Goal: Task Accomplishment & Management: Complete application form

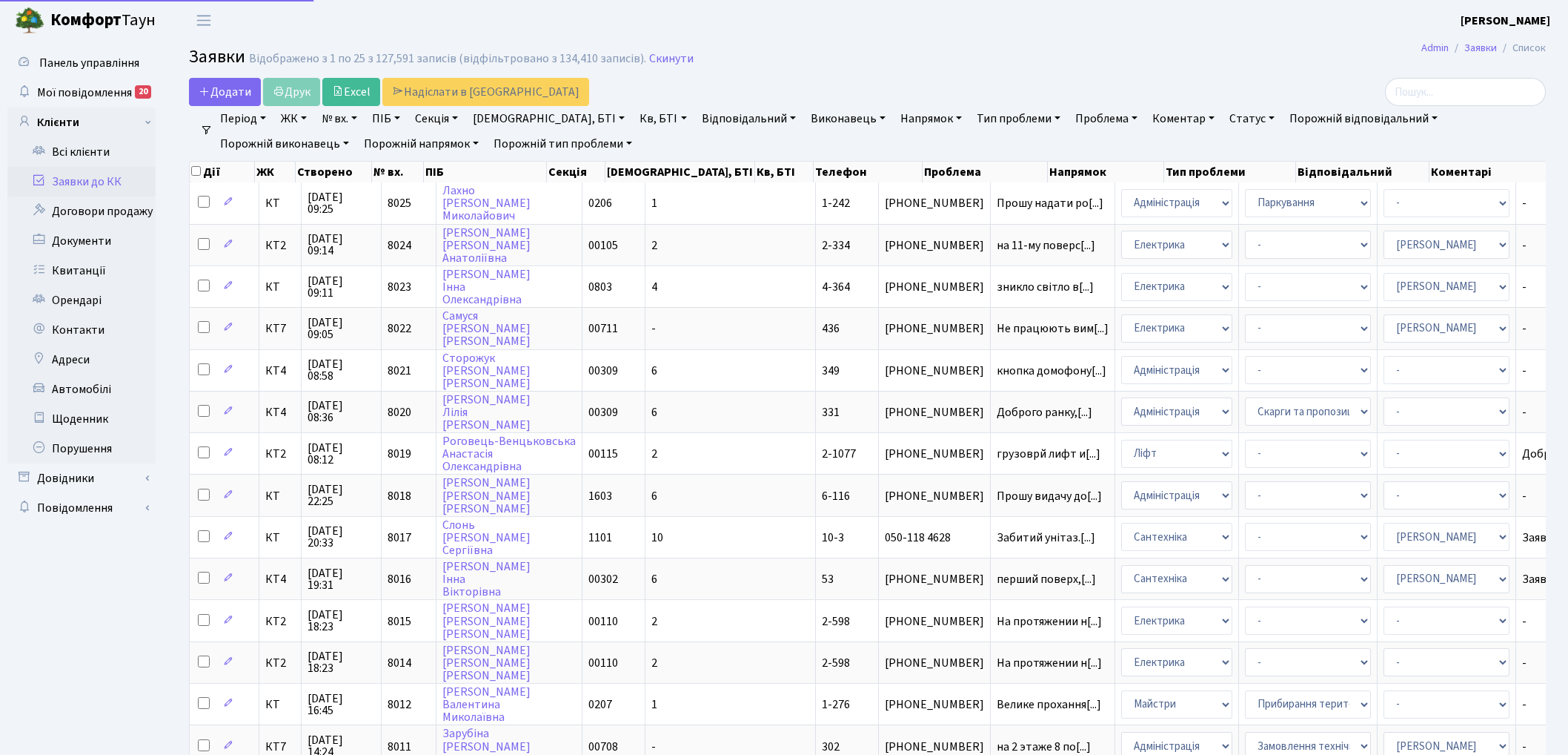
select select "25"
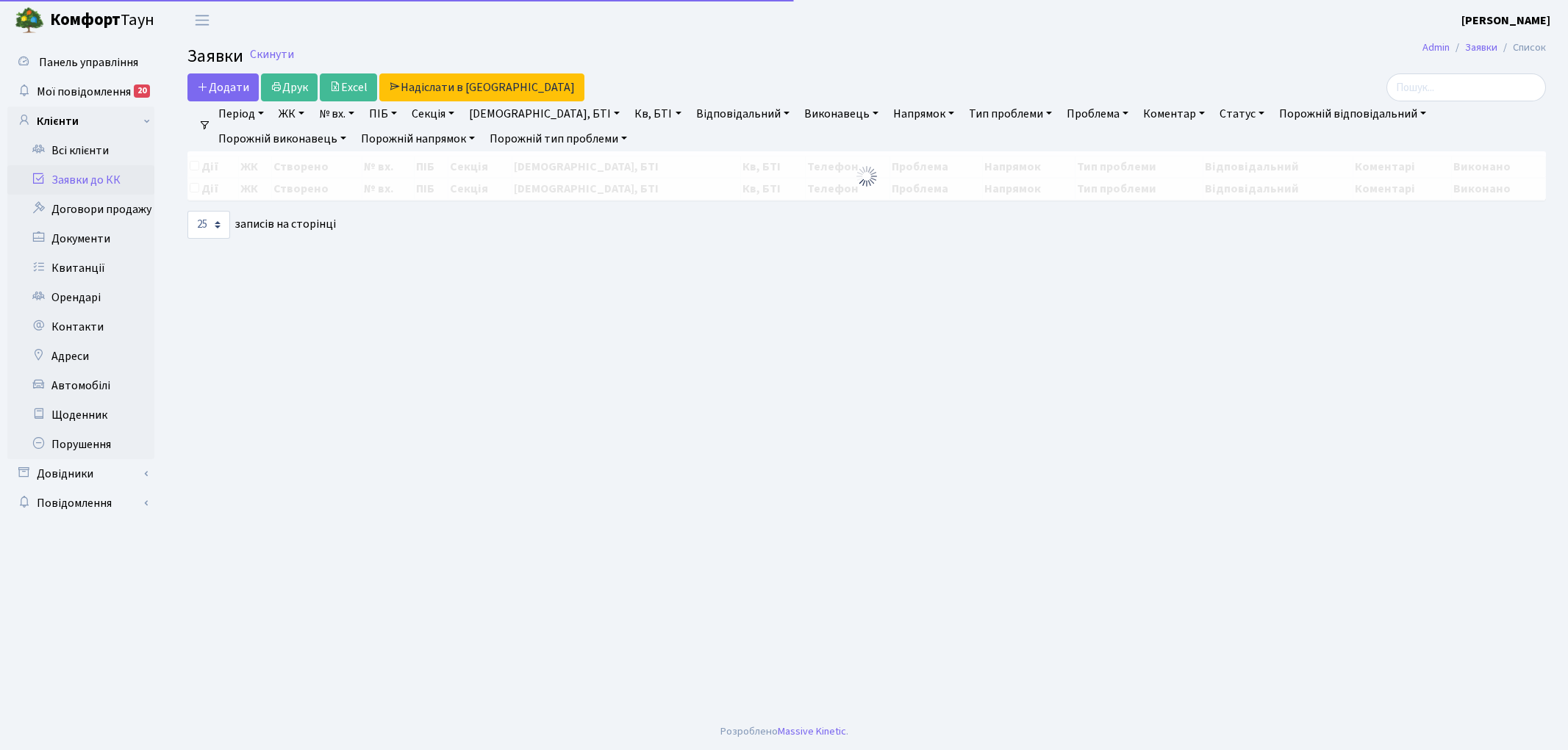
select select "25"
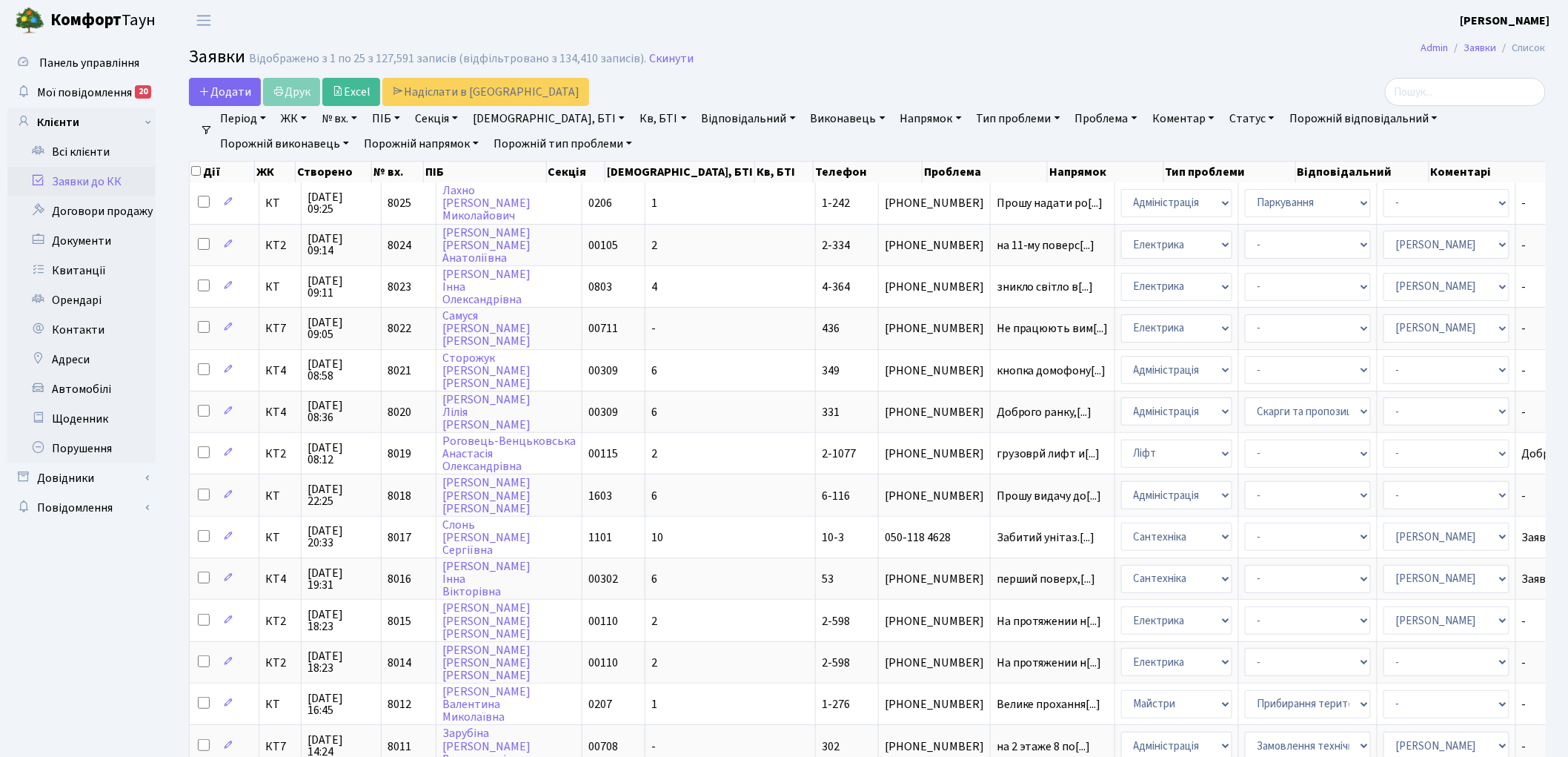
click at [654, 56] on link "Скинути" at bounding box center [672, 59] width 45 height 14
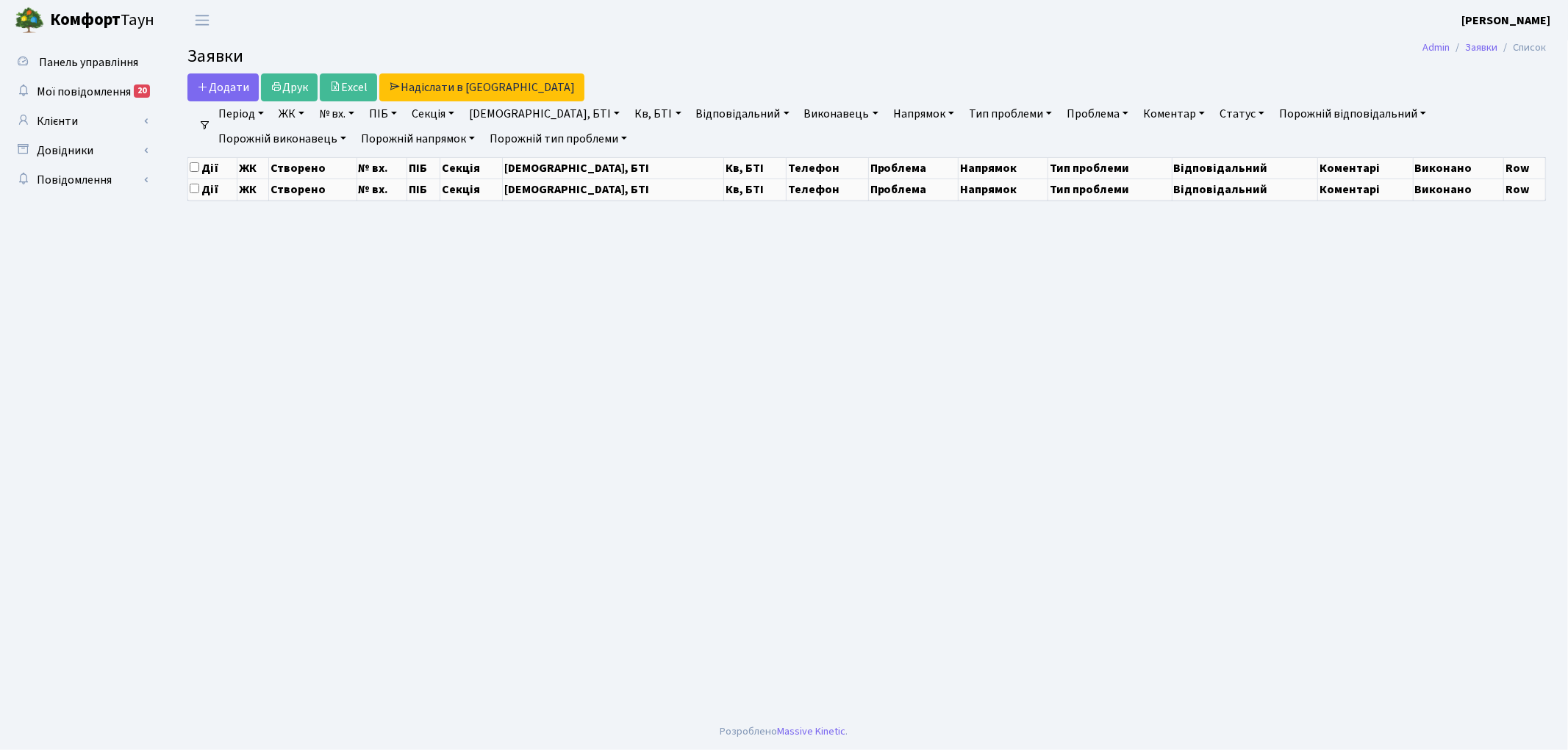
select select "25"
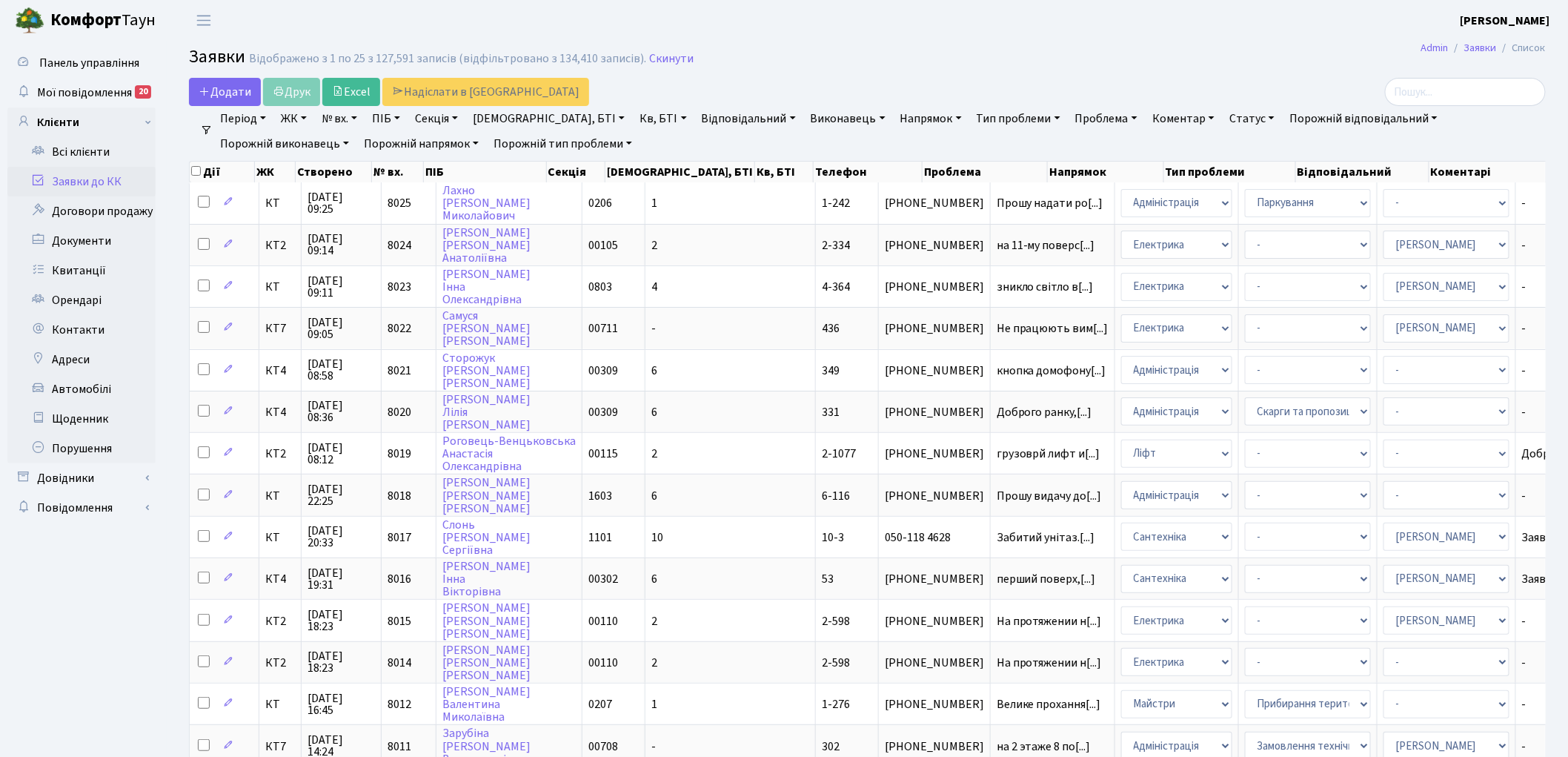
click at [104, 627] on ul "Панель управління Мої повідомлення 20 Клієнти" at bounding box center [81, 666] width 148 height 1234
click at [656, 62] on link "Скинути" at bounding box center [672, 59] width 45 height 14
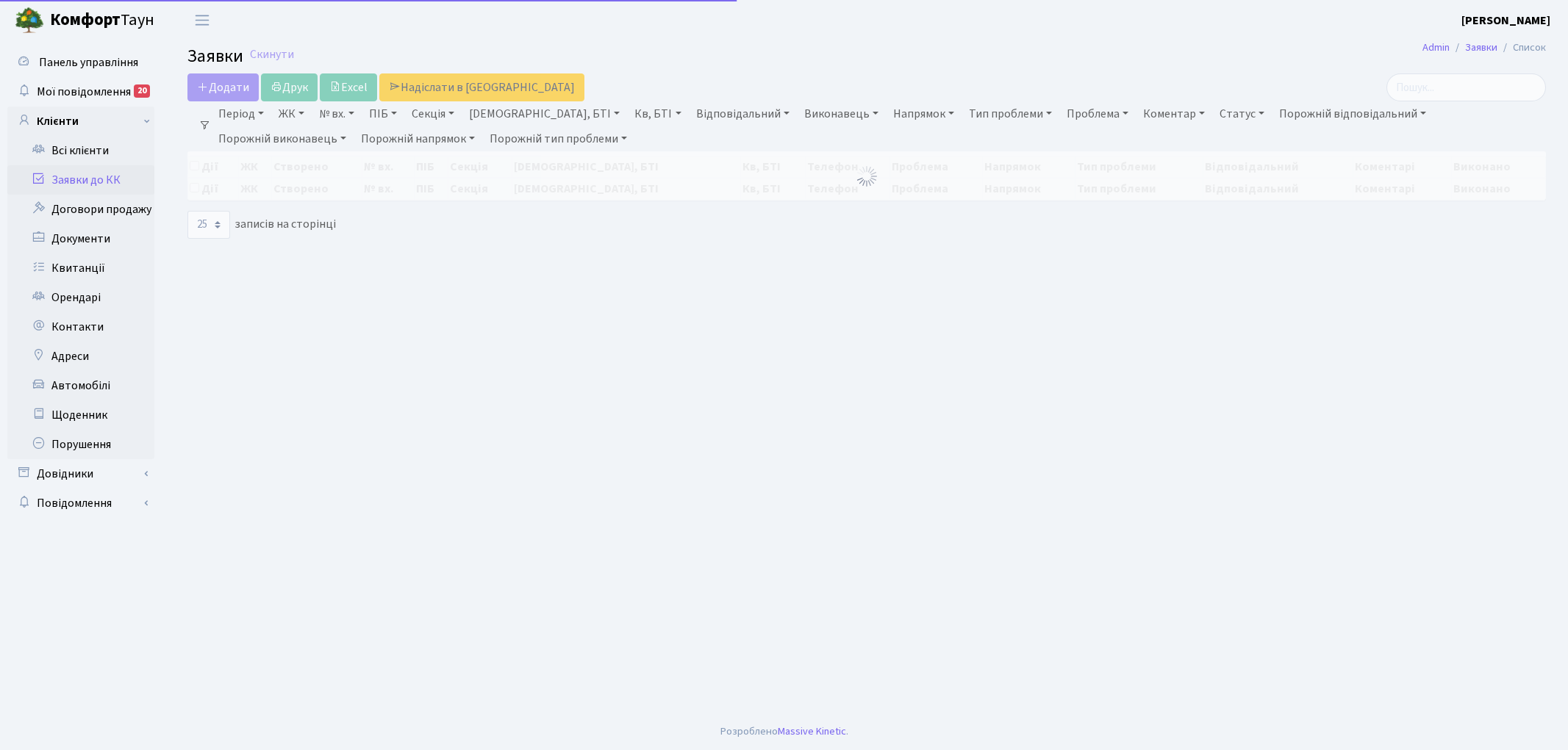
select select "25"
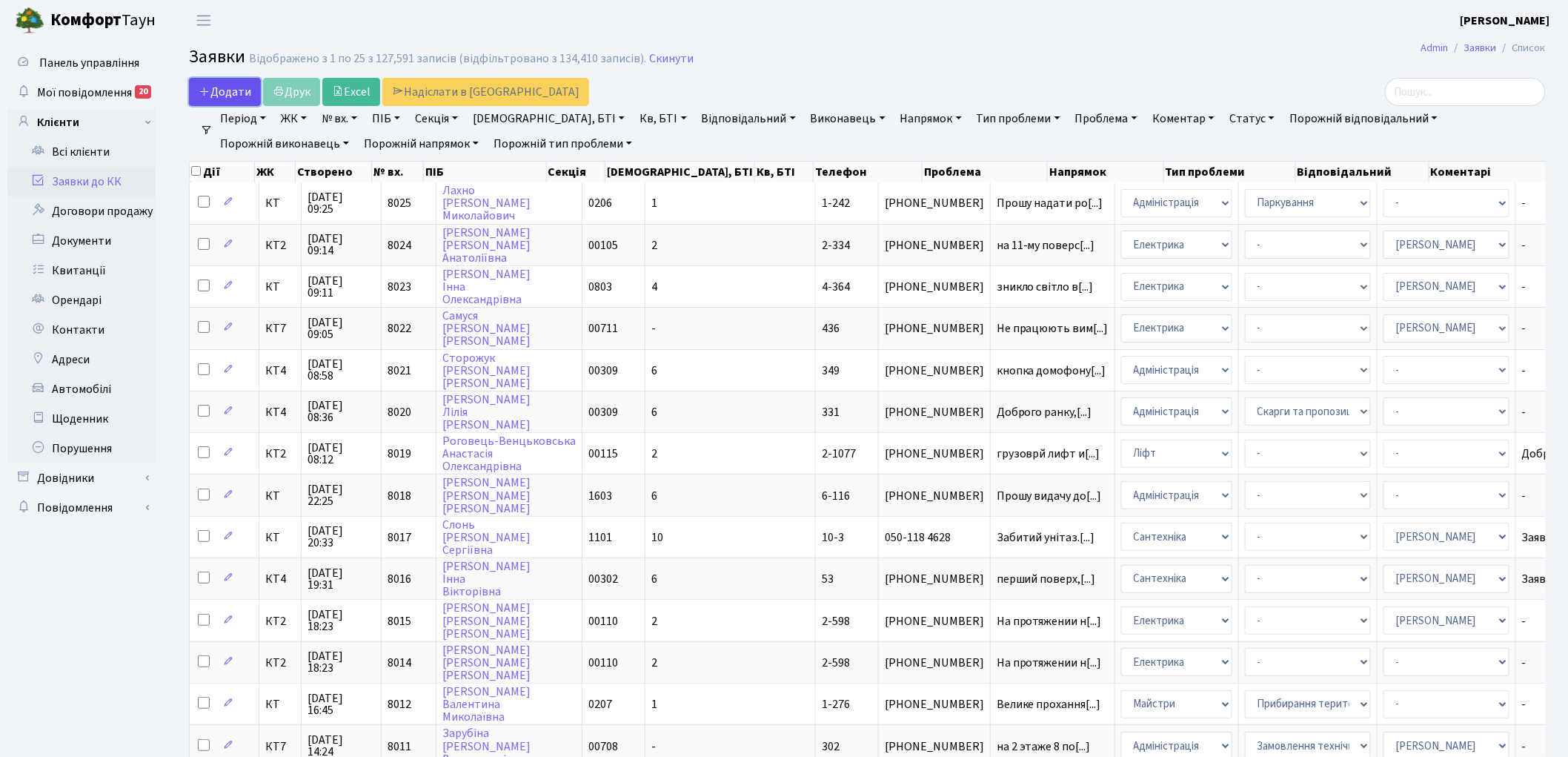
click at [232, 93] on span "Додати" at bounding box center [225, 91] width 52 height 16
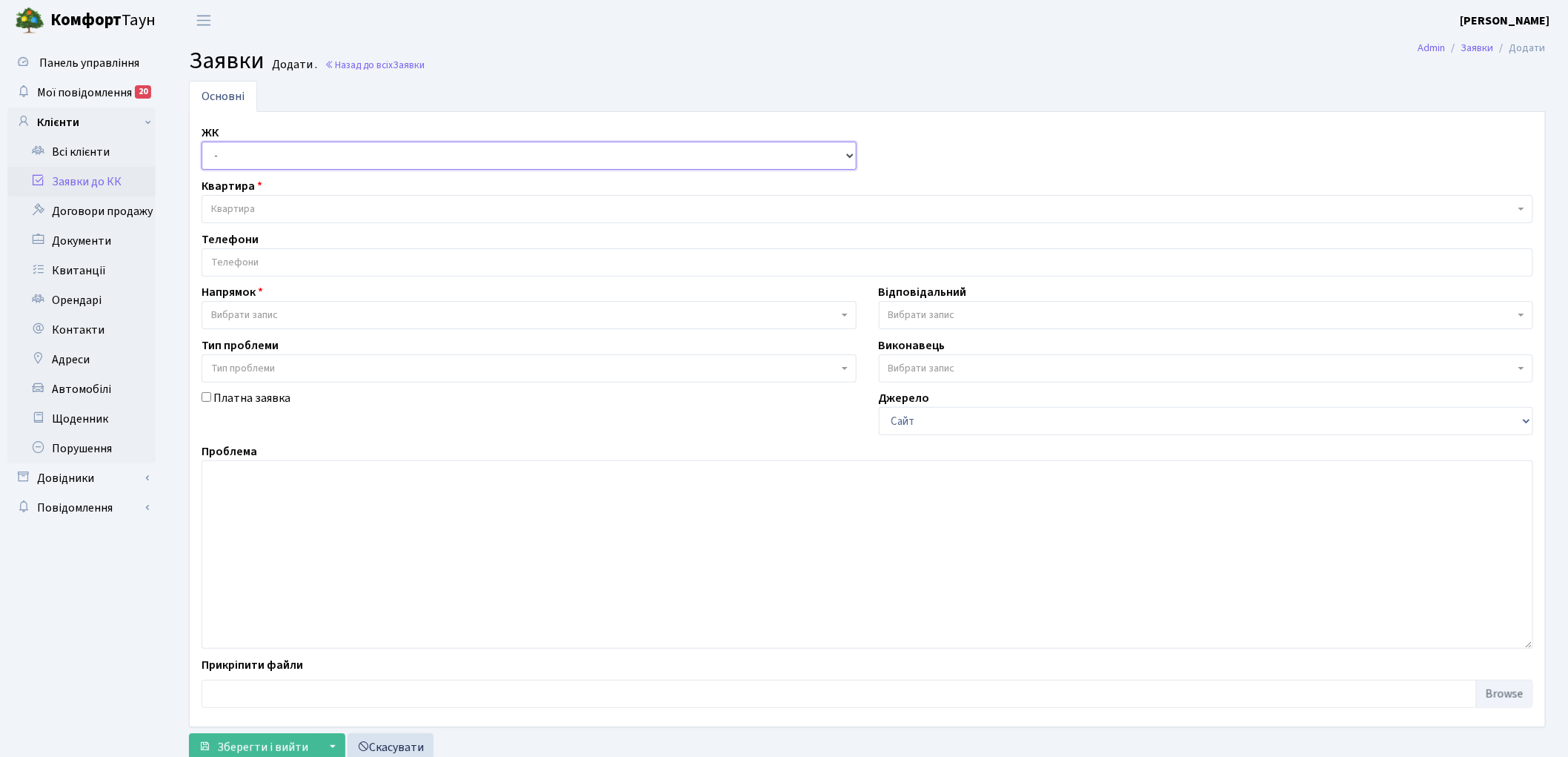
click at [239, 165] on select "- КТ, вул. Регенераторна, 4 КТ2, просп. Соборності, 17 КТ3, вул. Березнева, 16 …" at bounding box center [528, 156] width 655 height 28
select select "271"
click at [201, 142] on select "- КТ, вул. Регенераторна, 4 КТ2, просп. Соборності, 17 КТ3, вул. Березнева, 16 …" at bounding box center [528, 156] width 655 height 28
select select
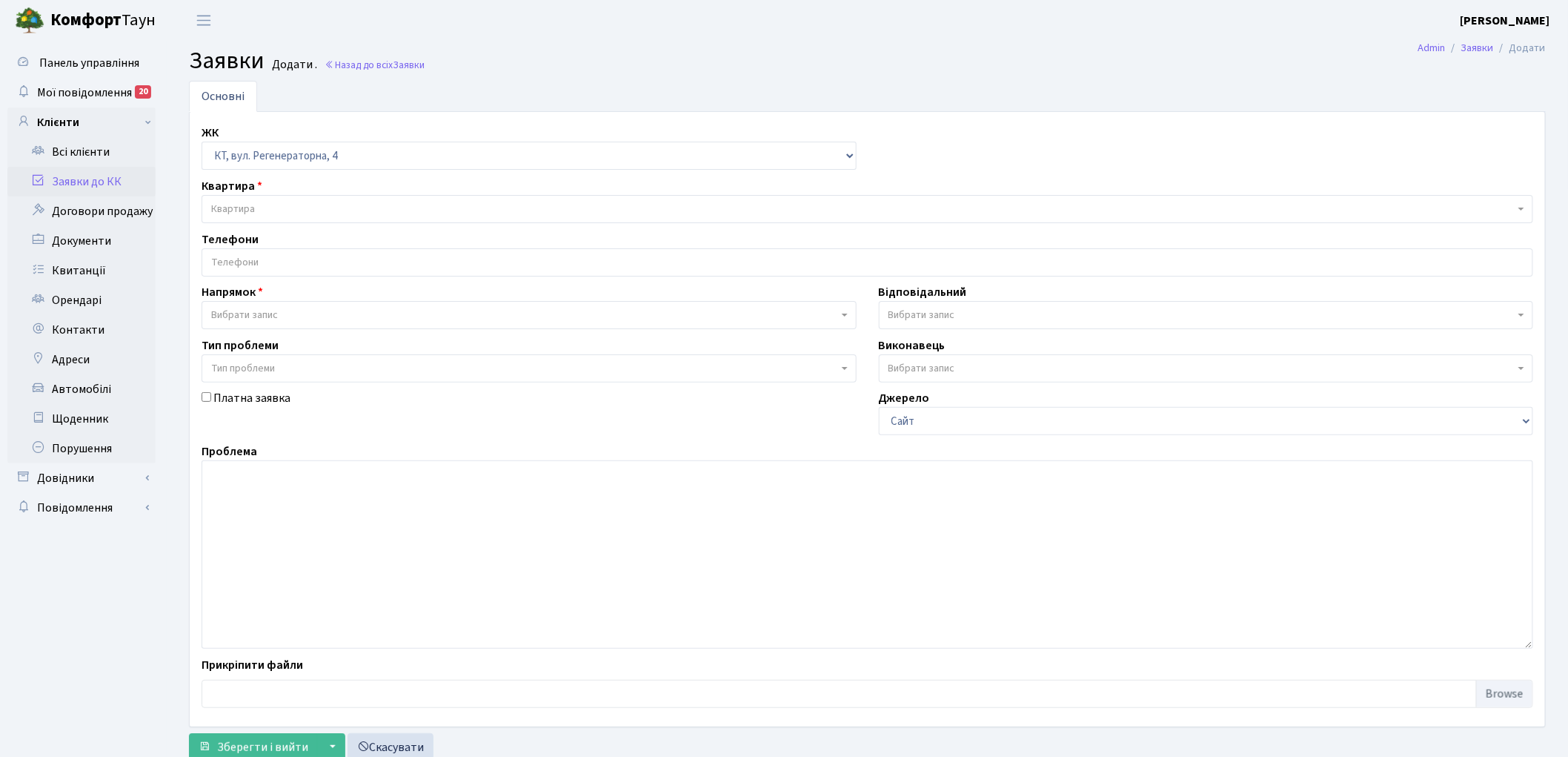
click at [268, 209] on span "Квартира" at bounding box center [863, 209] width 1303 height 15
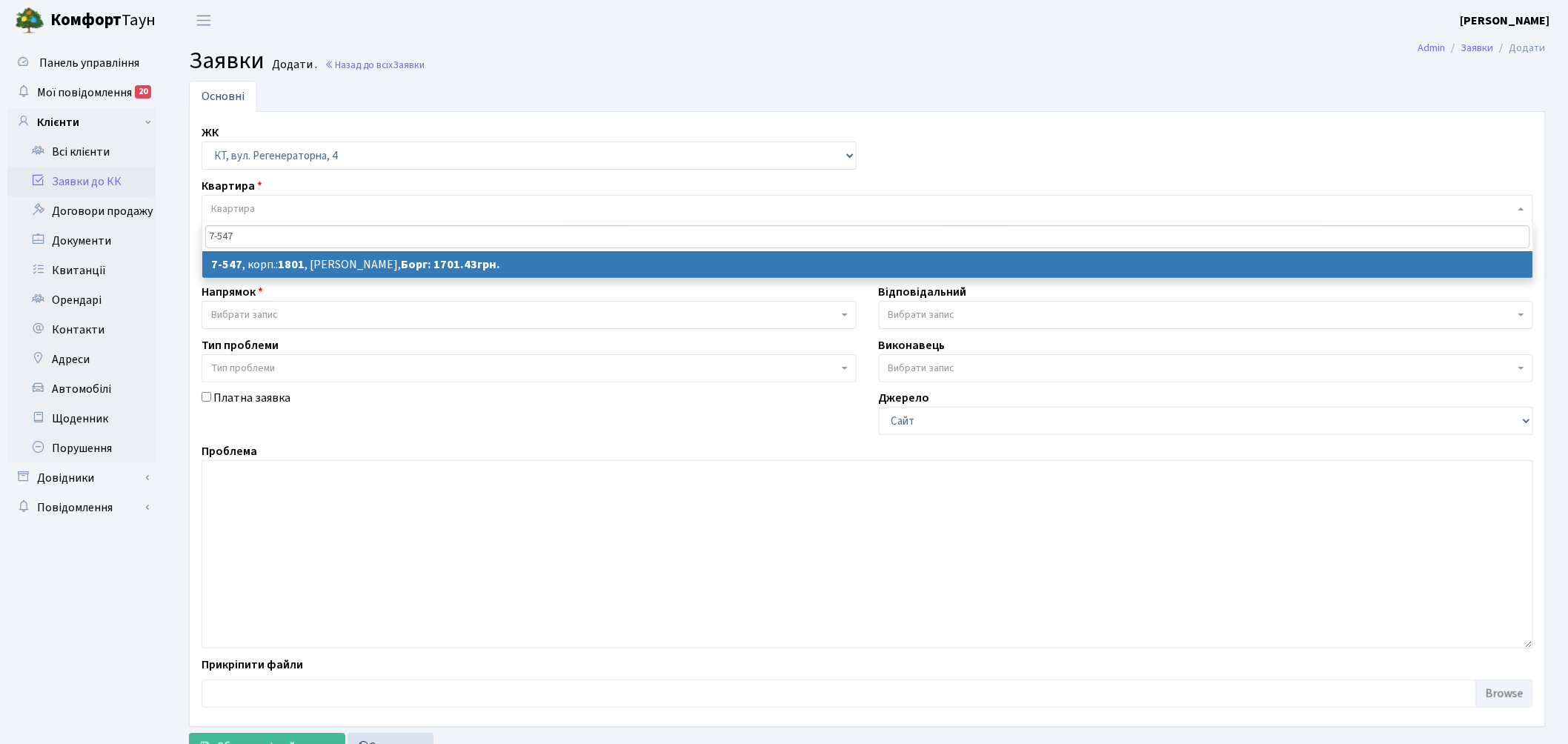
type input "7-547"
select select
select select "4630"
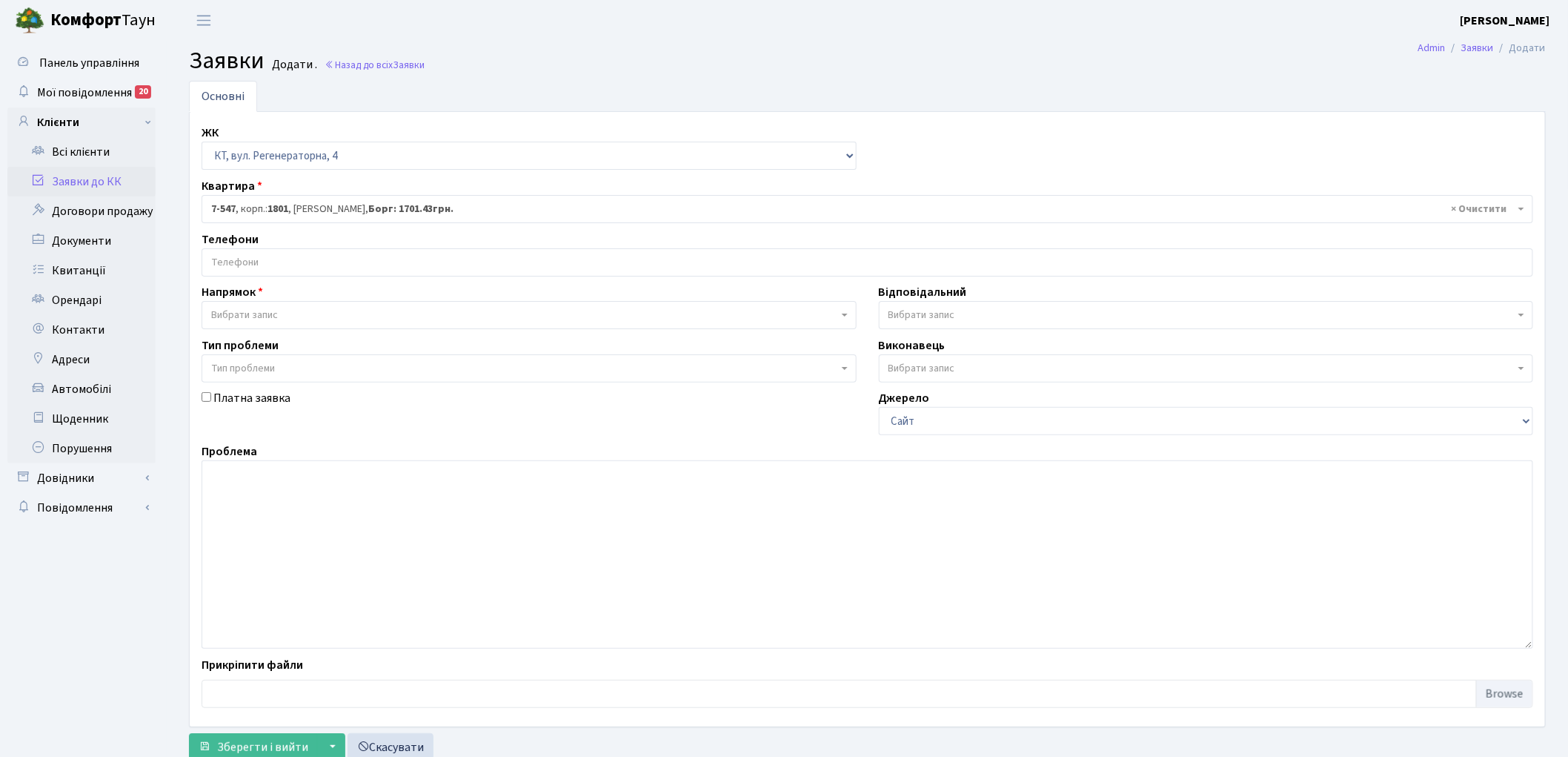
click at [241, 268] on input "search" at bounding box center [867, 262] width 1330 height 27
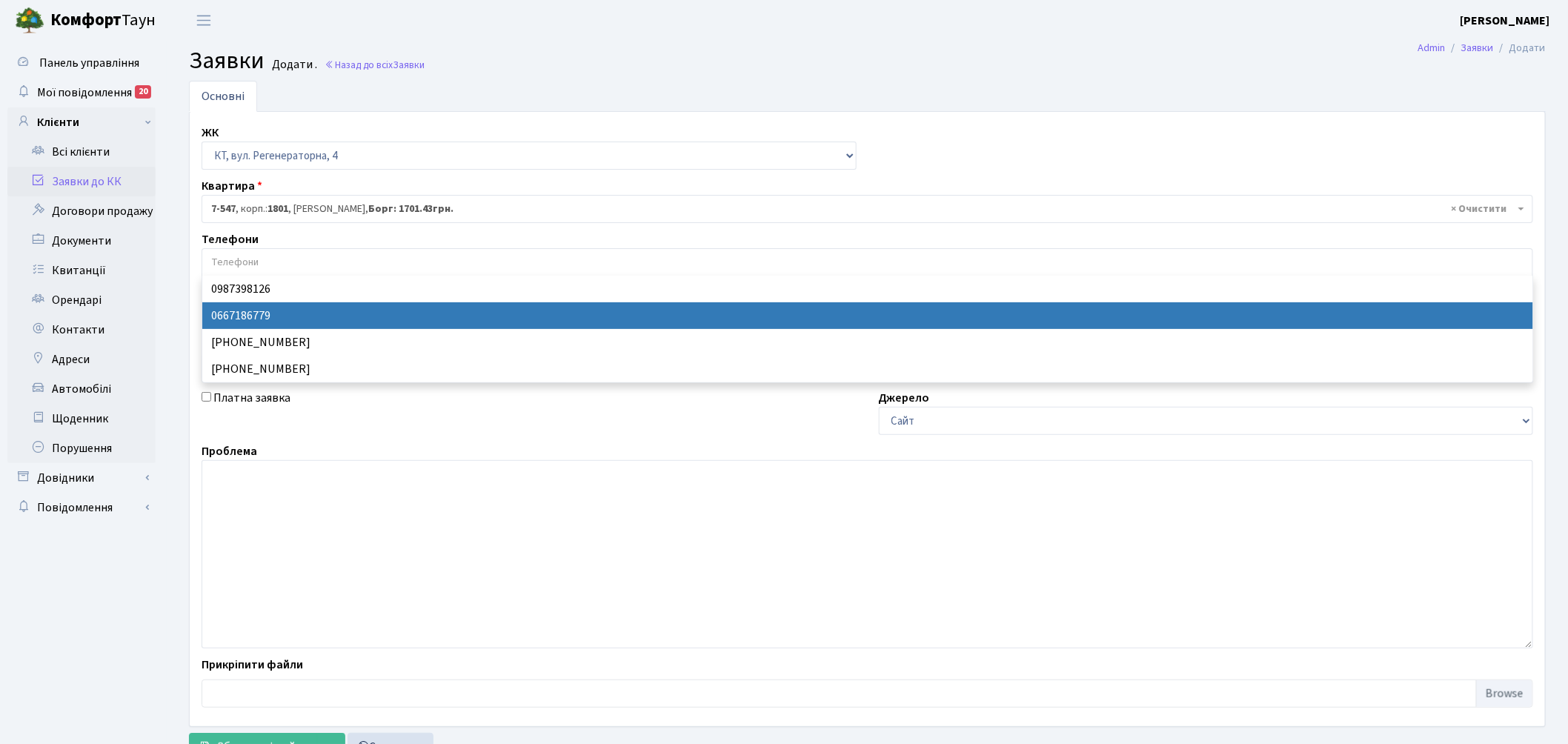
select select "57011"
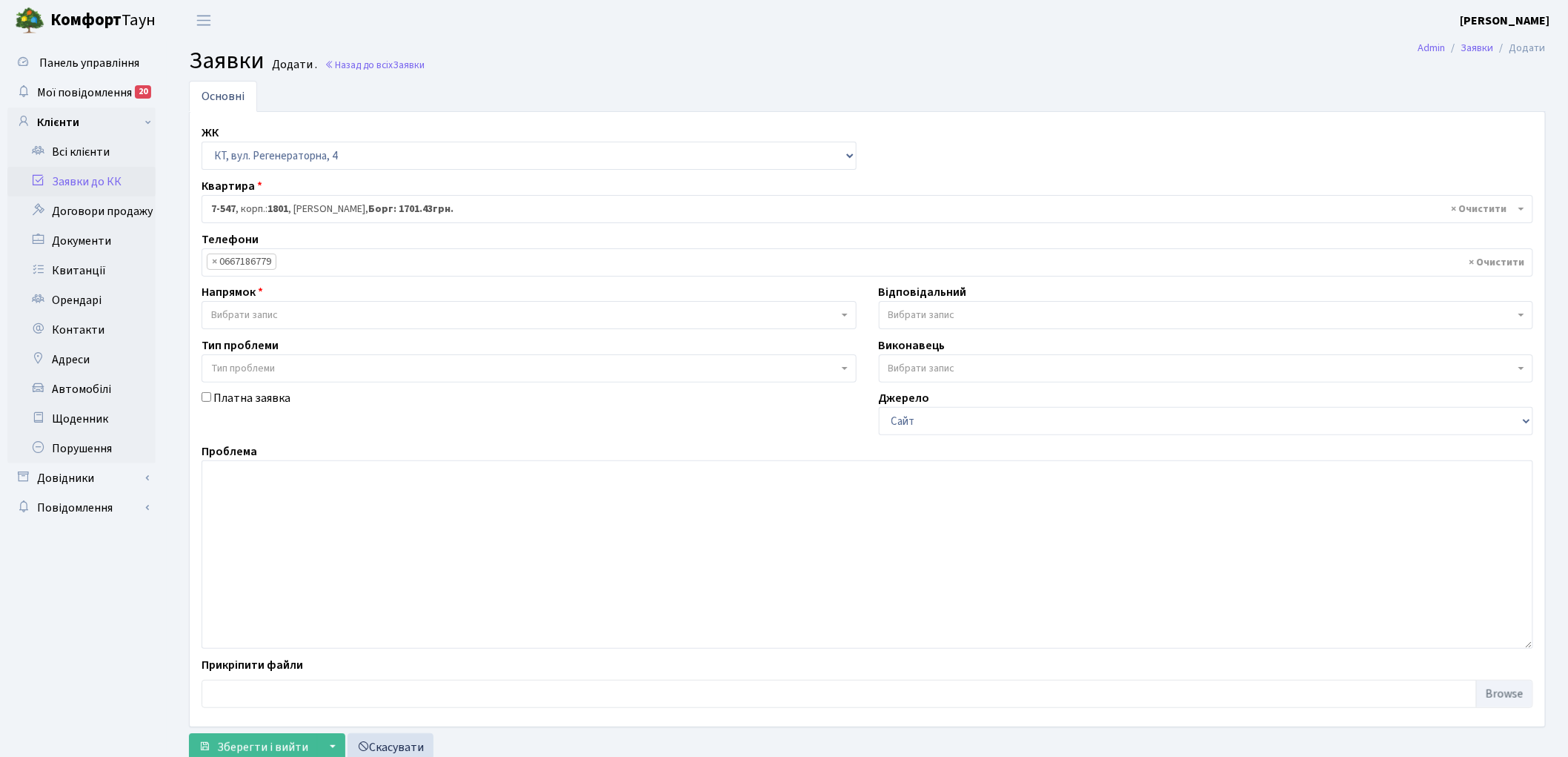
click at [276, 304] on span "Вибрати запис" at bounding box center [528, 315] width 655 height 28
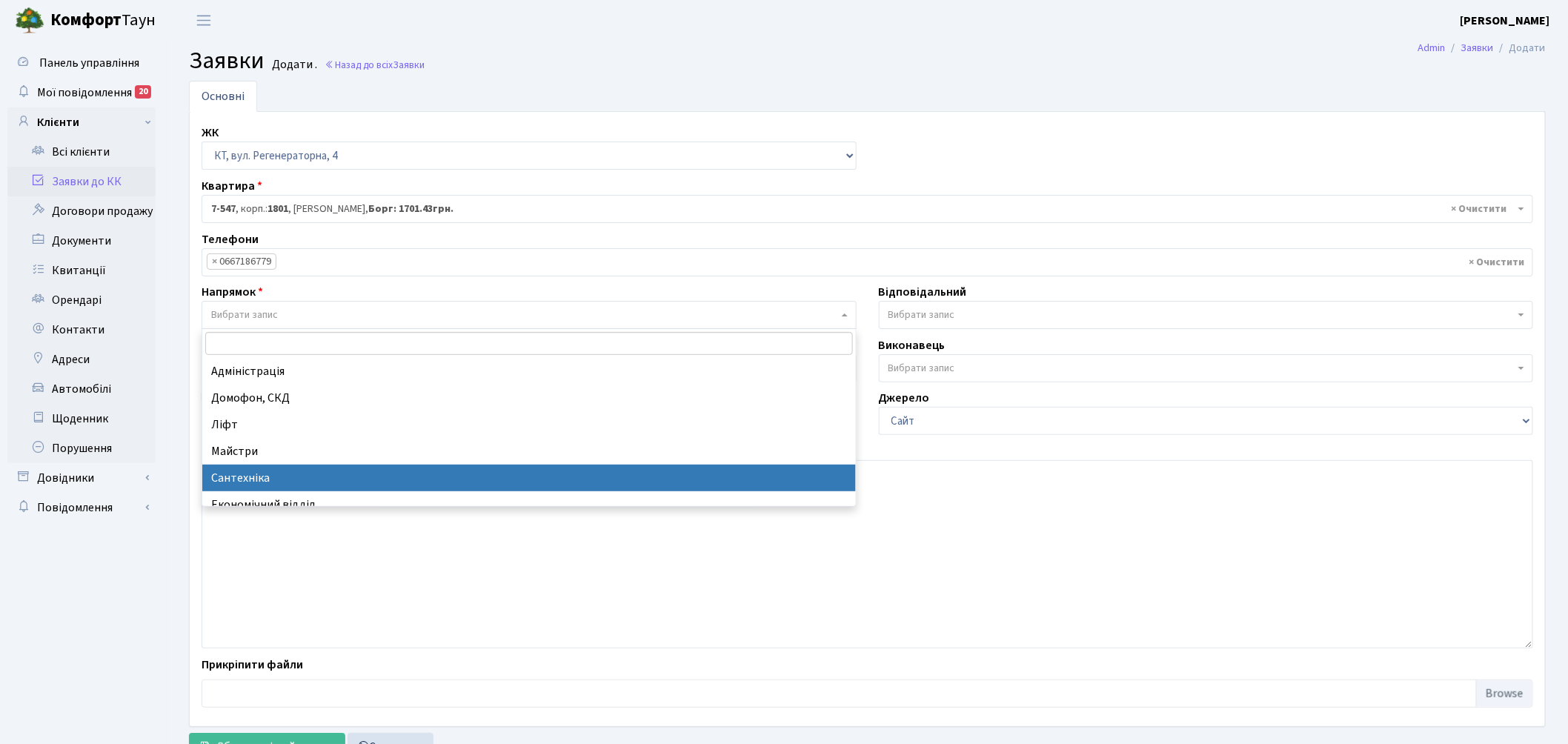
select select "2"
select select
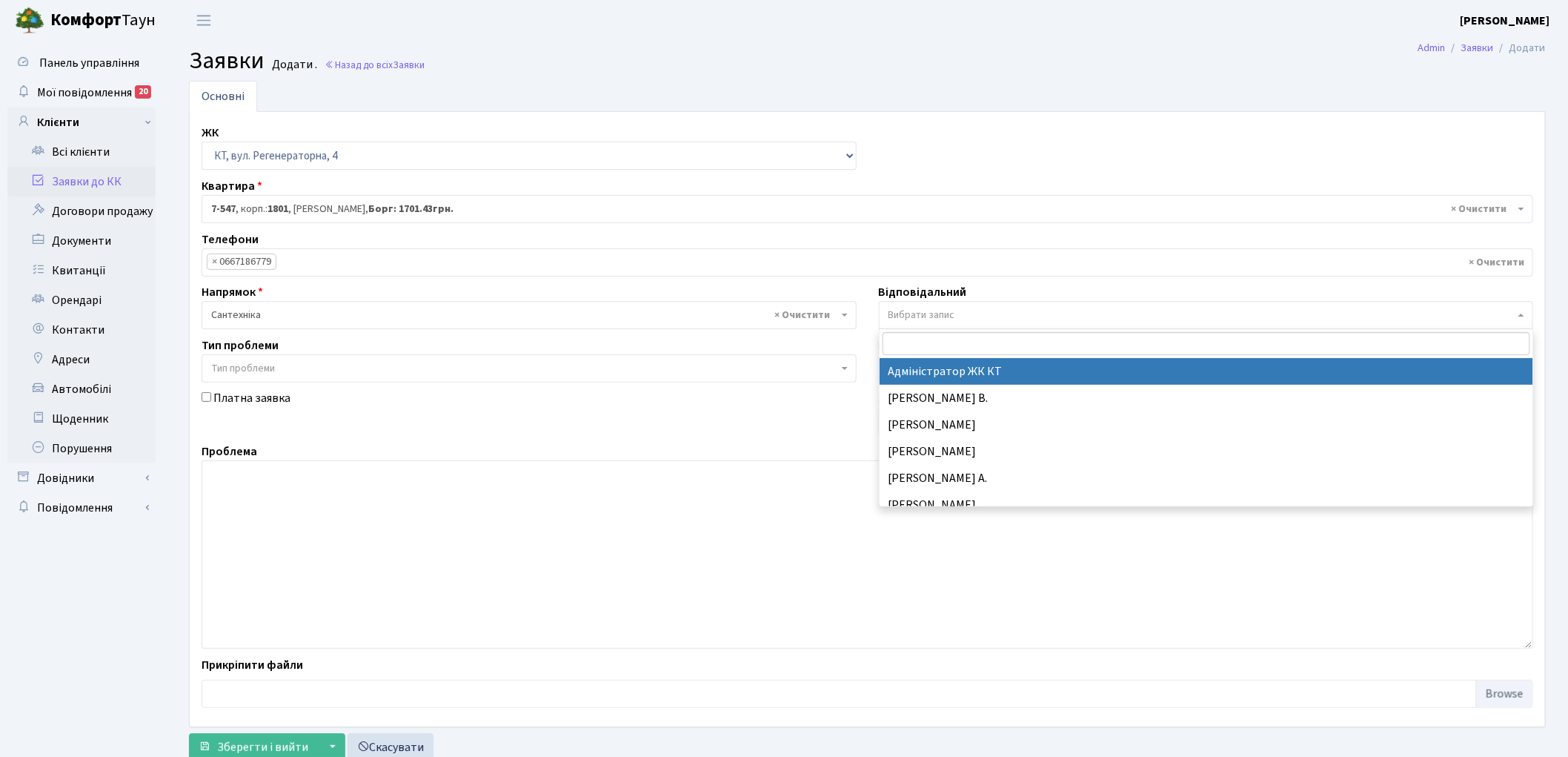
click at [957, 310] on span "Вибрати запис" at bounding box center [1202, 315] width 627 height 15
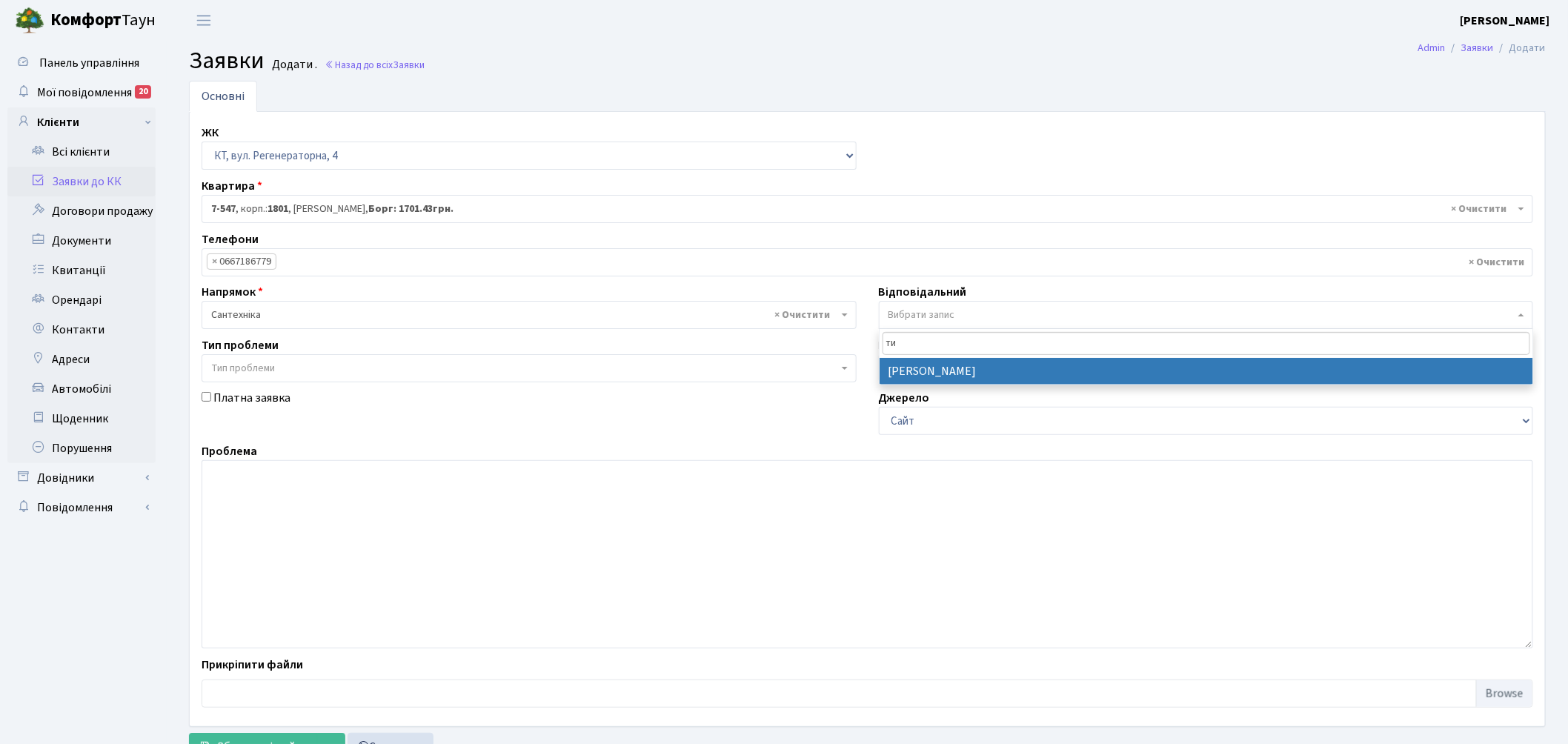
type input "ти"
select select "67"
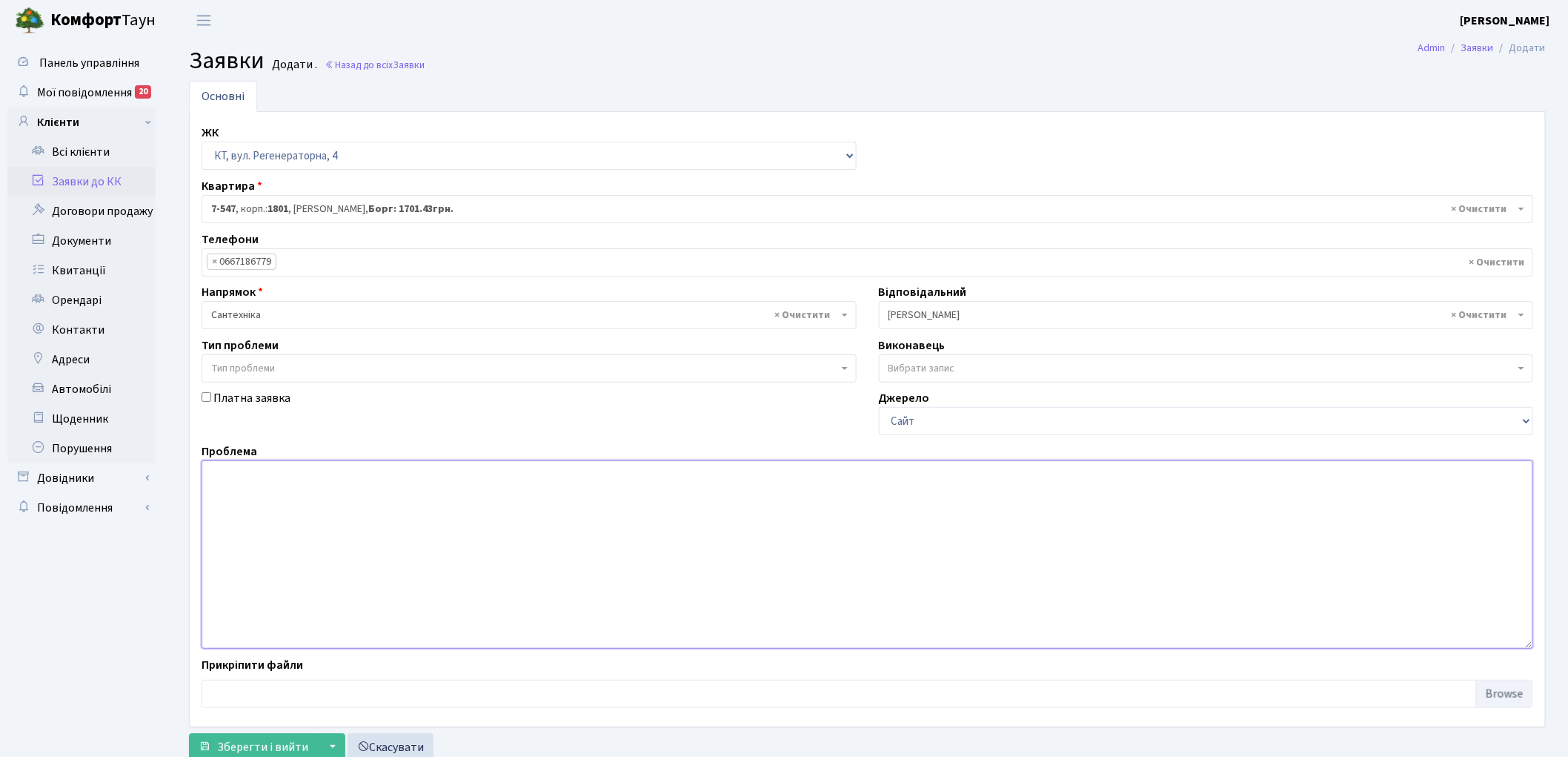
click at [295, 539] on textarea at bounding box center [866, 555] width 1331 height 188
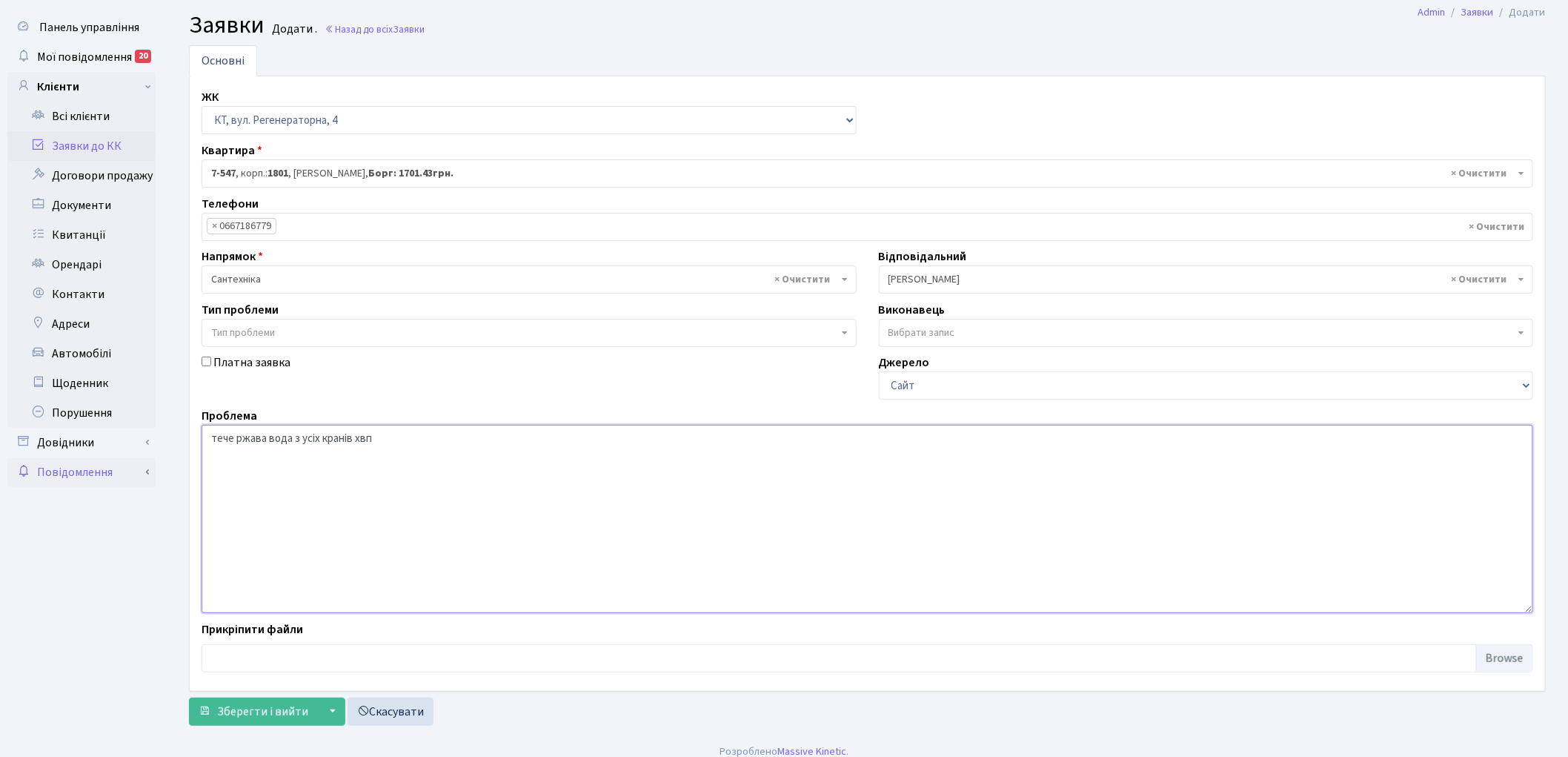
scroll to position [48, 0]
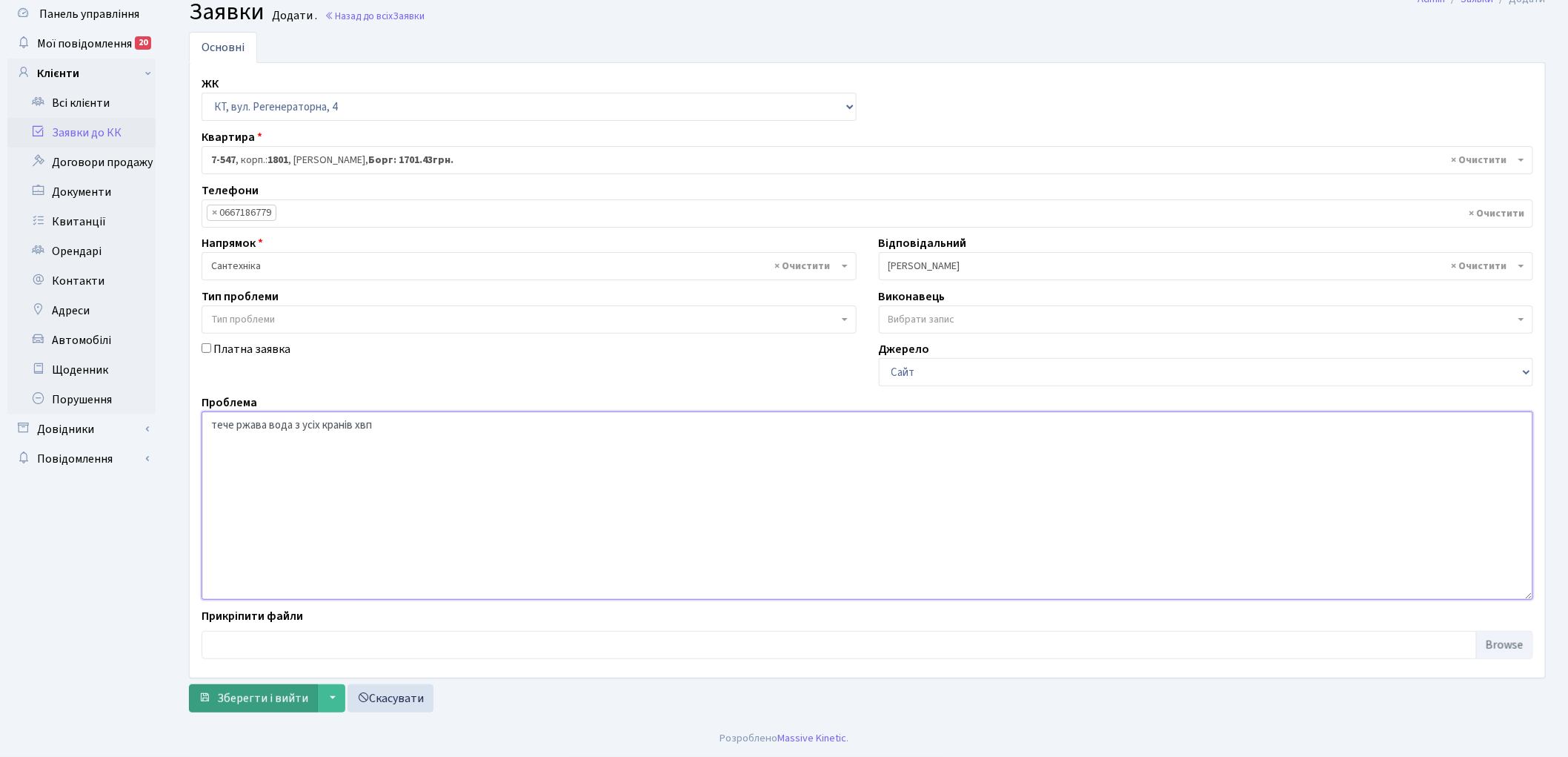
type textarea "тече ржава вода з усіх кранів хвп"
click at [246, 709] on button "Зберегти і вийти" at bounding box center [253, 698] width 129 height 28
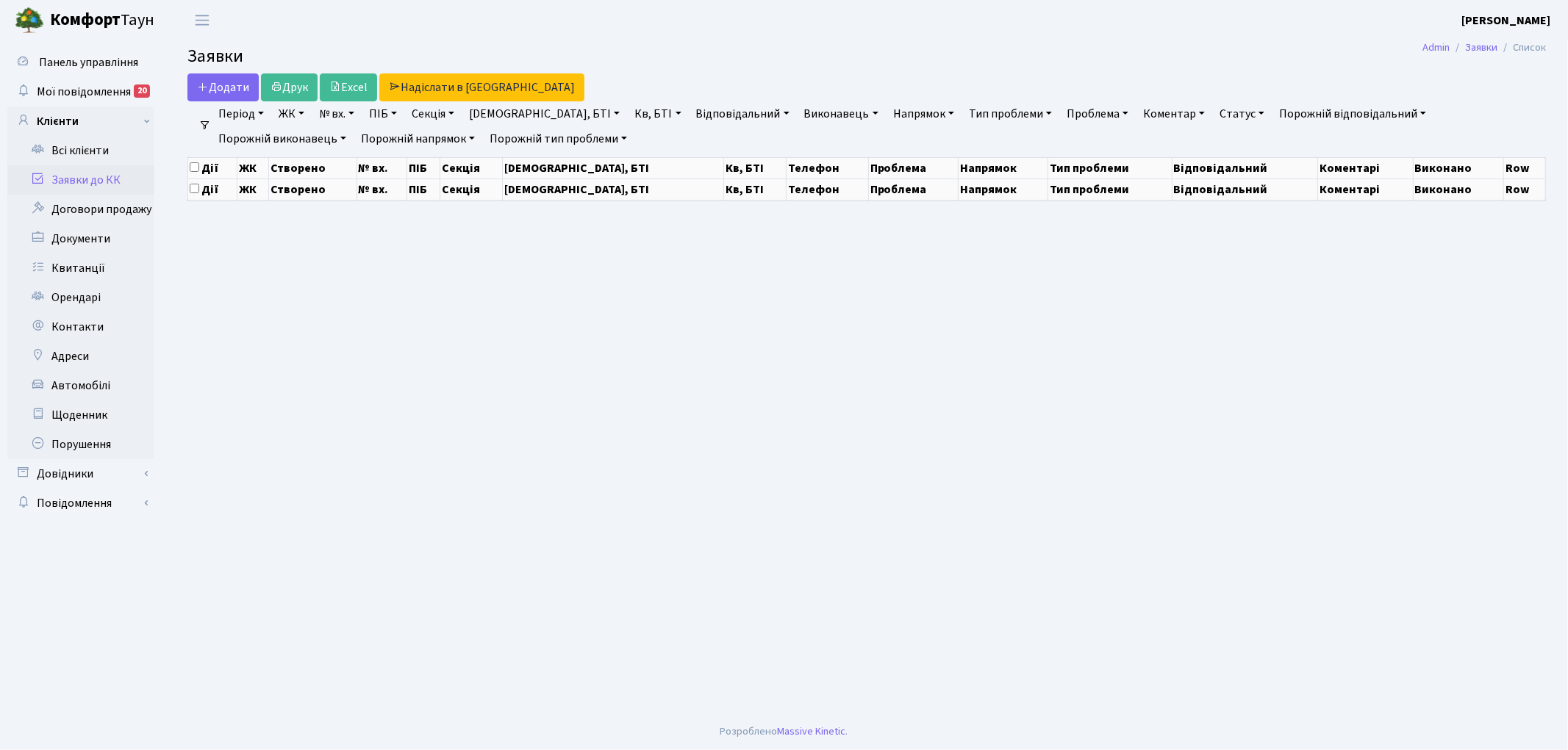
select select "25"
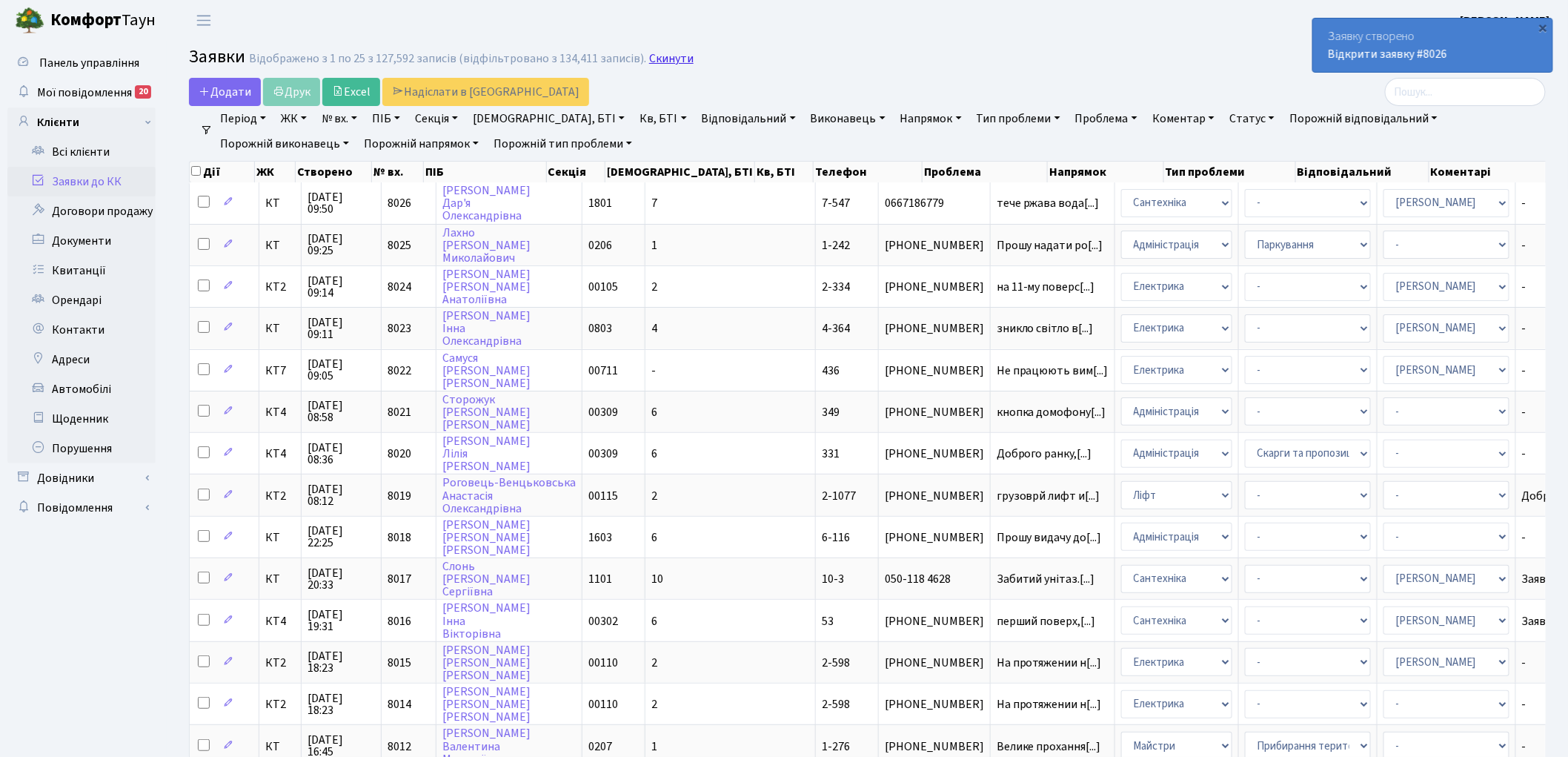
click at [675, 62] on link "Скинути" at bounding box center [672, 59] width 45 height 14
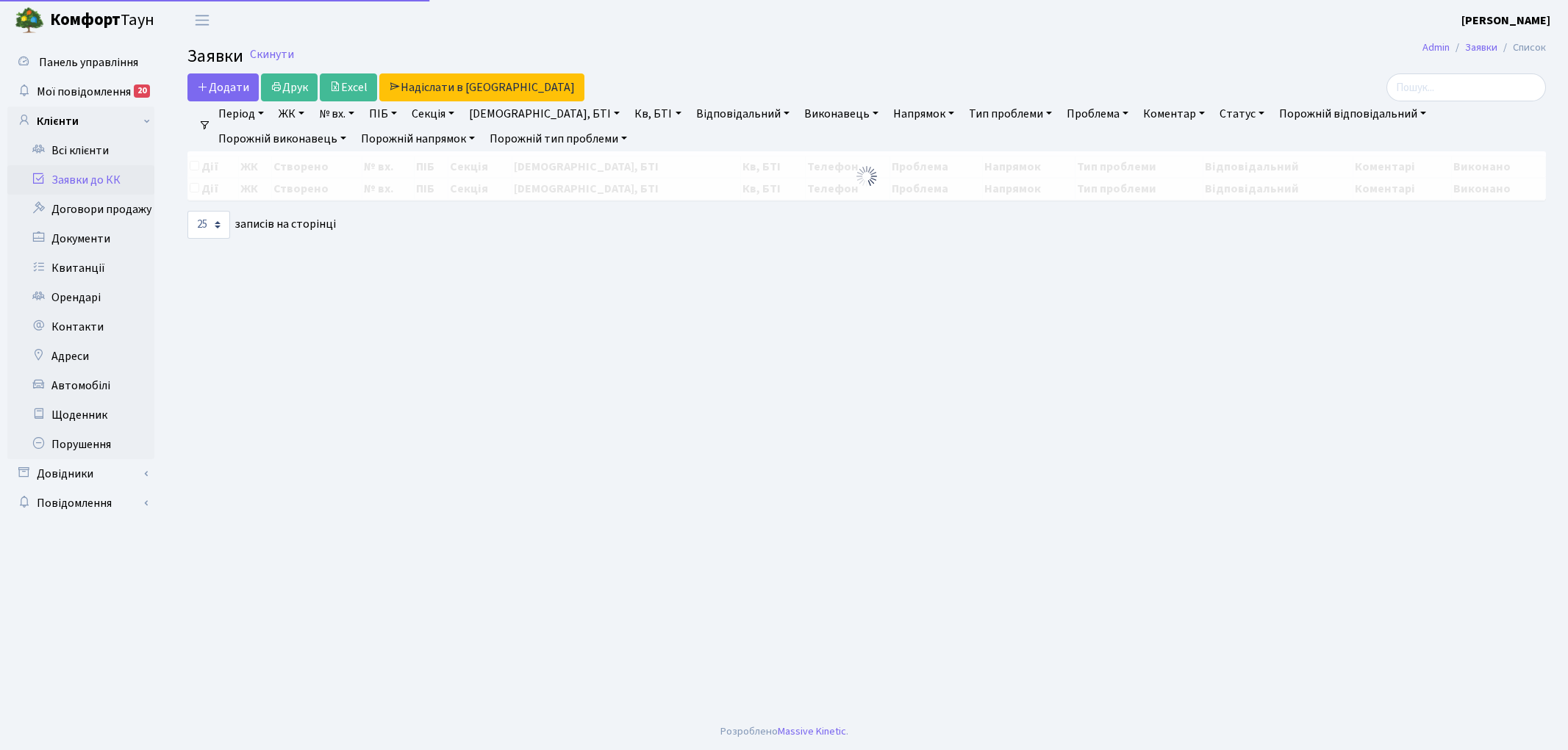
select select "25"
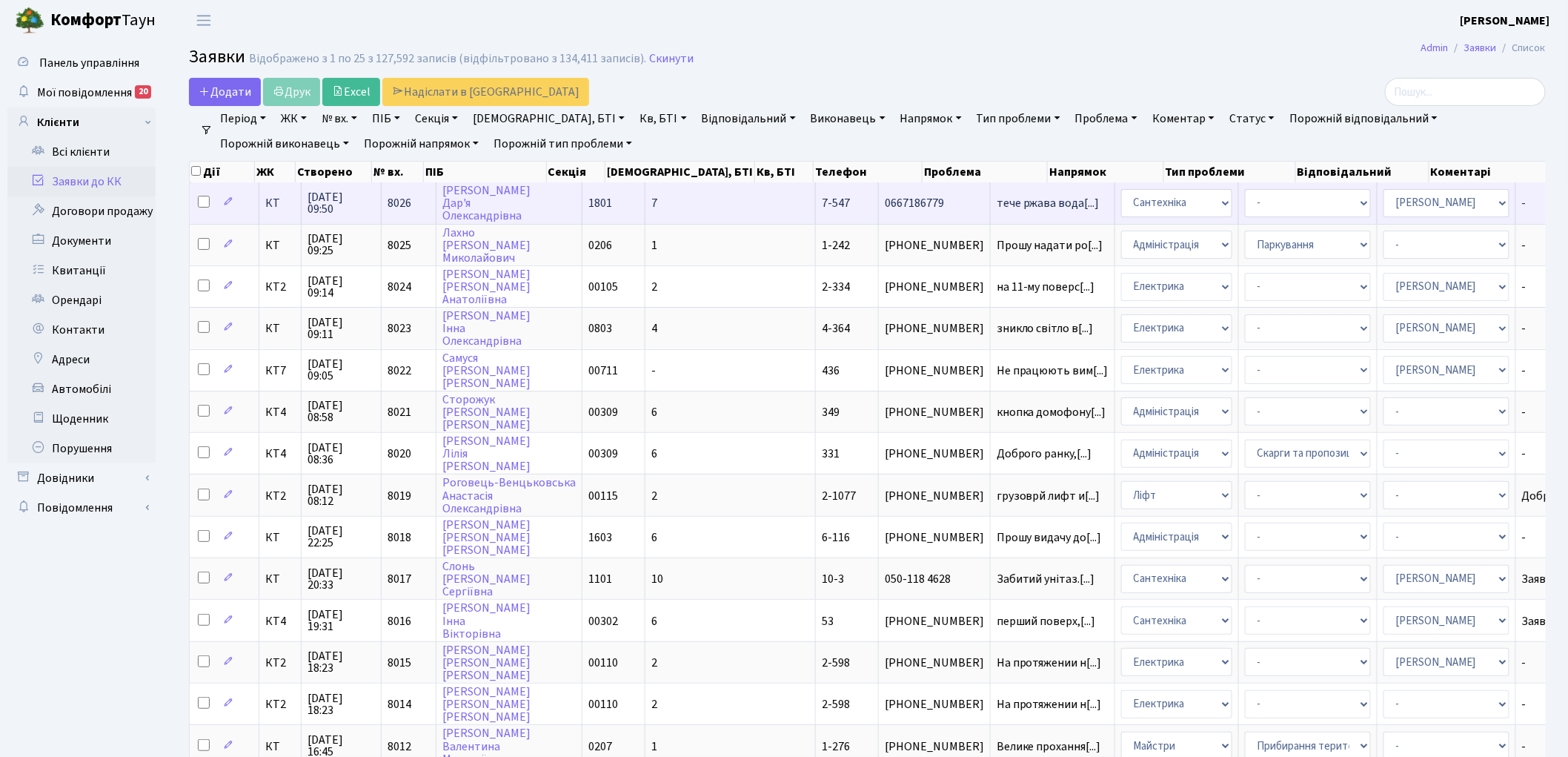
click at [399, 199] on span "8026" at bounding box center [399, 202] width 23 height 16
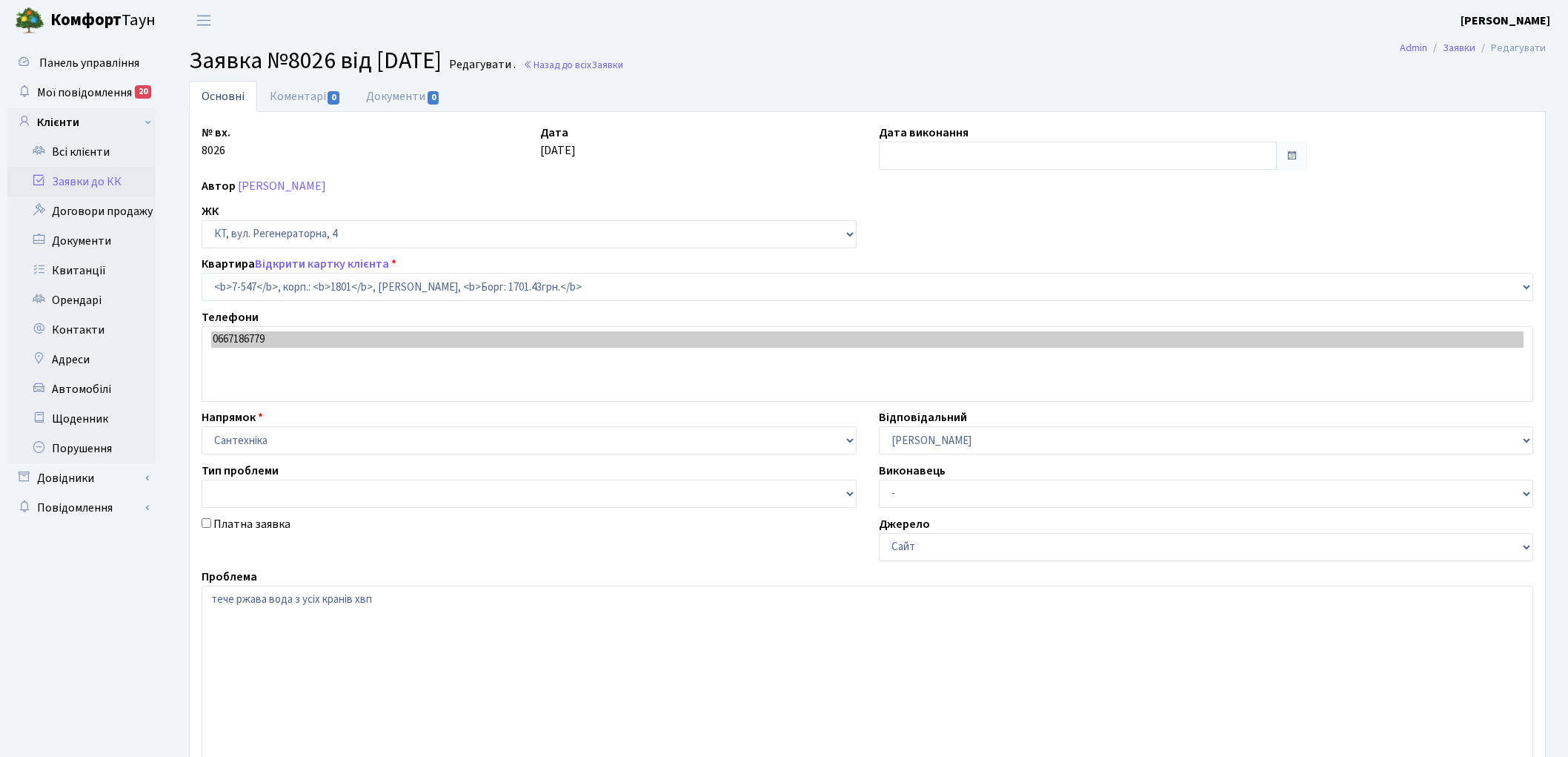
select select "4630"
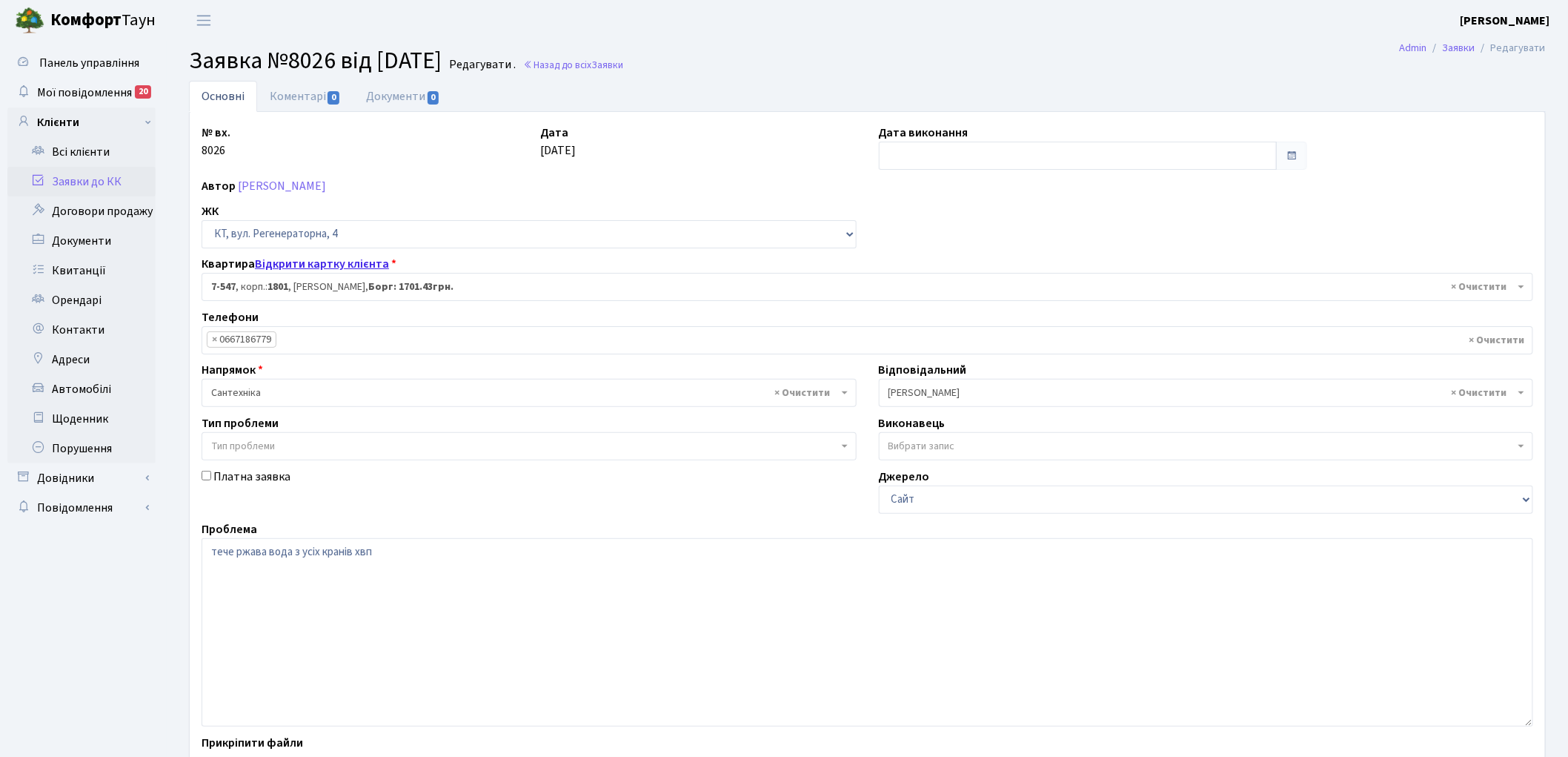
click at [307, 267] on link "Відкрити картку клієнта" at bounding box center [322, 263] width 134 height 16
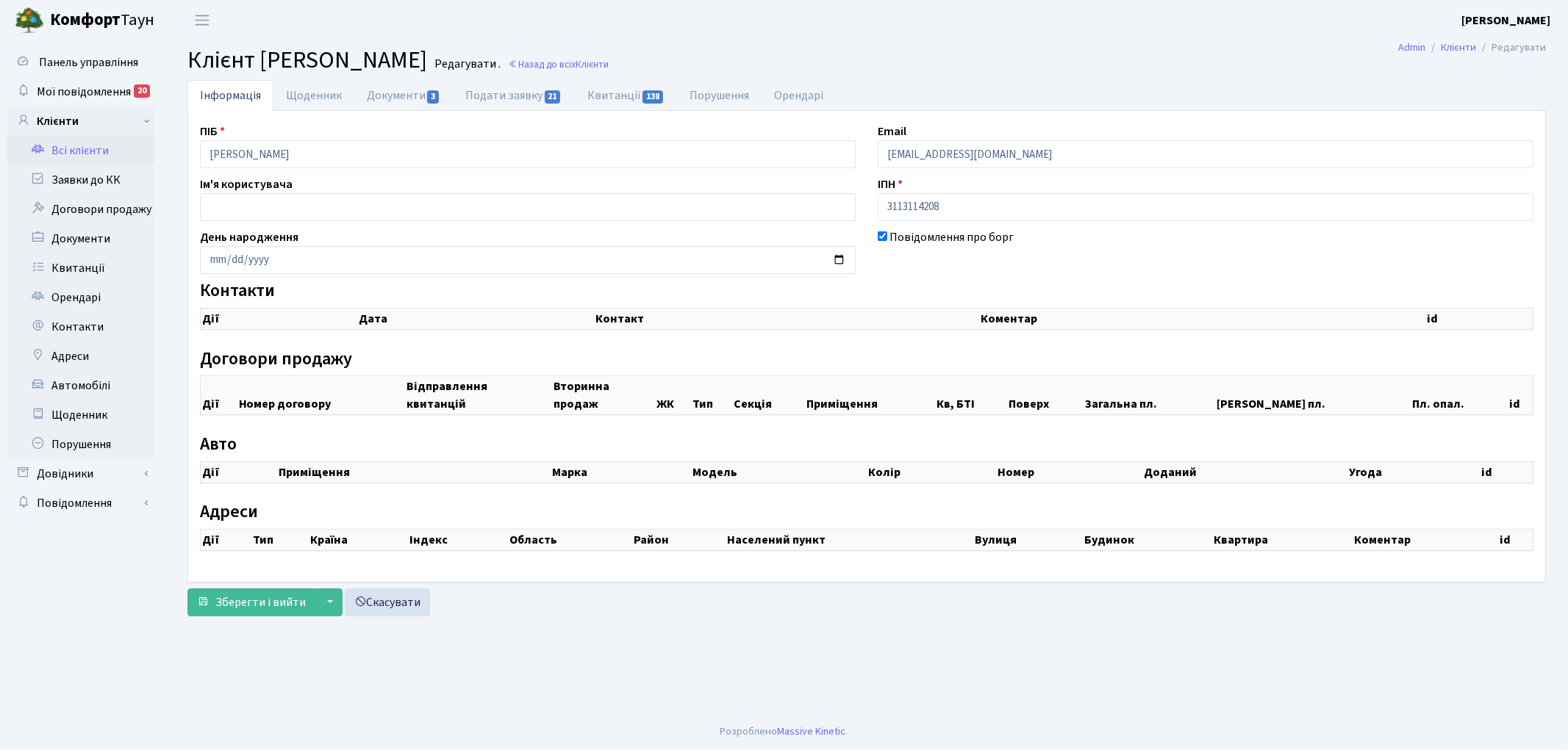
checkbox input "true"
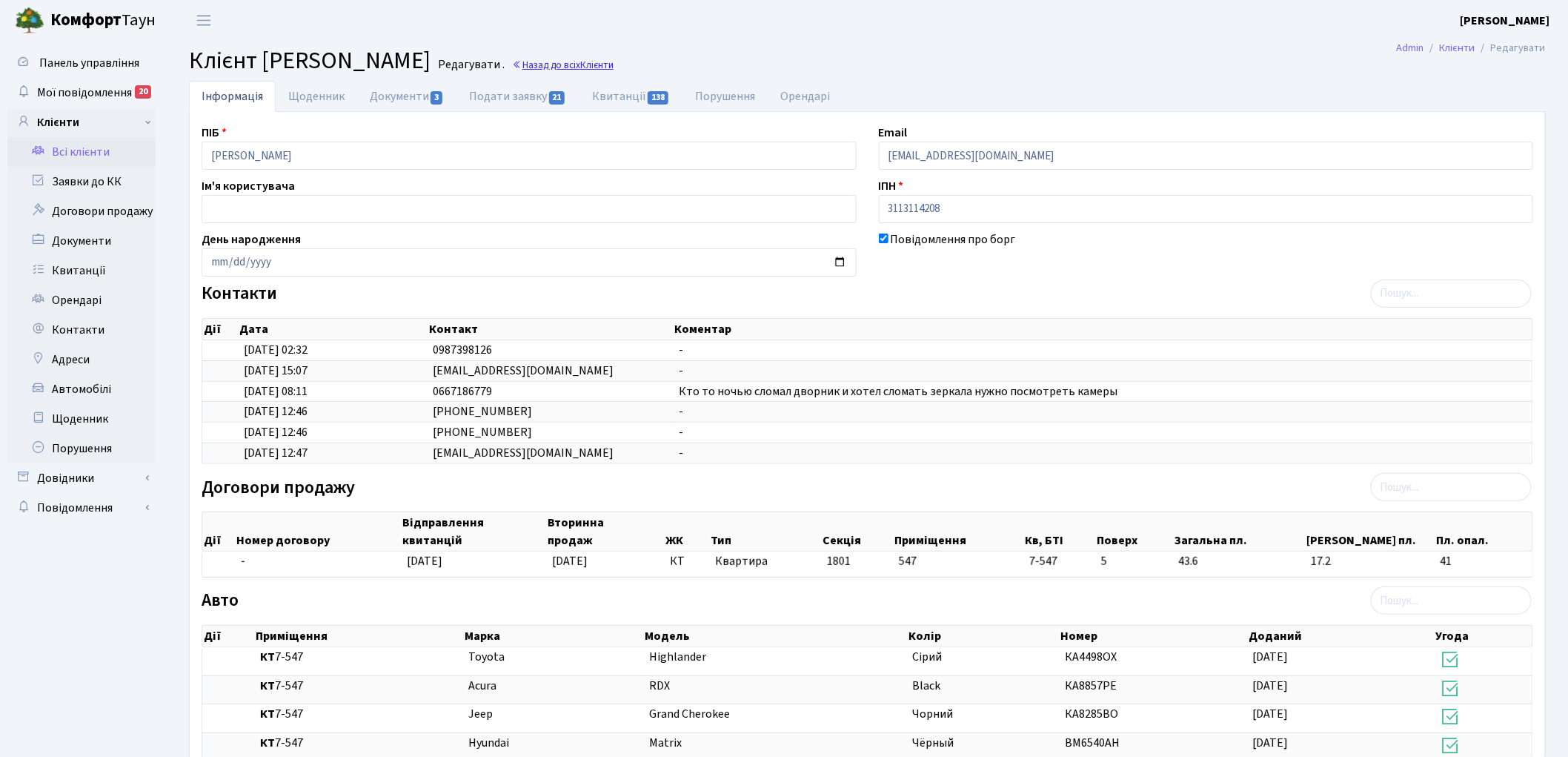
click at [614, 64] on link "Назад до всіх Клієнти" at bounding box center [563, 64] width 102 height 14
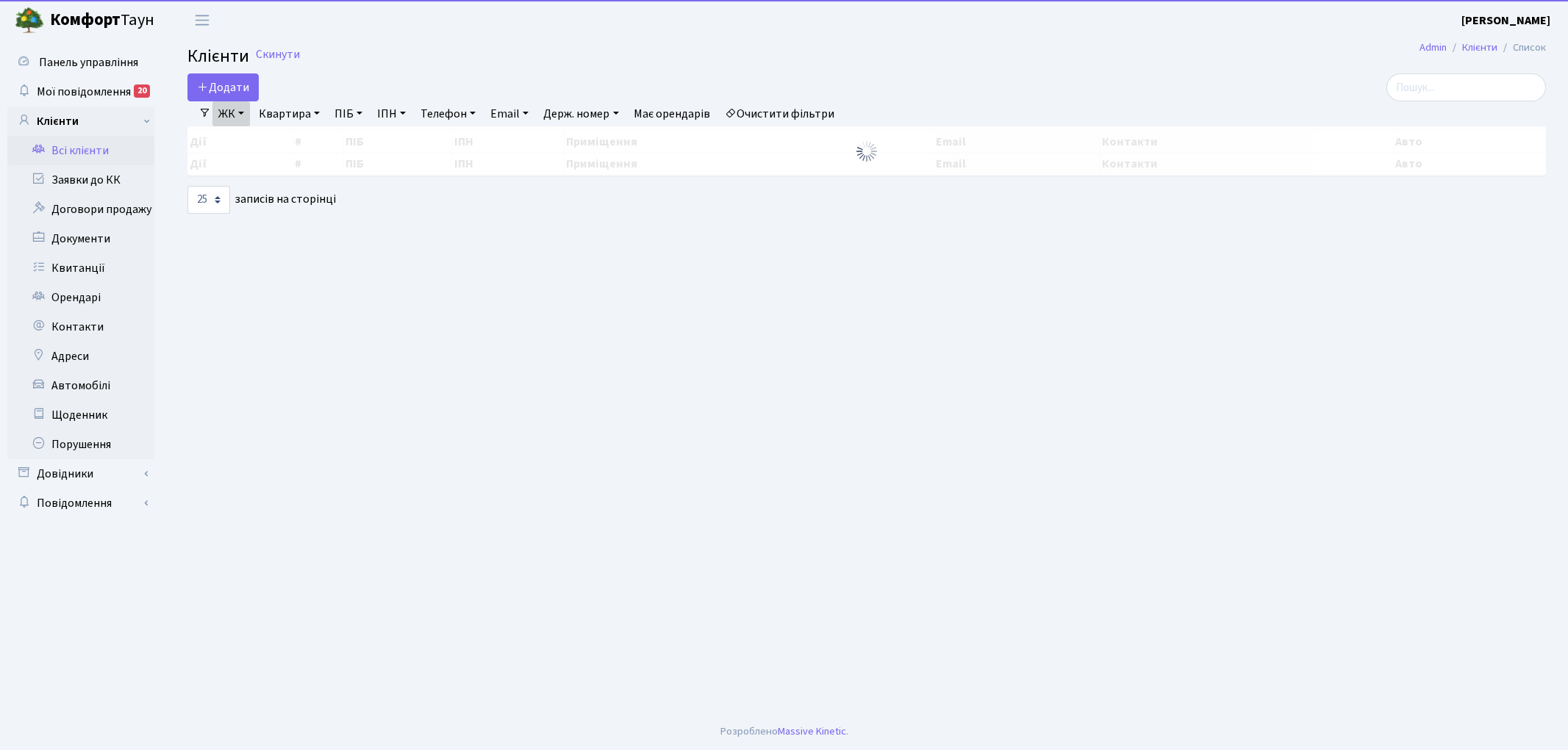
select select "25"
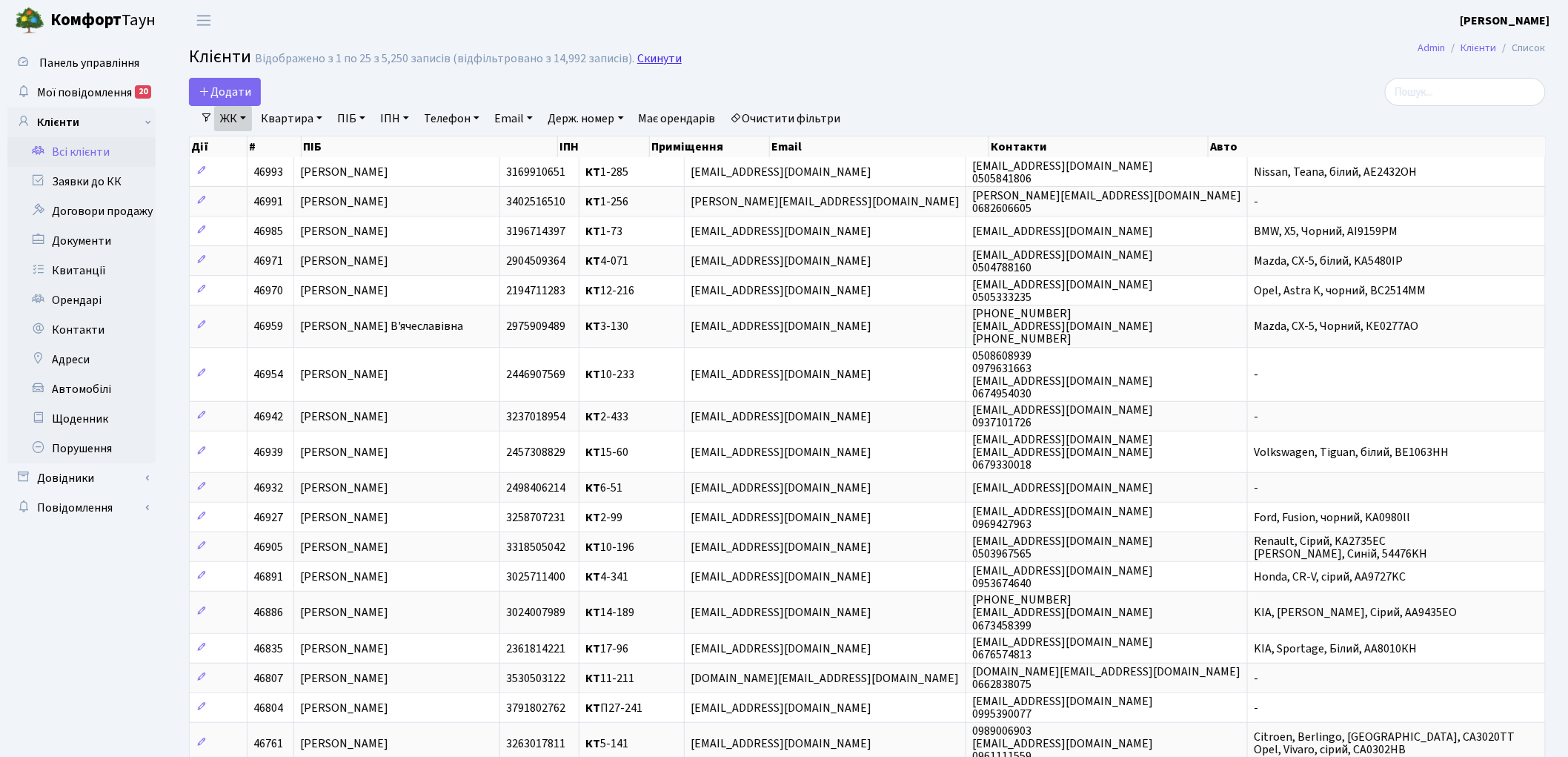
click at [656, 63] on link "Скинути" at bounding box center [660, 59] width 45 height 14
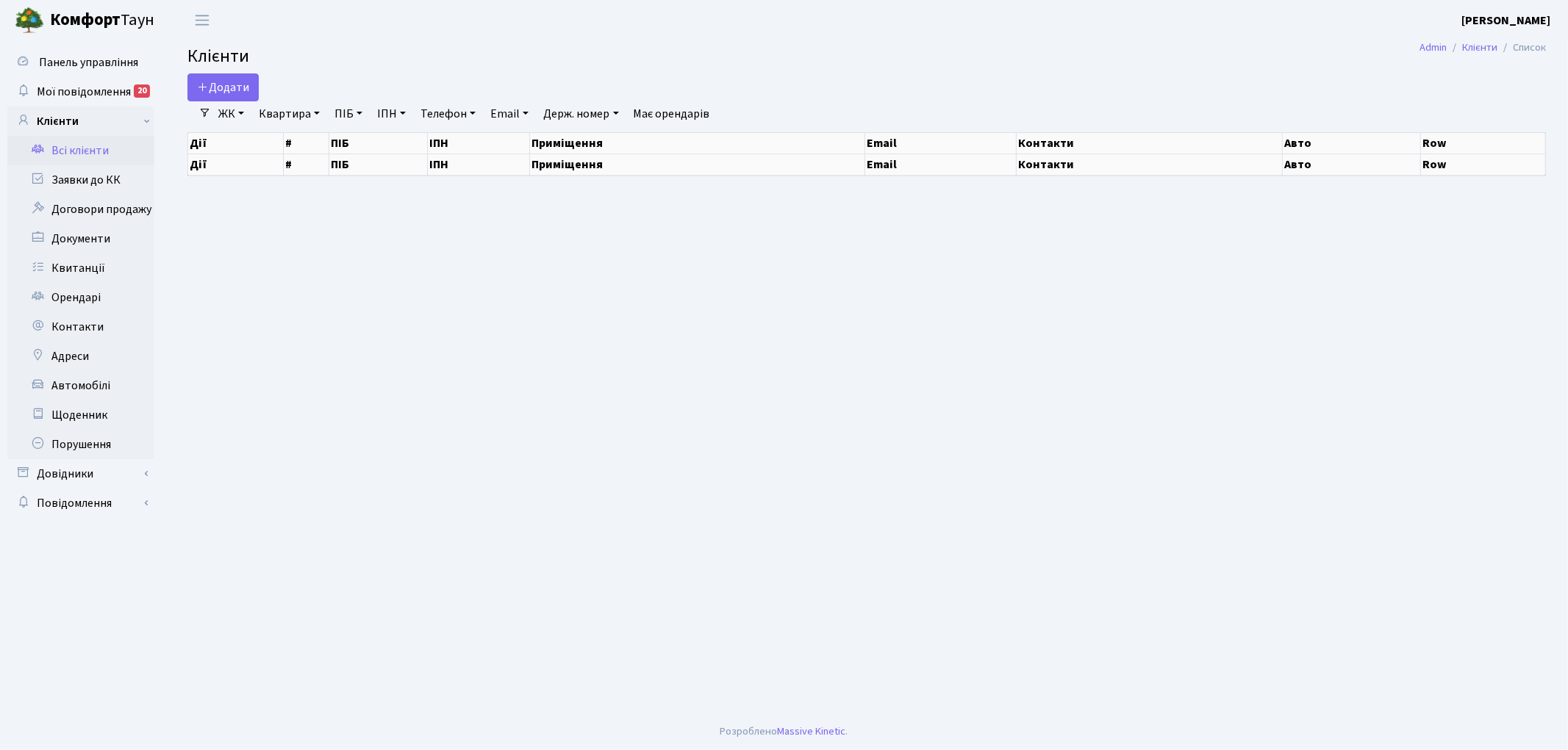
select select "25"
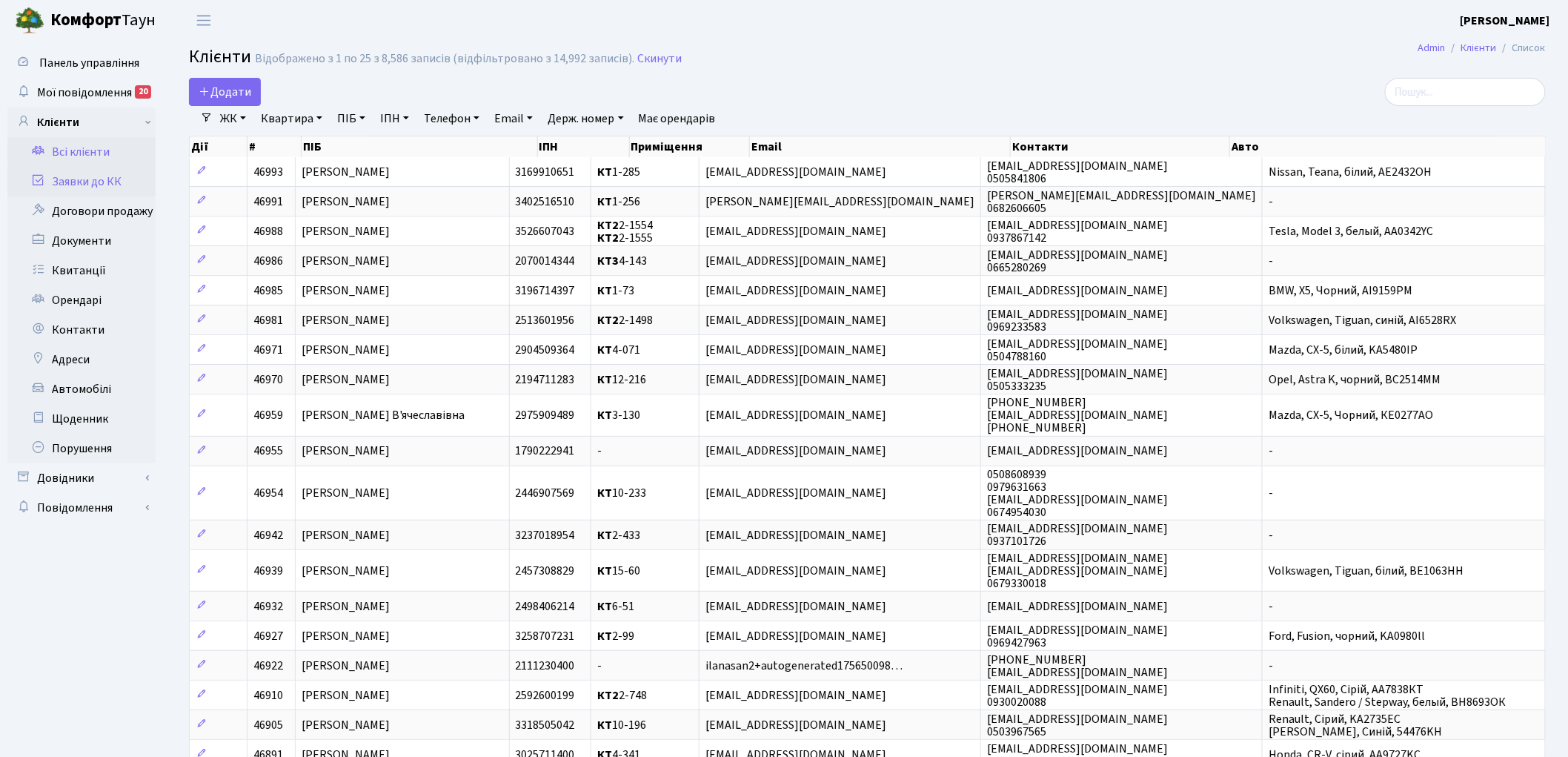
click at [100, 172] on link "Заявки до КК" at bounding box center [81, 182] width 148 height 30
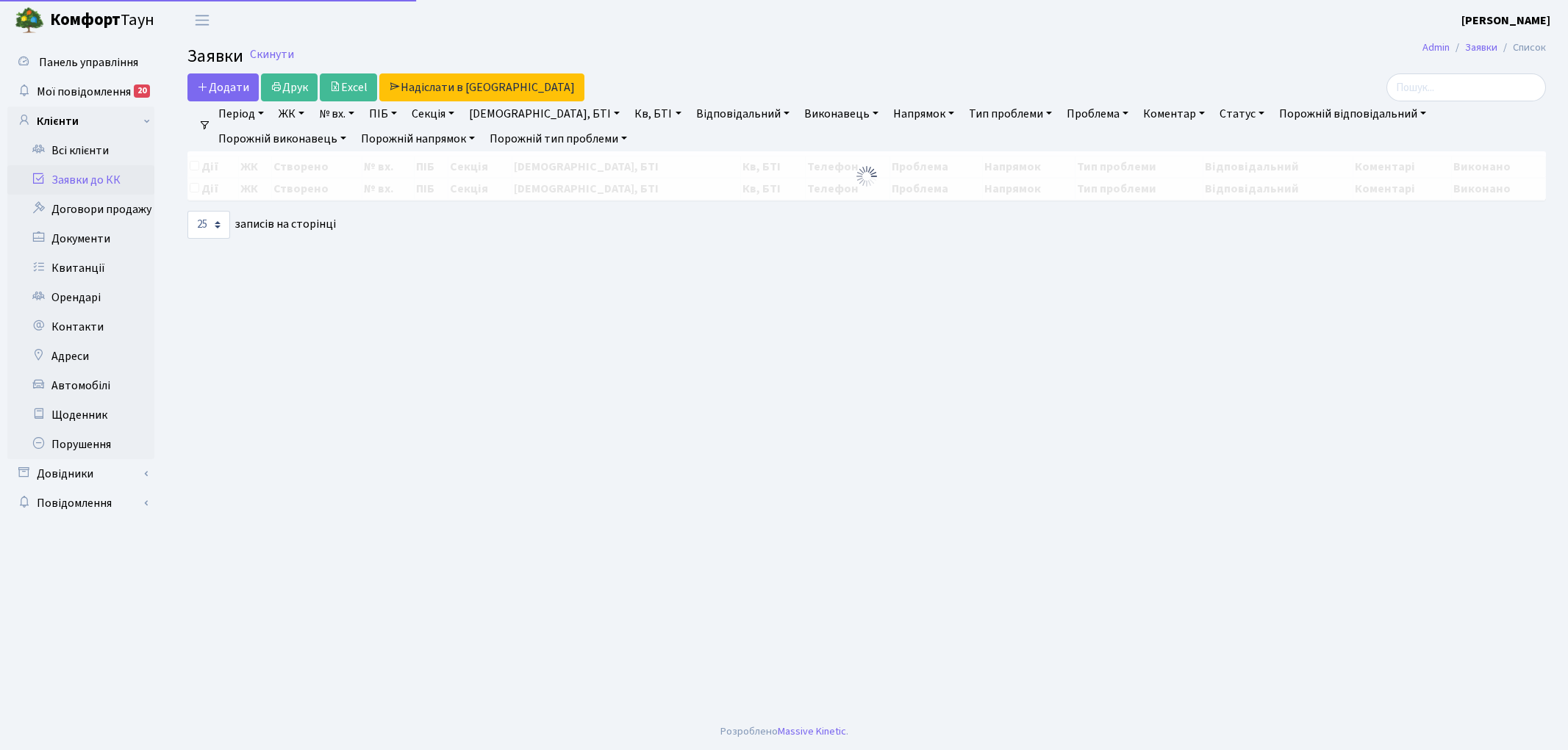
select select "25"
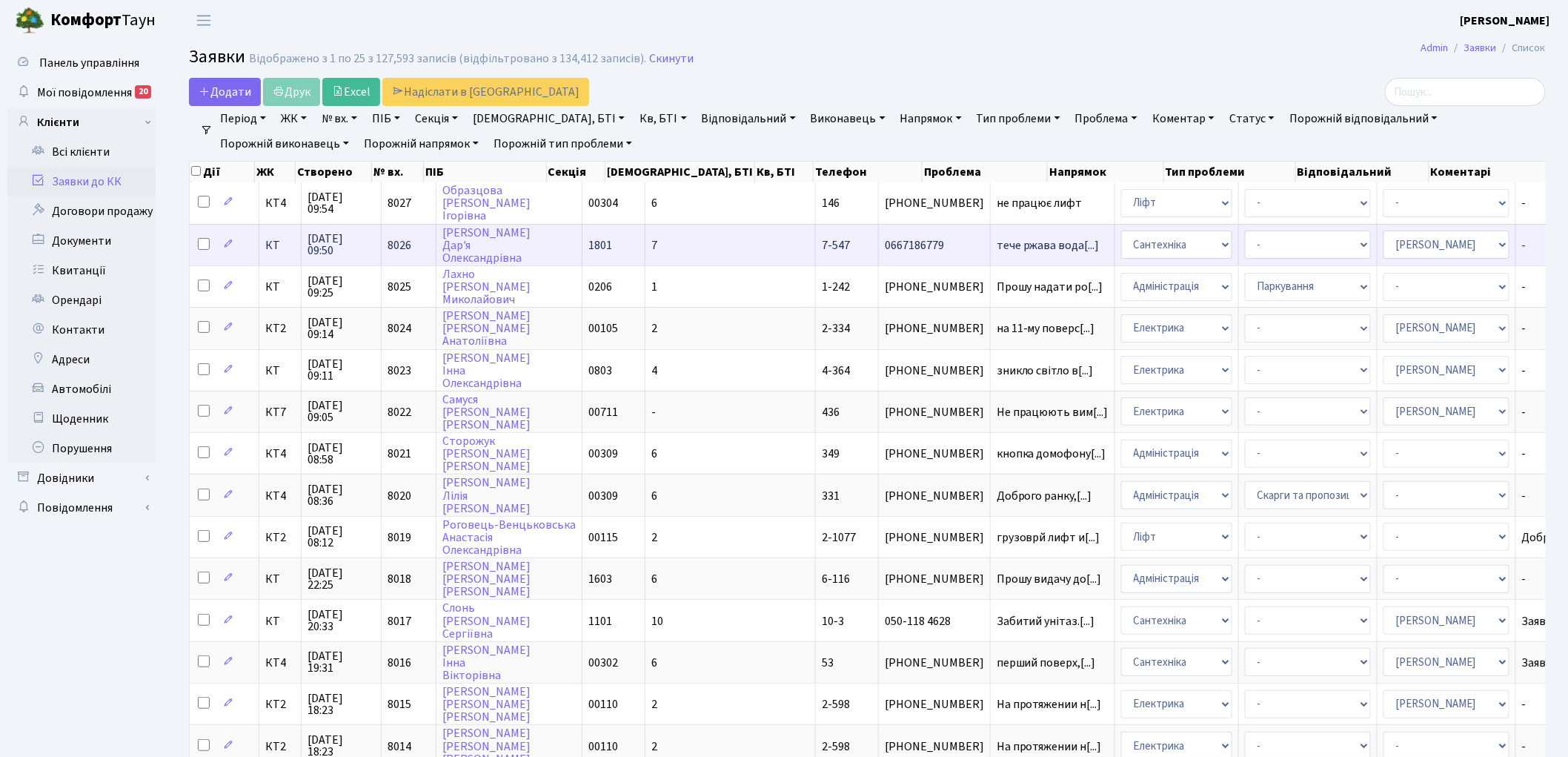
click at [395, 242] on span "8026" at bounding box center [399, 245] width 23 height 16
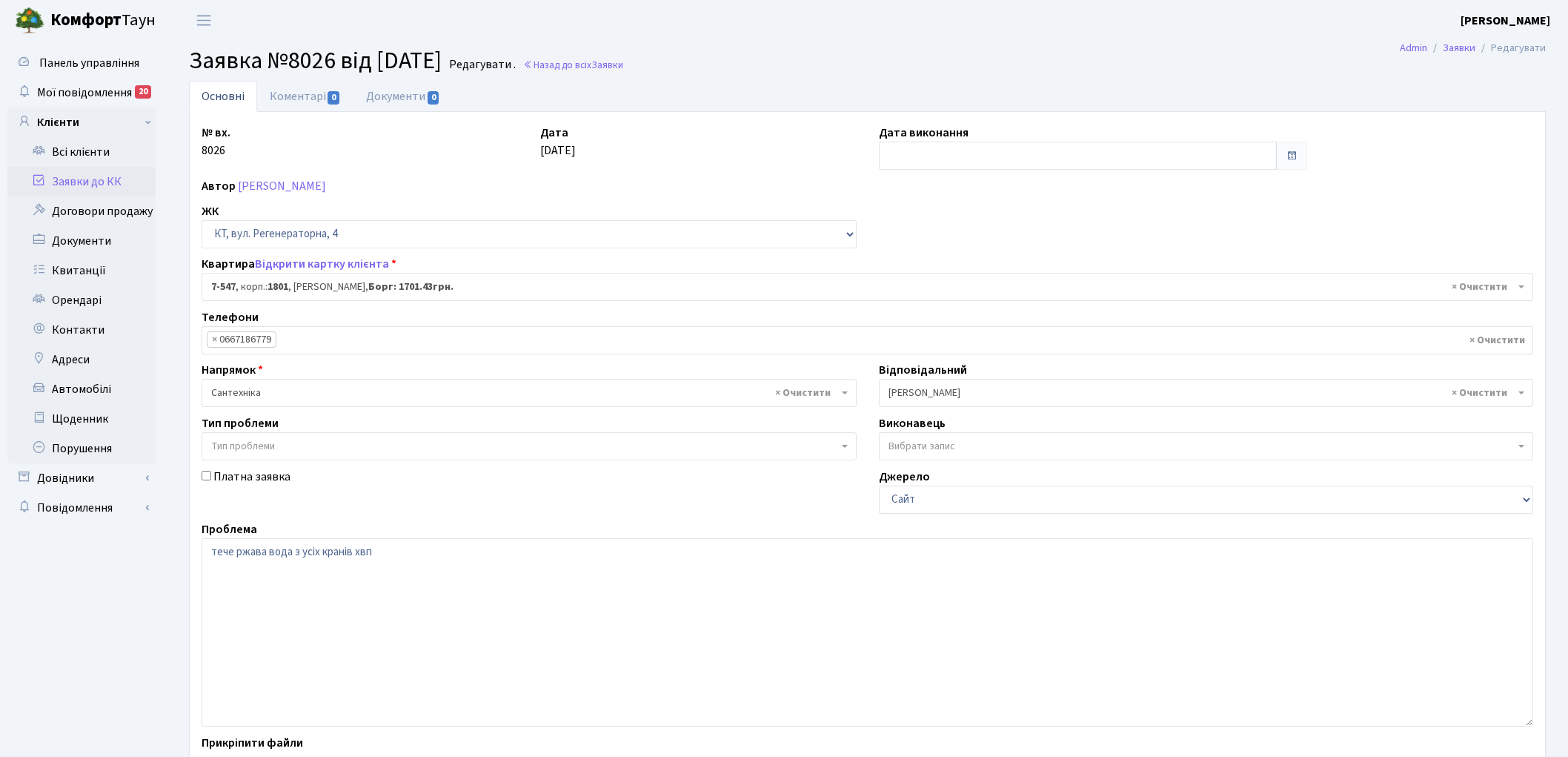
select select "4630"
click at [300, 96] on link "Коментарі 0" at bounding box center [305, 96] width 96 height 31
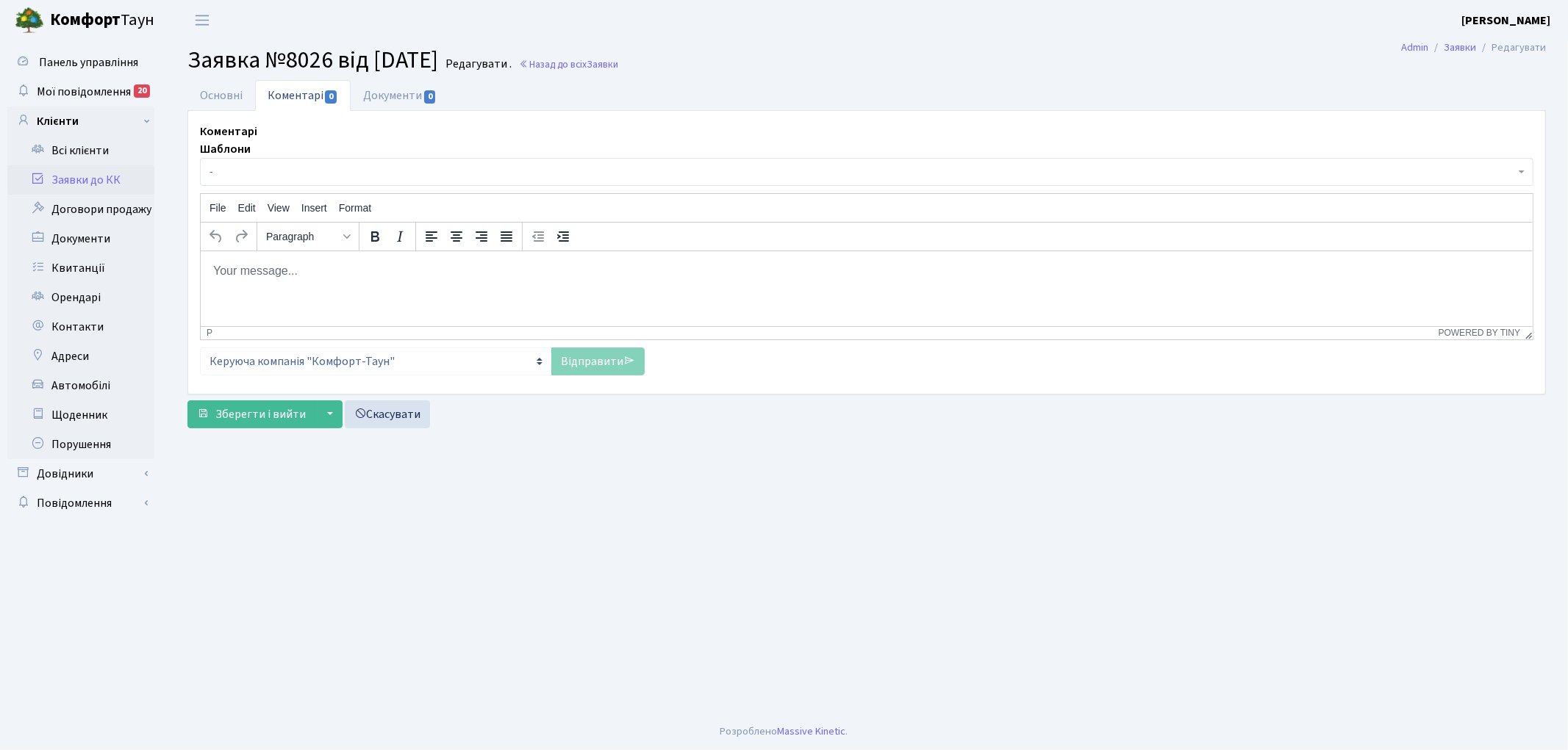
click at [297, 272] on p "Rich Text Area. Press ALT-0 for help." at bounding box center [866, 270] width 1308 height 16
drag, startPoint x: 611, startPoint y: 371, endPoint x: 590, endPoint y: 378, distance: 22.1
click at [609, 371] on link "Відправити" at bounding box center [598, 361] width 93 height 28
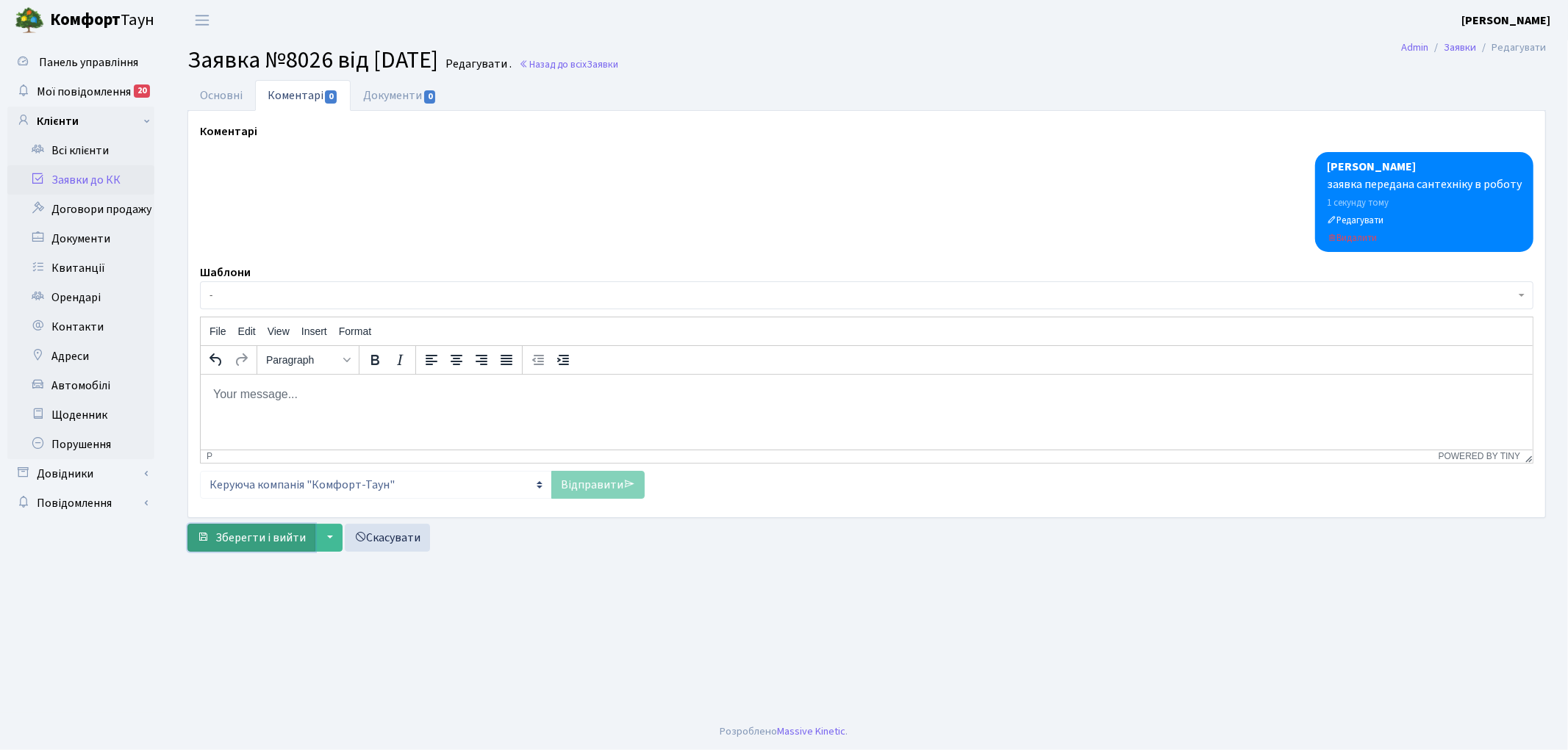
click at [236, 544] on span "Зберегти і вийти" at bounding box center [261, 538] width 91 height 16
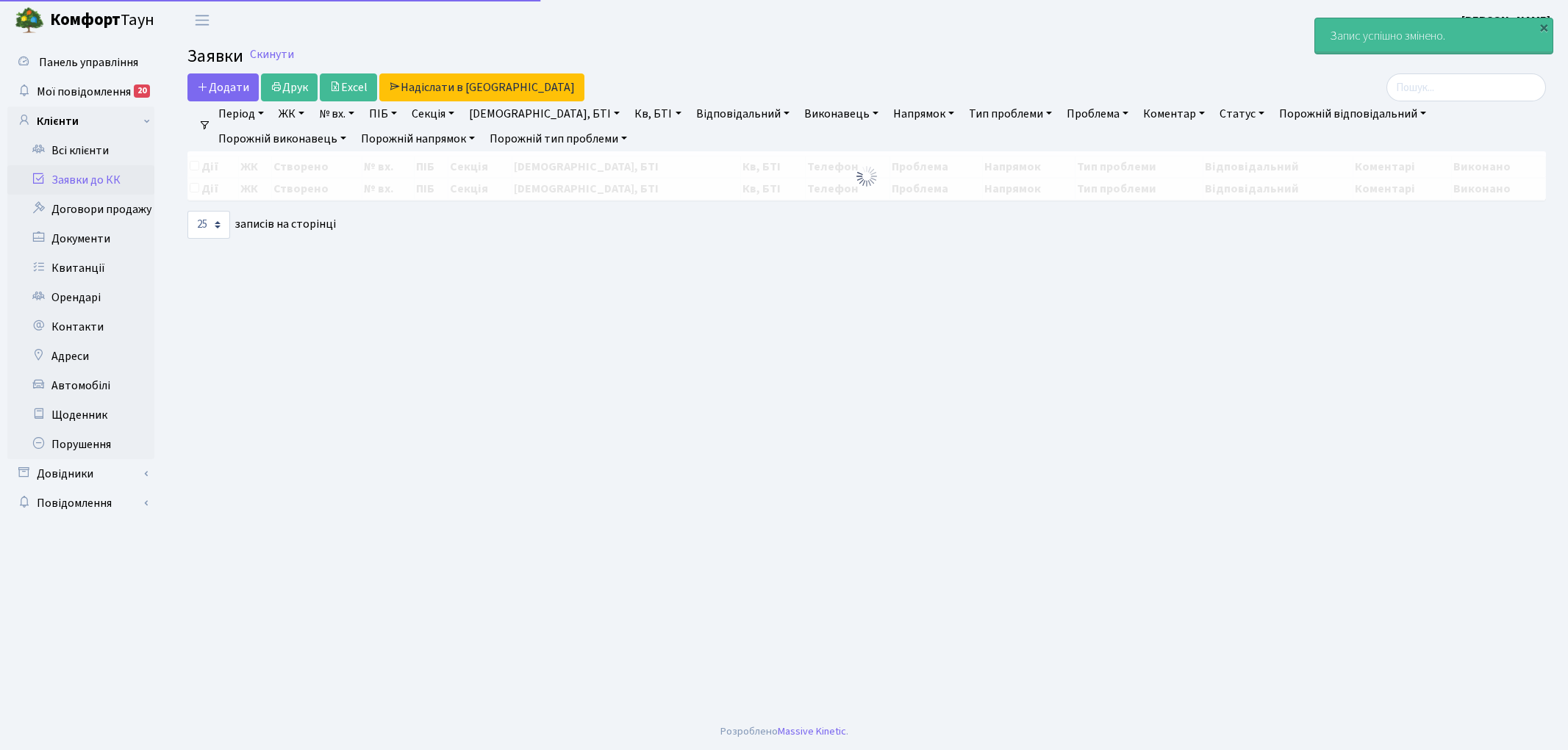
select select "25"
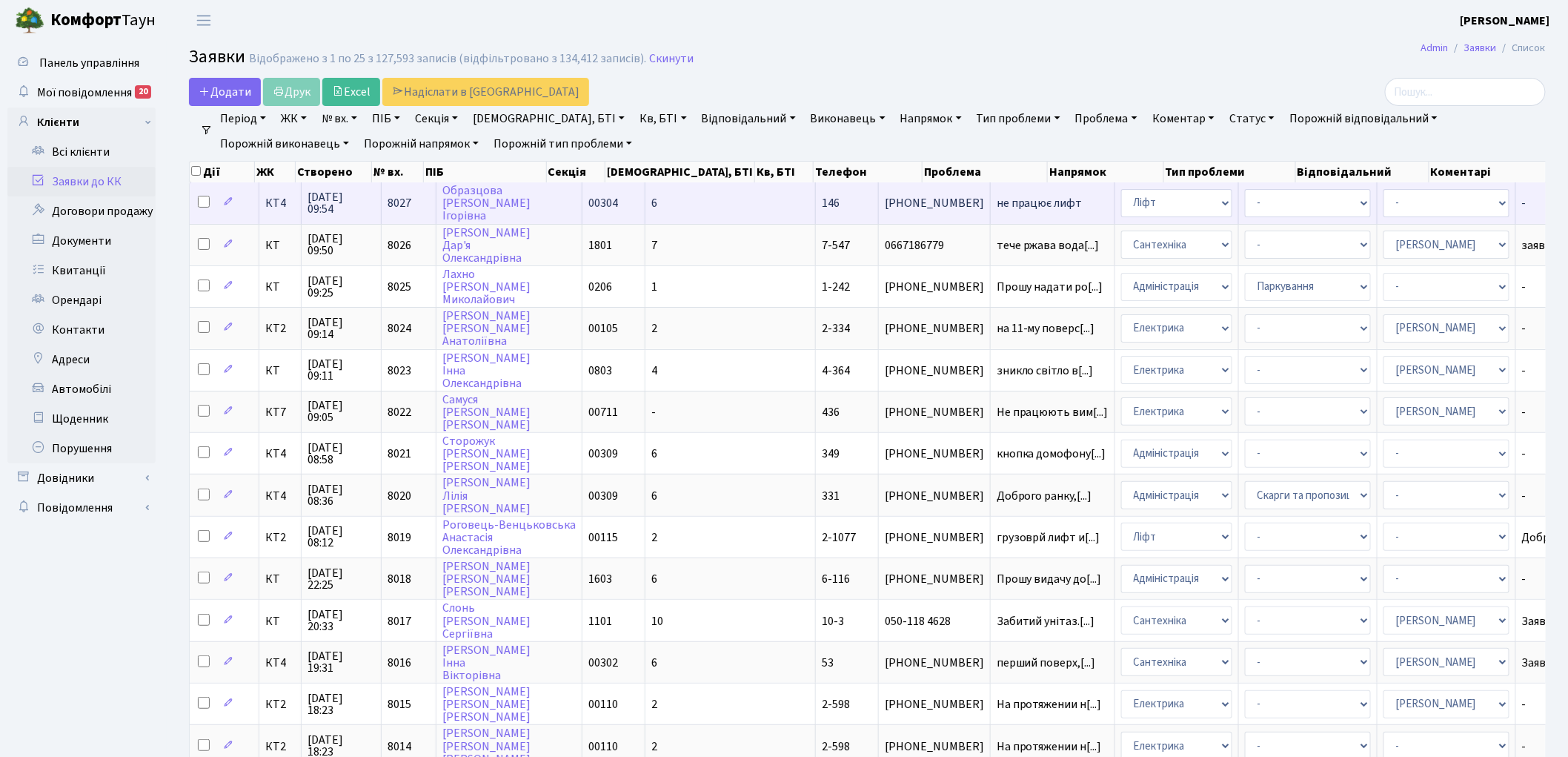
click at [388, 198] on span "8027" at bounding box center [399, 202] width 23 height 16
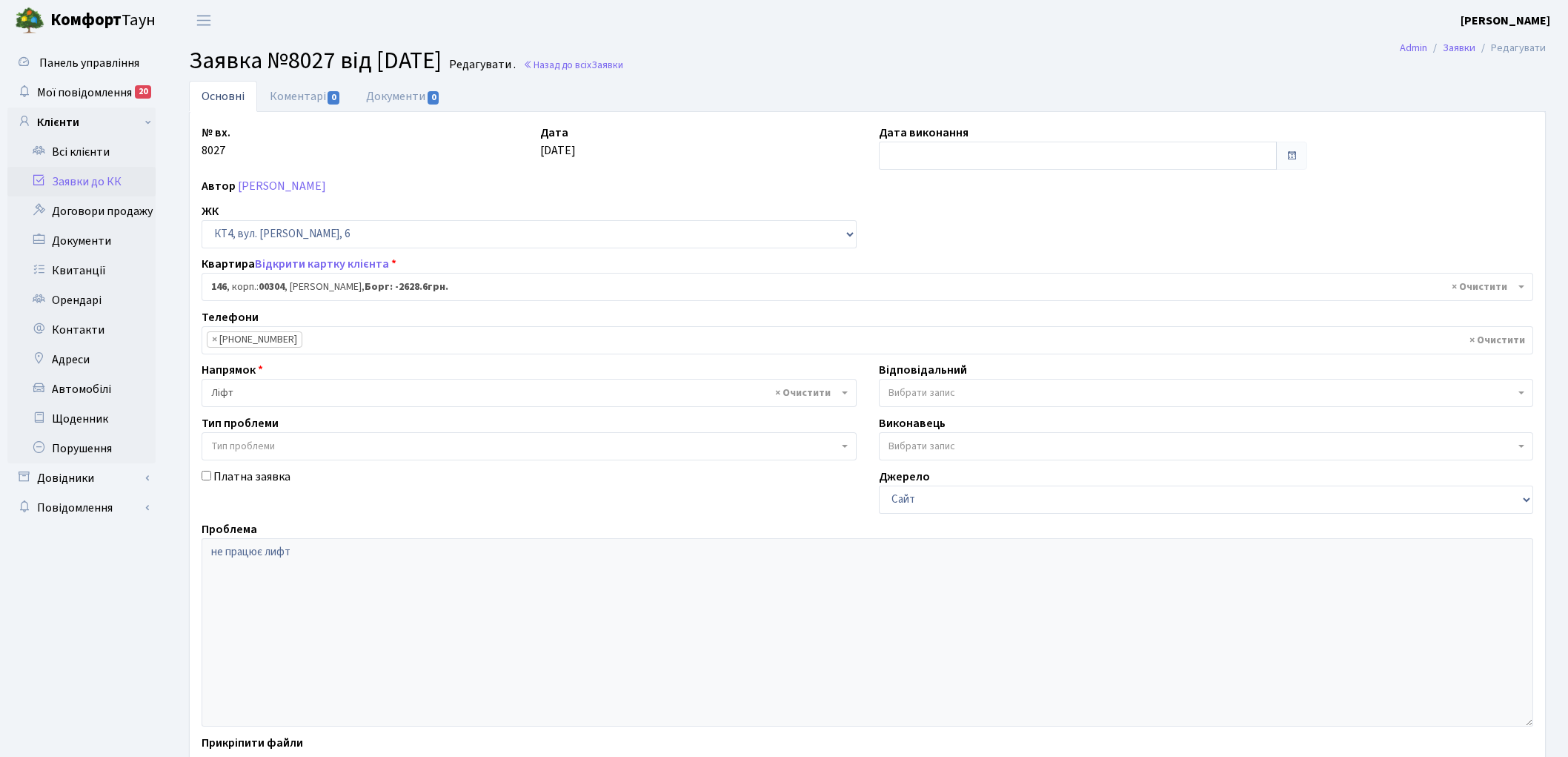
select select "16869"
click at [292, 101] on link "Коментарі 0" at bounding box center [305, 96] width 96 height 31
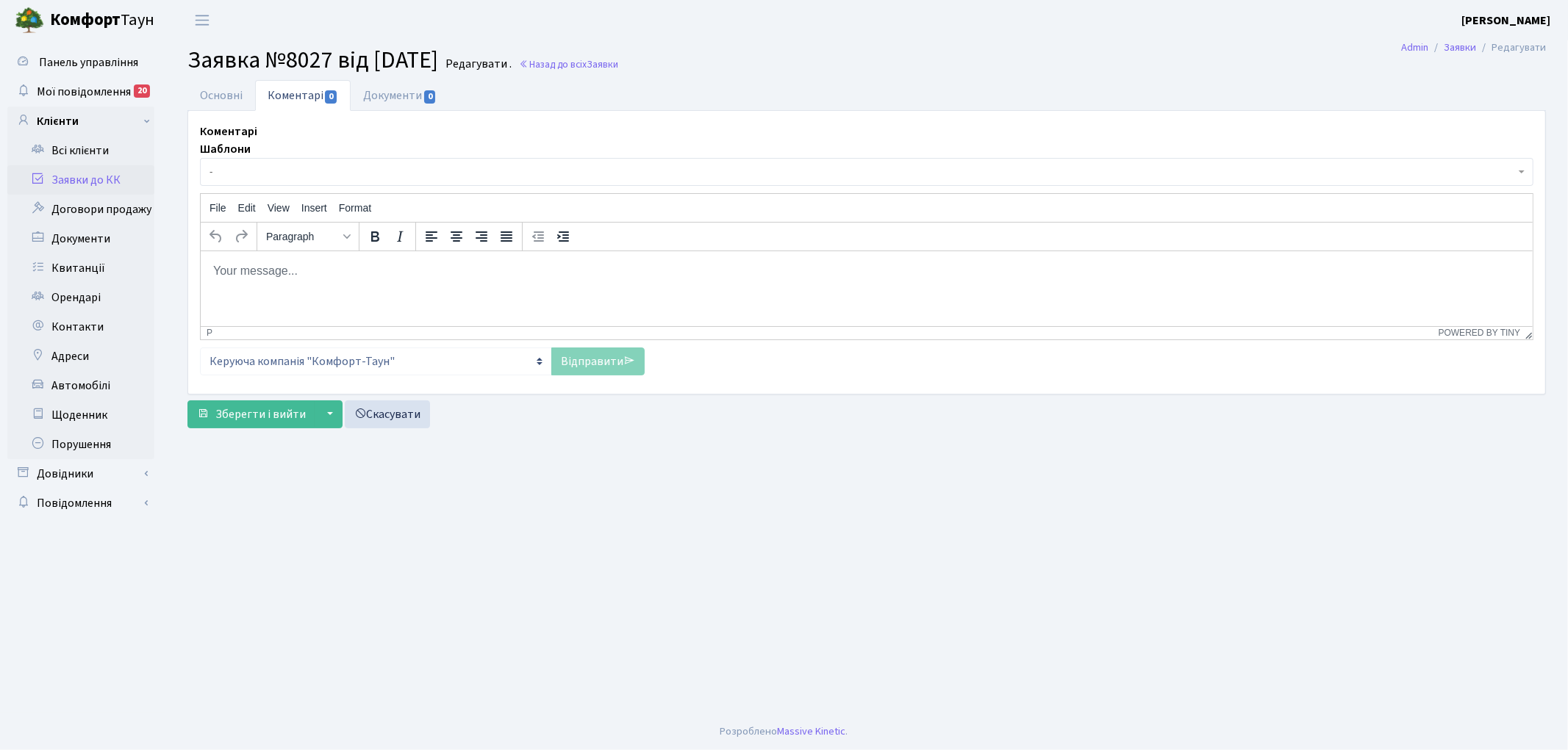
click at [282, 167] on span "-" at bounding box center [862, 172] width 1306 height 15
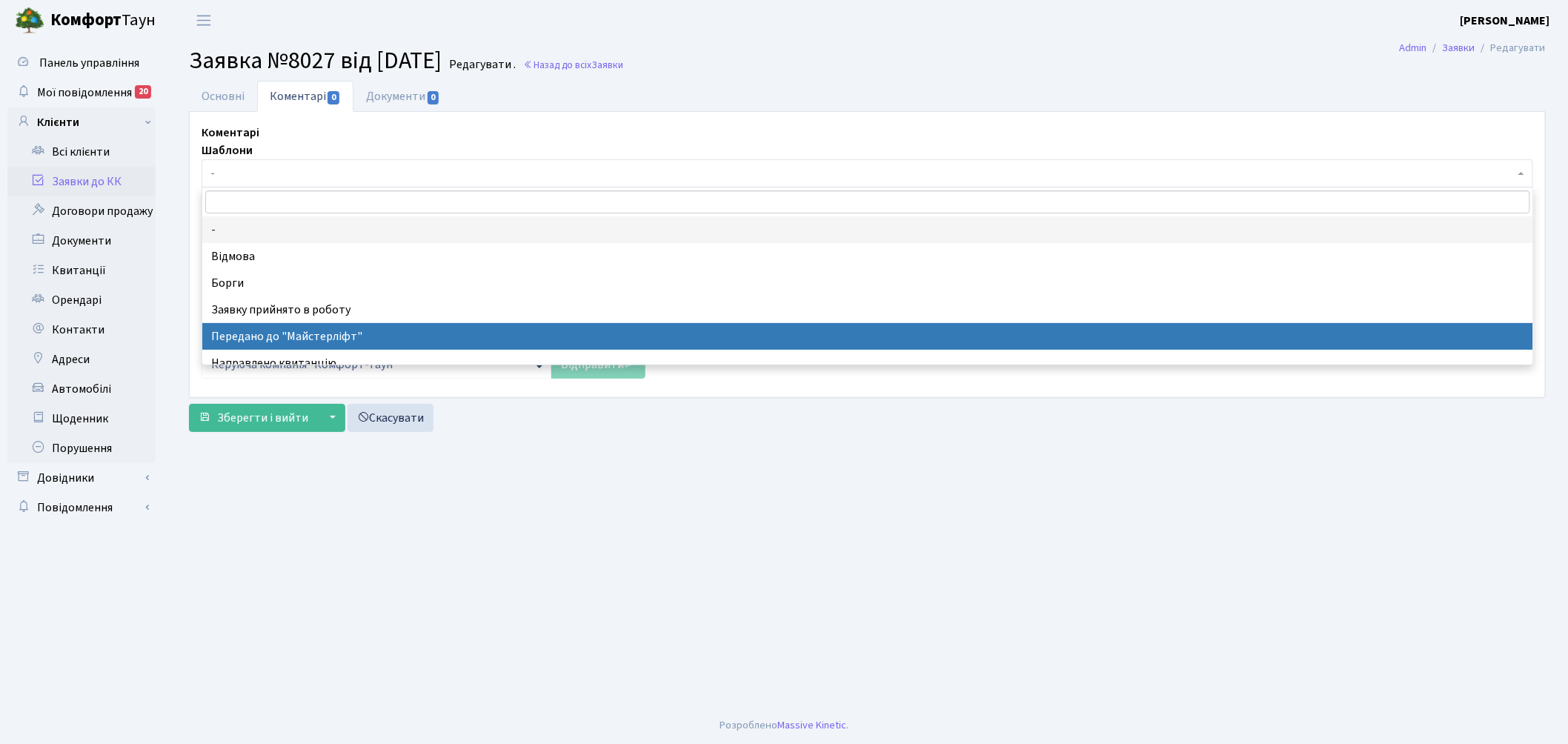
select select "9"
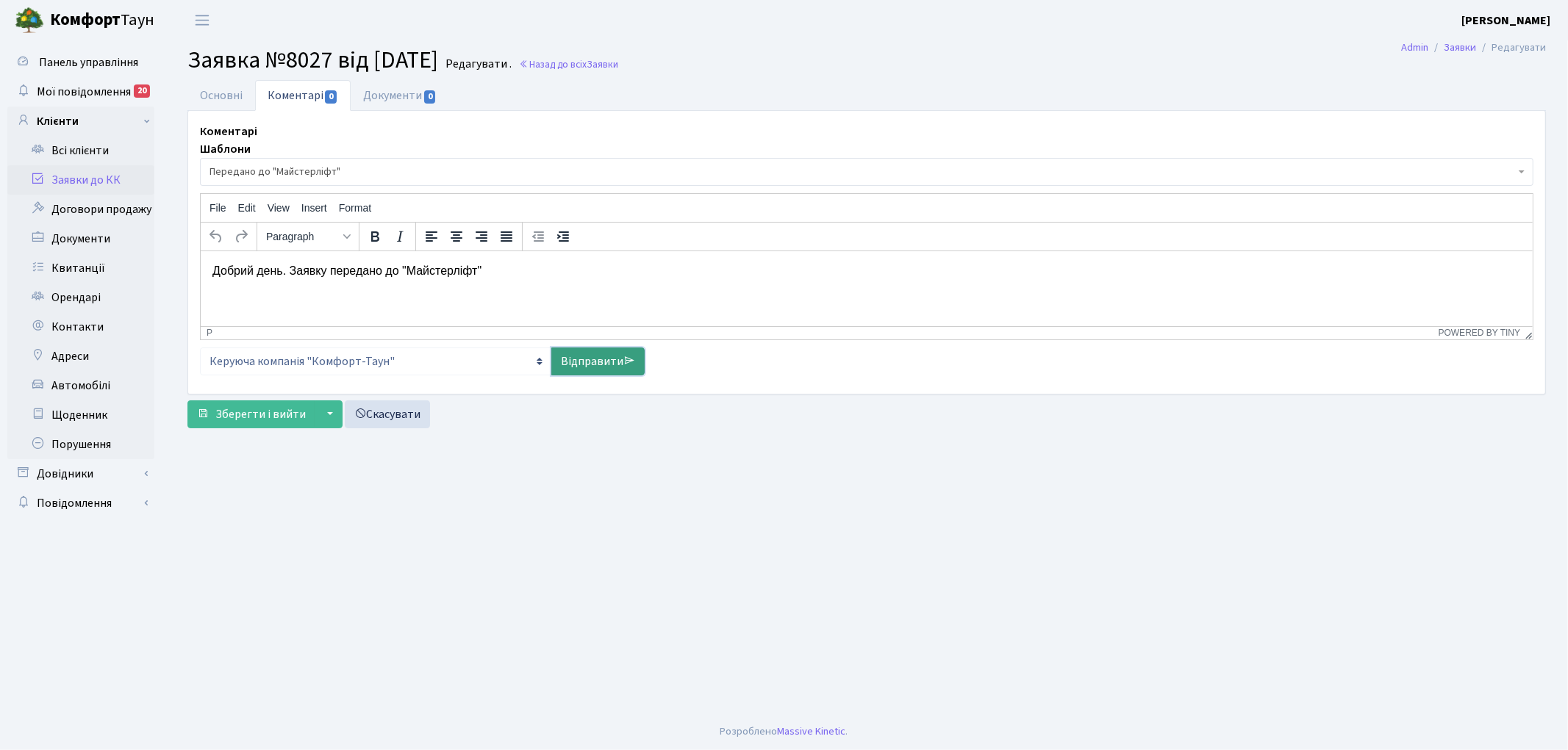
click at [570, 350] on link "Відправити" at bounding box center [598, 361] width 93 height 28
select select
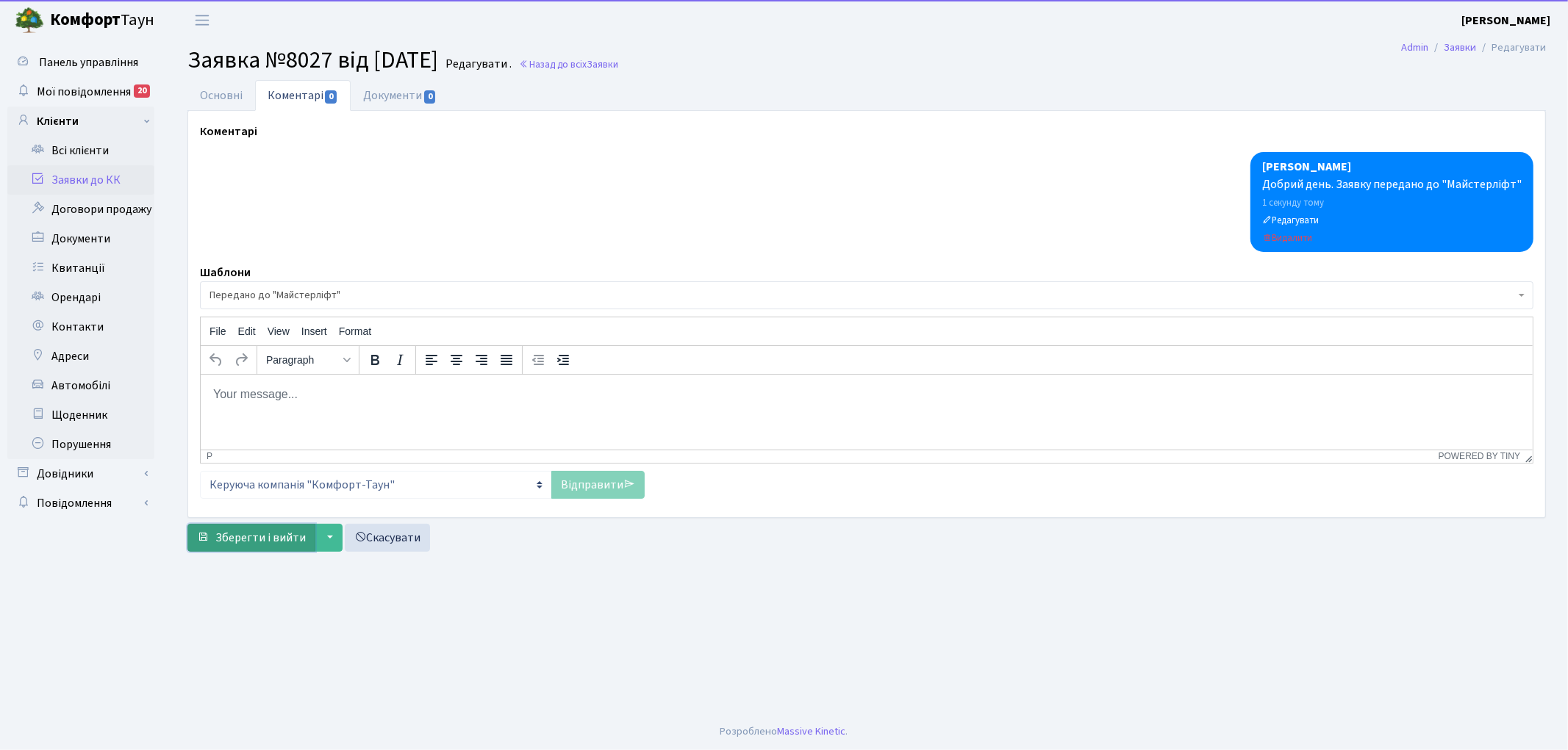
click at [270, 530] on span "Зберегти і вийти" at bounding box center [261, 538] width 91 height 16
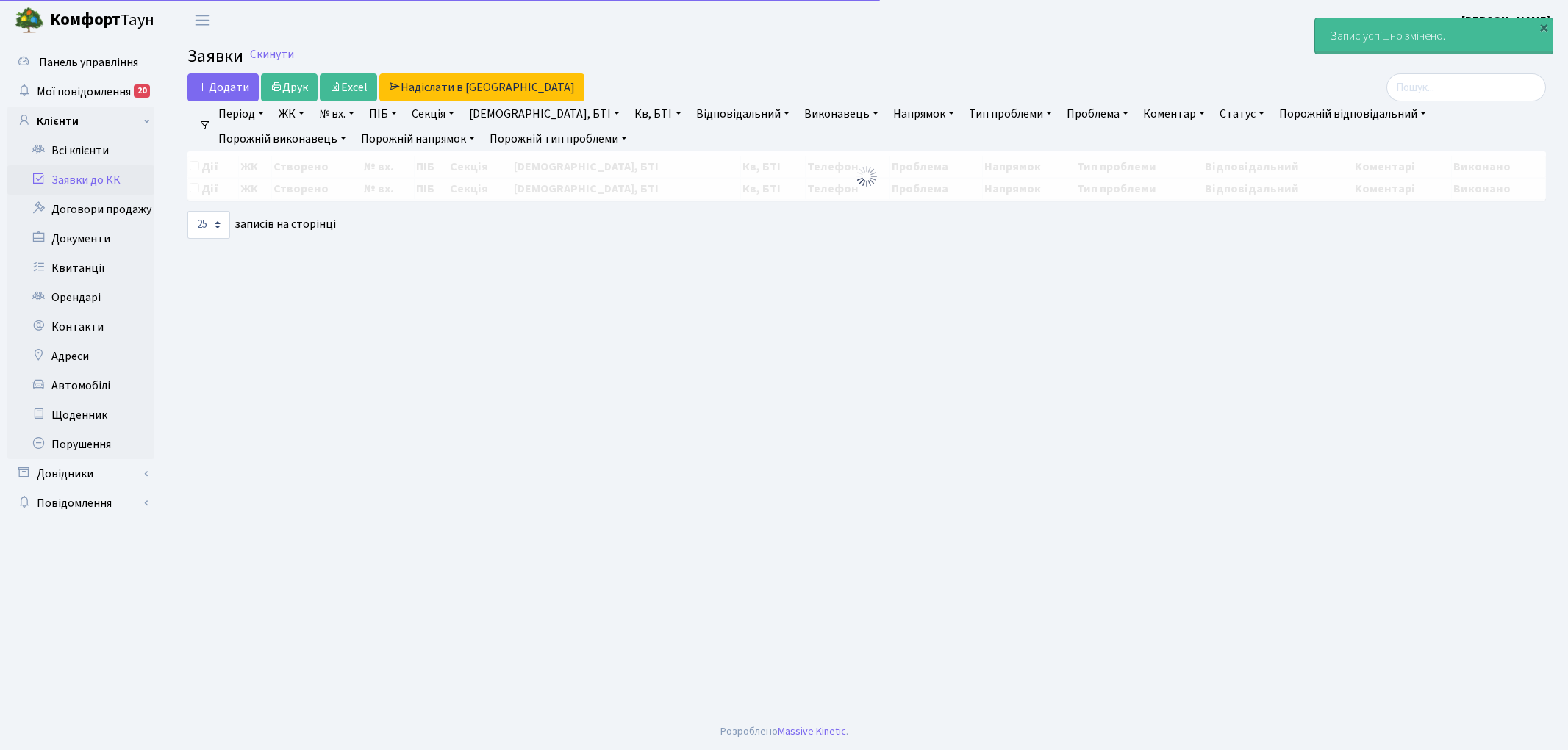
select select "25"
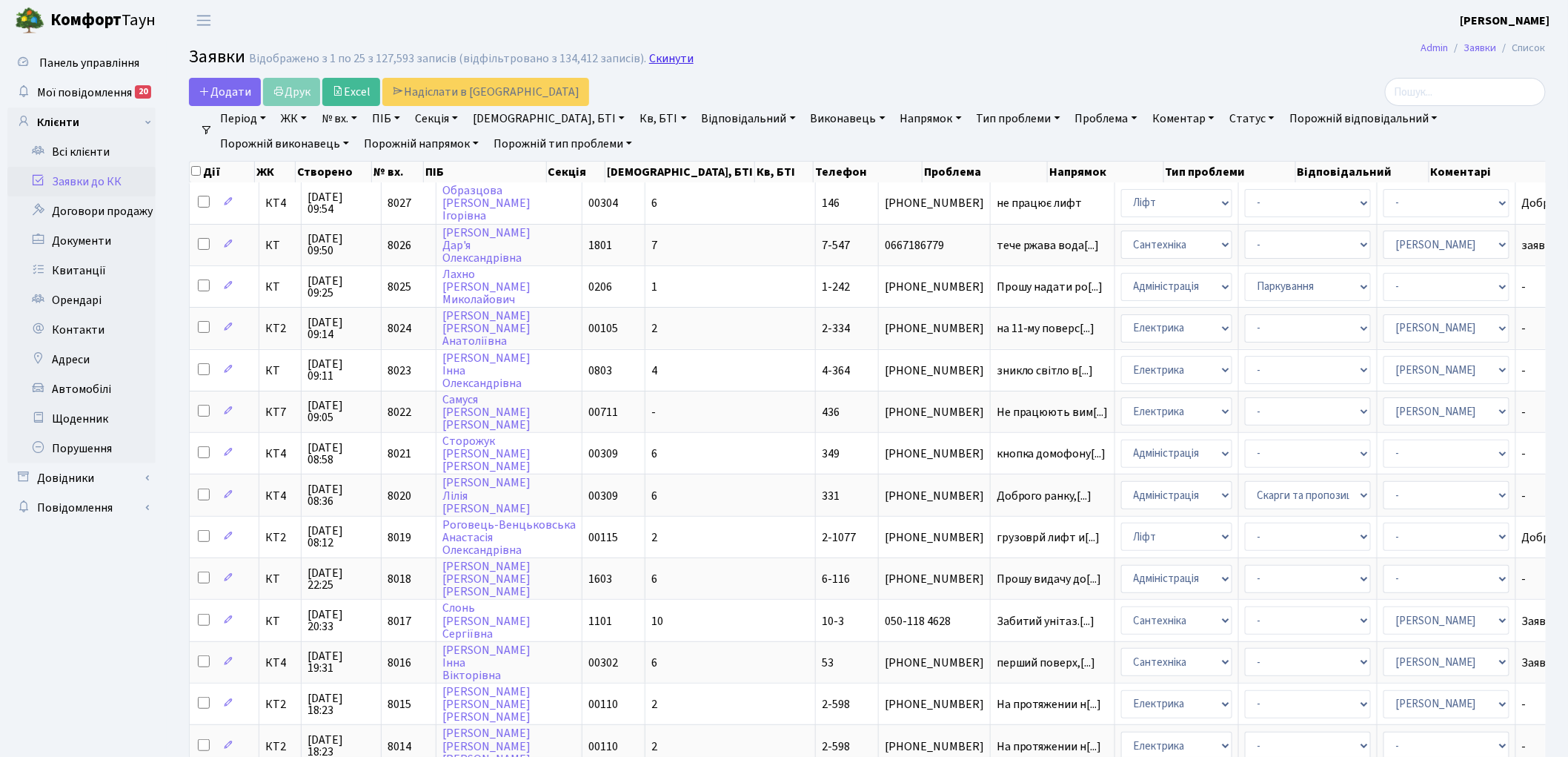
click at [649, 57] on link "Скинути" at bounding box center [672, 59] width 45 height 14
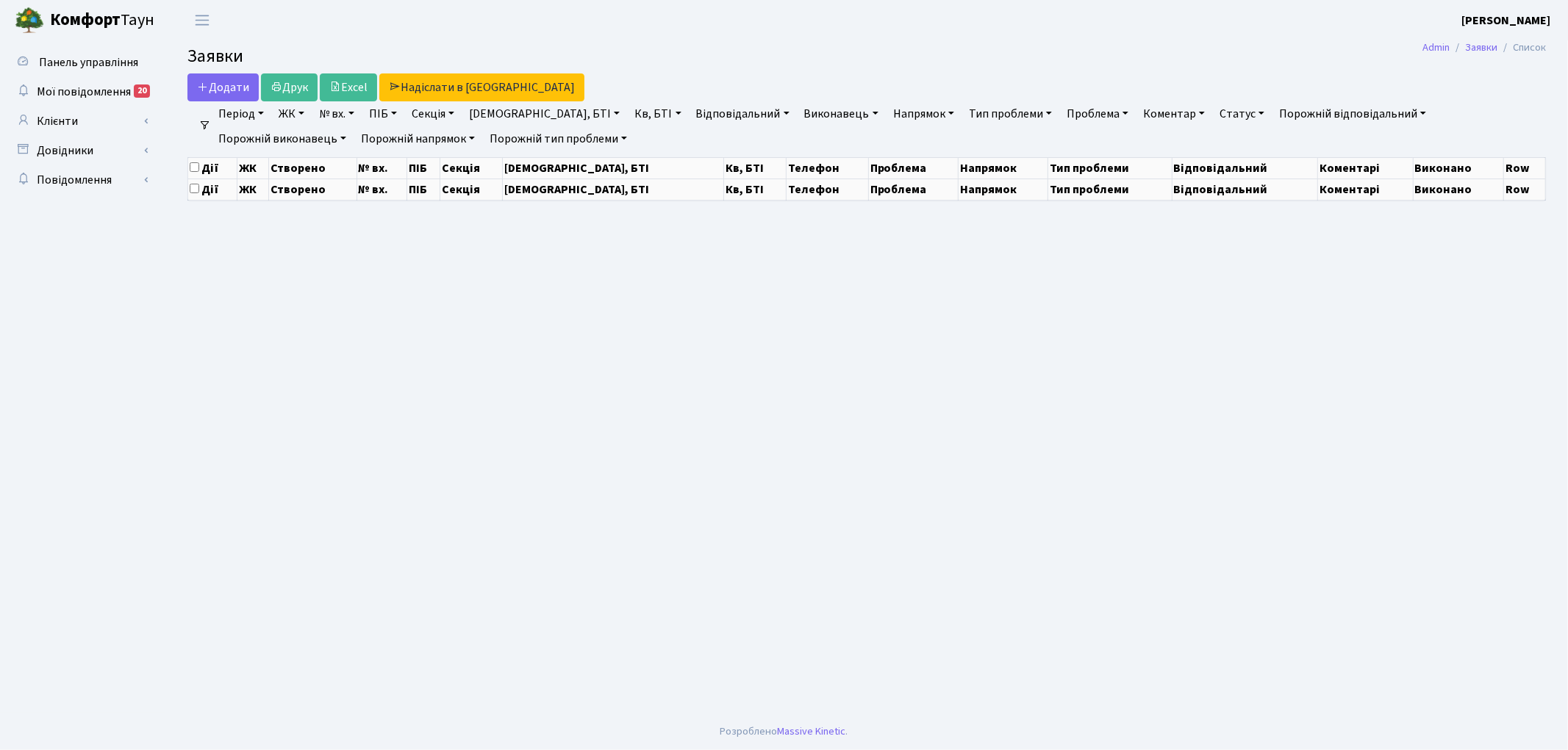
select select "25"
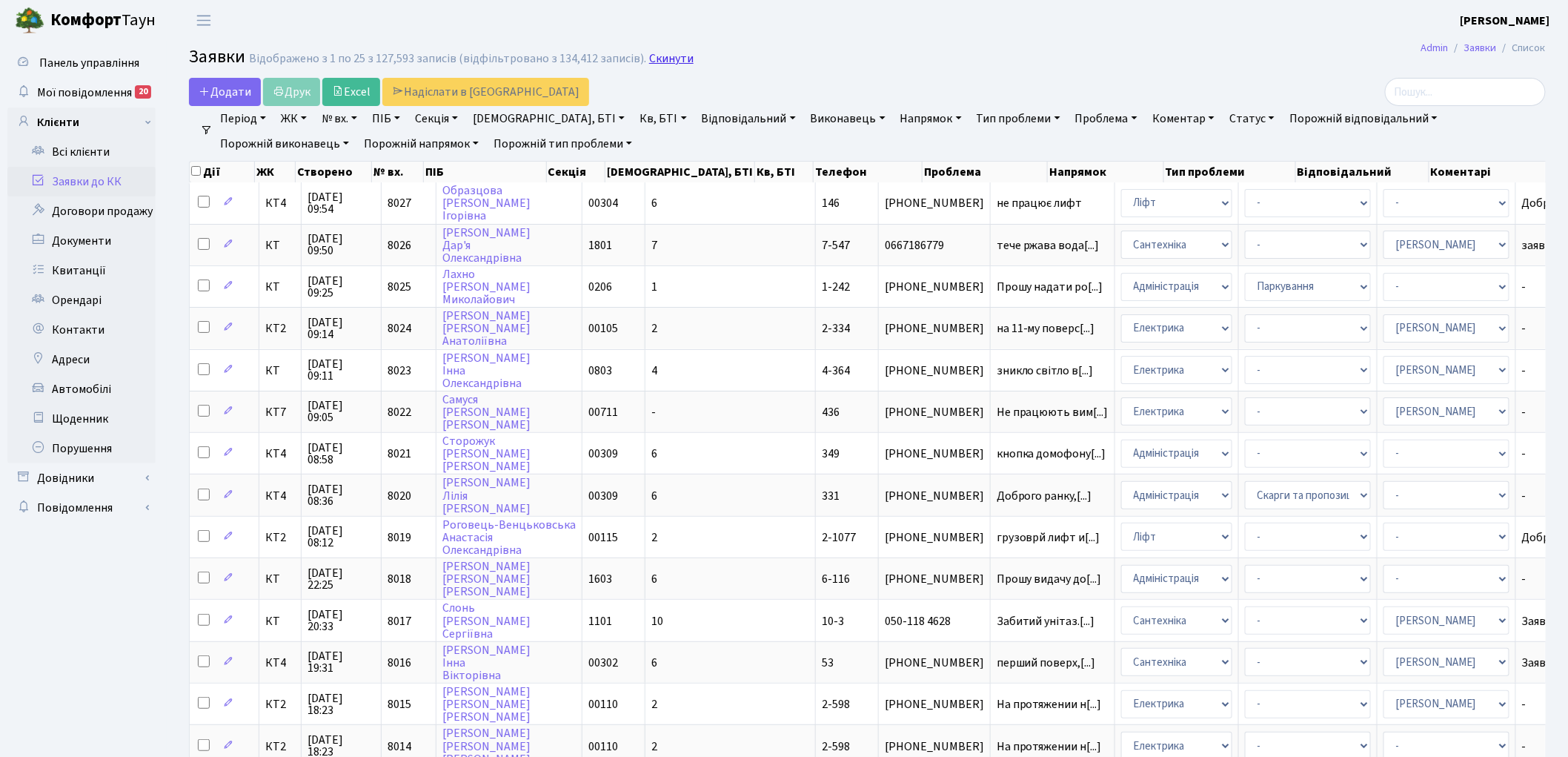
click at [660, 63] on link "Скинути" at bounding box center [672, 59] width 45 height 14
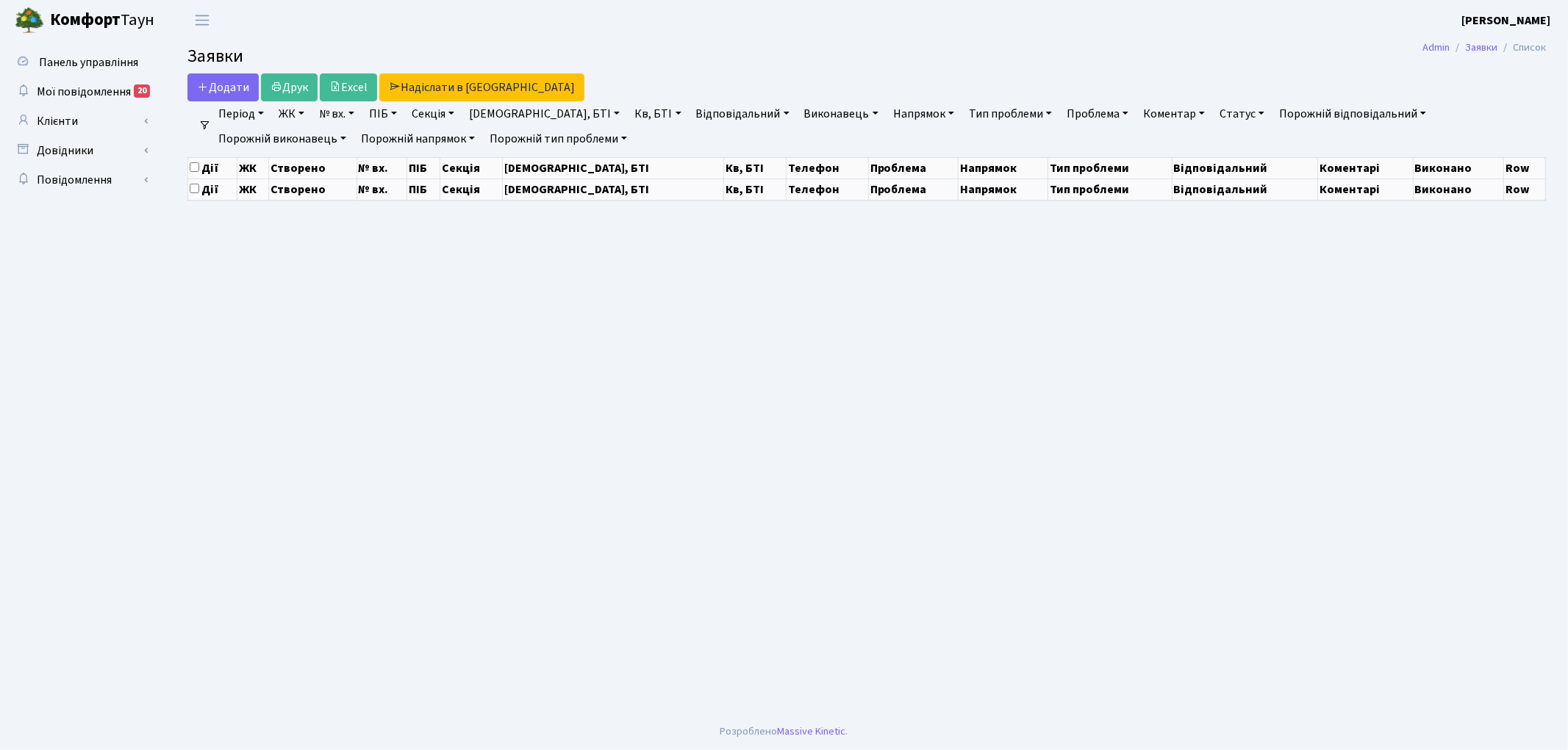
select select "25"
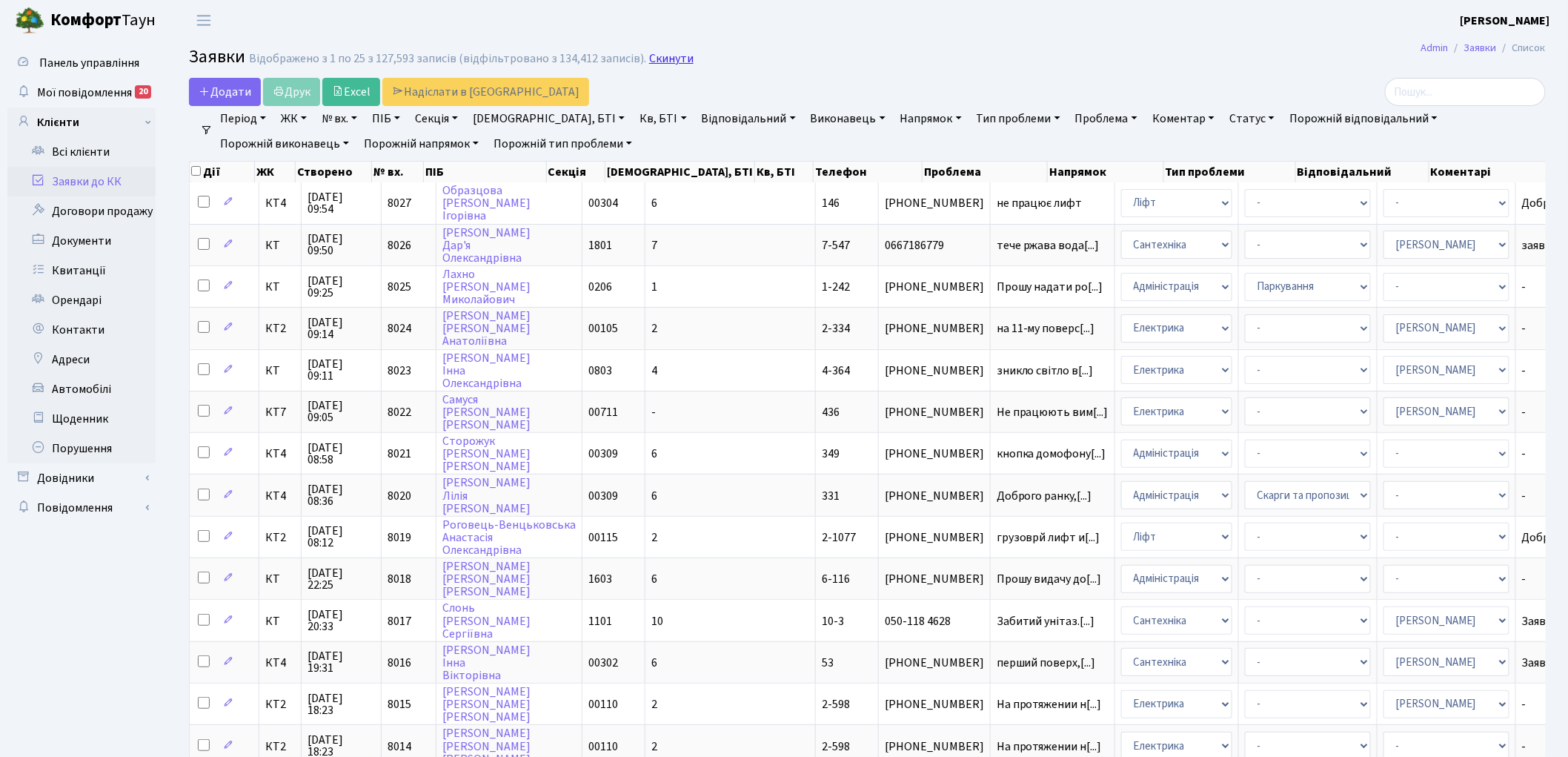
click at [650, 58] on link "Скинути" at bounding box center [672, 59] width 45 height 14
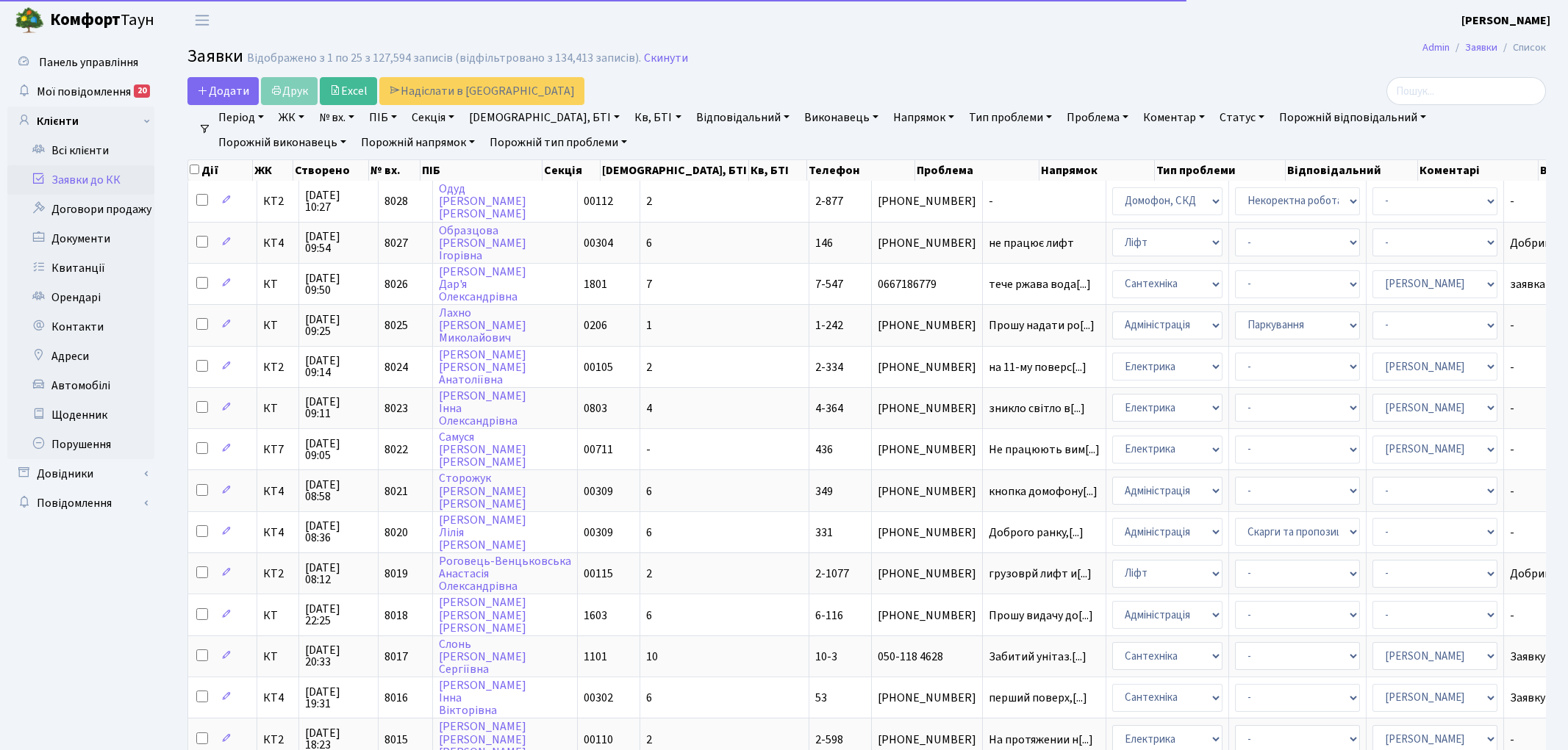
select select "25"
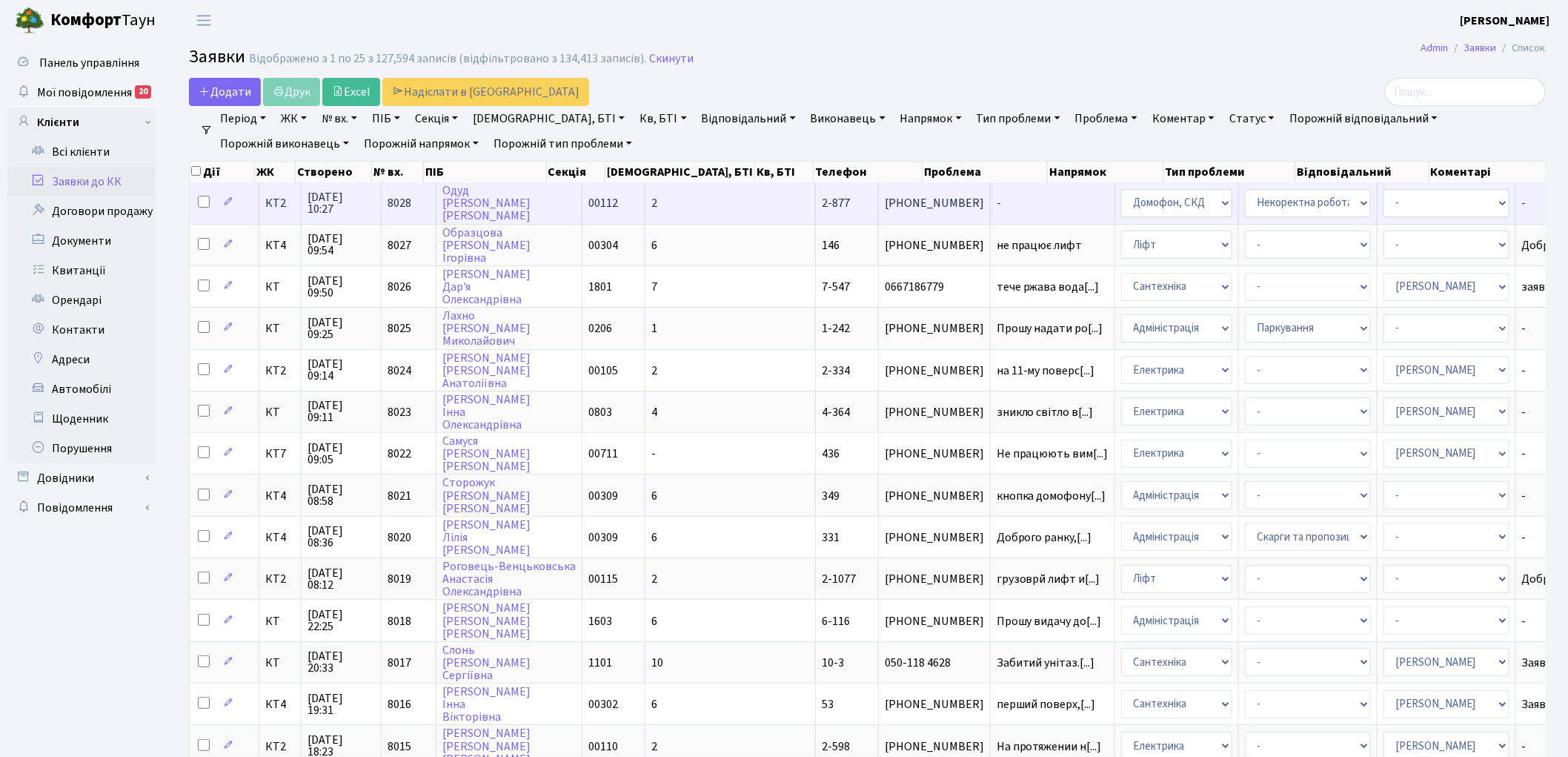
click at [394, 203] on span "8028" at bounding box center [399, 202] width 23 height 16
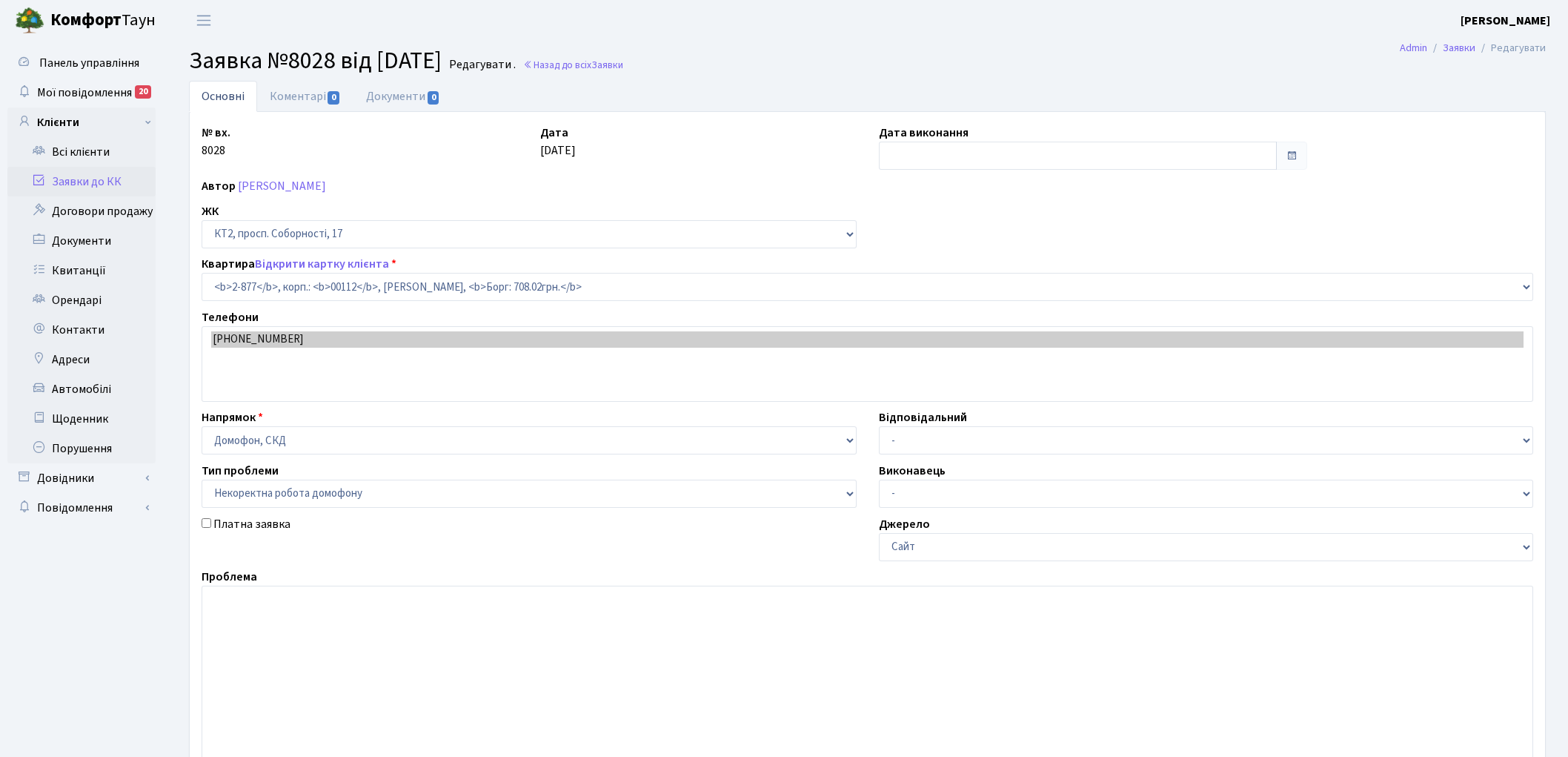
select select "15926"
select select "38"
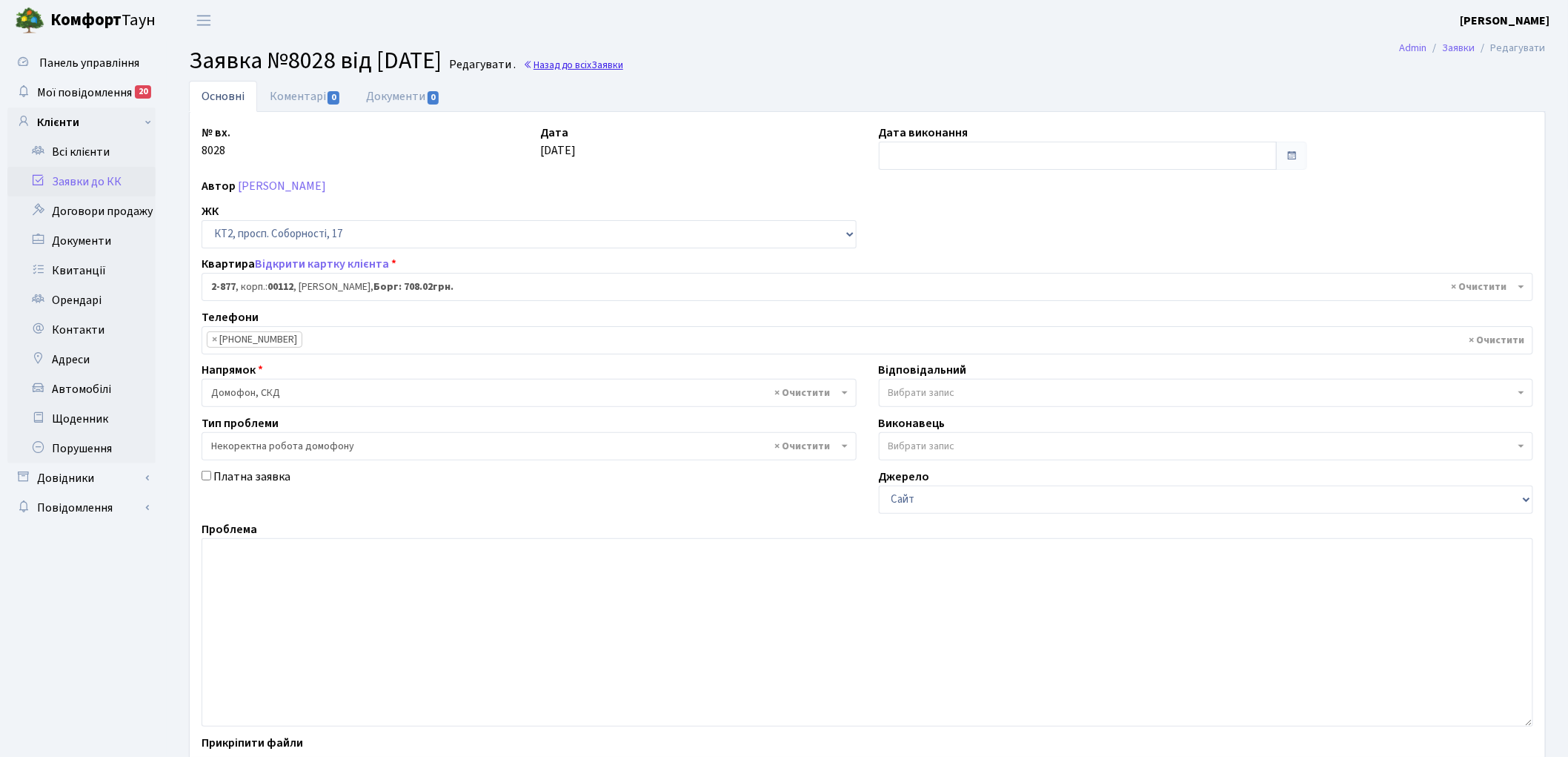
click at [610, 65] on link "Назад до всіх Заявки" at bounding box center [573, 64] width 100 height 14
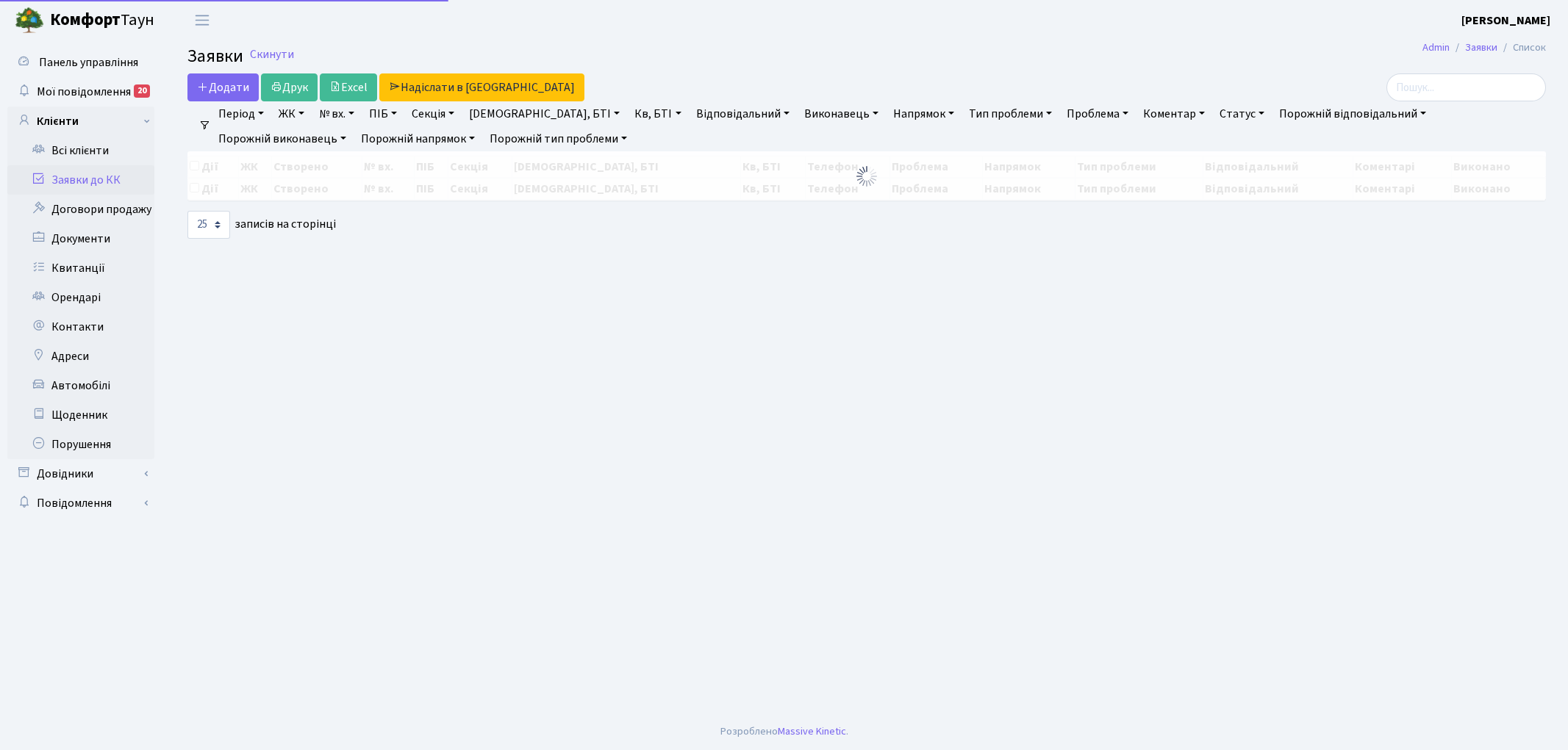
select select "25"
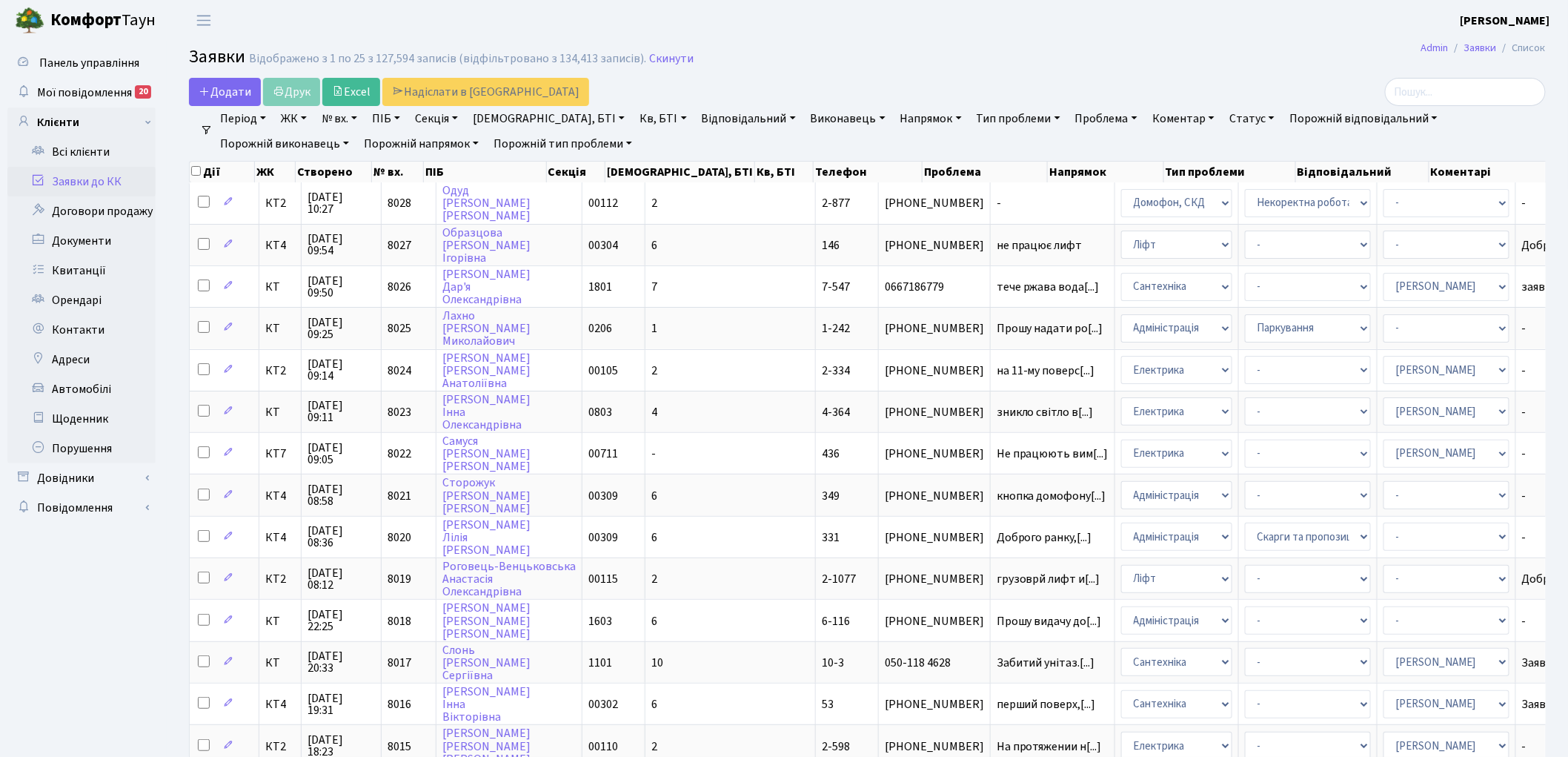
click at [894, 120] on link "Напрямок" at bounding box center [931, 118] width 74 height 25
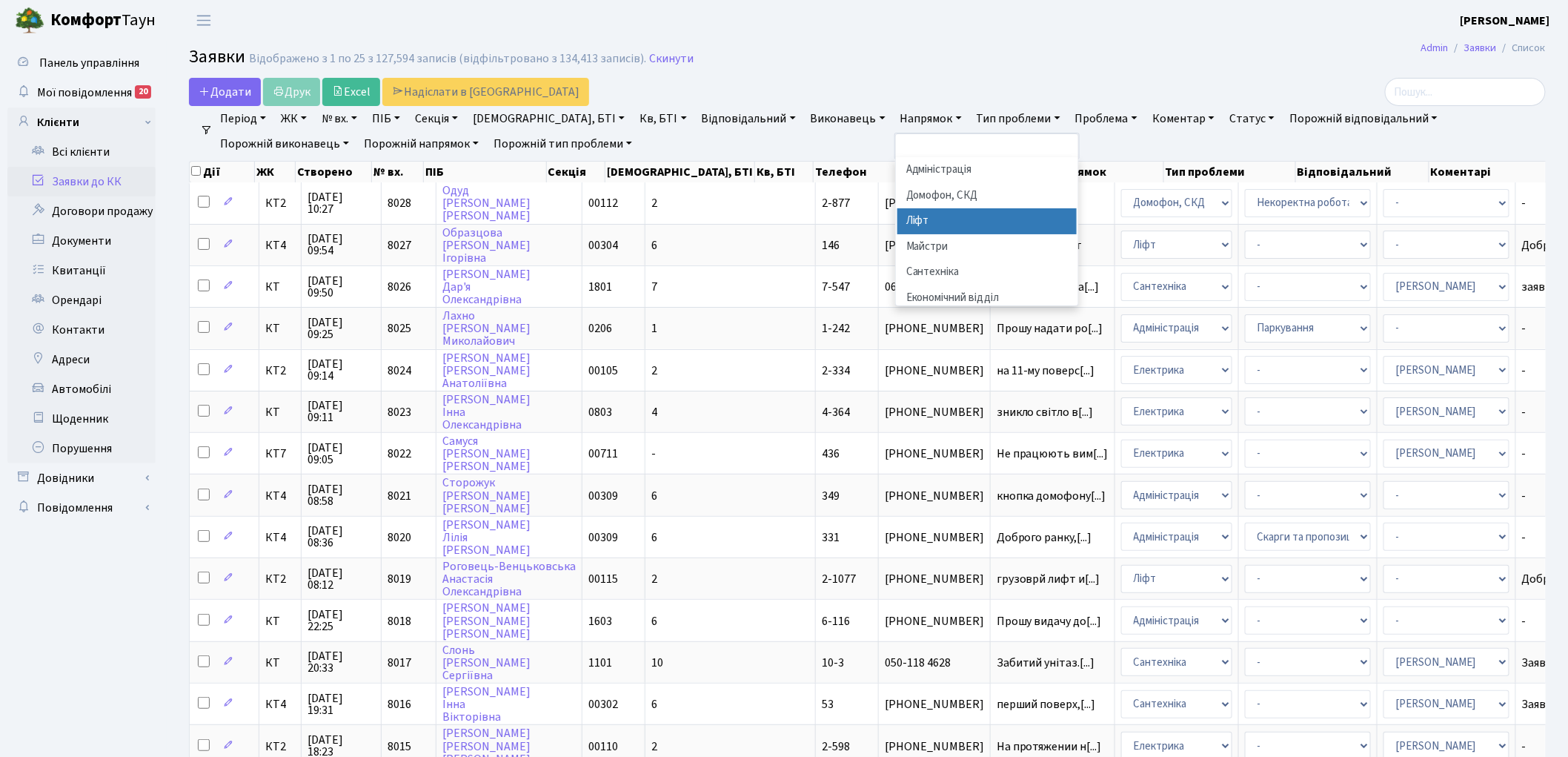
click at [897, 230] on li "Ліфт" at bounding box center [987, 222] width 179 height 26
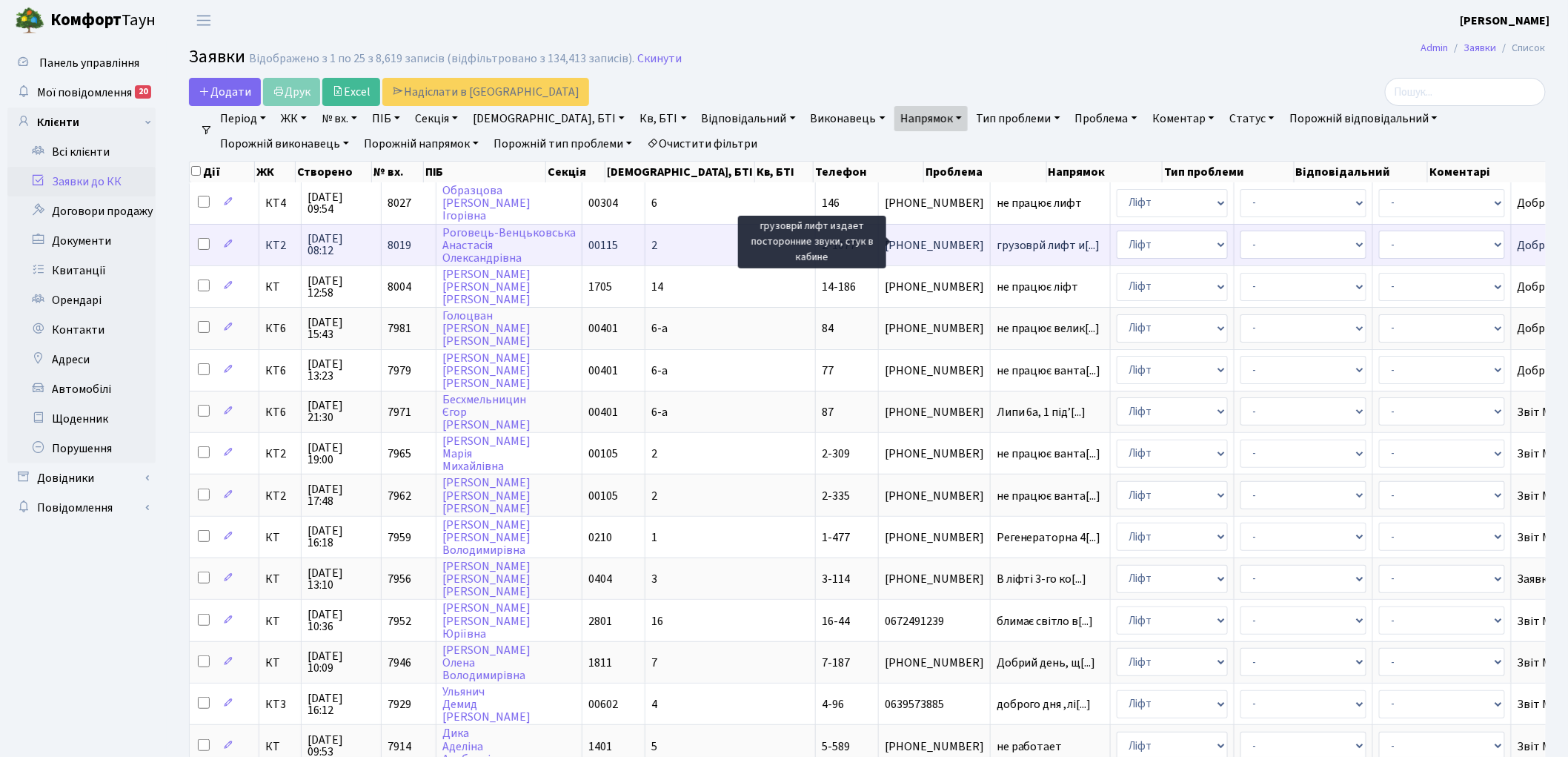
click at [997, 241] on span "грузоврй лифт и[...]" at bounding box center [1048, 245] width 103 height 16
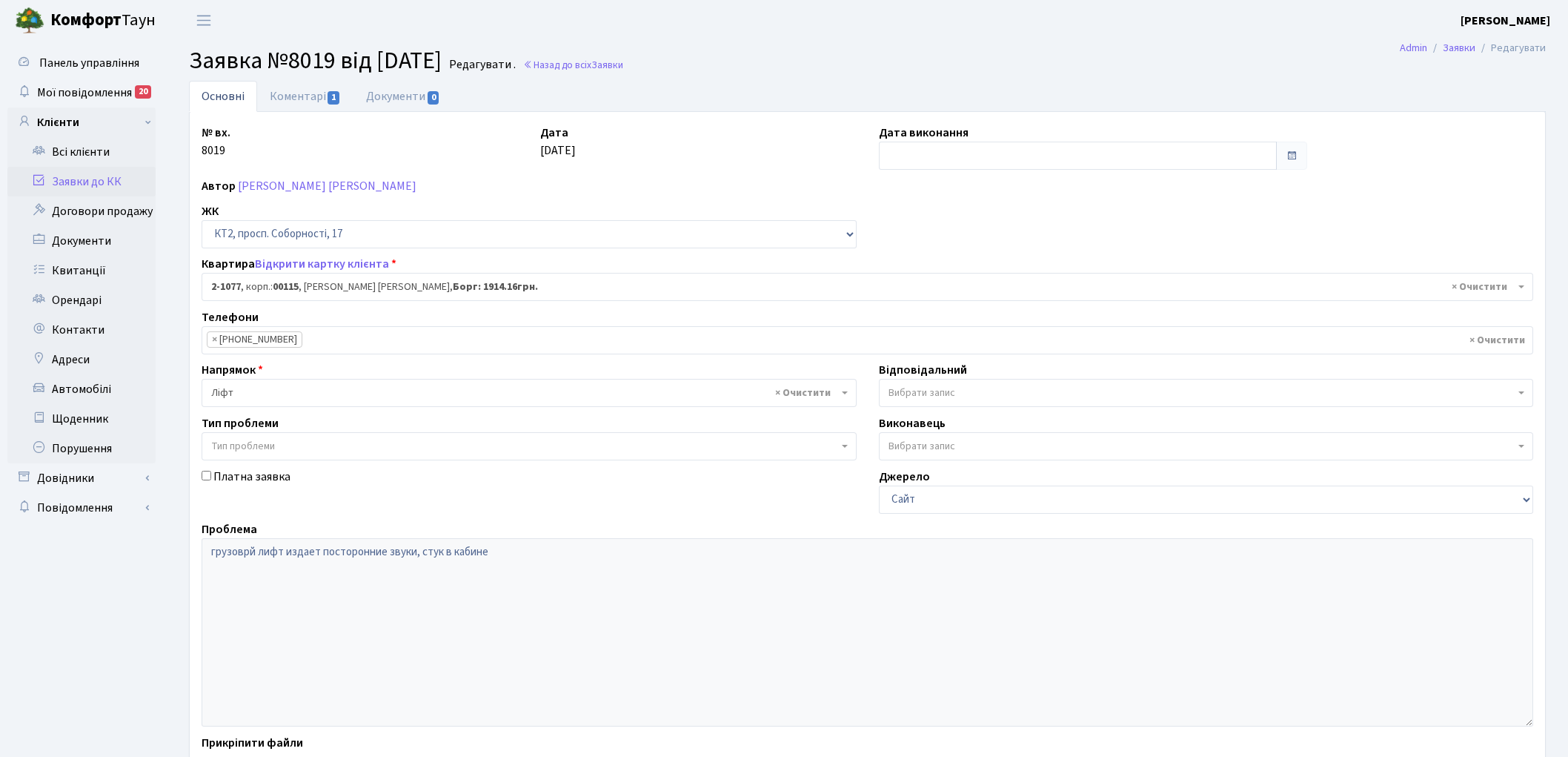
select select "12688"
click at [287, 95] on link "Коментарі 1" at bounding box center [305, 96] width 96 height 31
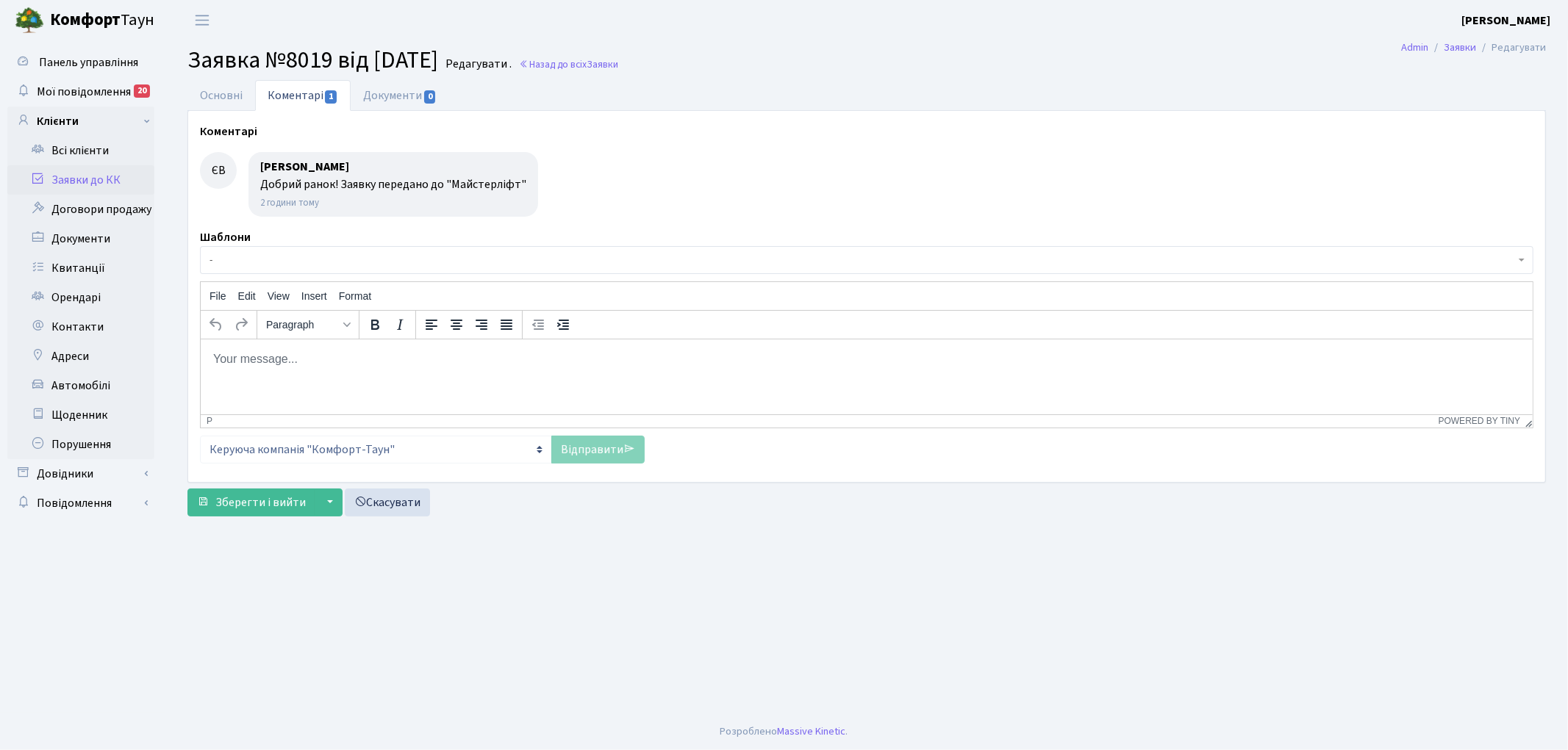
click at [337, 379] on html at bounding box center [865, 358] width 1331 height 40
click at [618, 61] on link "Назад до всіх Заявки" at bounding box center [568, 64] width 99 height 14
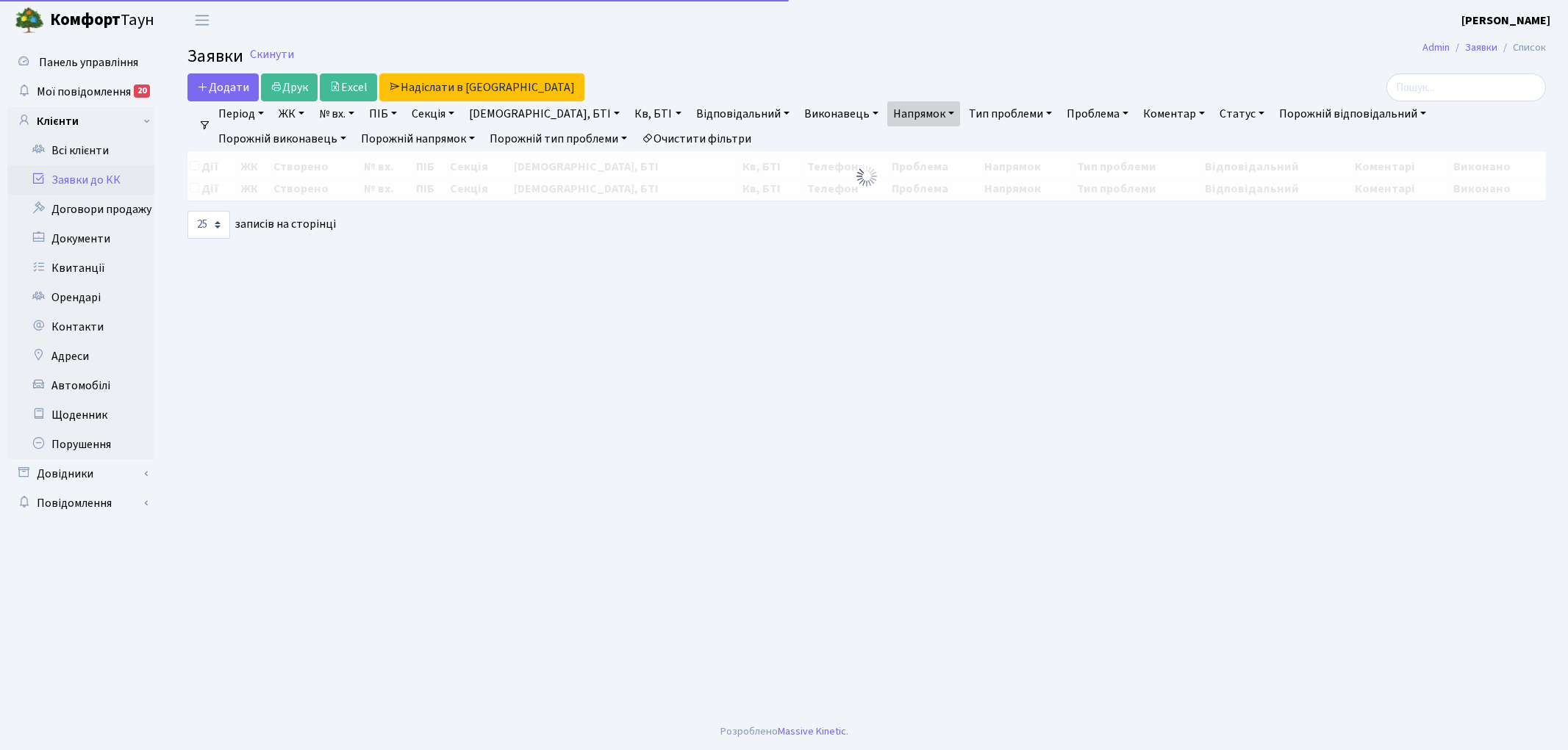
select select "25"
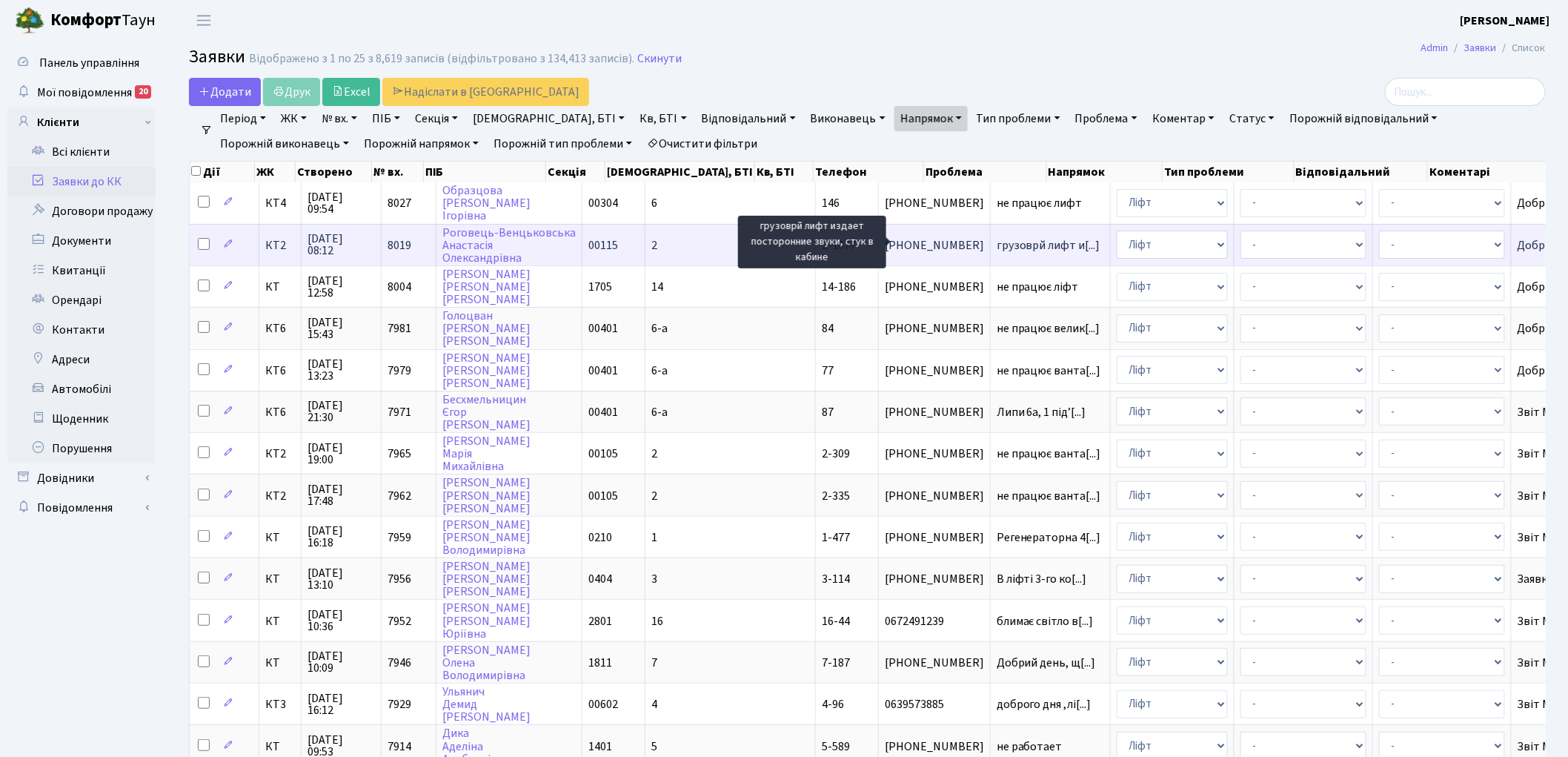
click at [997, 244] on span "грузоврй лифт и[...]" at bounding box center [1048, 245] width 103 height 16
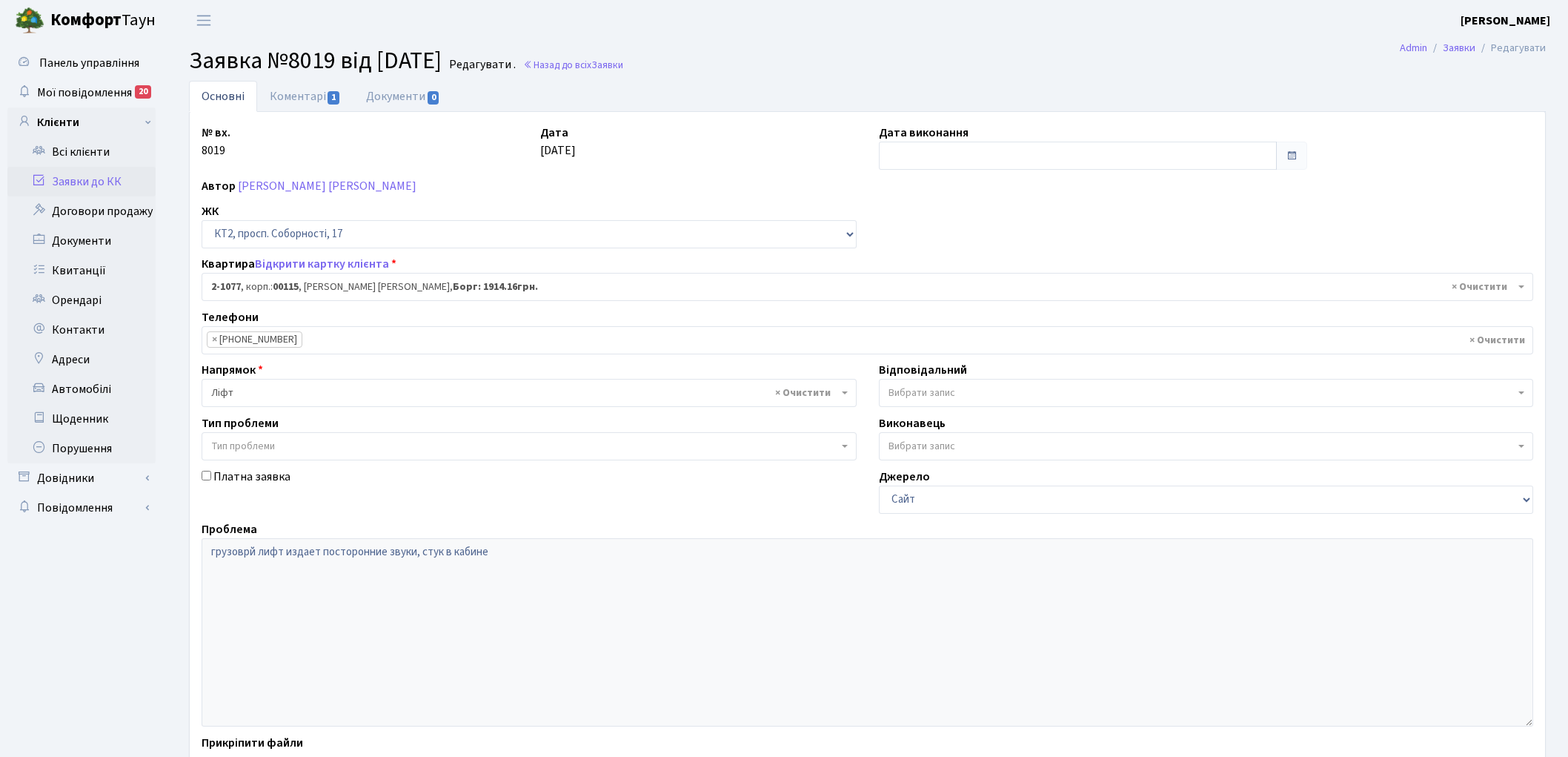
select select "12688"
click at [299, 96] on link "Коментарі 1" at bounding box center [305, 96] width 96 height 31
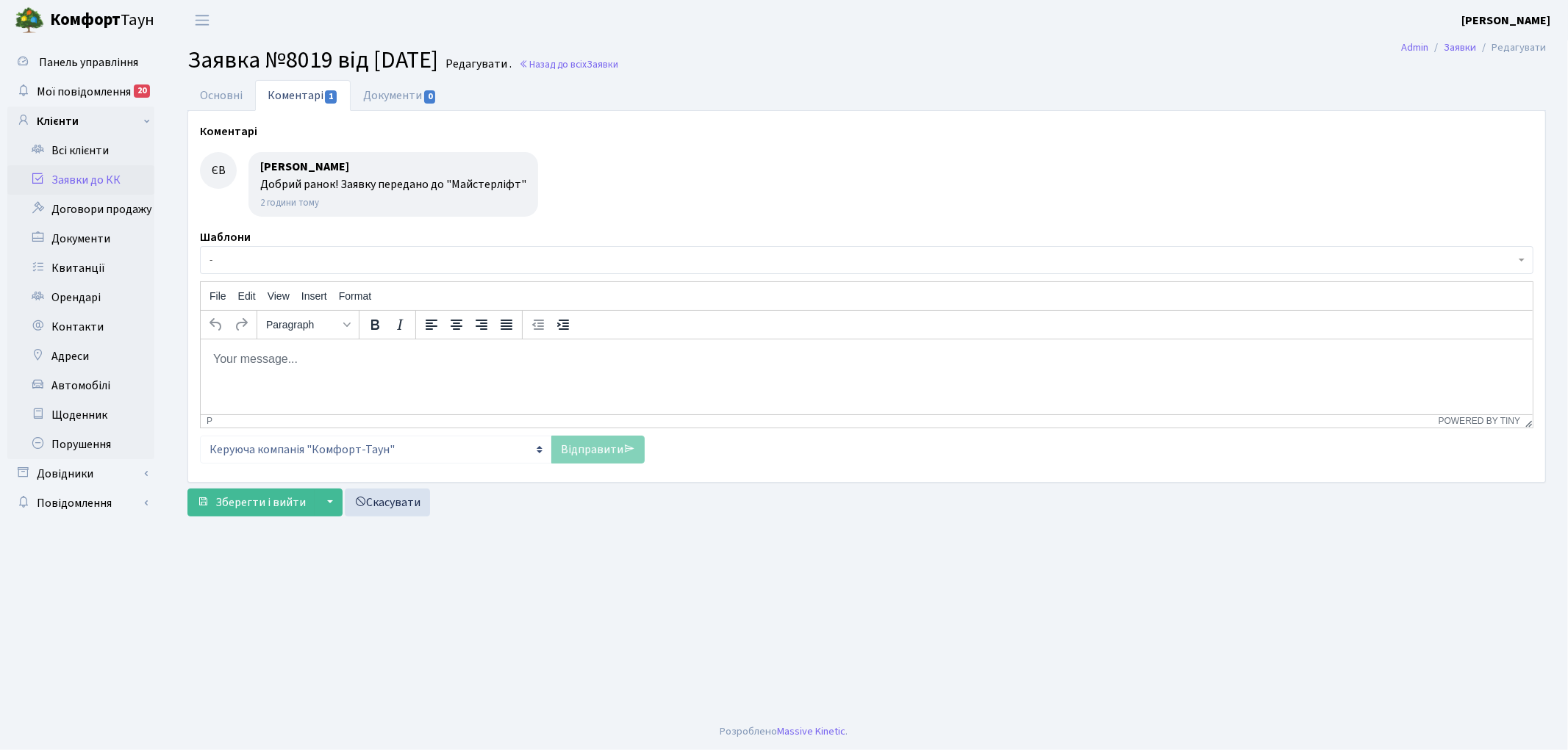
click at [346, 365] on p "Rich Text Area. Press ALT-0 for help." at bounding box center [866, 357] width 1308 height 16
click at [580, 452] on link "Відправити" at bounding box center [598, 450] width 93 height 28
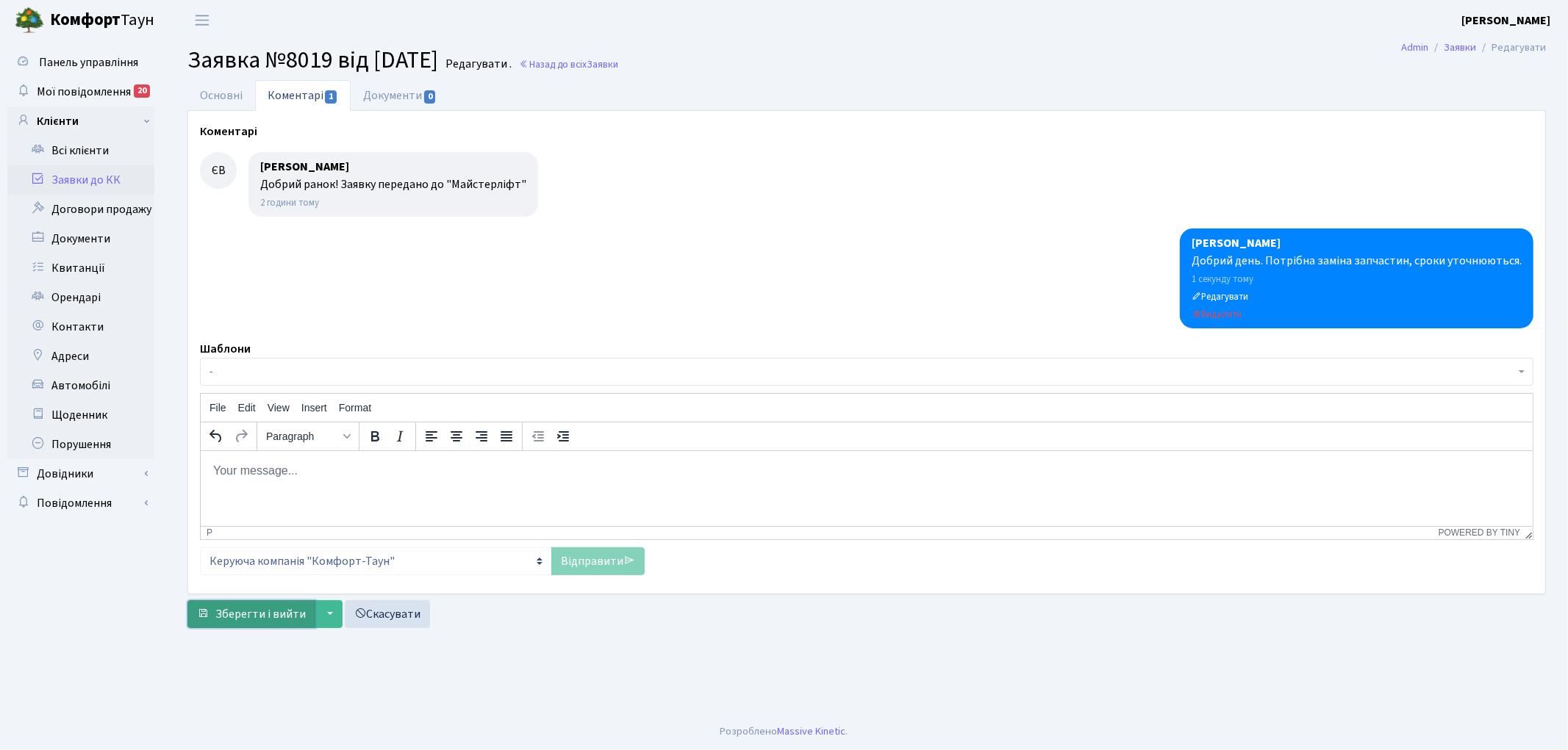
click at [229, 612] on span "Зберегти і вийти" at bounding box center [261, 613] width 91 height 16
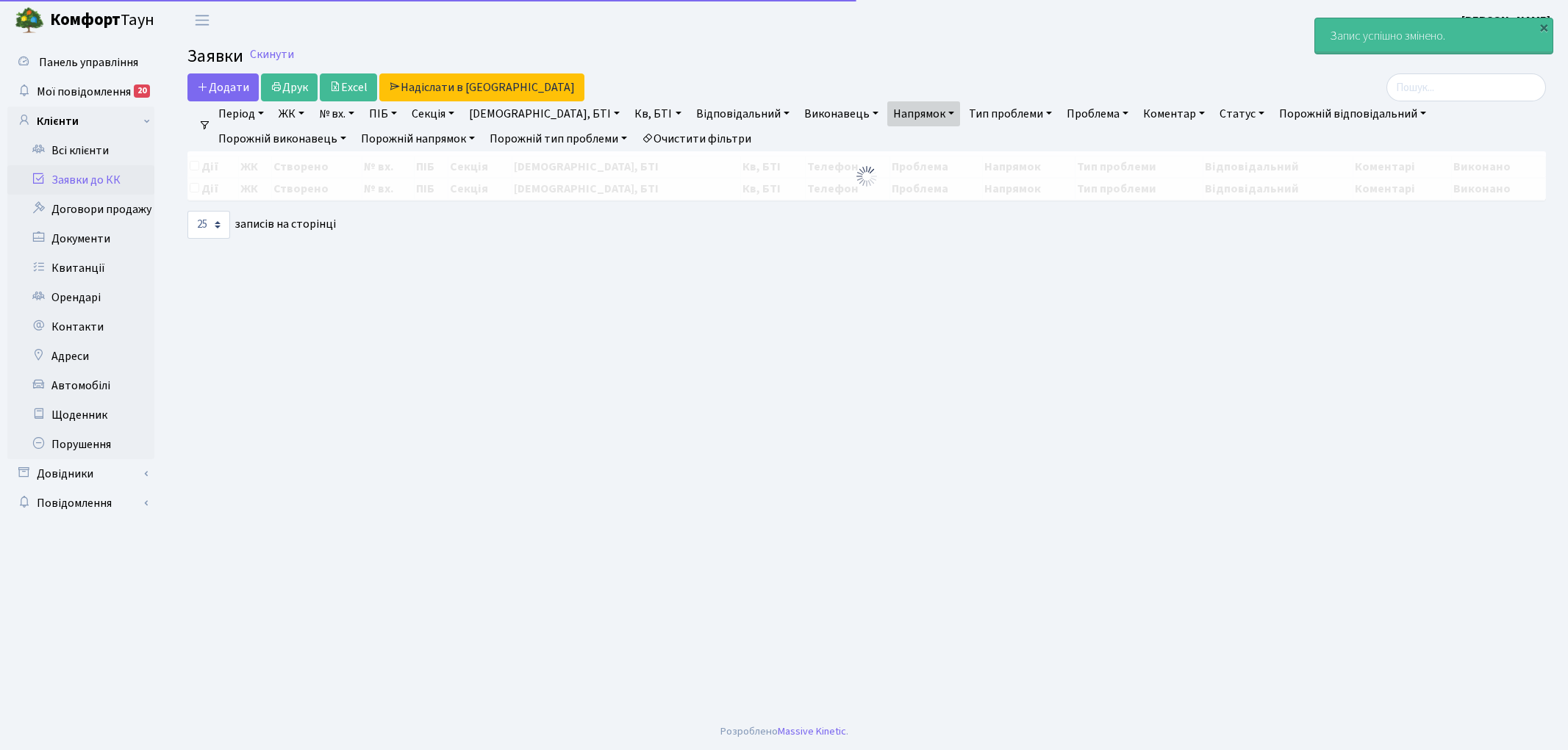
select select "25"
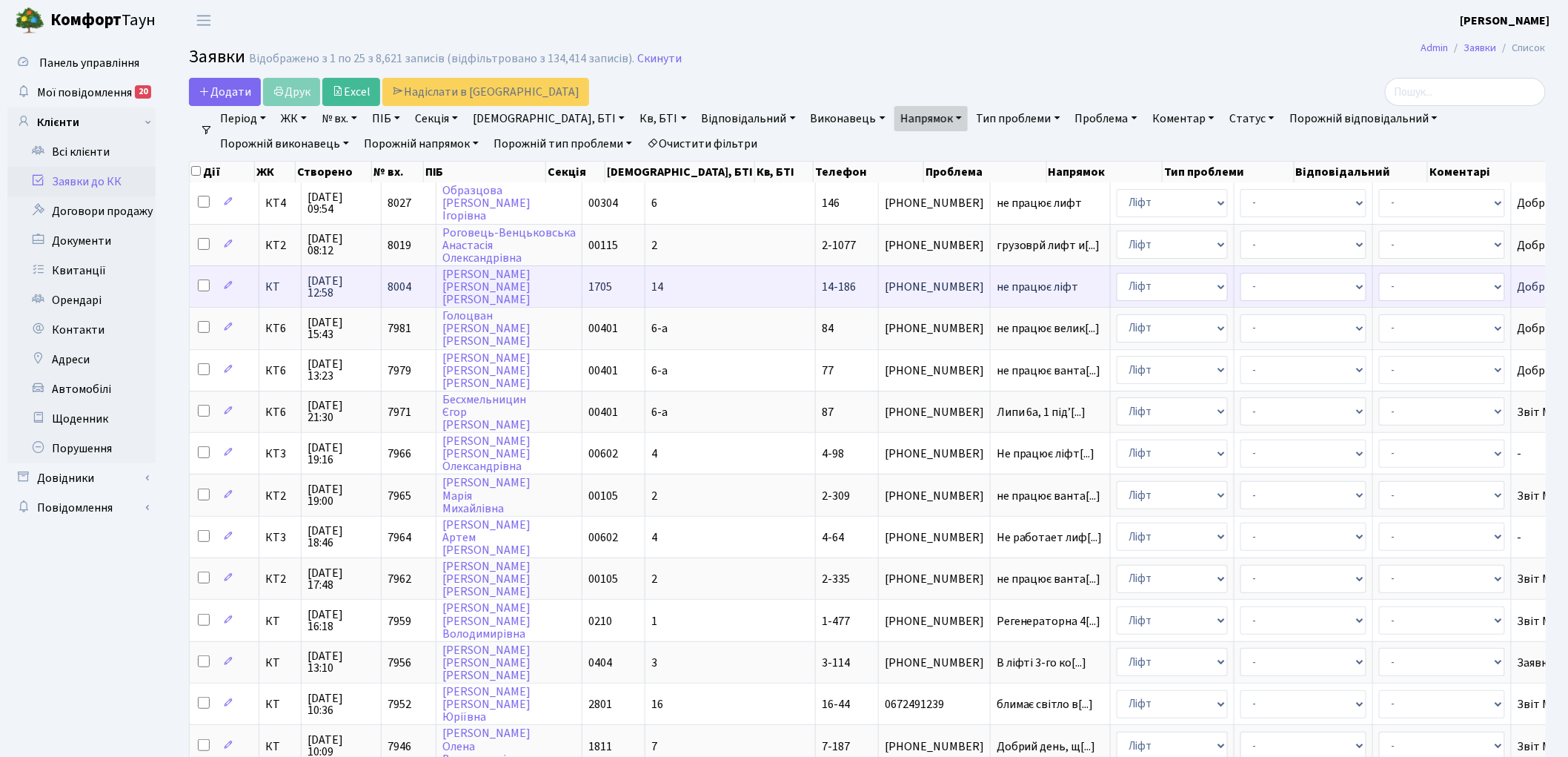
click at [997, 281] on span "не працює ліфт" at bounding box center [1050, 286] width 107 height 12
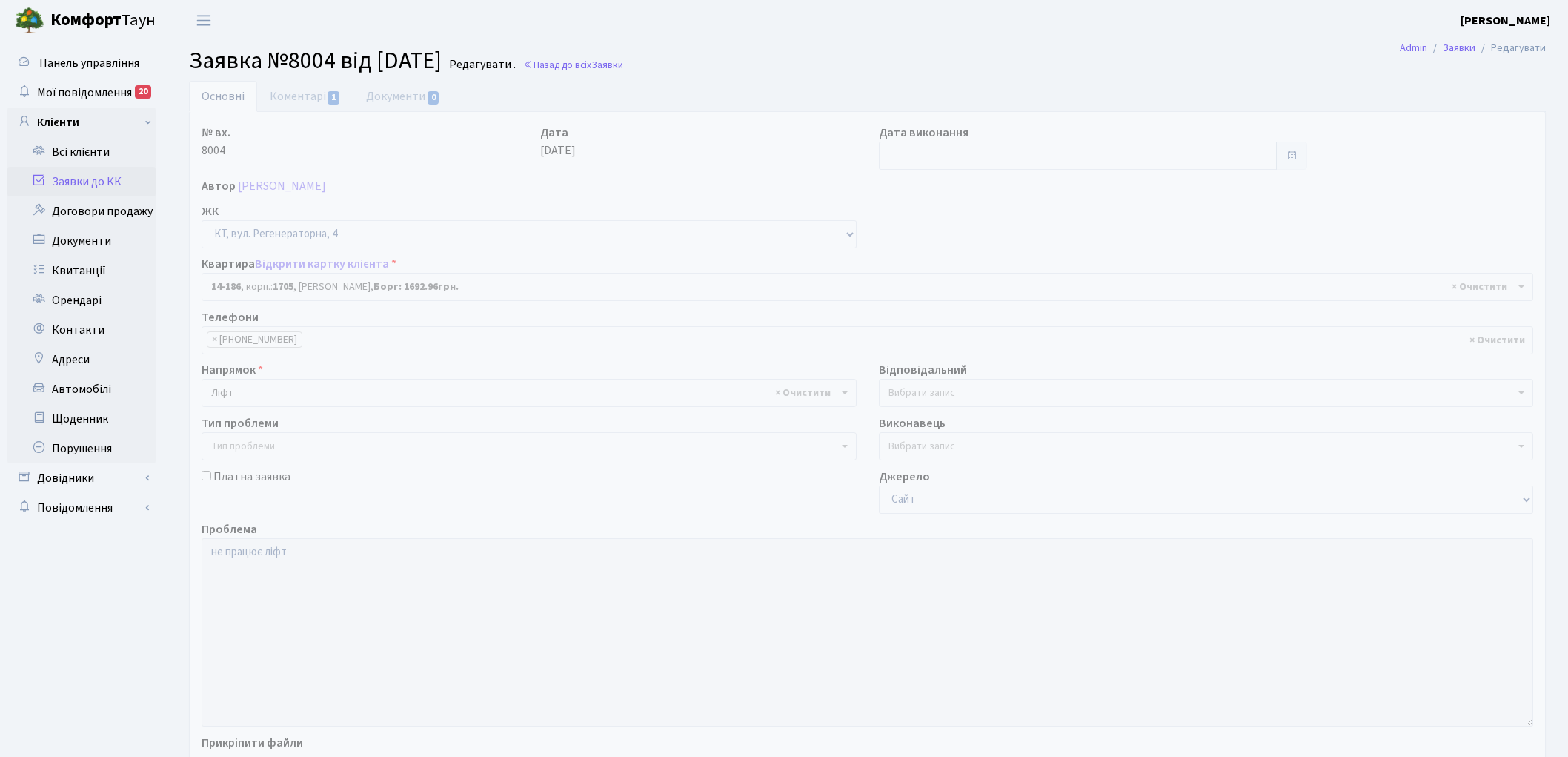
select select "7563"
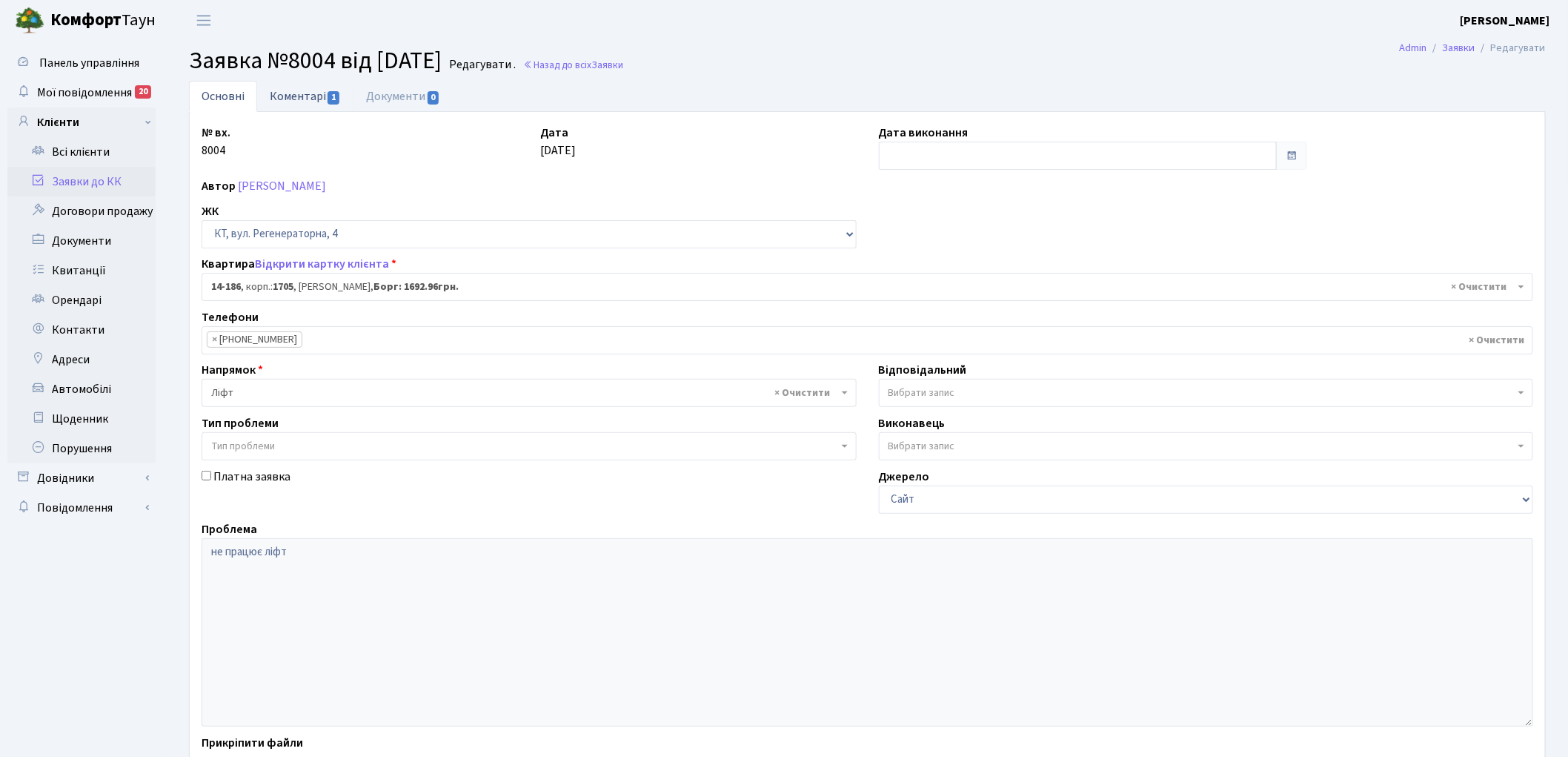
click at [284, 99] on link "Коментарі 1" at bounding box center [305, 96] width 96 height 31
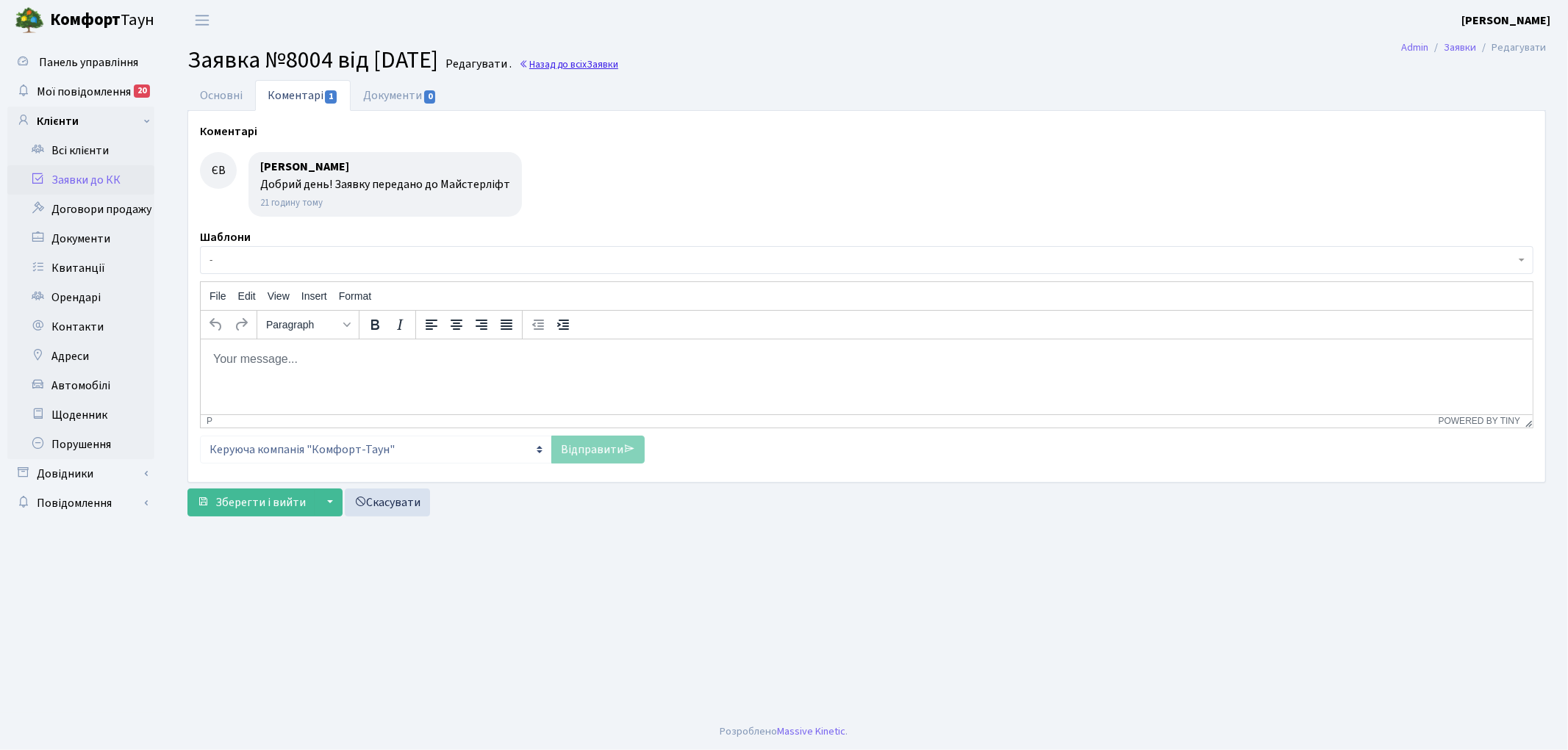
click at [604, 57] on link "Назад до всіх Заявки" at bounding box center [568, 64] width 99 height 14
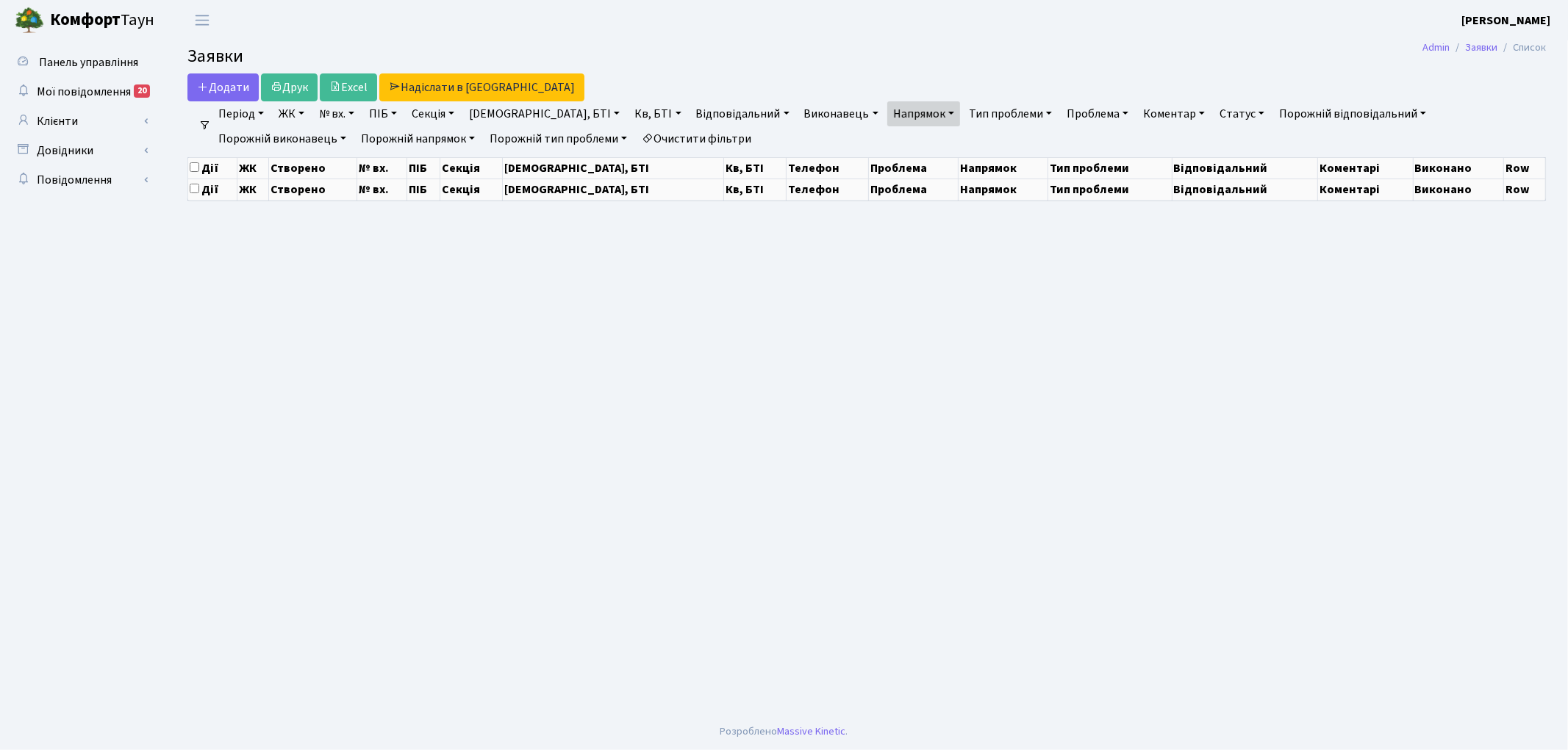
select select "25"
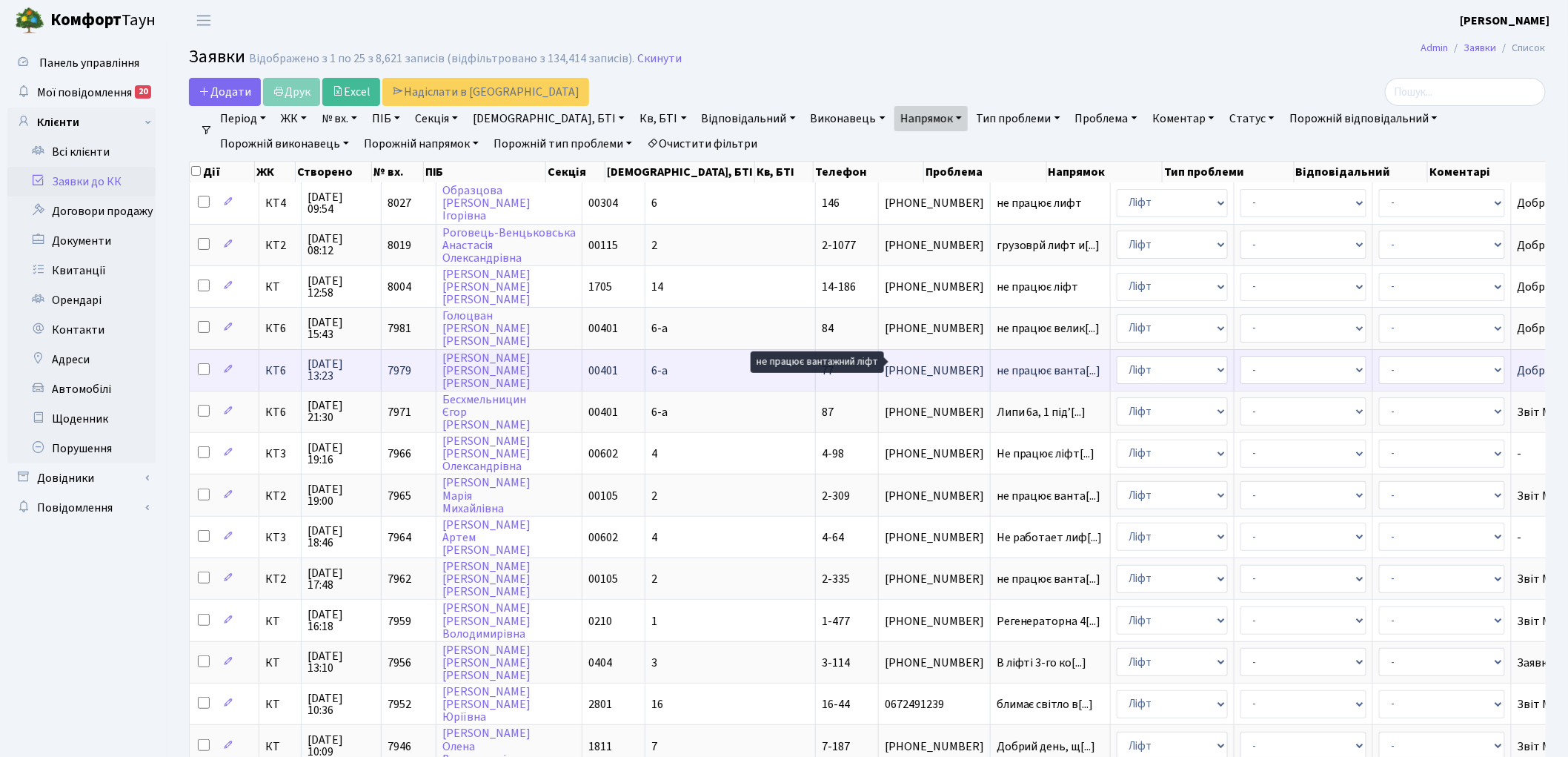
click at [997, 363] on span "не працює ванта[...]" at bounding box center [1049, 370] width 104 height 16
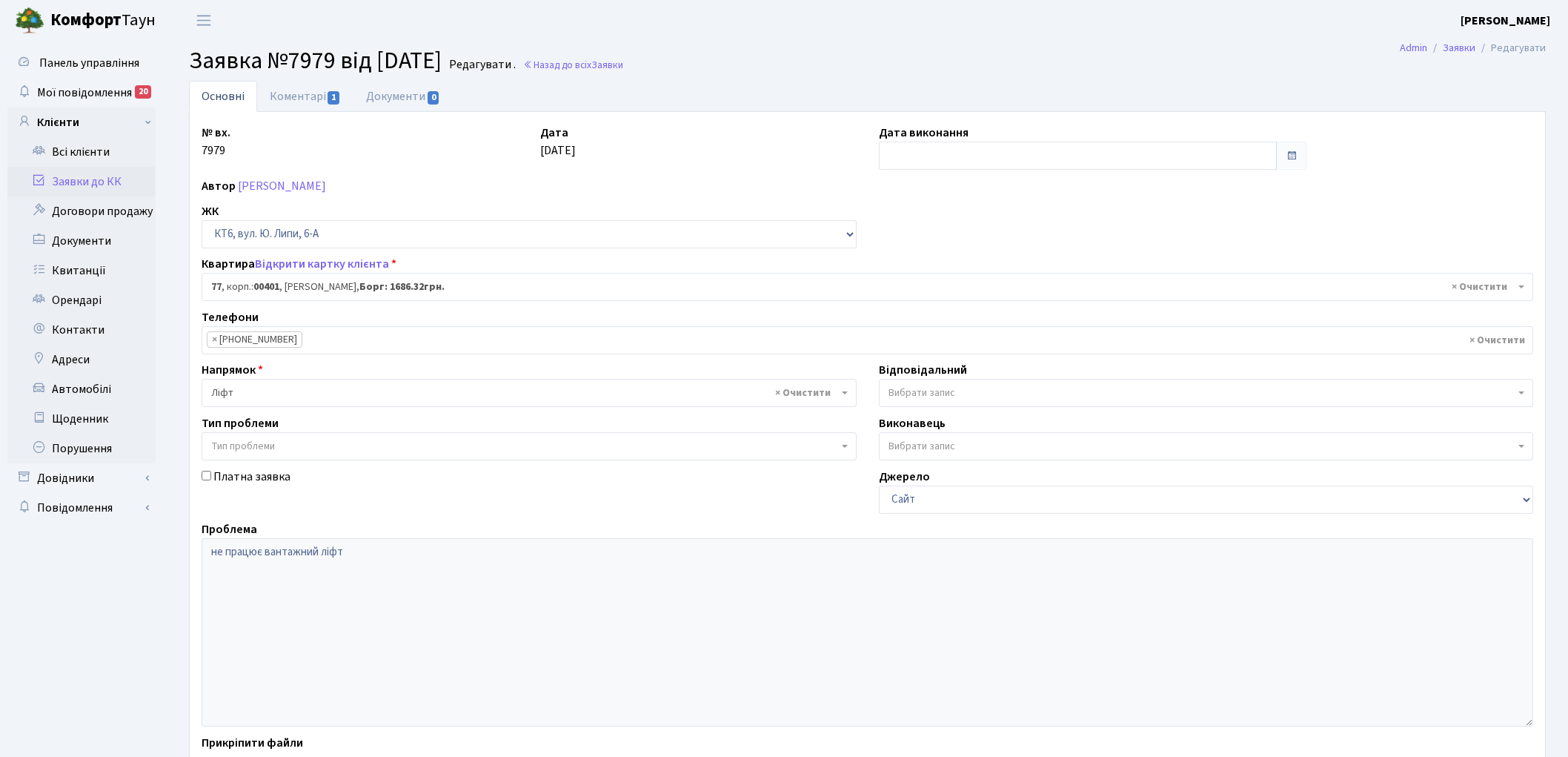
select select "17169"
click at [293, 100] on link "Коментарі 1" at bounding box center [305, 96] width 96 height 31
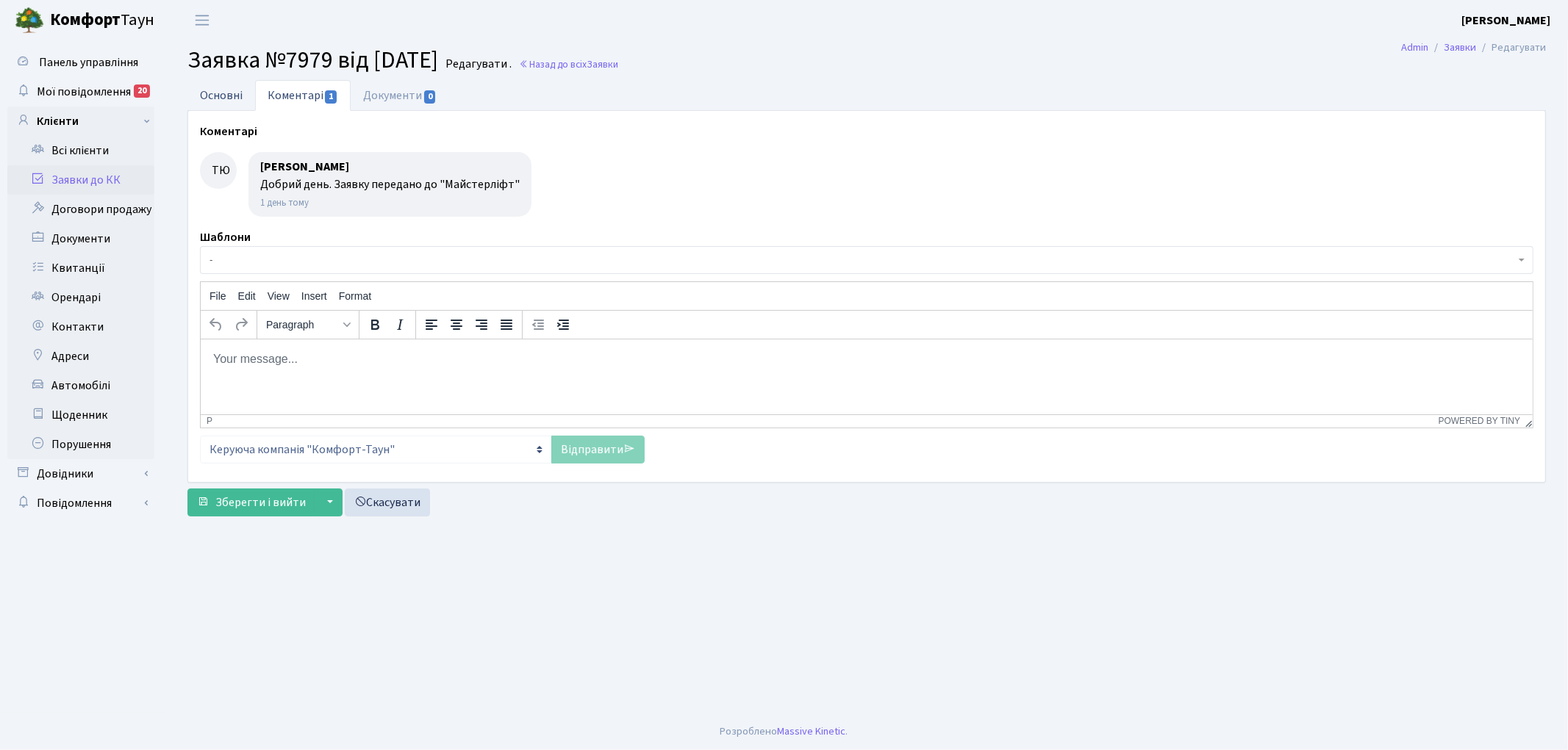
click at [221, 91] on link "Основні" at bounding box center [221, 95] width 67 height 30
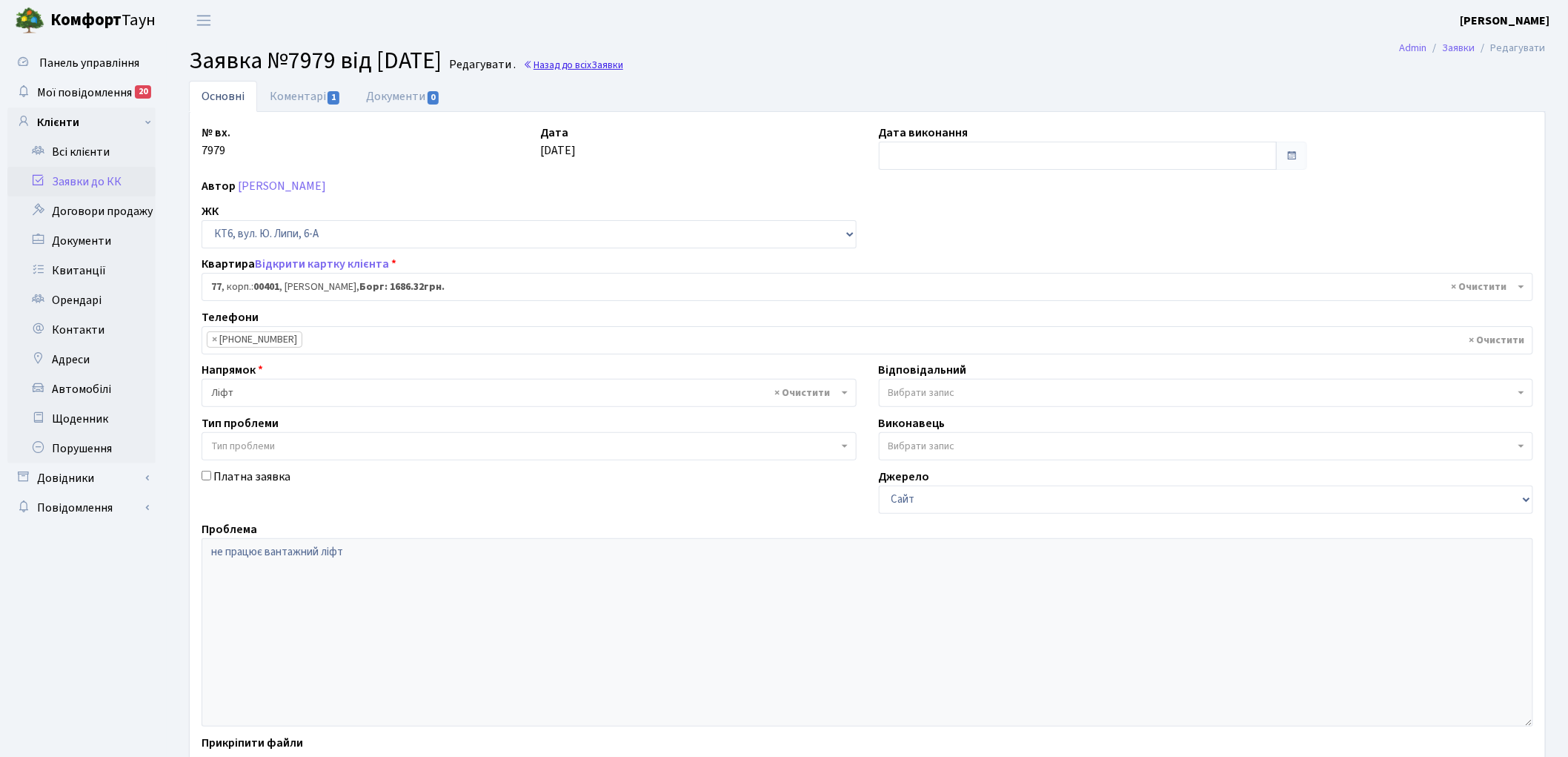
click at [607, 62] on link "Назад до всіх Заявки" at bounding box center [573, 64] width 100 height 14
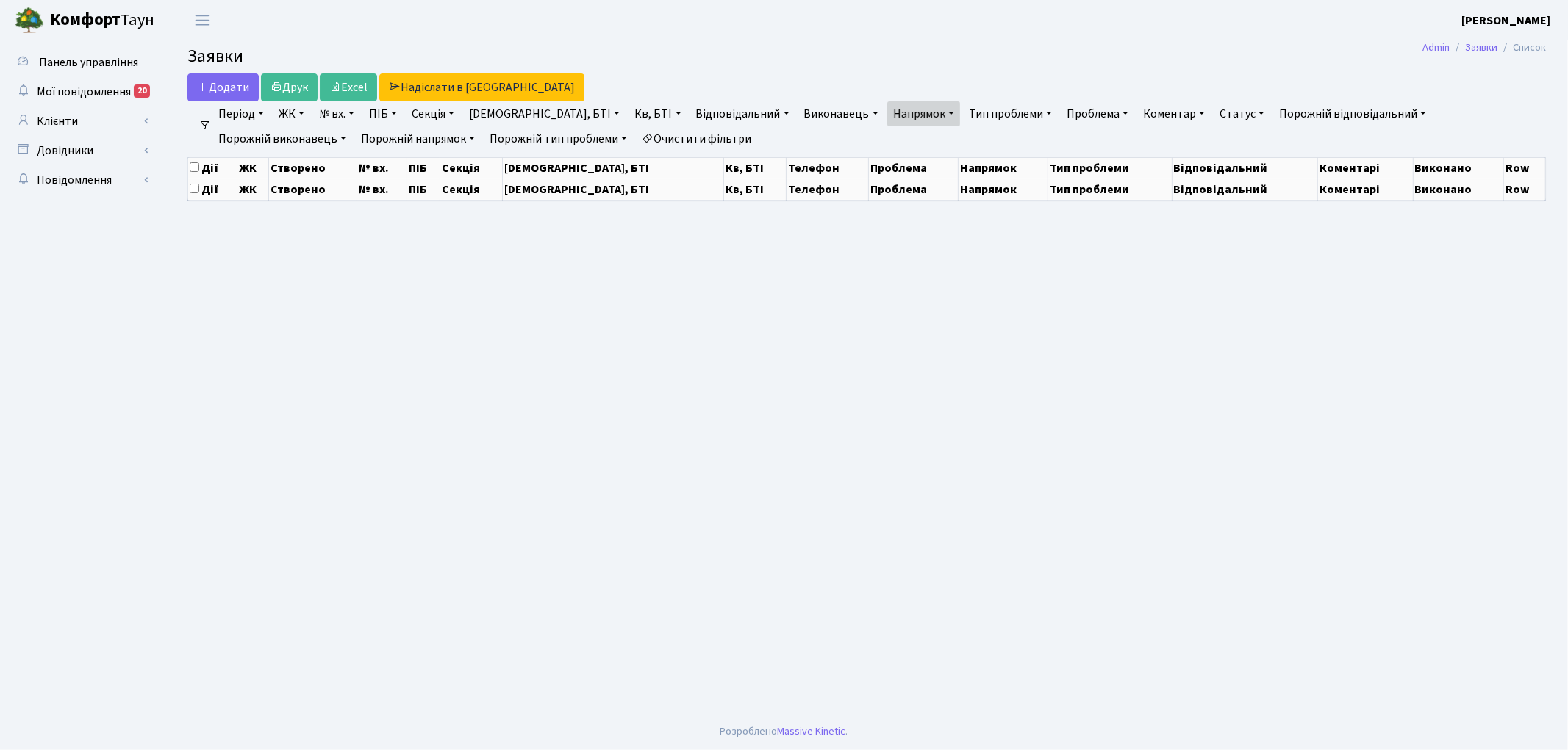
select select "25"
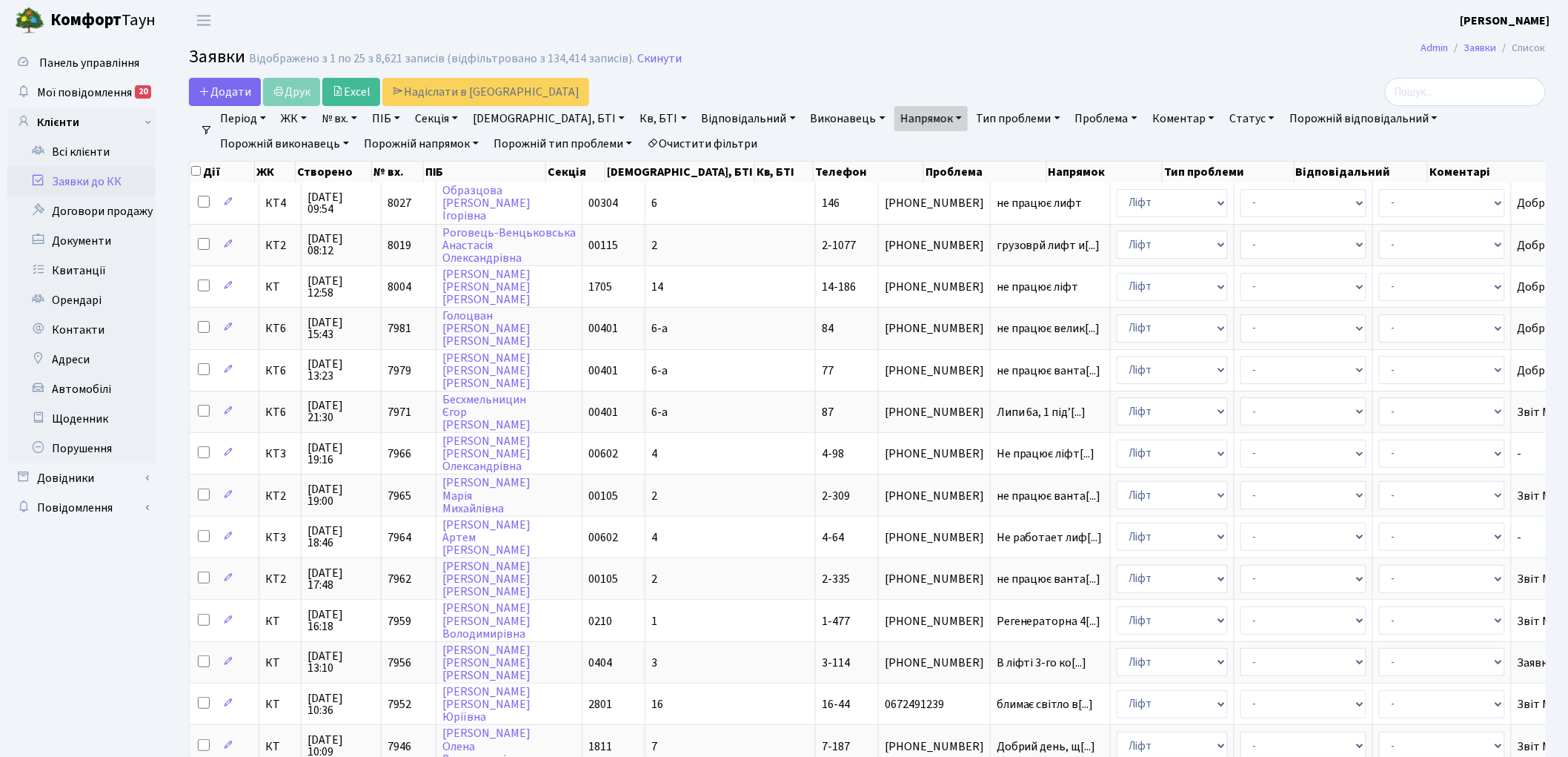
click at [641, 140] on link "Очистити фільтри" at bounding box center [702, 144] width 122 height 25
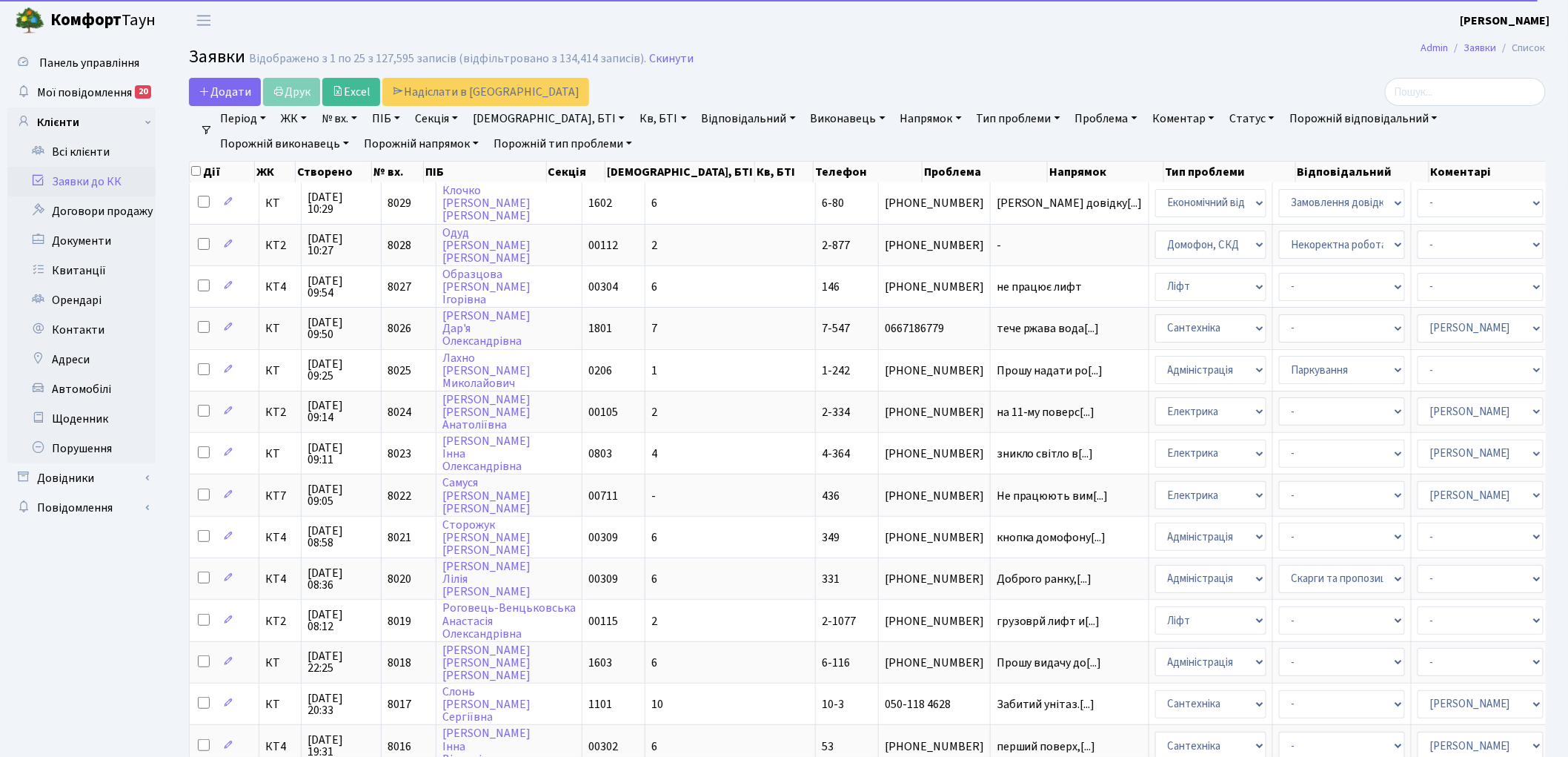
click at [339, 118] on link "№ вх." at bounding box center [339, 118] width 48 height 25
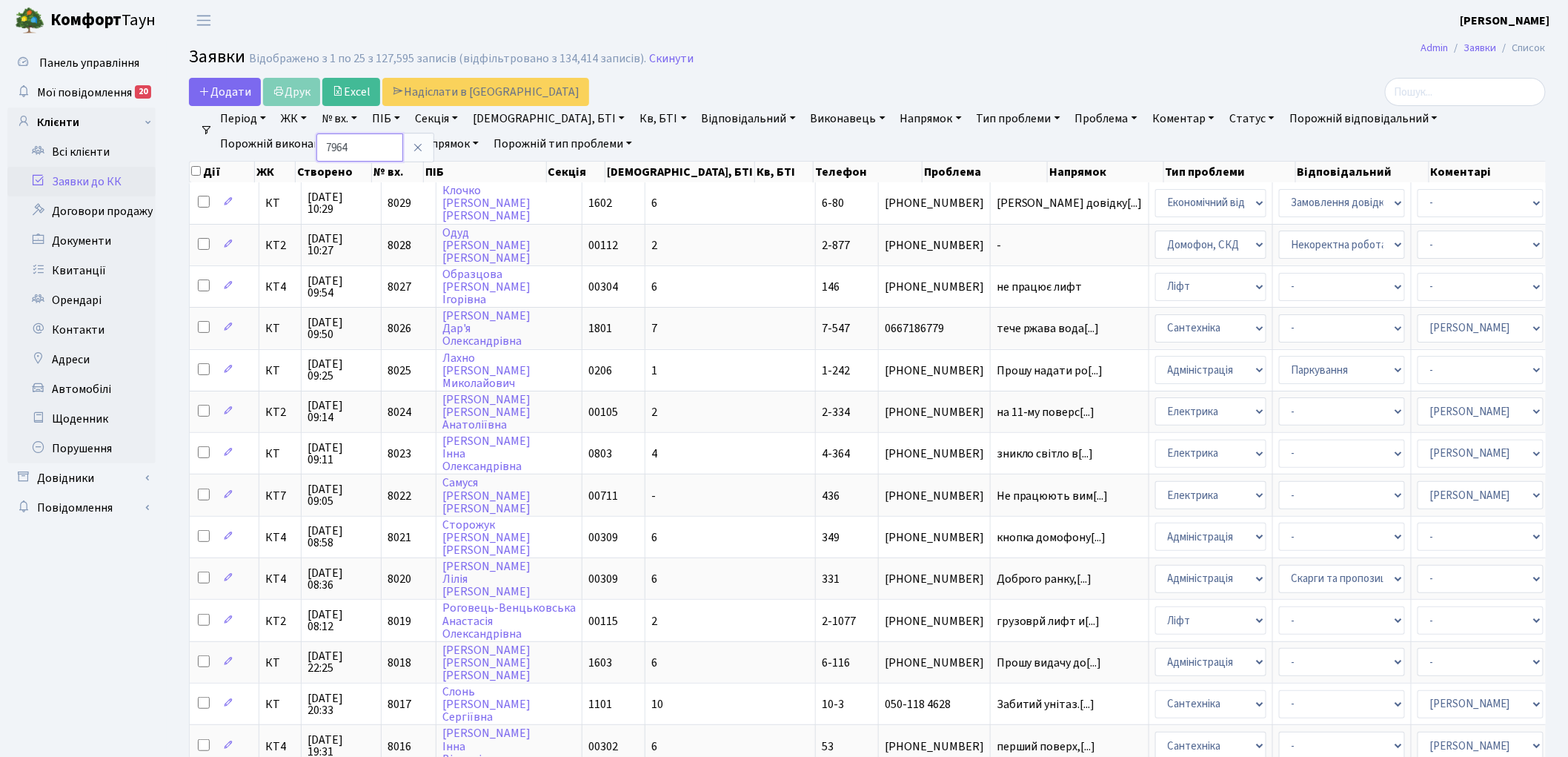
type input "7964"
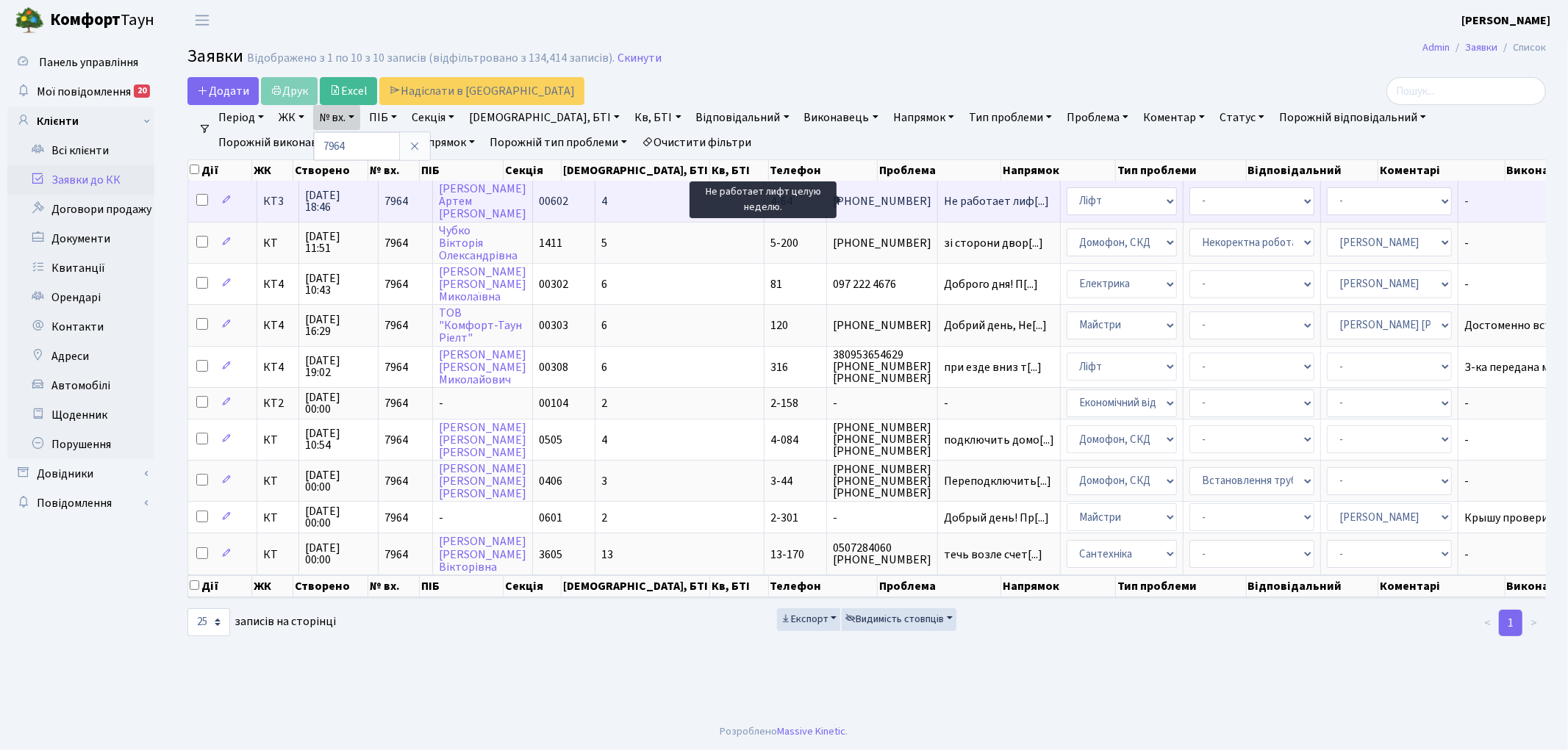
click at [943, 194] on span "Не работает лиф[...]" at bounding box center [996, 200] width 105 height 16
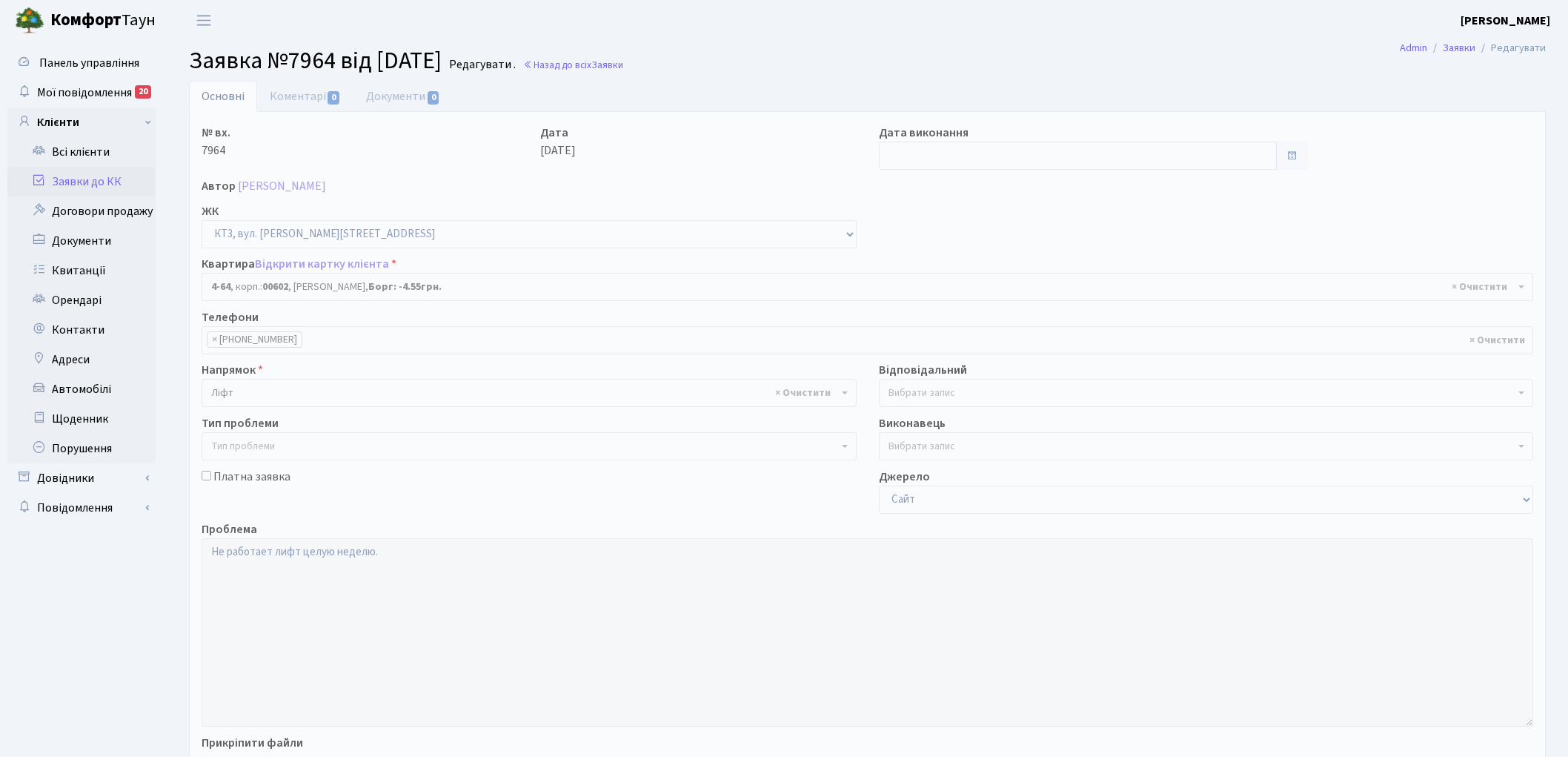
select select "16523"
click at [302, 100] on link "Коментарі 0" at bounding box center [305, 96] width 96 height 31
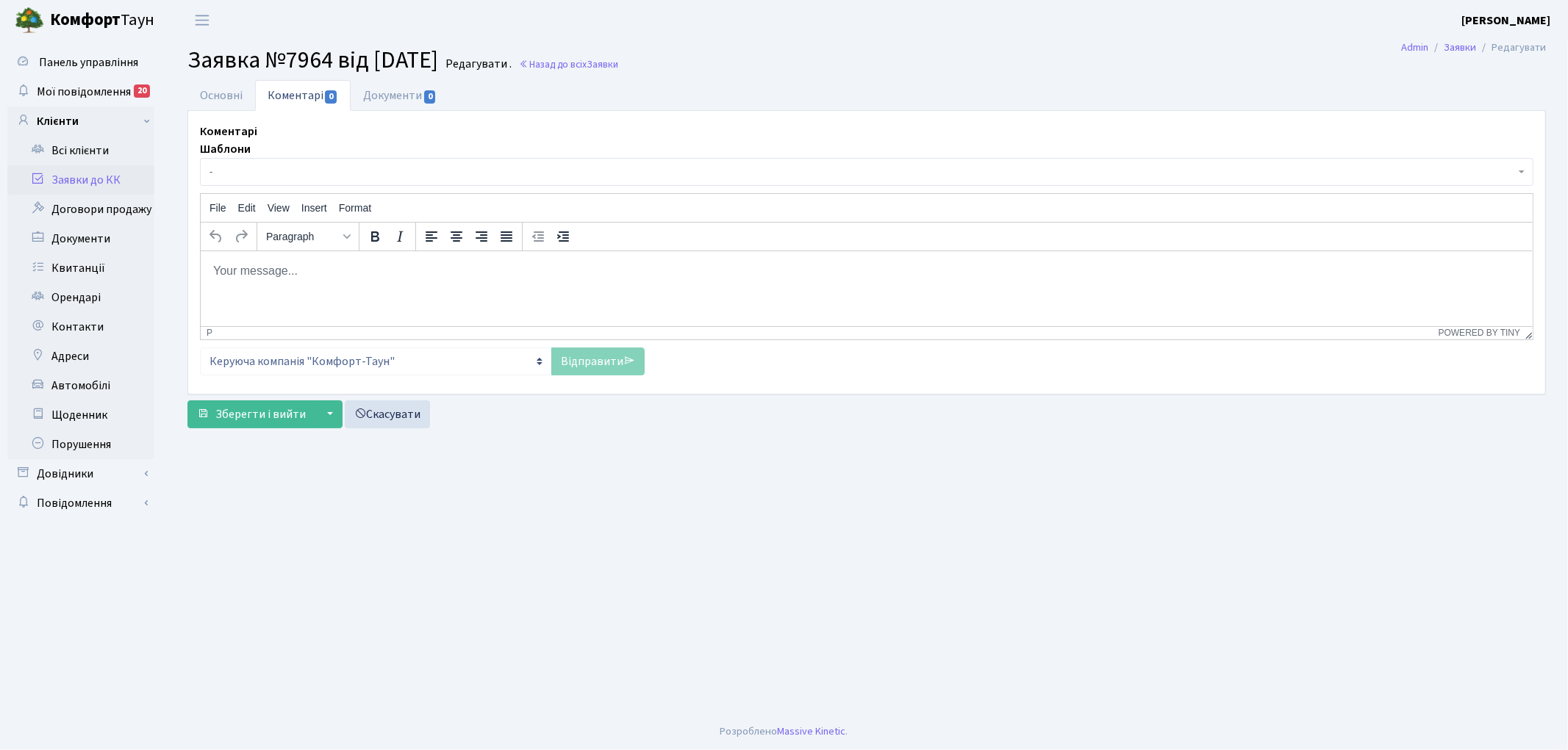
click at [286, 272] on body "Rich Text Area. Press ALT-0 for help." at bounding box center [866, 270] width 1308 height 16
click at [598, 369] on link "Відправити" at bounding box center [598, 361] width 93 height 28
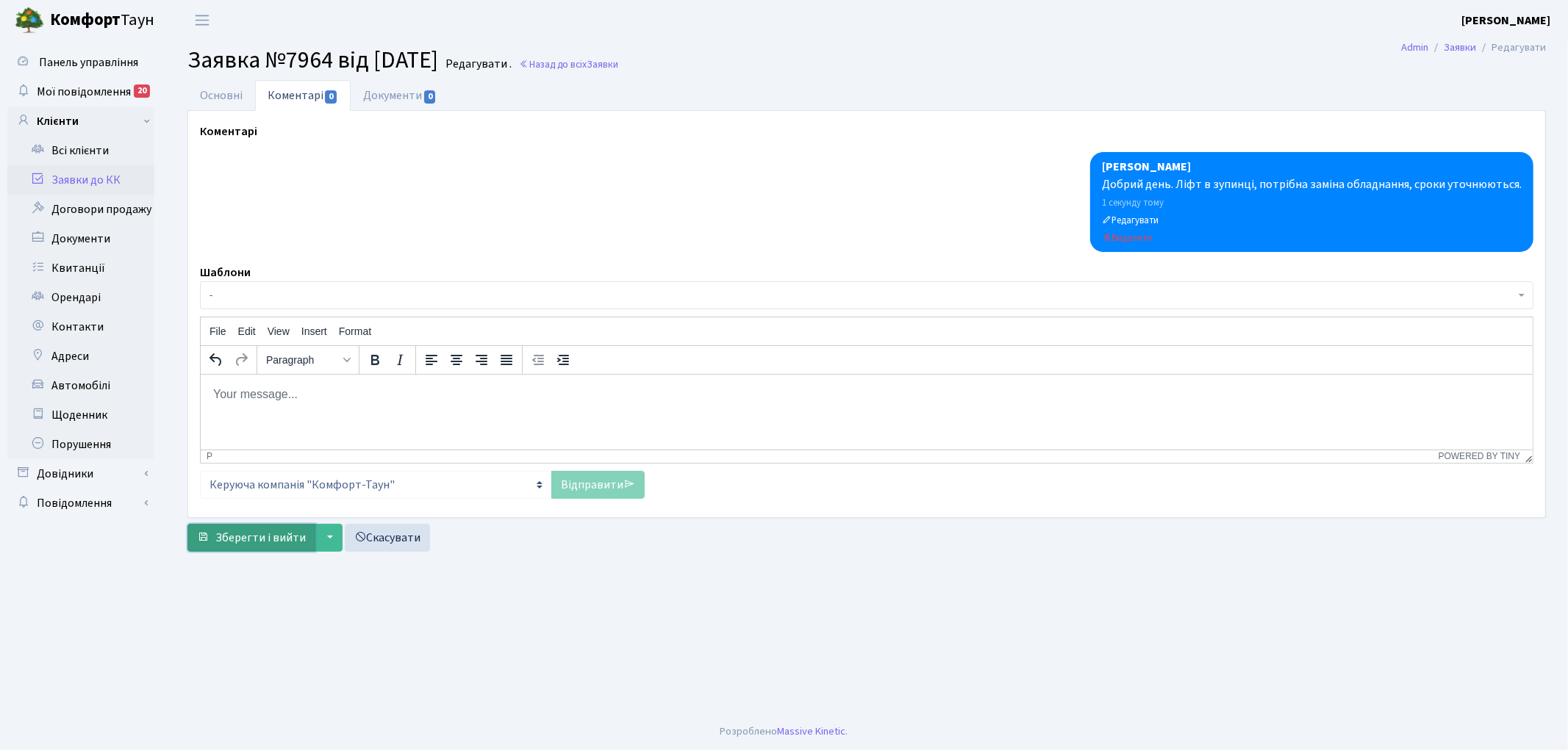
click at [257, 544] on span "Зберегти і вийти" at bounding box center [261, 538] width 91 height 16
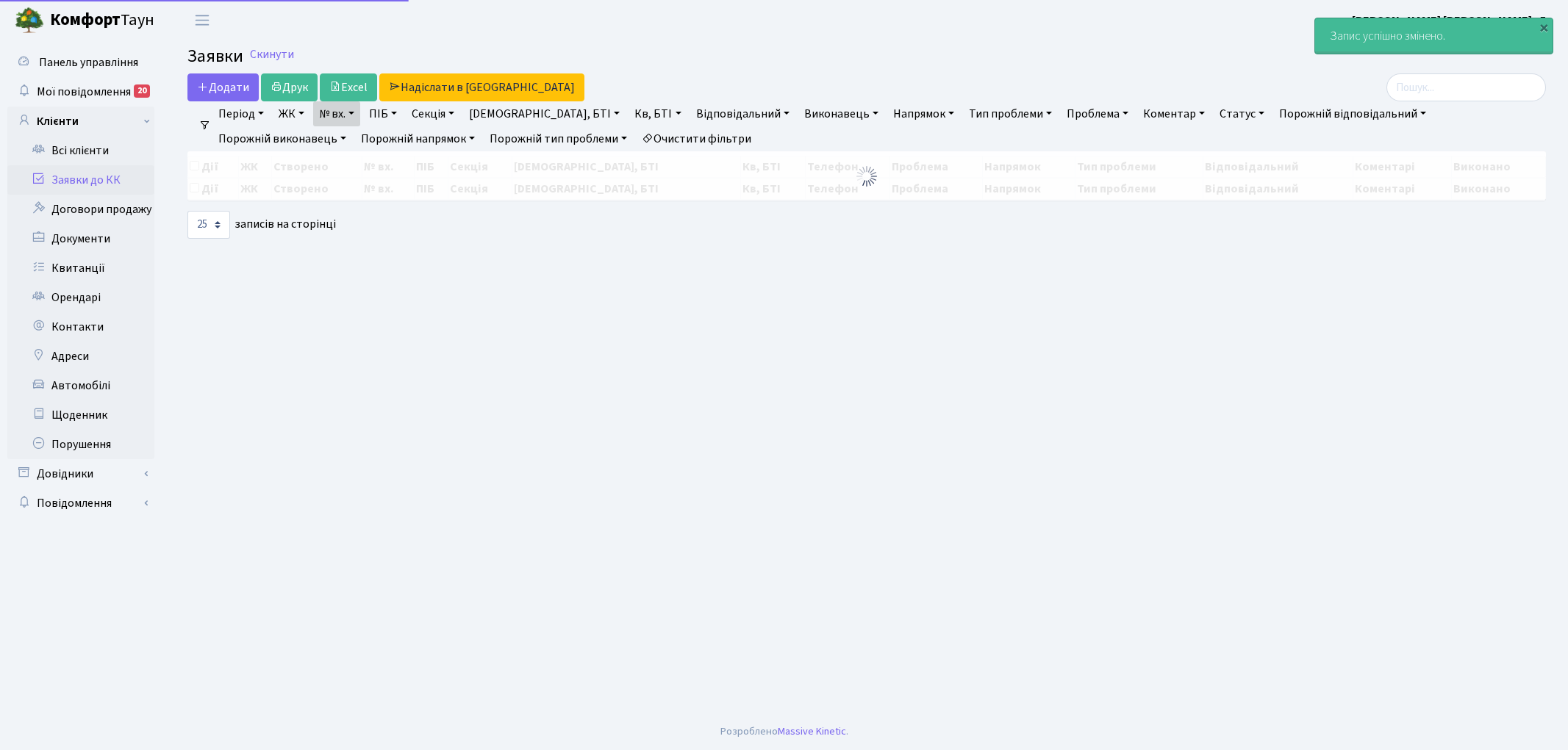
select select "25"
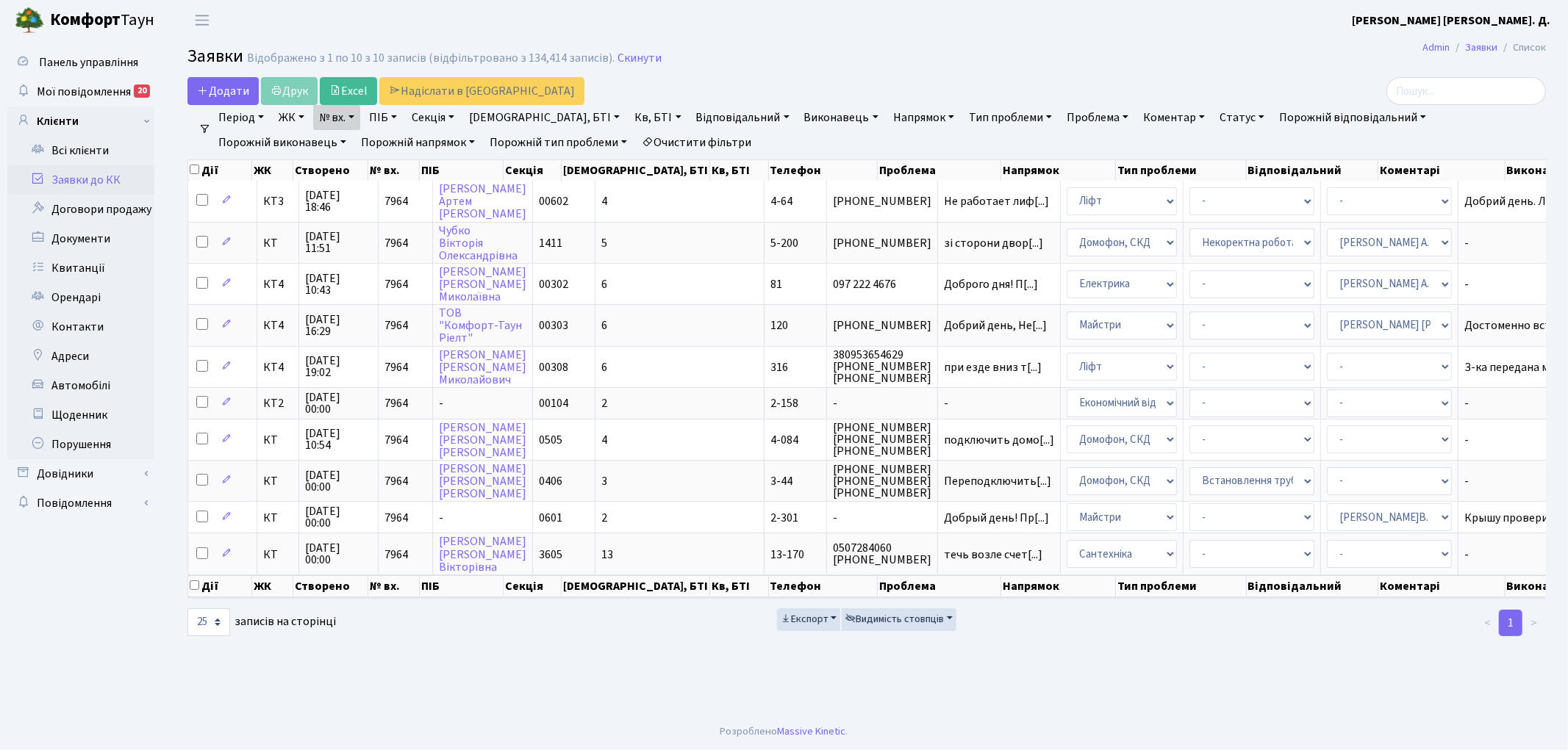
click at [636, 141] on link "Очистити фільтри" at bounding box center [696, 142] width 121 height 25
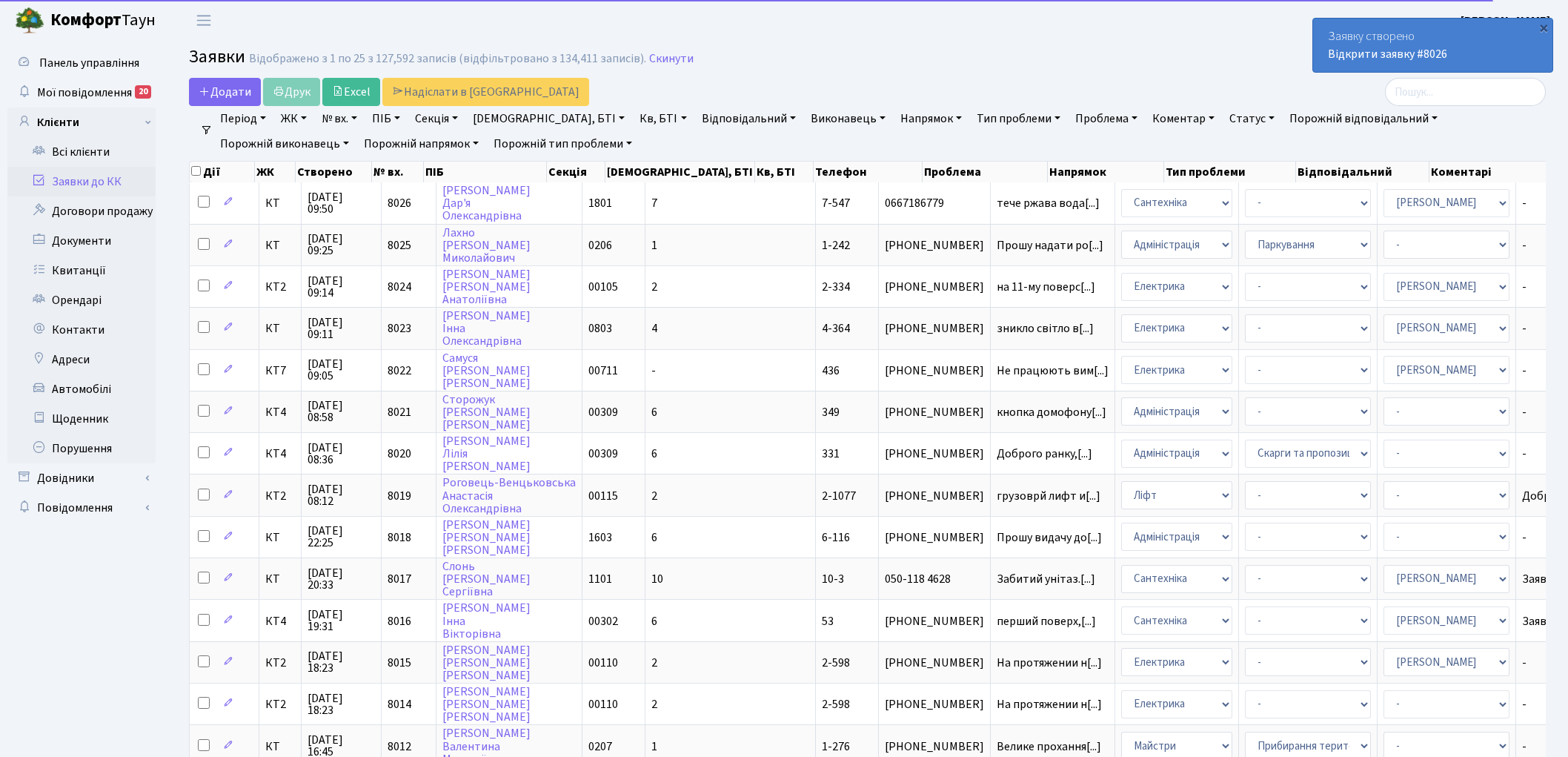
select select "25"
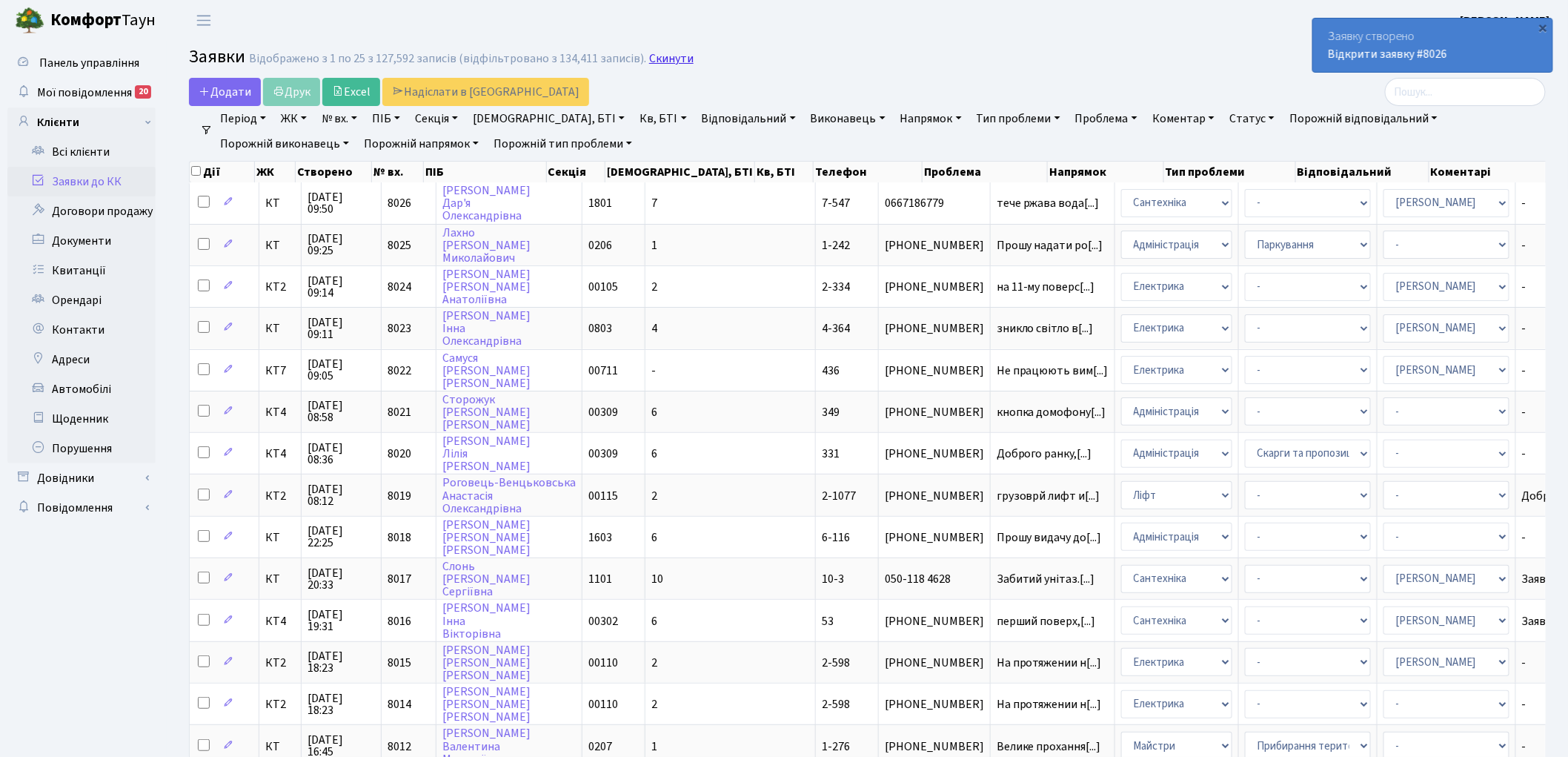
click at [661, 62] on link "Скинути" at bounding box center [672, 59] width 45 height 14
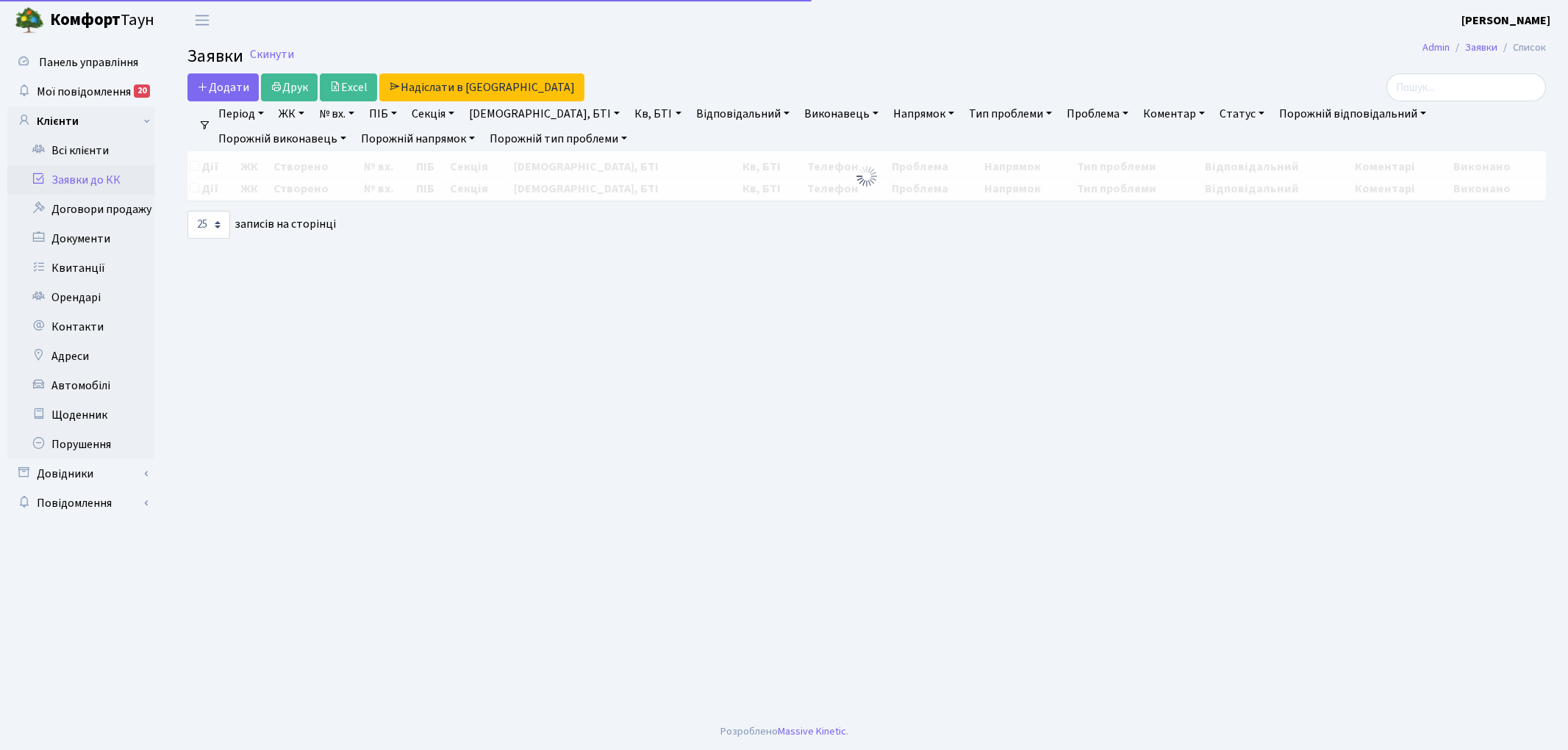
select select "25"
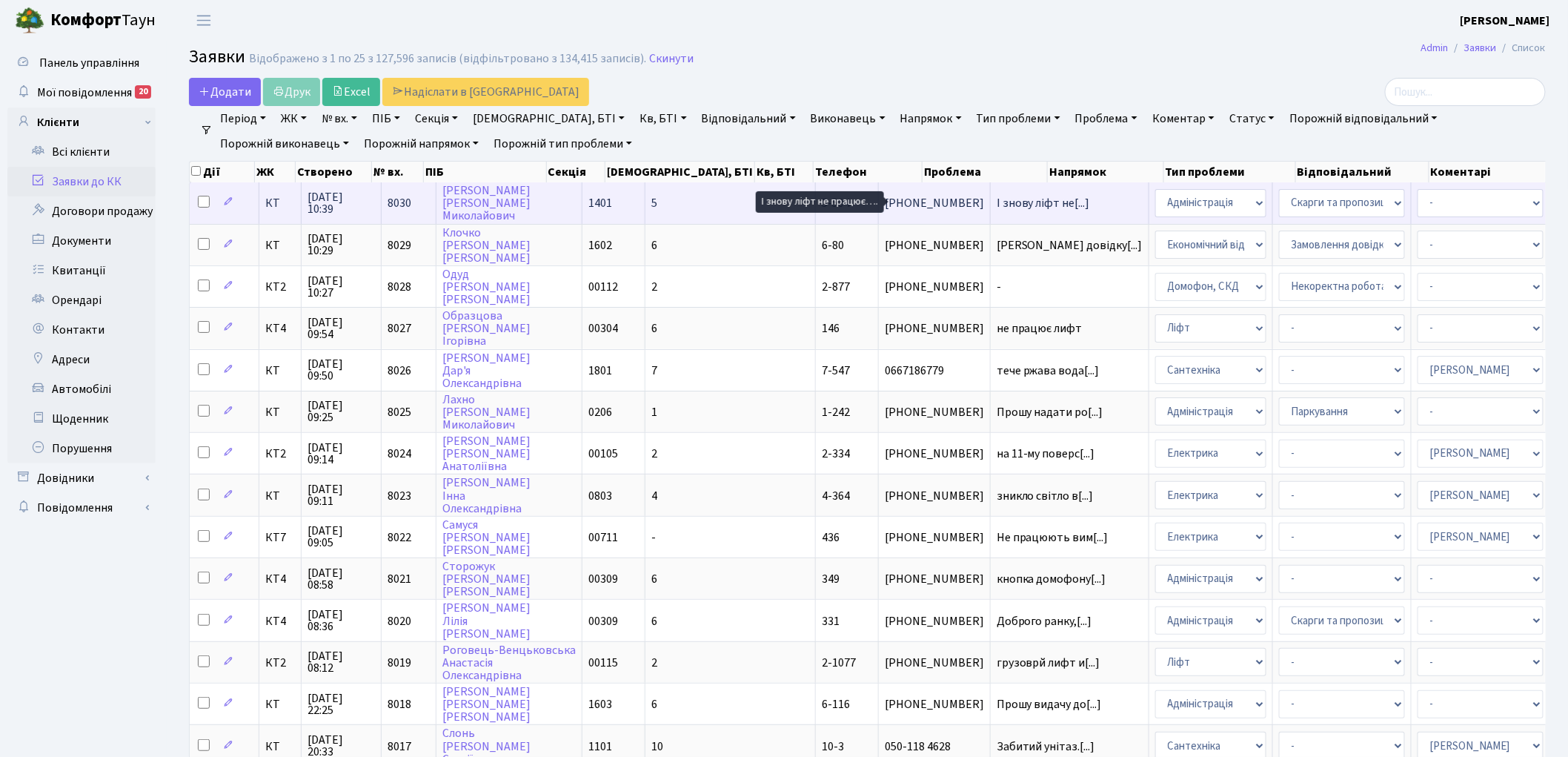
click at [997, 201] on span "І знову ліфт не[...]" at bounding box center [1043, 202] width 93 height 16
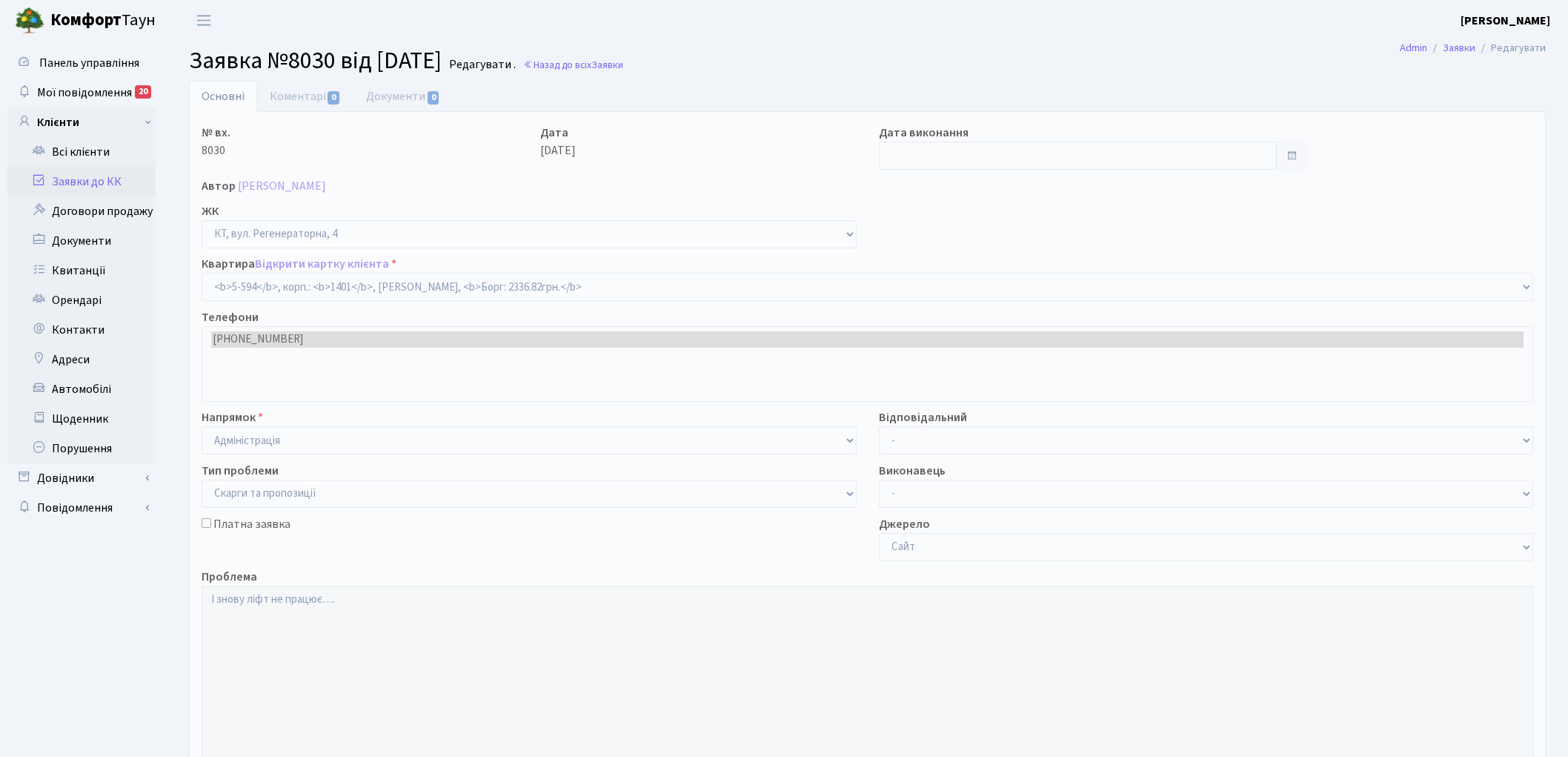
select select "1988"
select select "55"
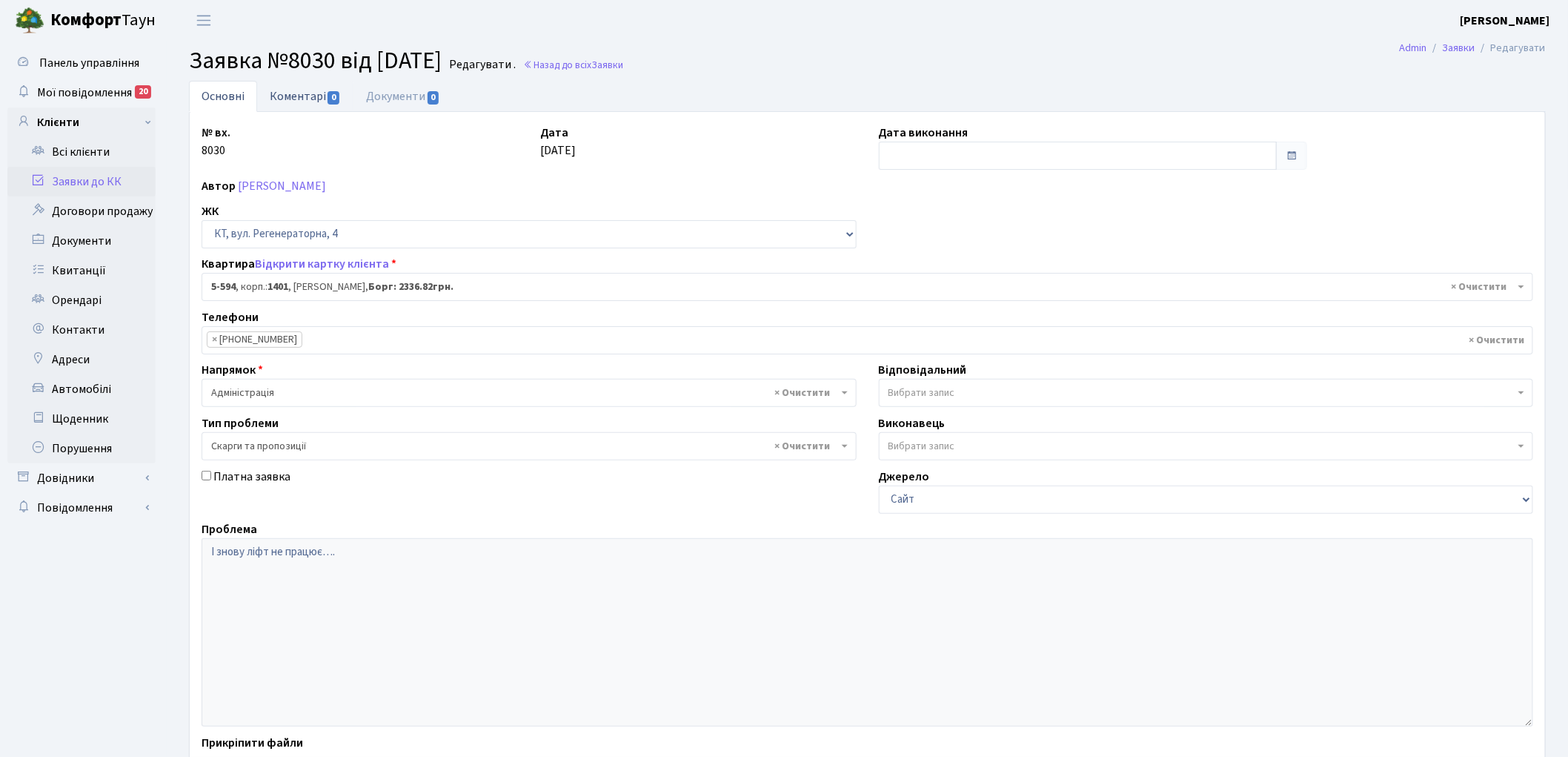
click at [299, 89] on link "Коментарі 0" at bounding box center [305, 96] width 96 height 31
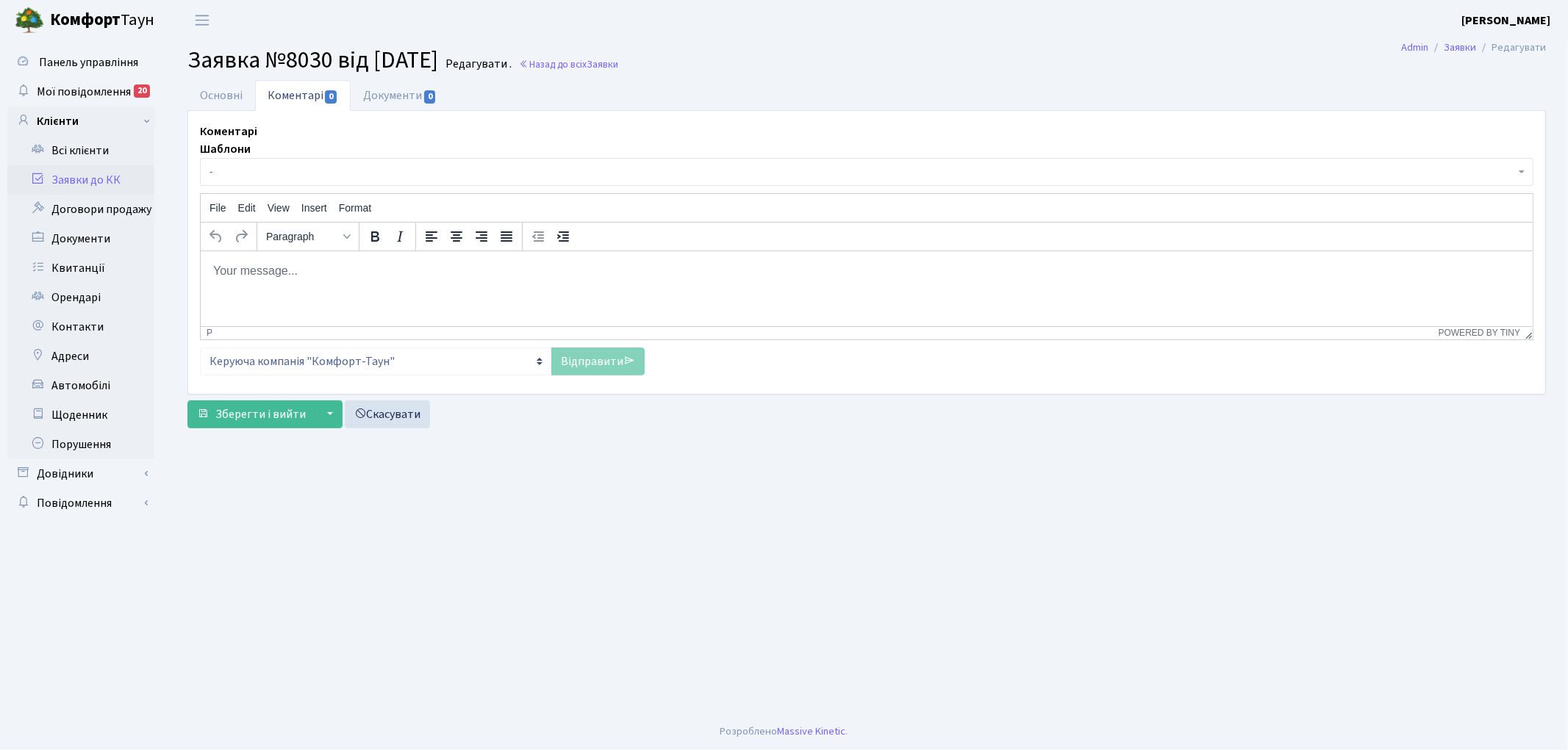
click at [311, 167] on span "-" at bounding box center [862, 172] width 1306 height 15
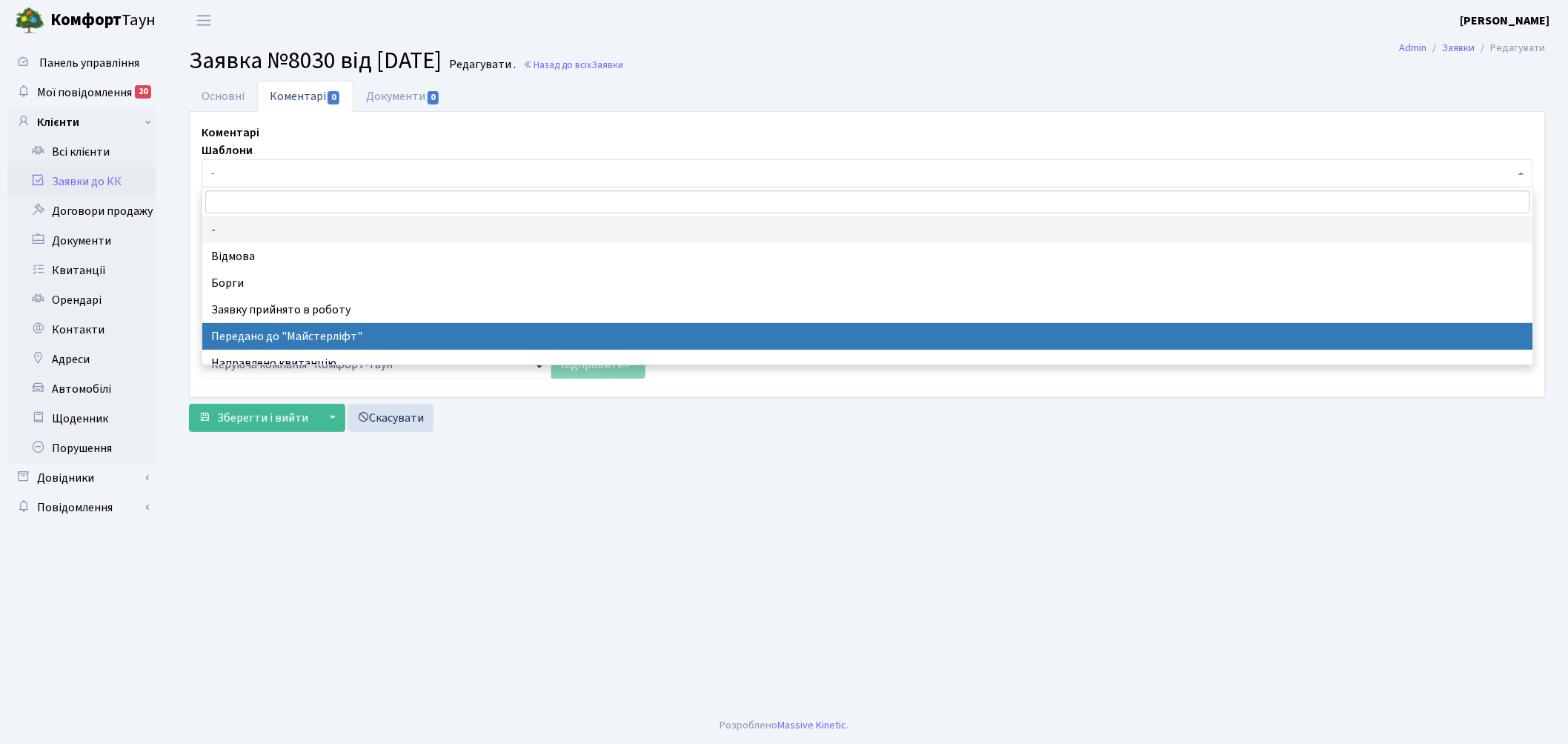
select select "9"
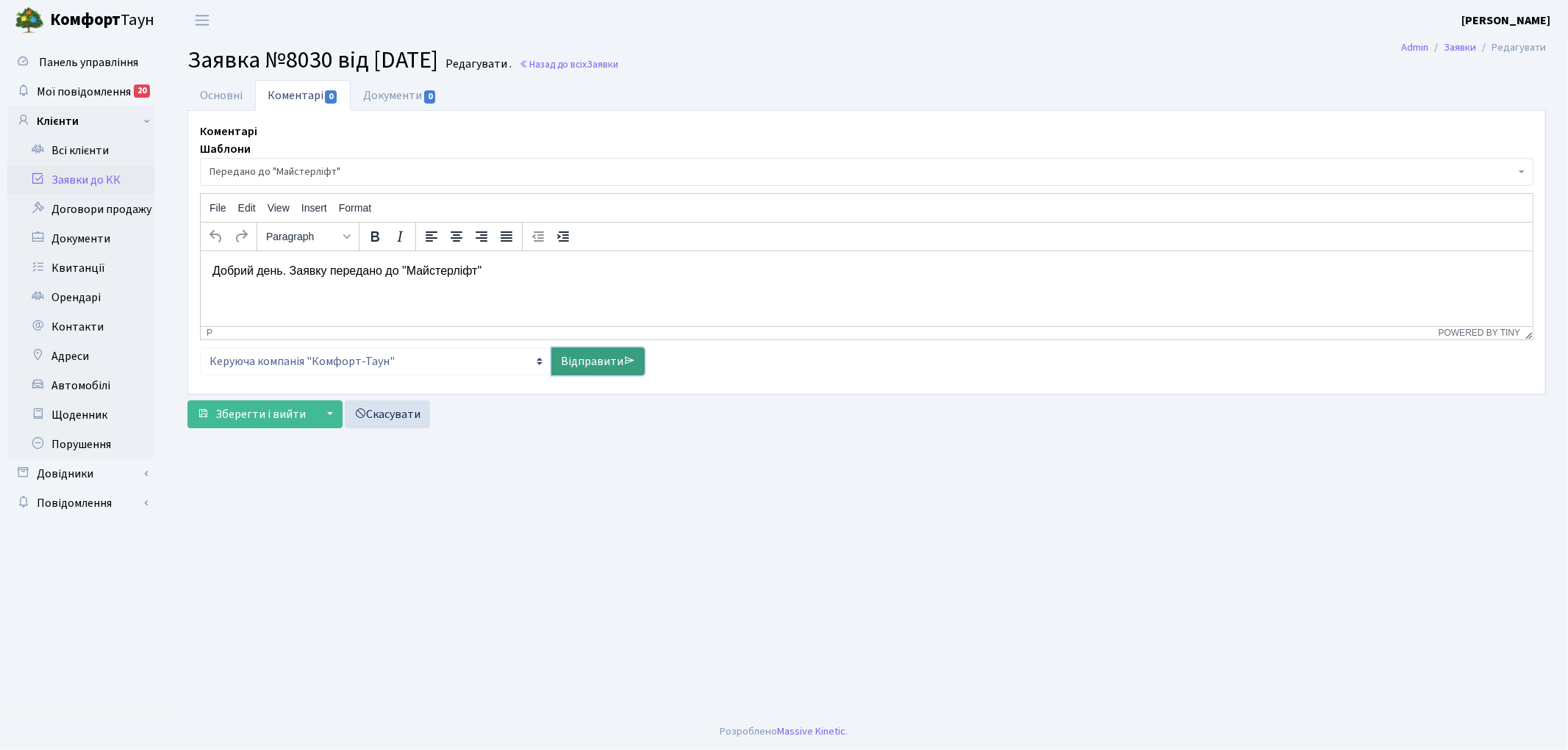
click at [580, 365] on link "Відправити" at bounding box center [598, 361] width 93 height 28
select select
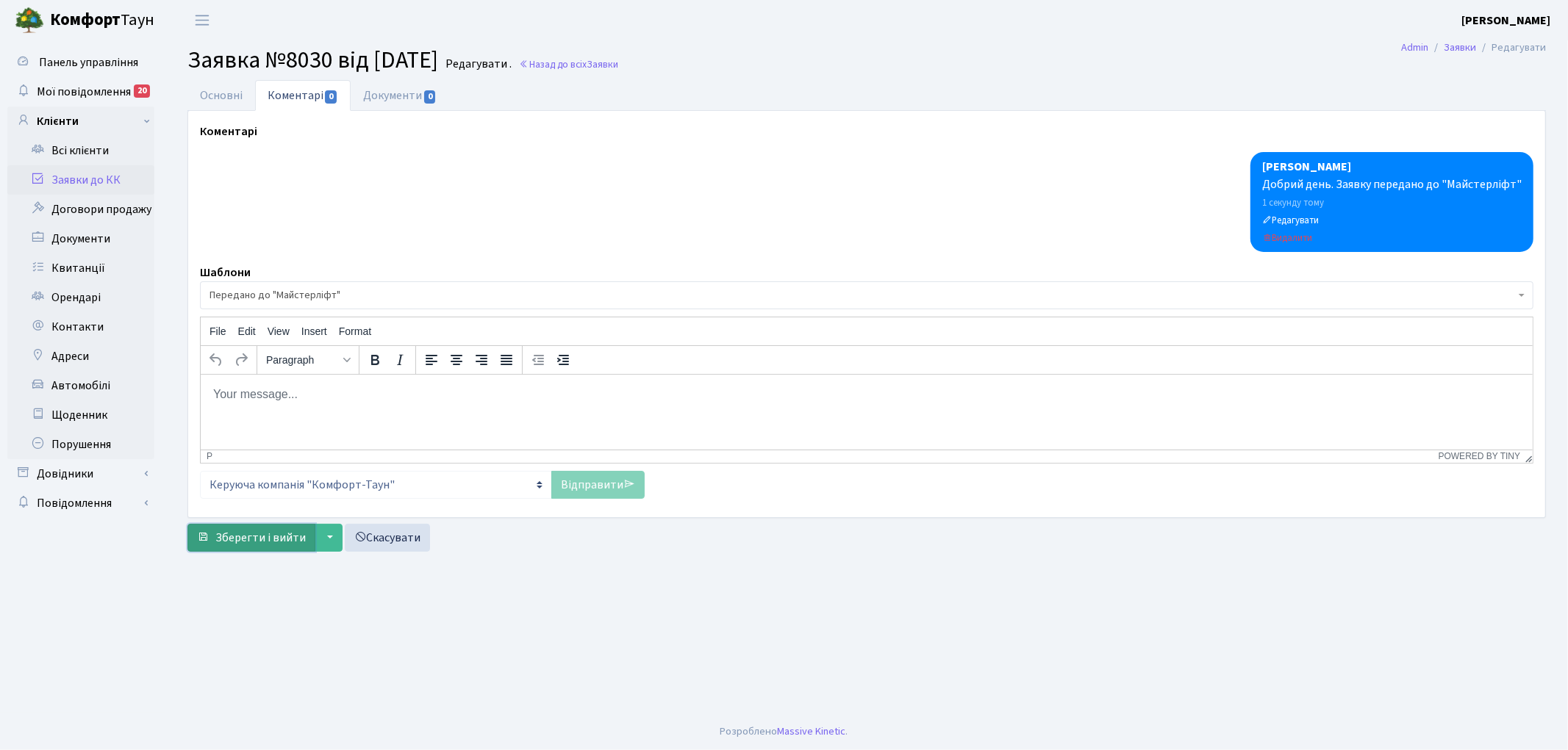
click at [241, 542] on span "Зберегти і вийти" at bounding box center [261, 538] width 91 height 16
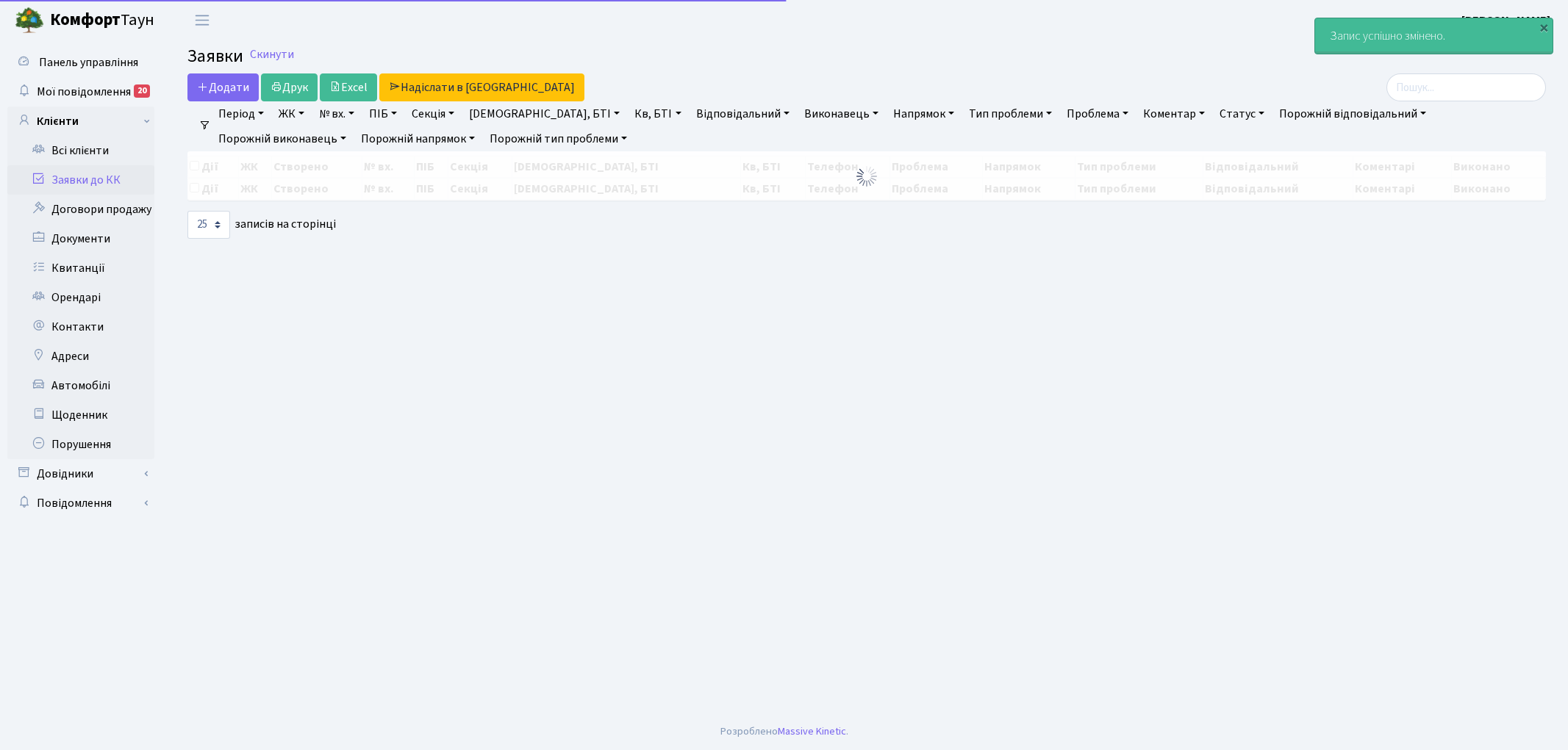
select select "25"
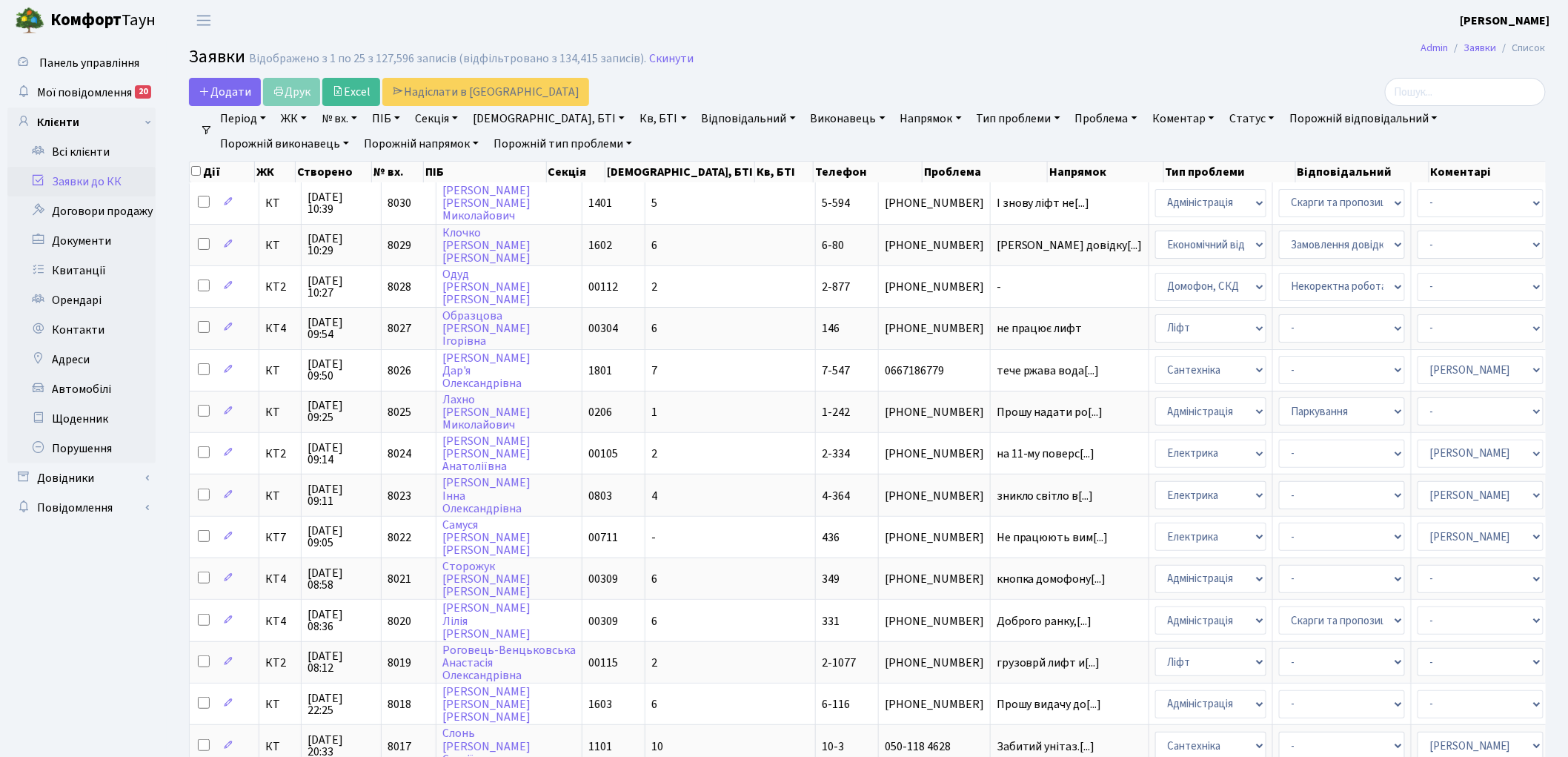
click at [634, 121] on link "Кв, БТІ" at bounding box center [662, 118] width 59 height 25
type input "2-699"
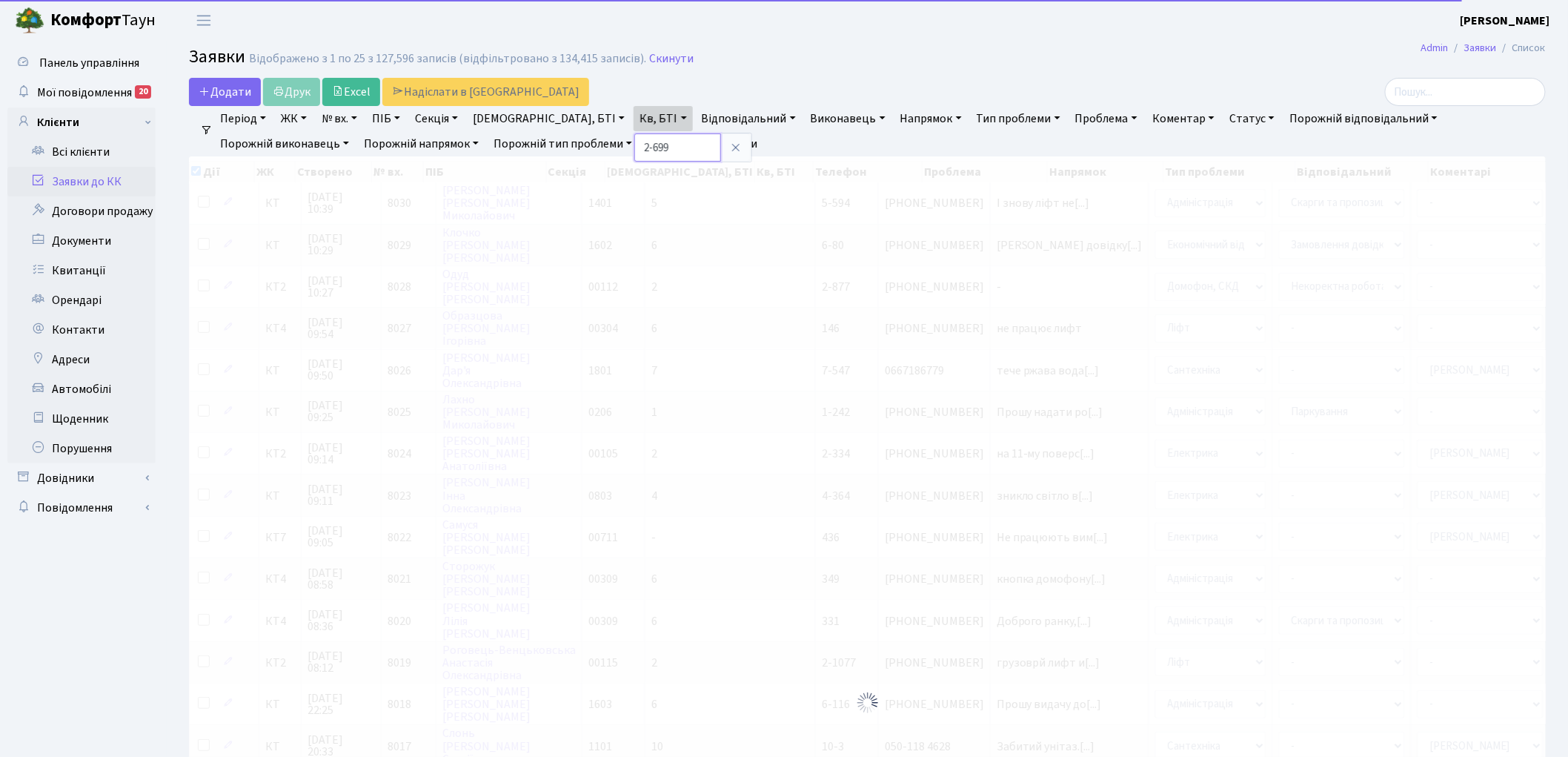
checkbox input "true"
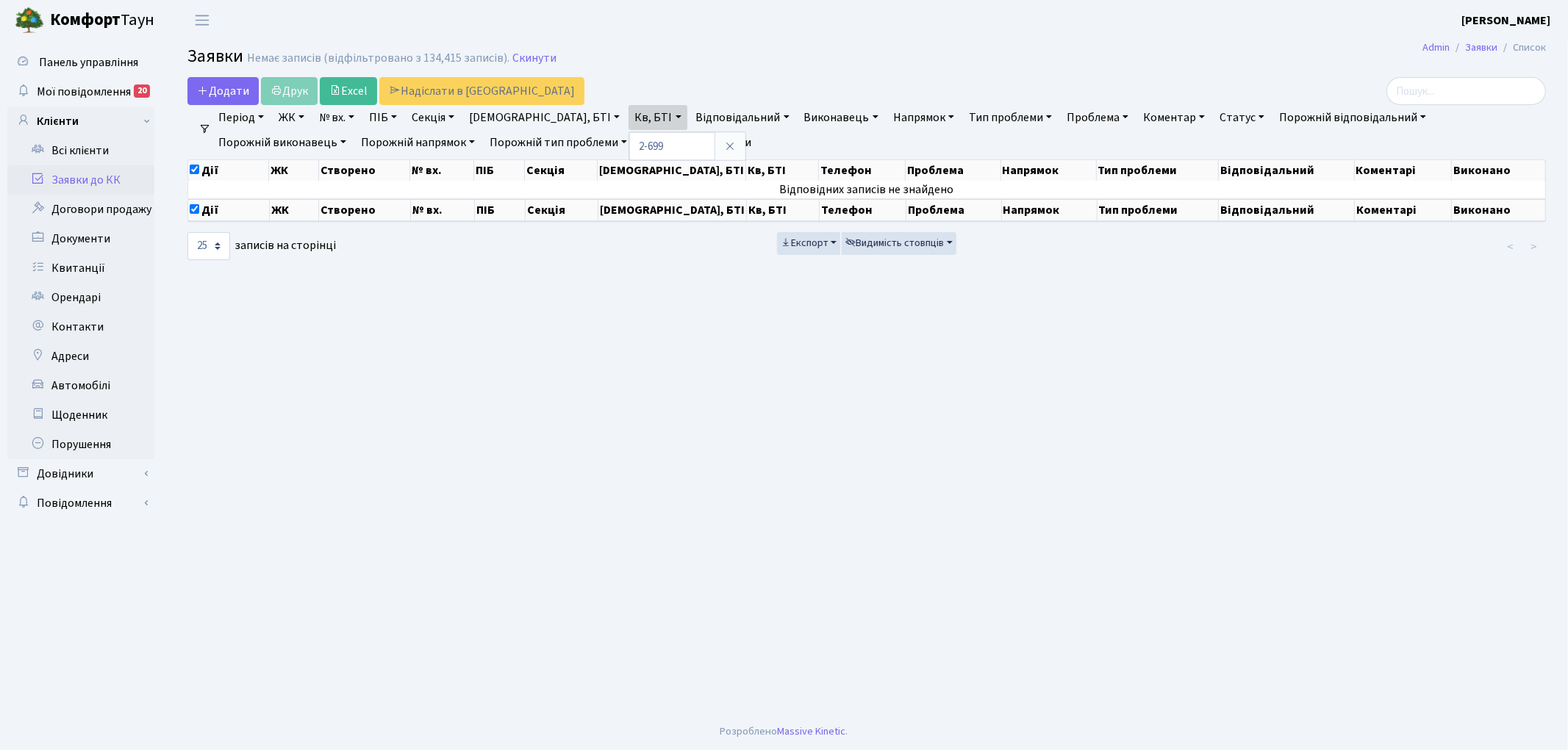
click at [636, 142] on link "Очистити фільтри" at bounding box center [696, 142] width 121 height 25
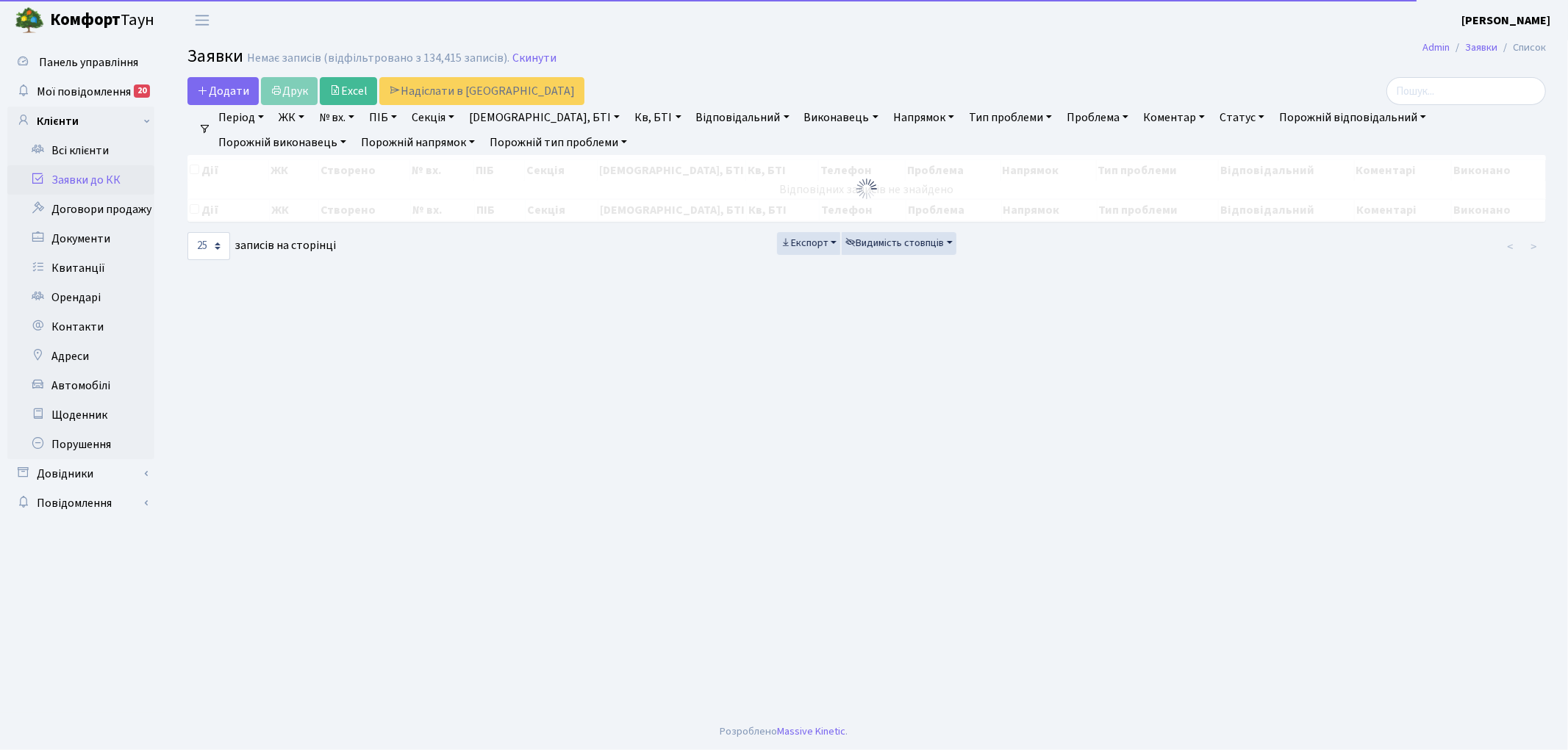
checkbox input "false"
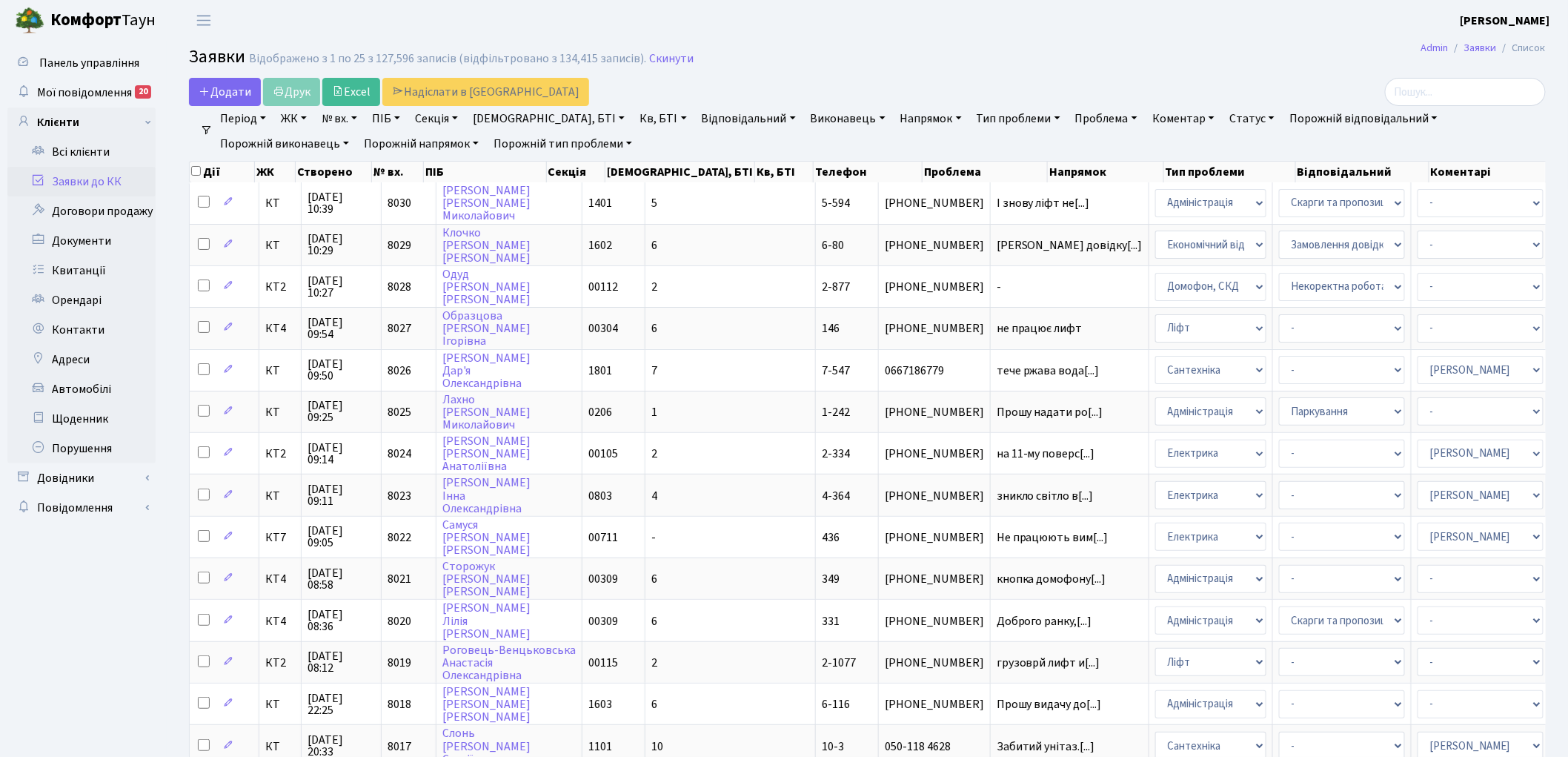
click at [634, 121] on link "Кв, БТІ" at bounding box center [662, 118] width 59 height 25
type input "2-696"
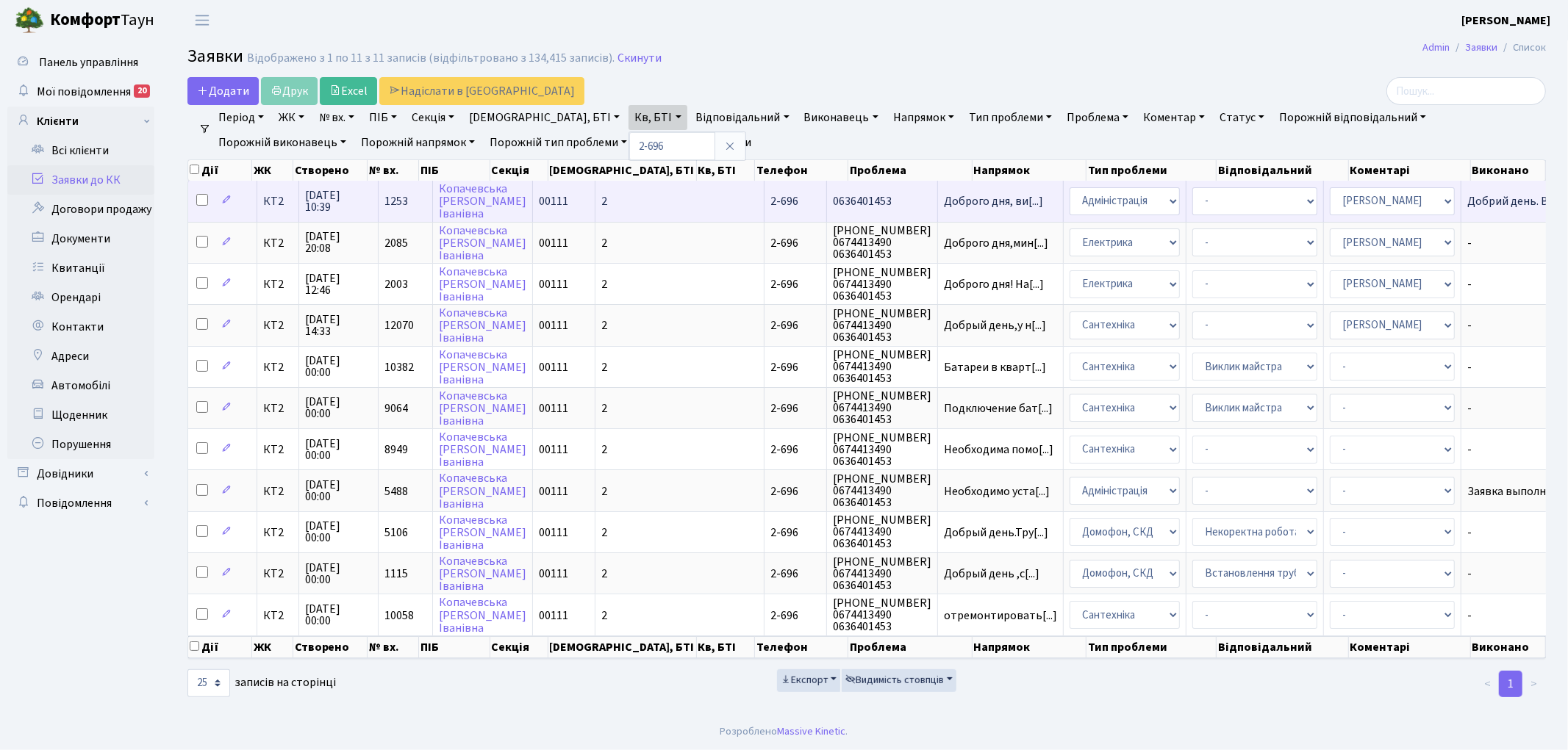
click at [403, 199] on span "1253" at bounding box center [395, 200] width 23 height 16
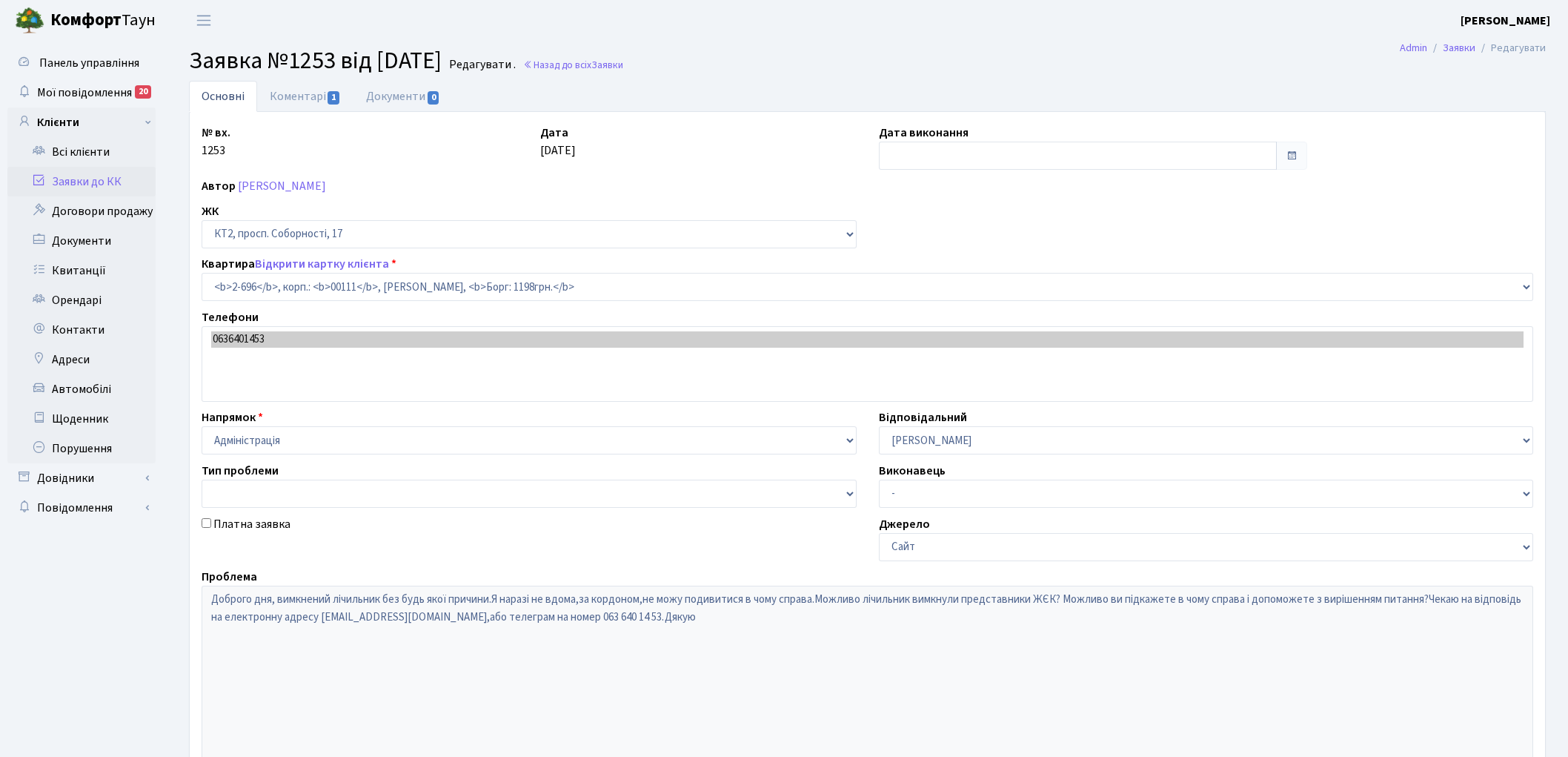
select select "15747"
type input "18.02.2025"
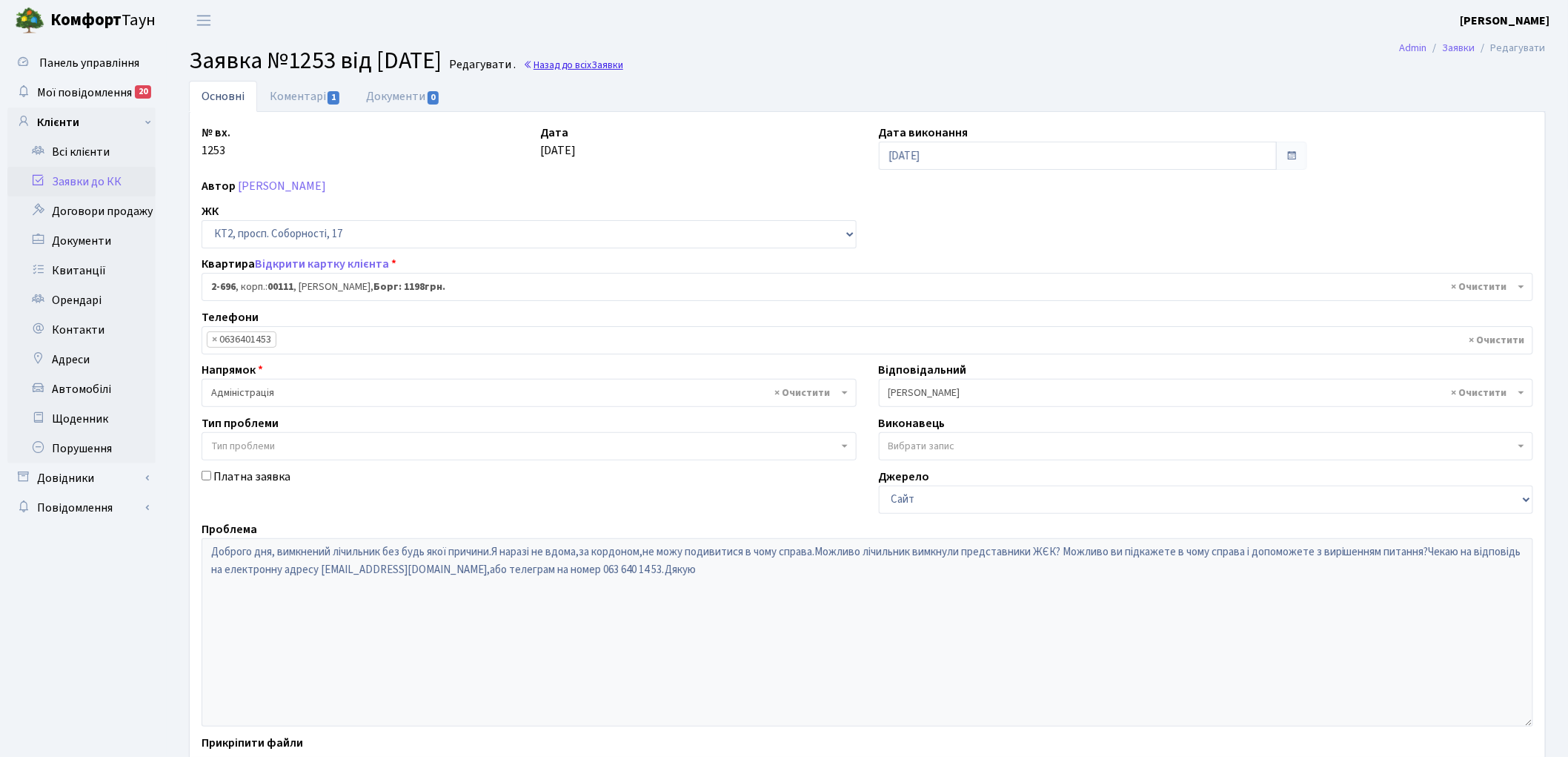
click at [607, 67] on link "Назад до всіх Заявки" at bounding box center [573, 64] width 100 height 14
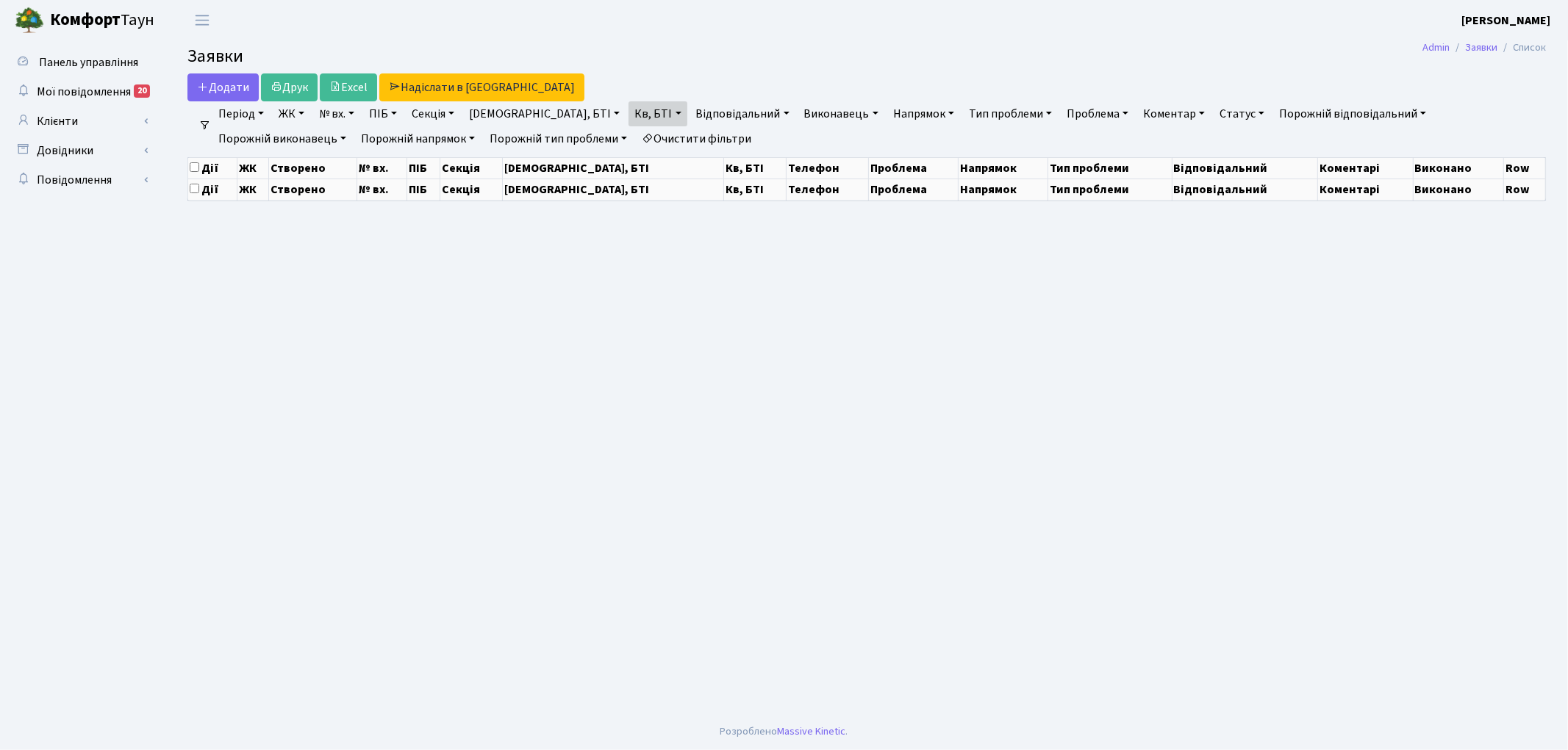
select select "25"
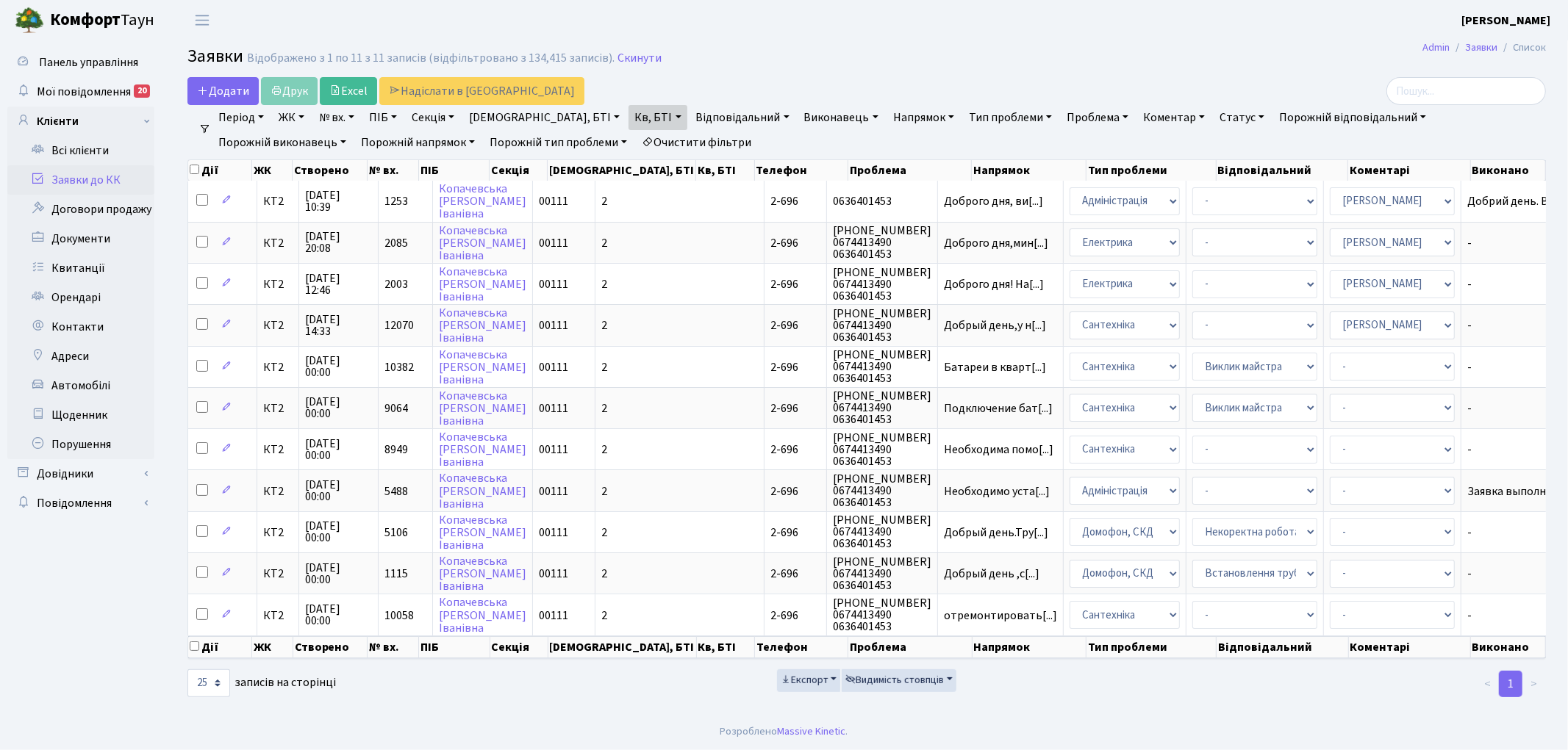
click at [289, 121] on link "ЖК" at bounding box center [291, 117] width 38 height 25
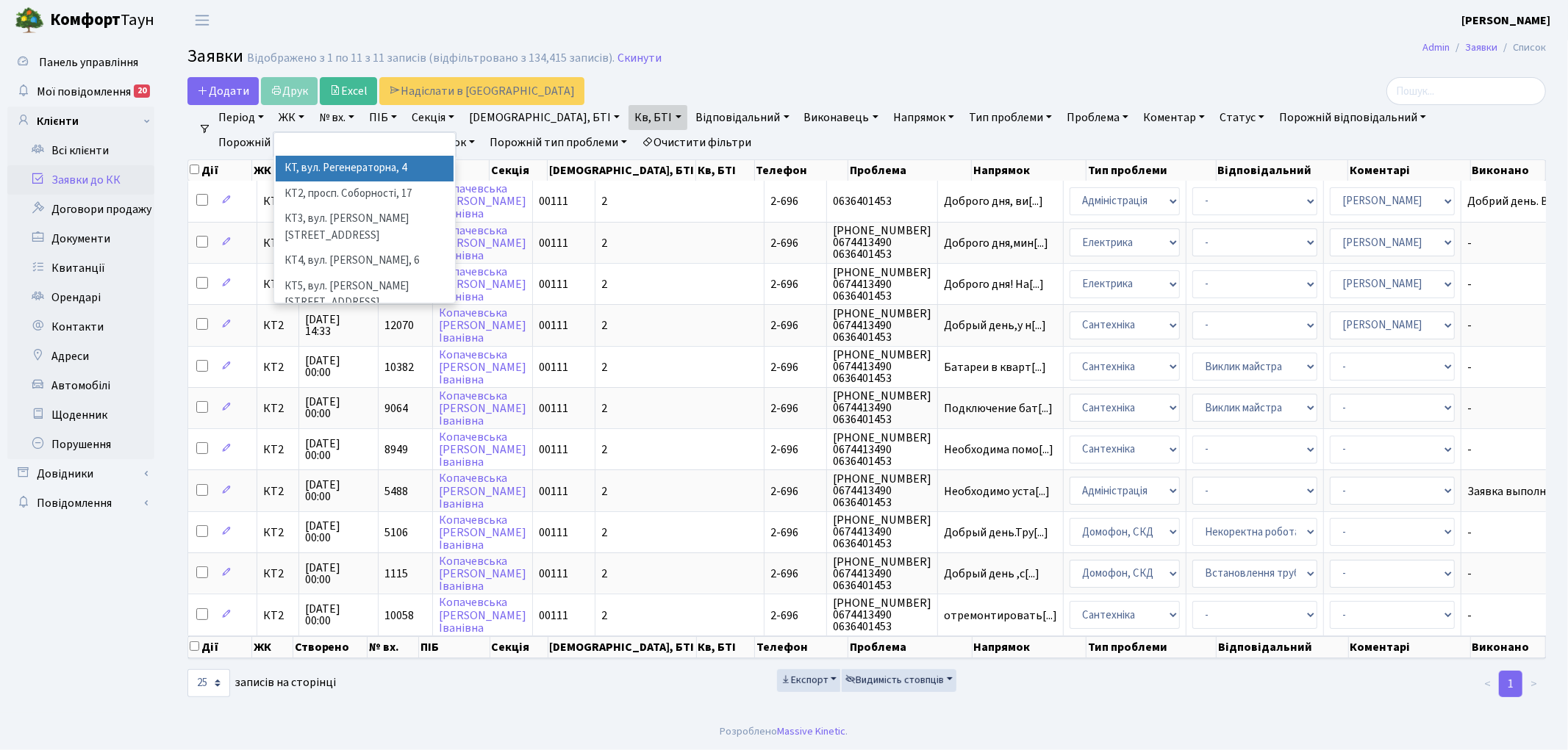
click at [372, 171] on li "КТ, вул. Регенераторна, 4" at bounding box center [364, 169] width 177 height 26
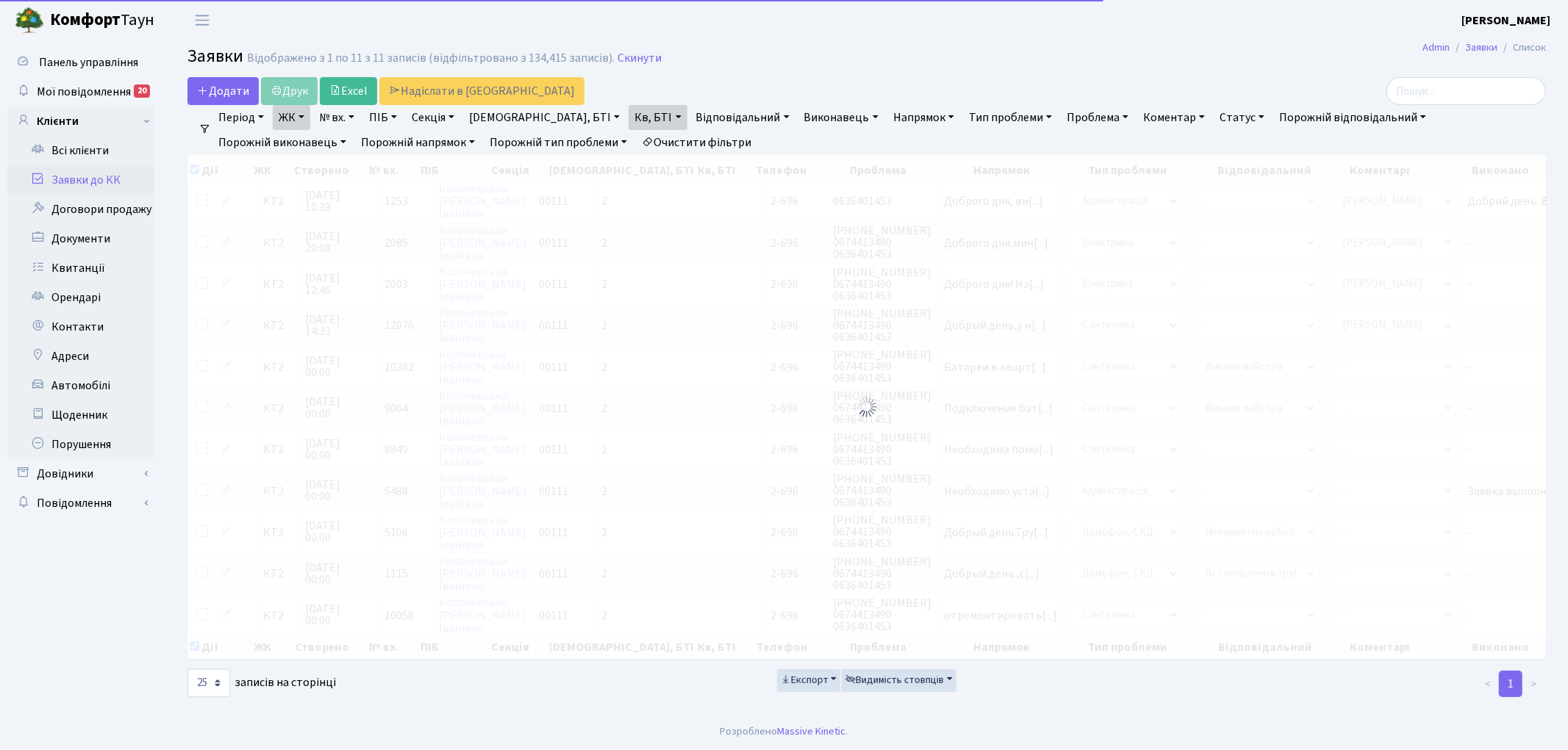
checkbox input "true"
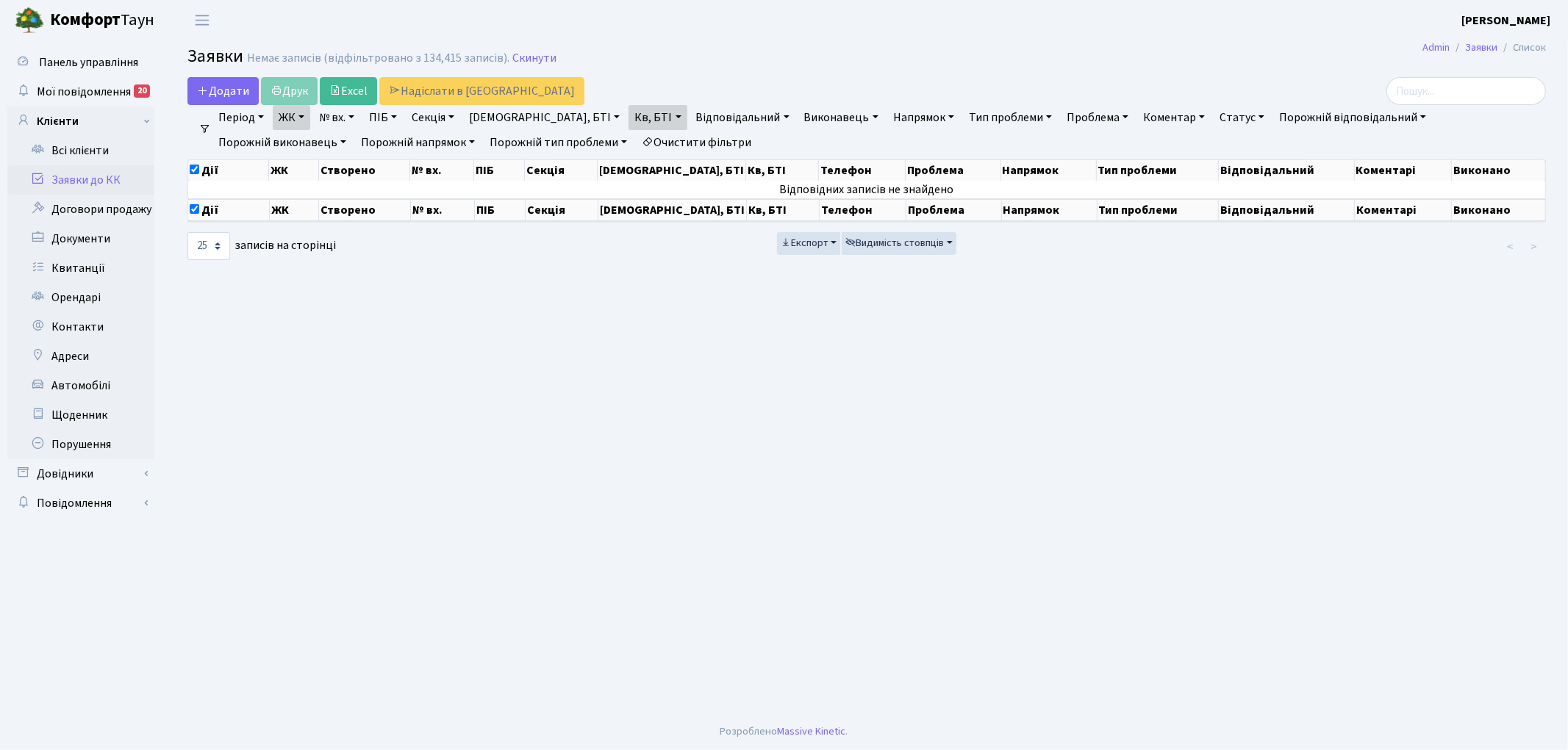
click at [636, 142] on link "Очистити фільтри" at bounding box center [696, 142] width 121 height 25
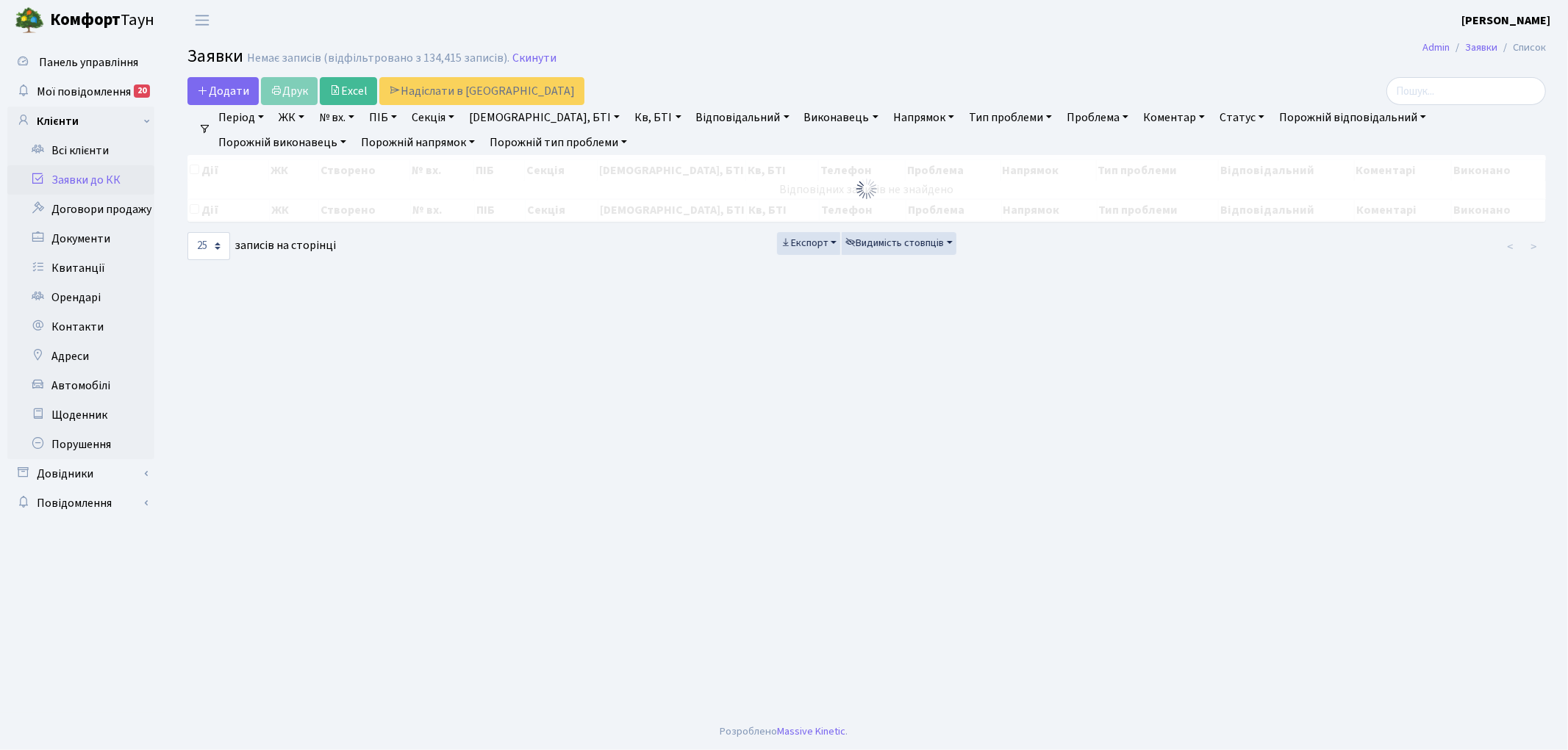
checkbox input "false"
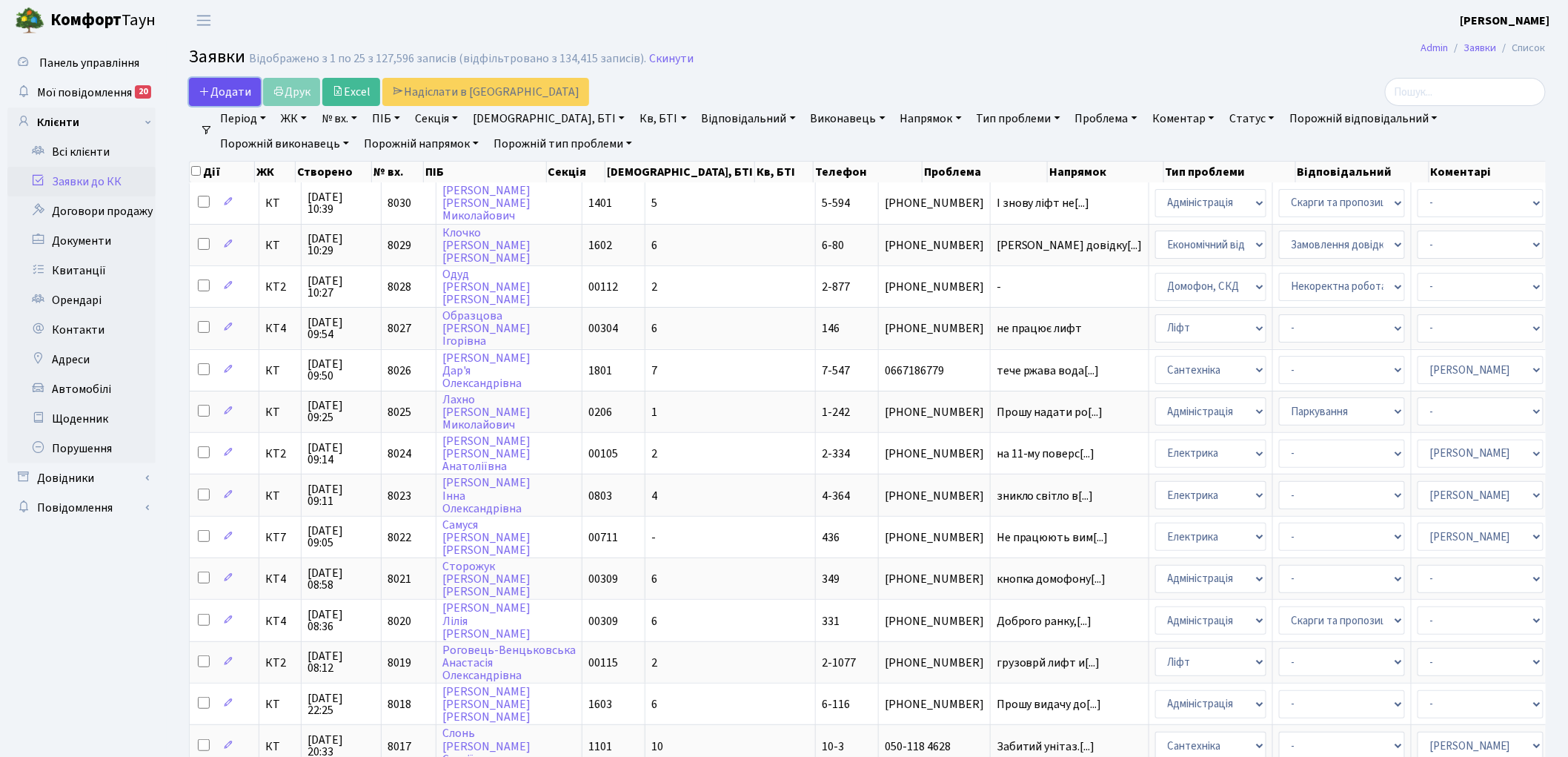
click at [242, 91] on span "Додати" at bounding box center [225, 91] width 52 height 16
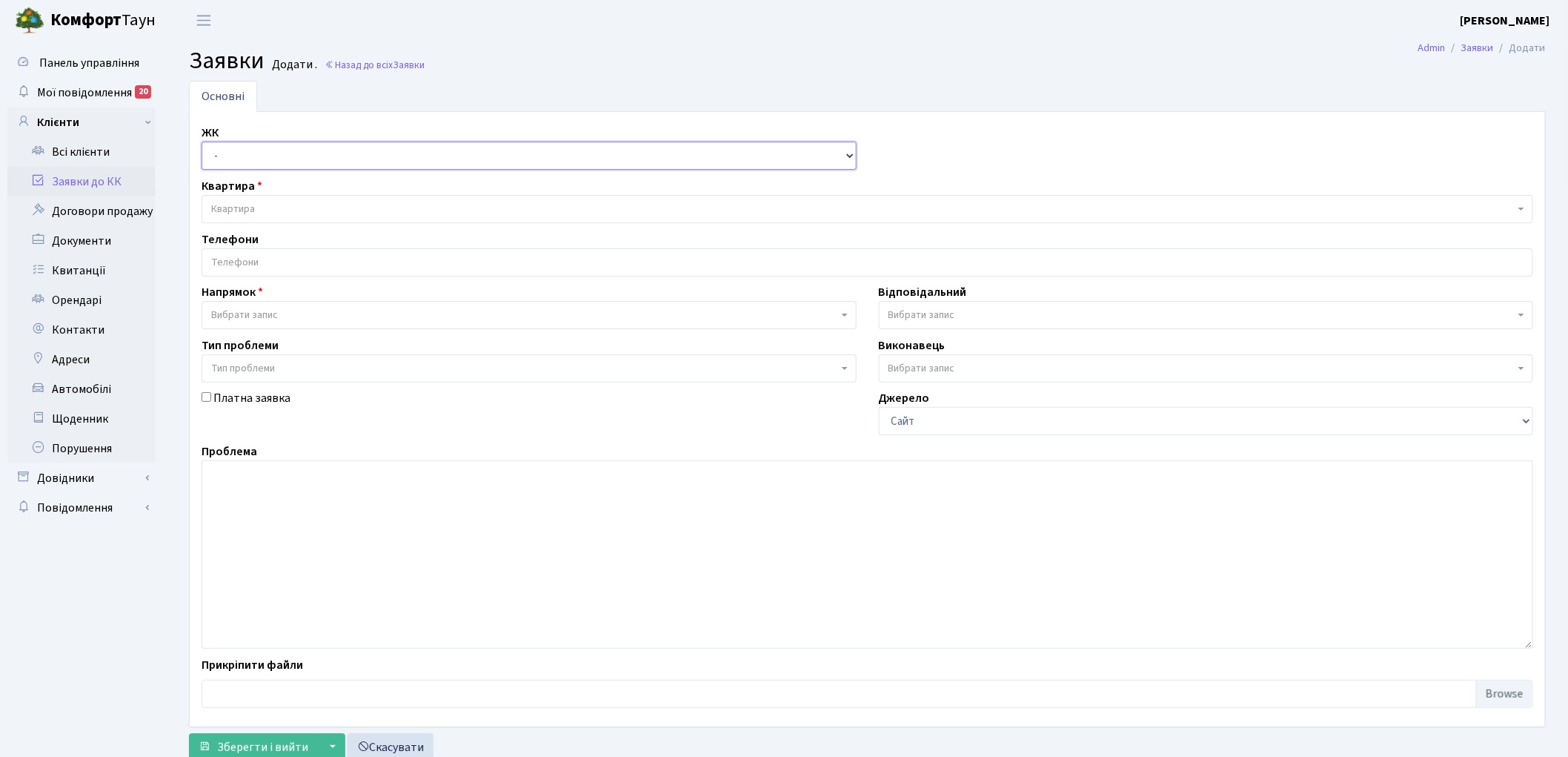
click at [255, 156] on select "- КТ, вул. Регенераторна, 4 КТ2, просп. Соборності, 17 КТ3, вул. Березнева, 16 …" at bounding box center [528, 156] width 655 height 28
select select "271"
click at [201, 142] on select "- КТ, вул. Регенераторна, 4 КТ2, просп. Соборності, 17 КТ3, вул. Березнева, 16 …" at bounding box center [528, 156] width 655 height 28
select select
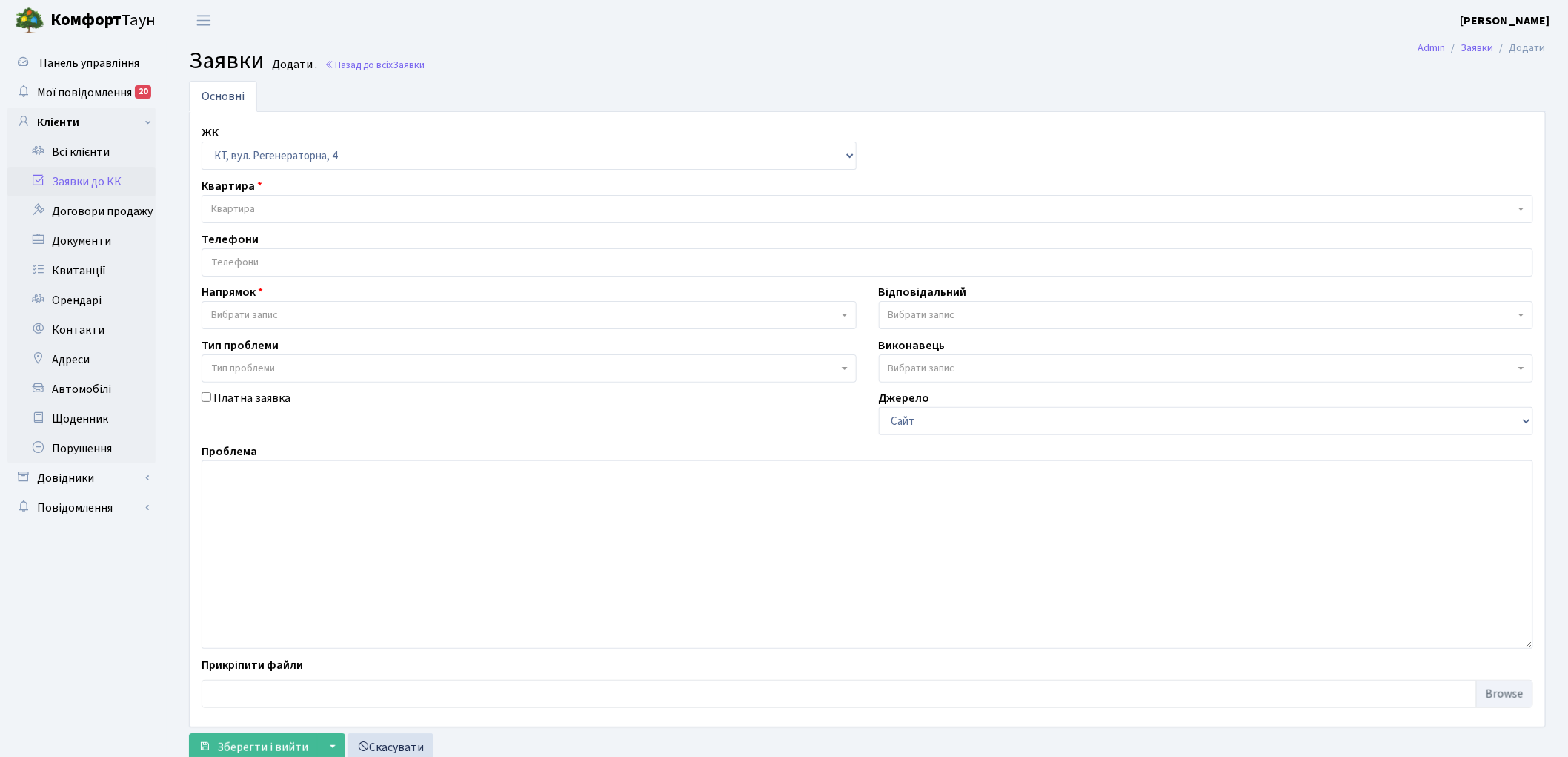
click at [342, 201] on span "Квартира" at bounding box center [863, 209] width 1303 height 15
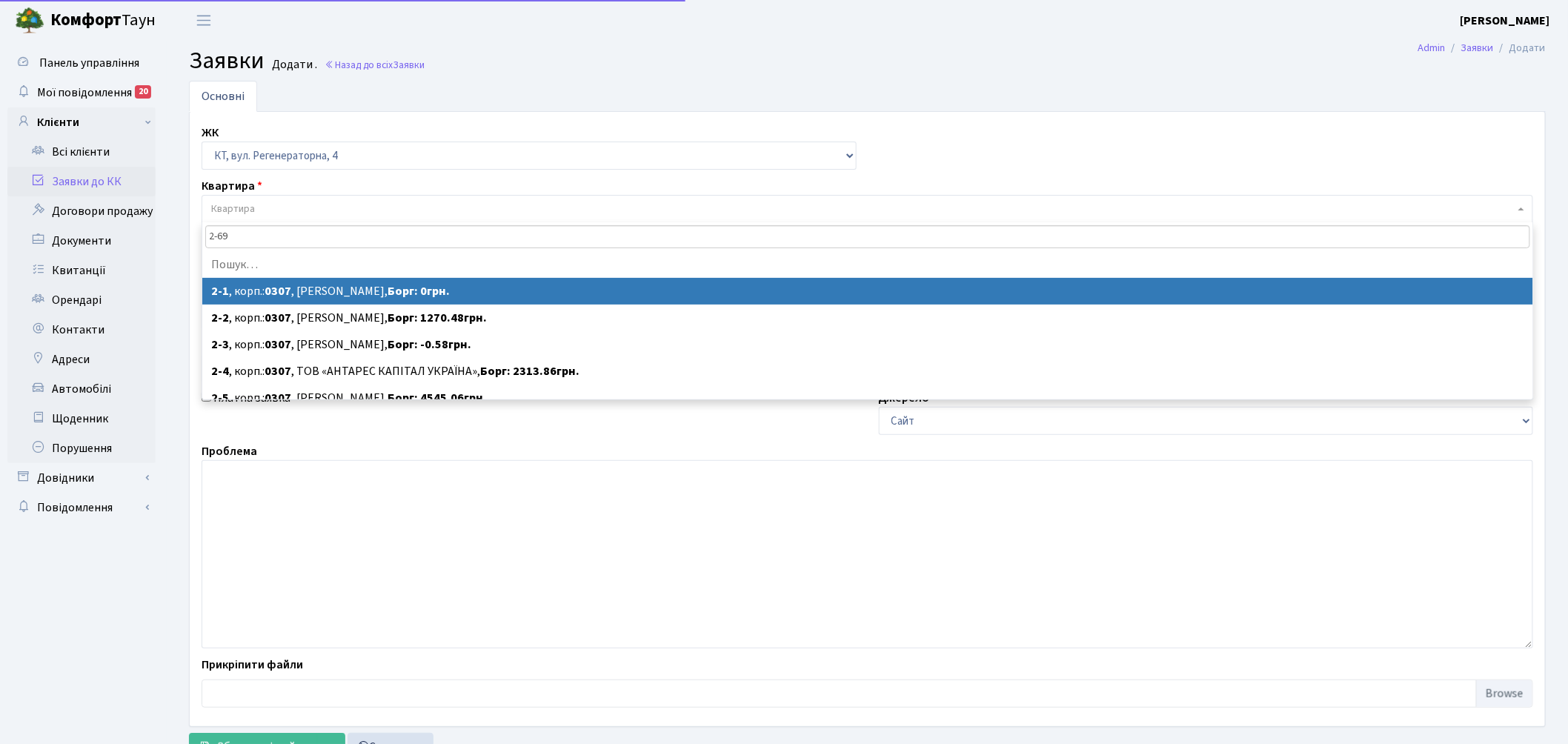
type input "2-696"
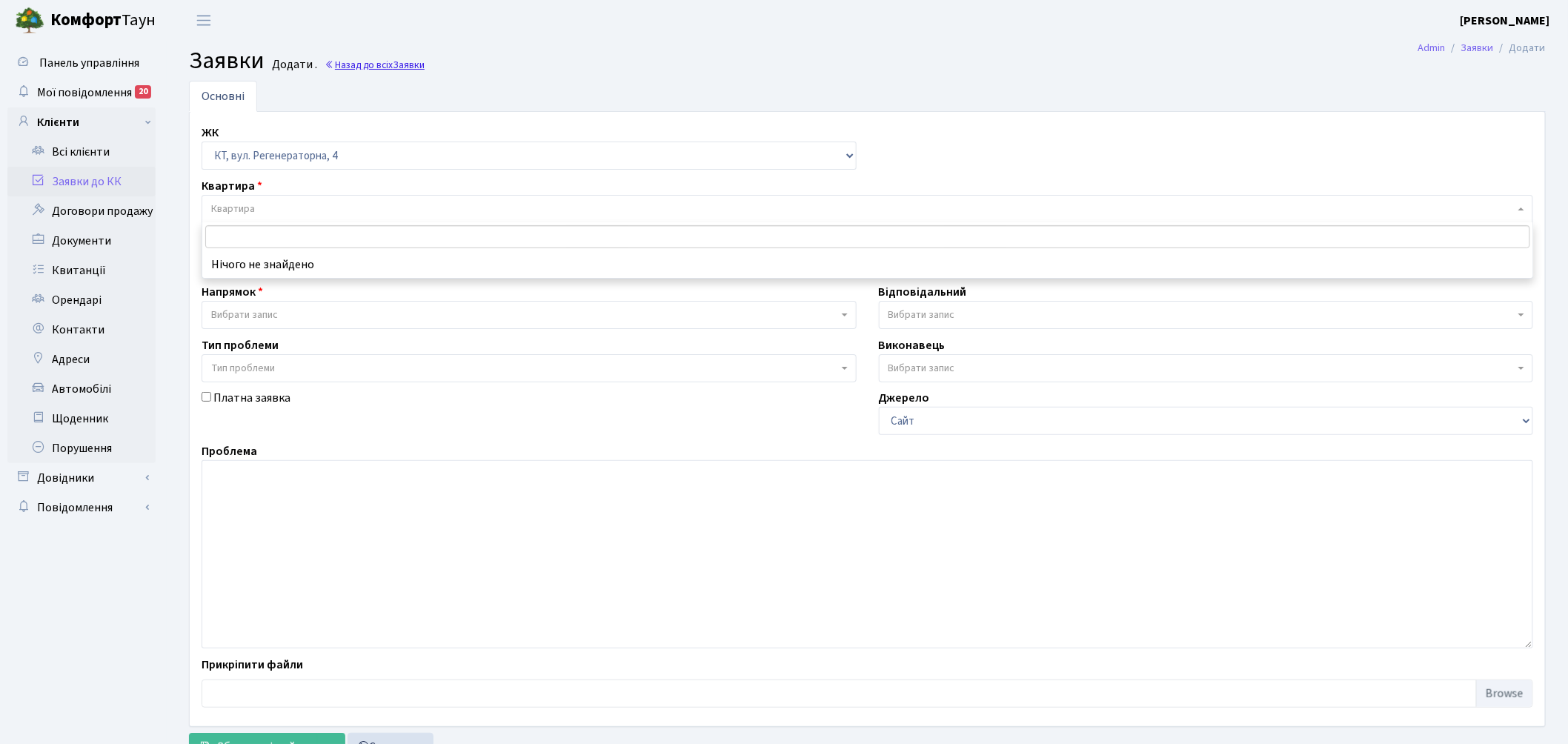
click at [368, 63] on link "Назад до всіх Заявки" at bounding box center [374, 64] width 100 height 14
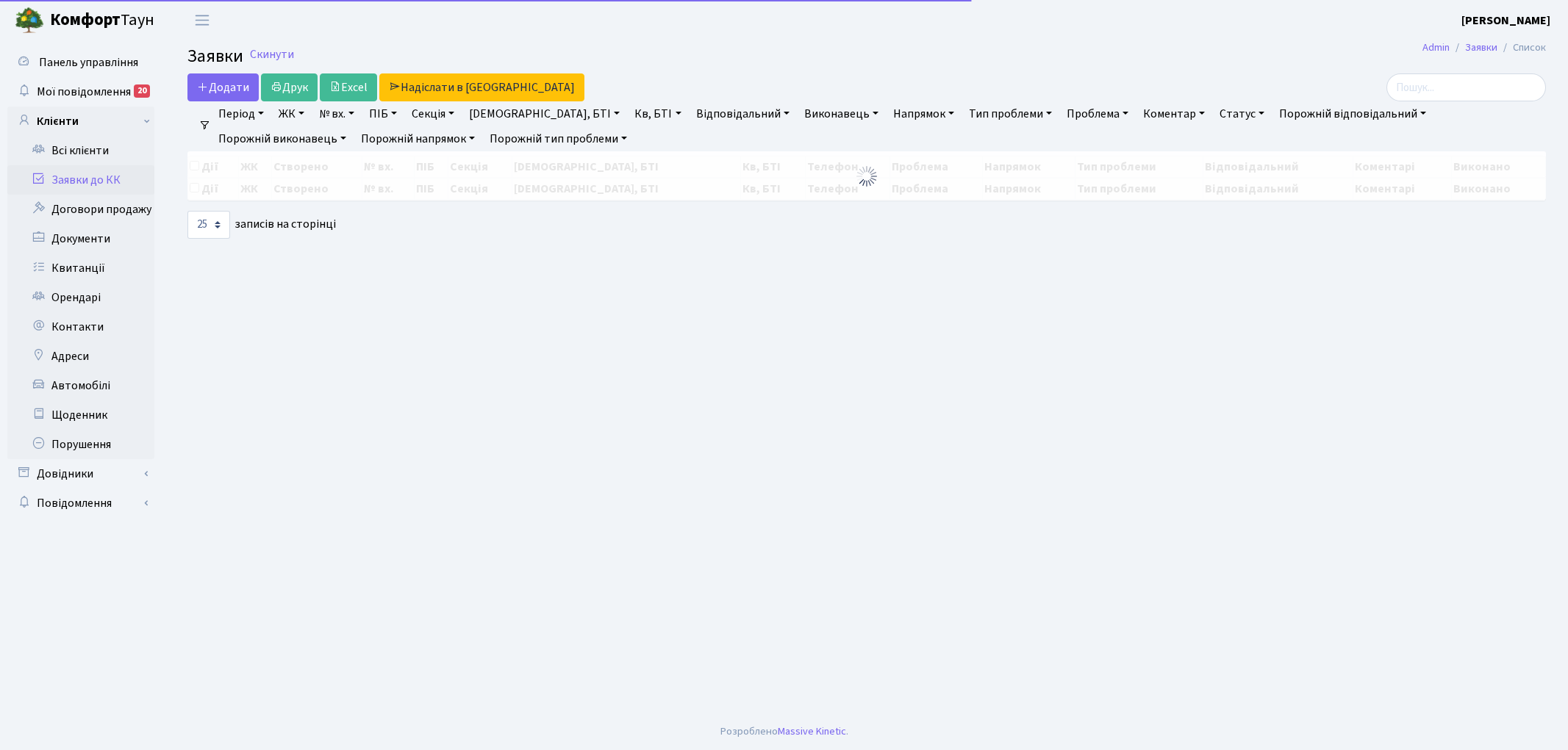
select select "25"
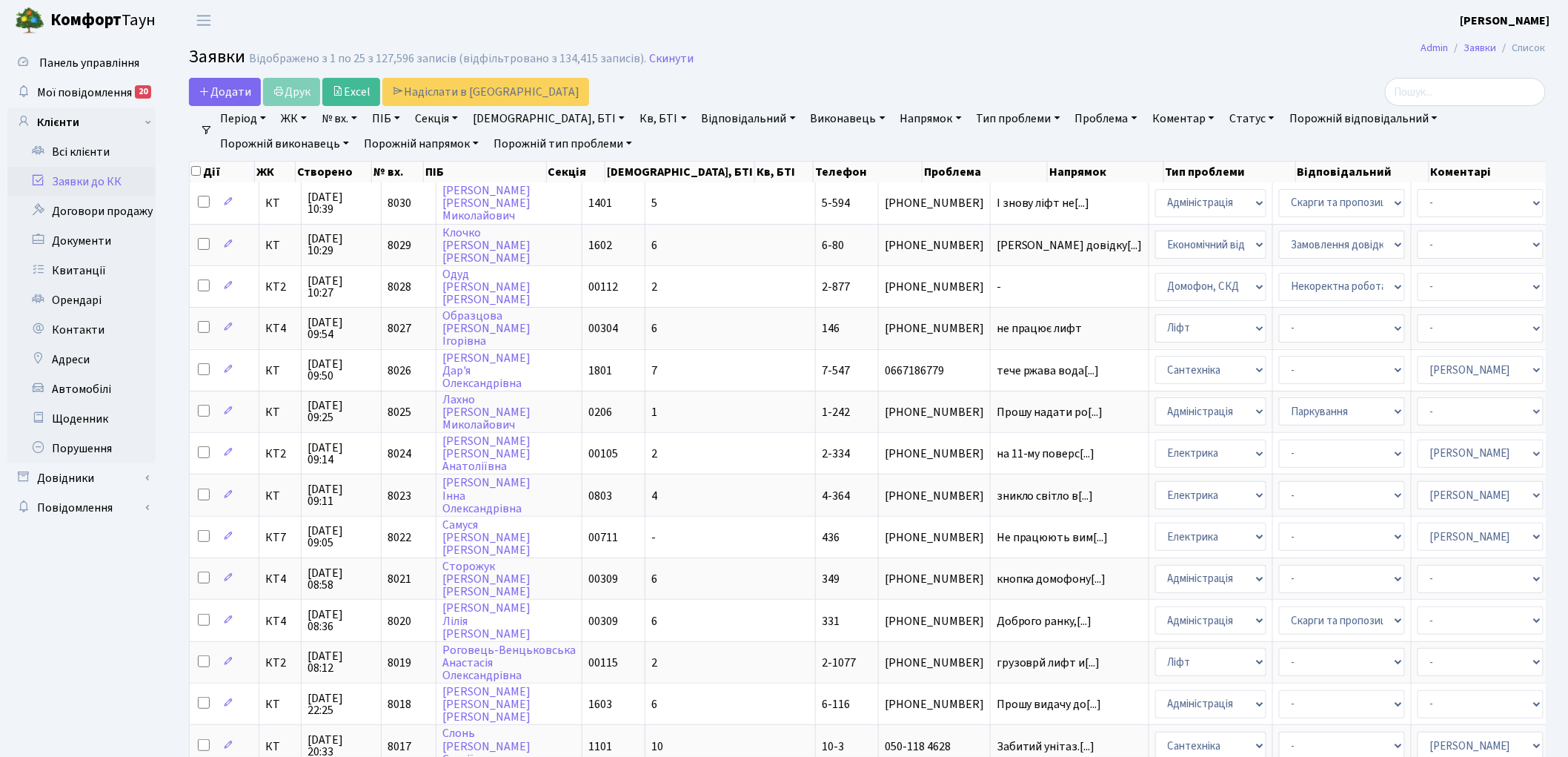
click at [285, 118] on link "ЖК" at bounding box center [293, 118] width 38 height 25
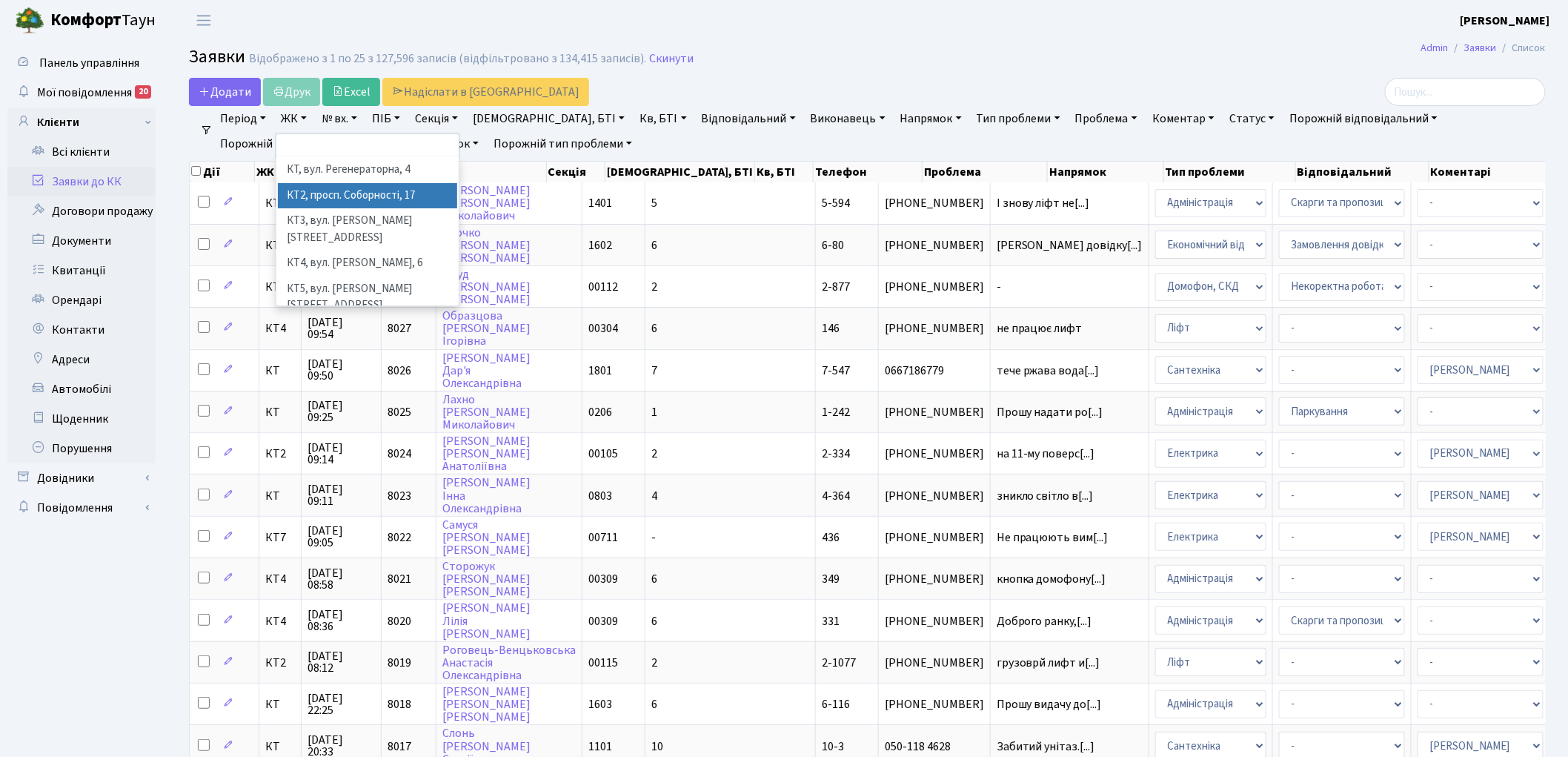
click at [324, 186] on li "КТ2, просп. Соборності, 17" at bounding box center [367, 196] width 179 height 26
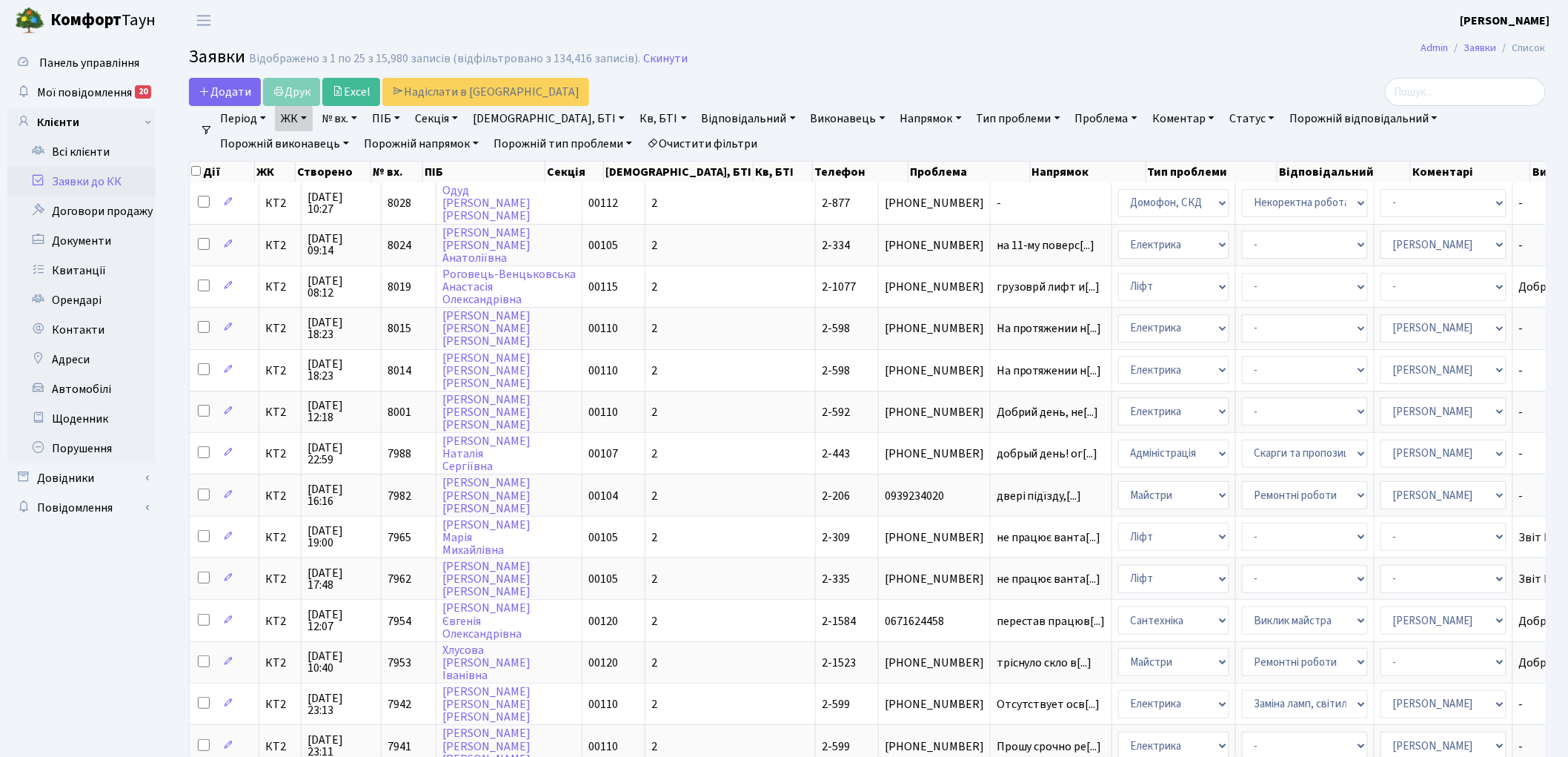
click at [641, 143] on link "Очистити фільтри" at bounding box center [702, 144] width 122 height 25
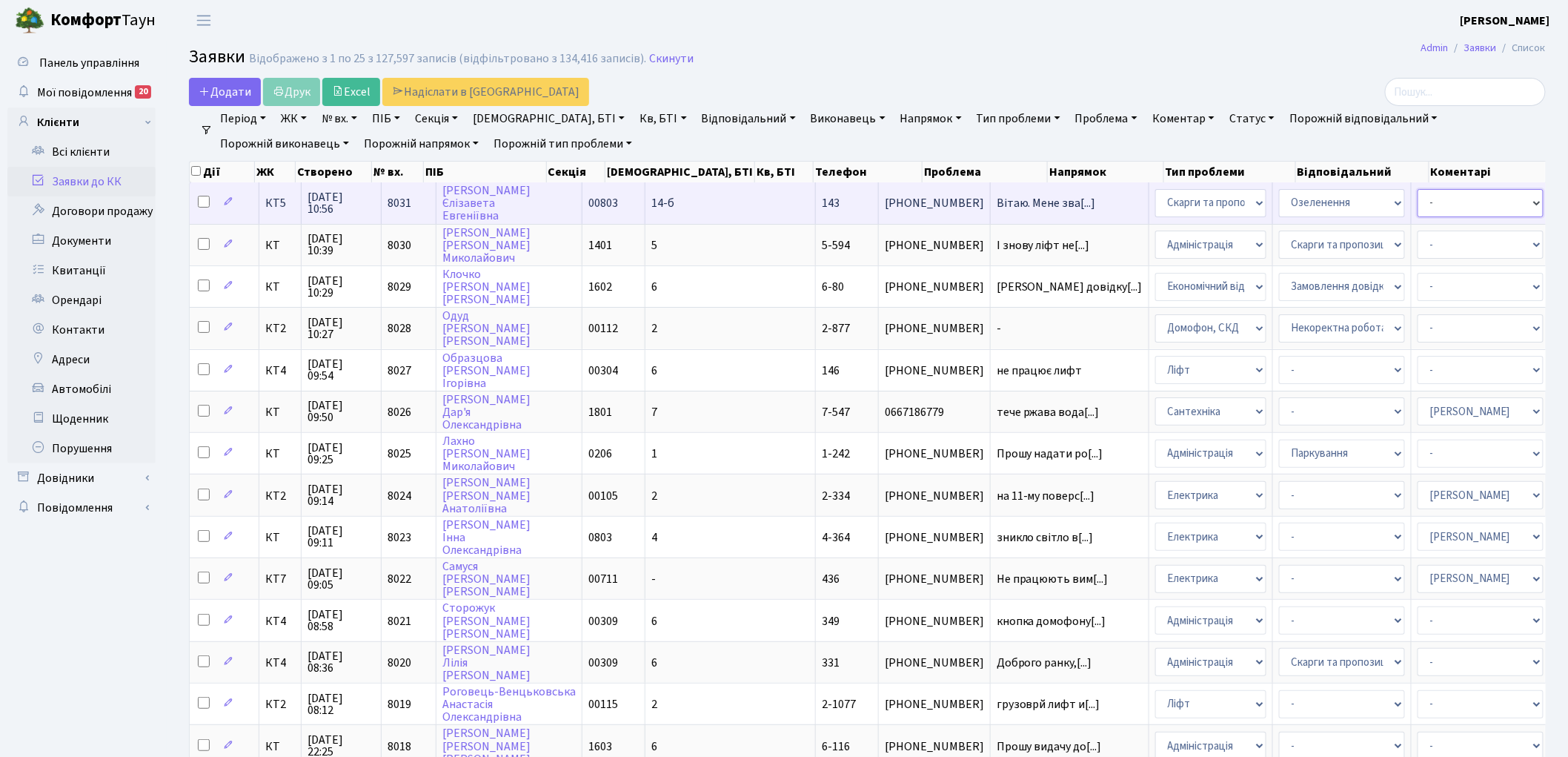
click at [1418, 205] on select "- Адміністратор ЖК КТ Вижул В. В. Гордієнко Н.В. Дядюшкін Д.Ю. Кипчук Т. А. Кла…" at bounding box center [1480, 203] width 126 height 28
select select "18"
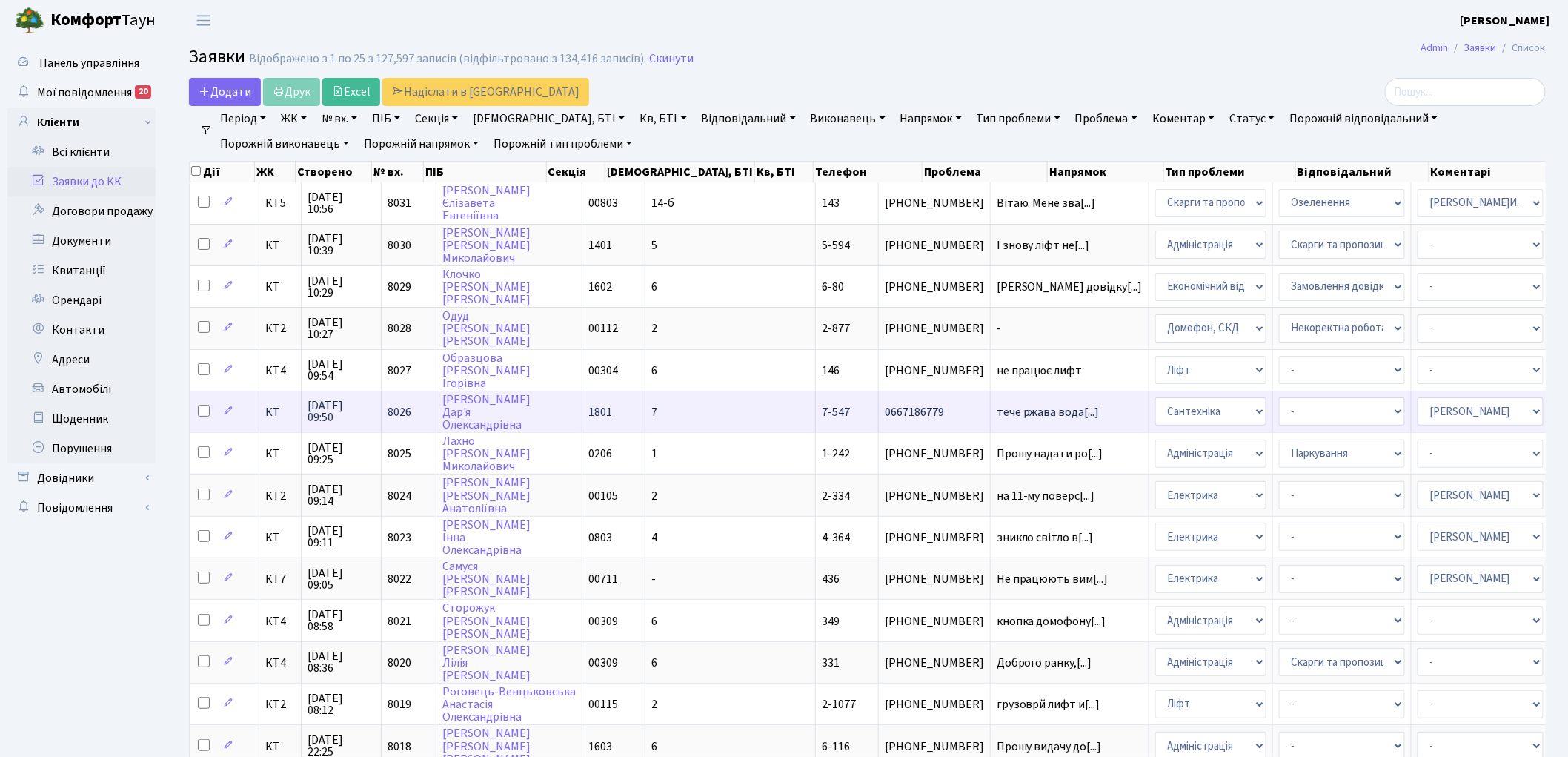
click at [404, 405] on span "8026" at bounding box center [399, 412] width 23 height 16
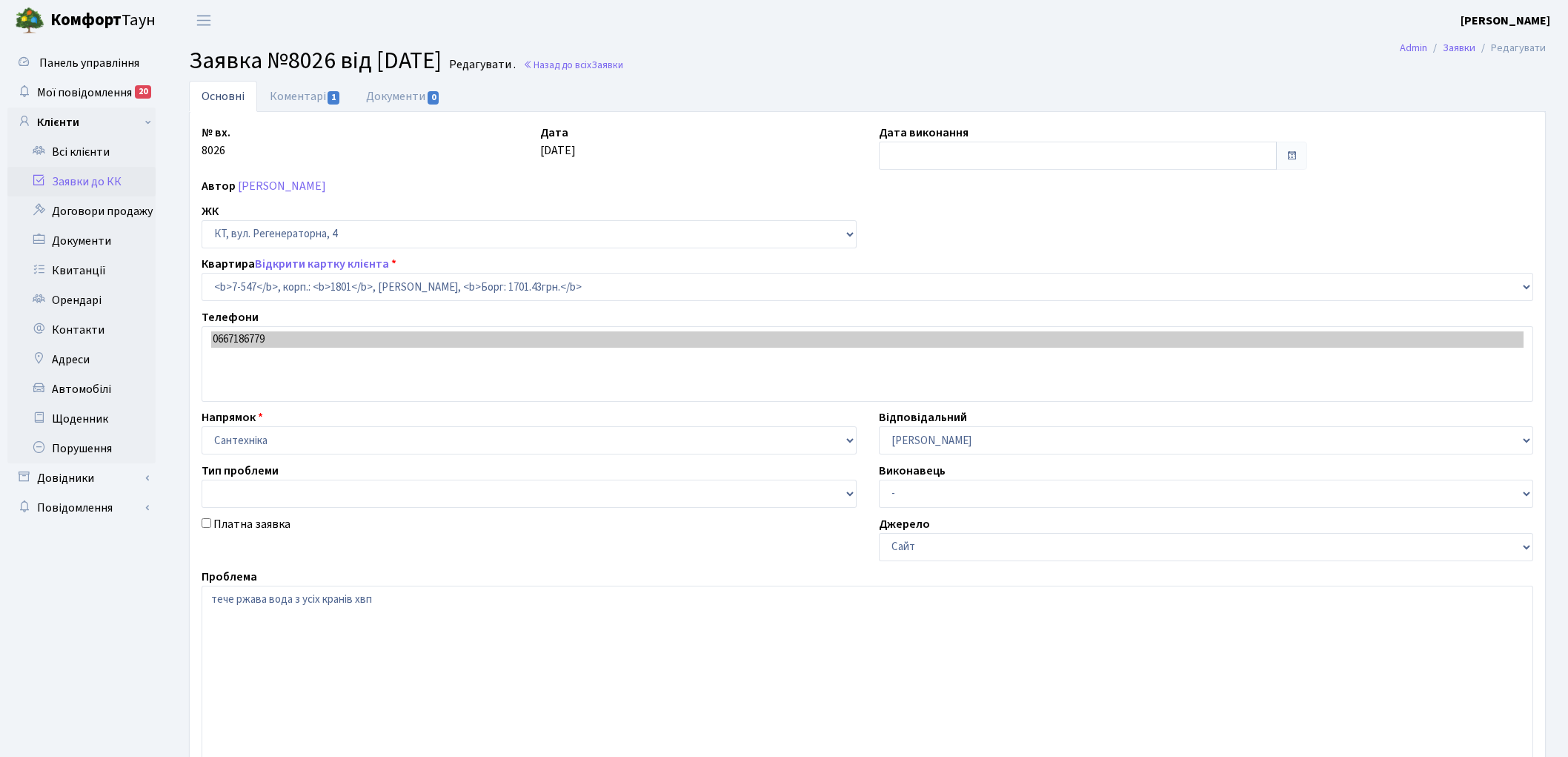
select select "4630"
type input "[DATE]"
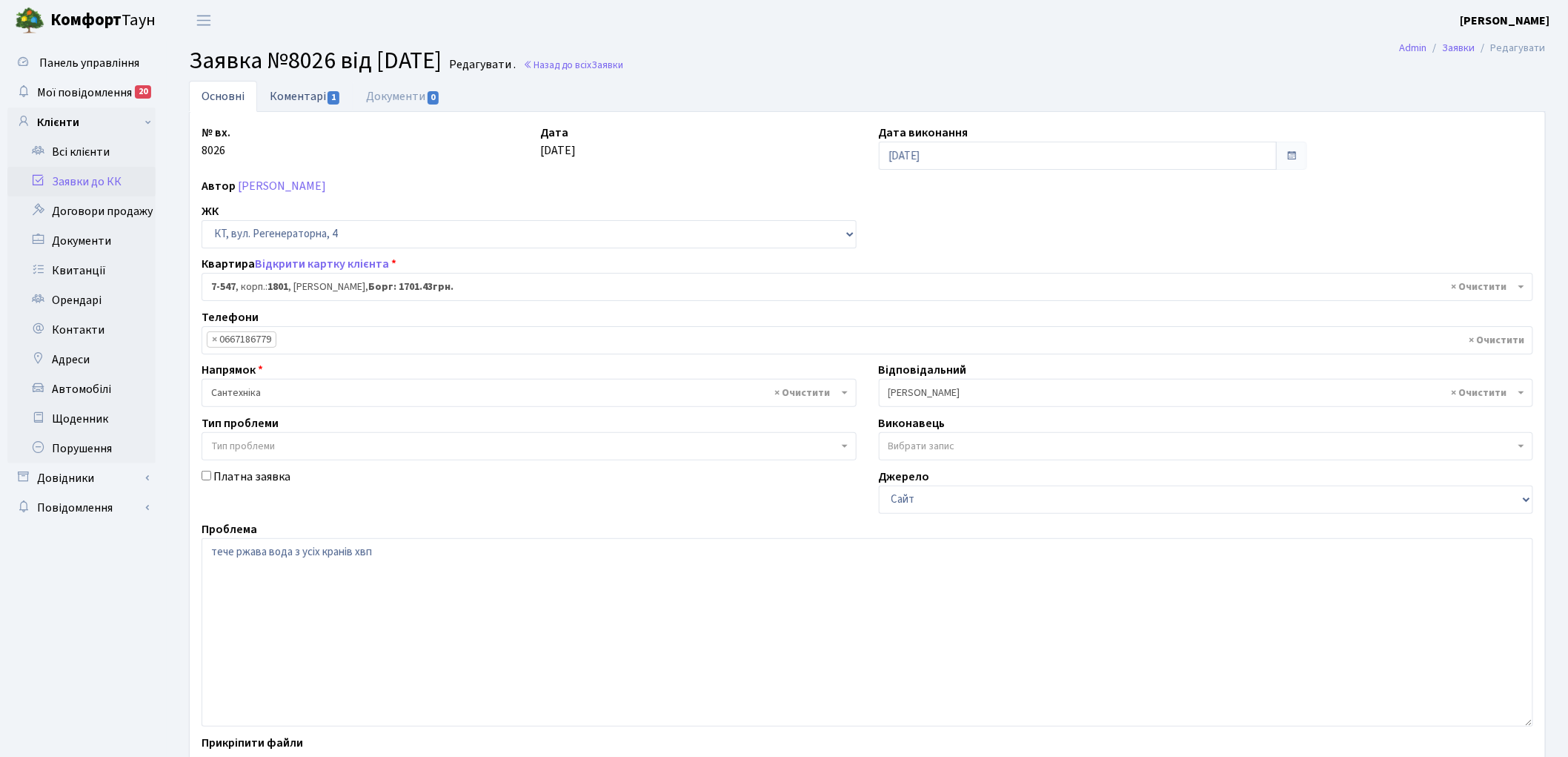
click at [299, 98] on link "Коментарі 1" at bounding box center [305, 96] width 96 height 31
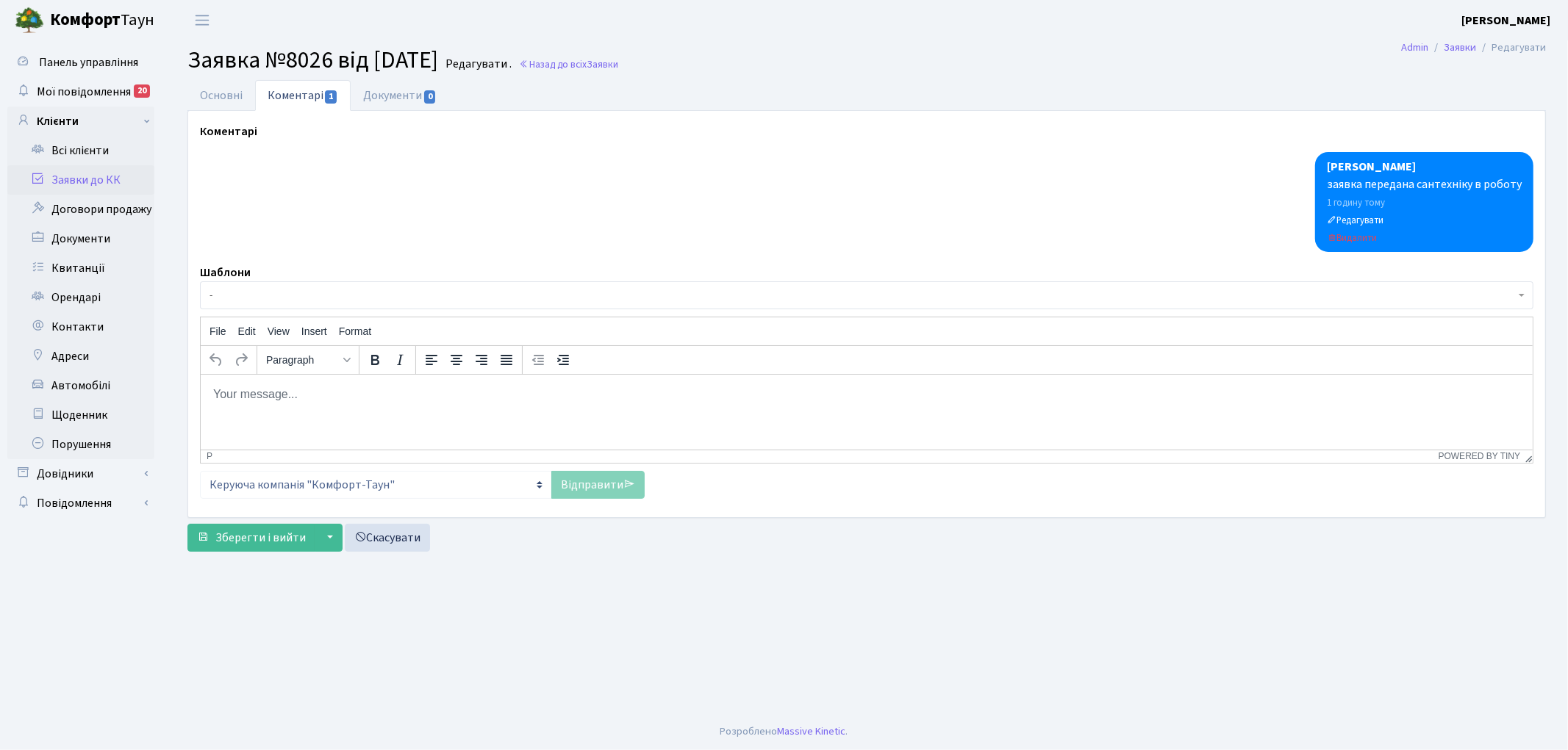
click at [282, 304] on span "-" at bounding box center [866, 296] width 1333 height 28
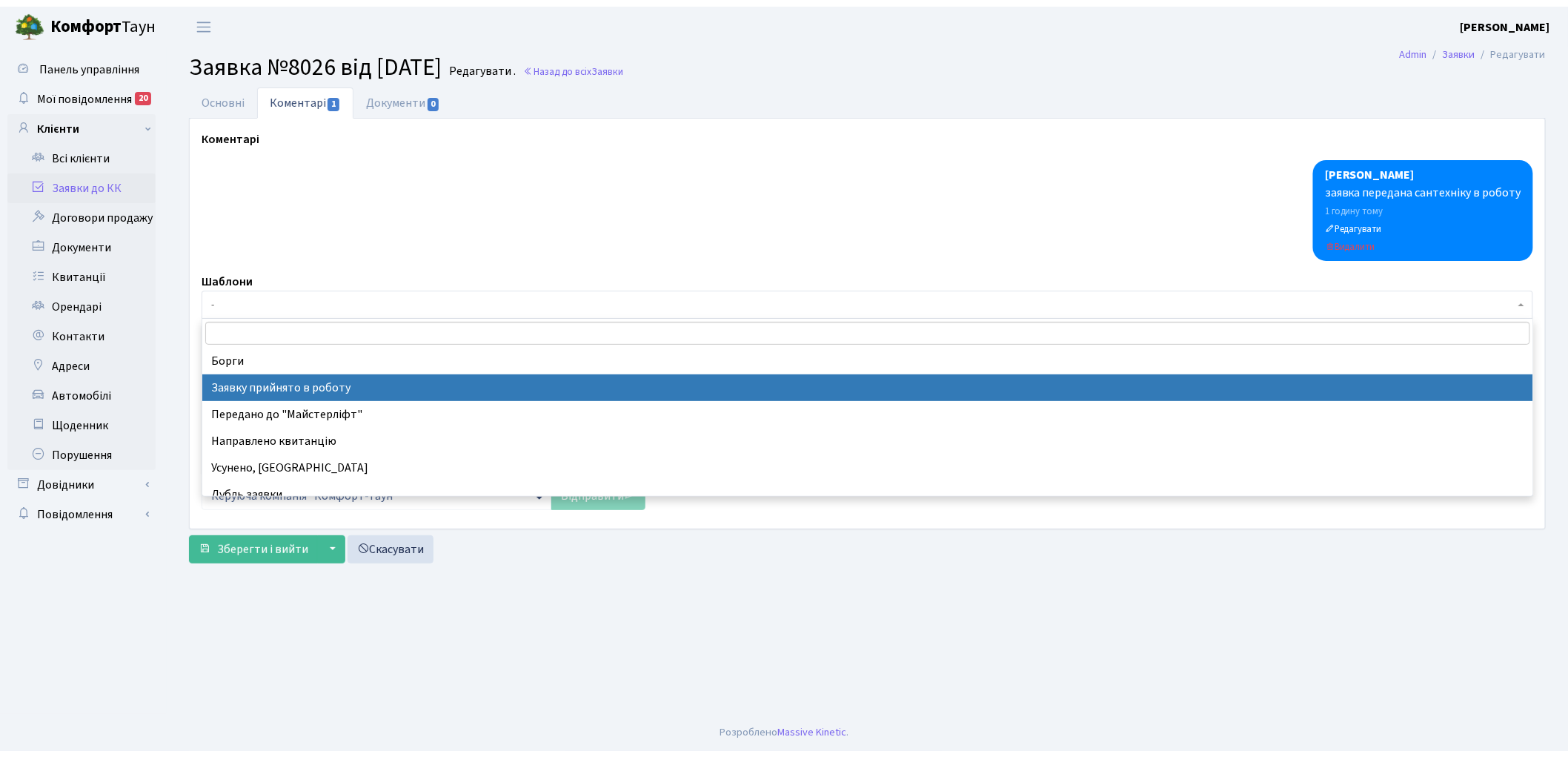
scroll to position [82, 0]
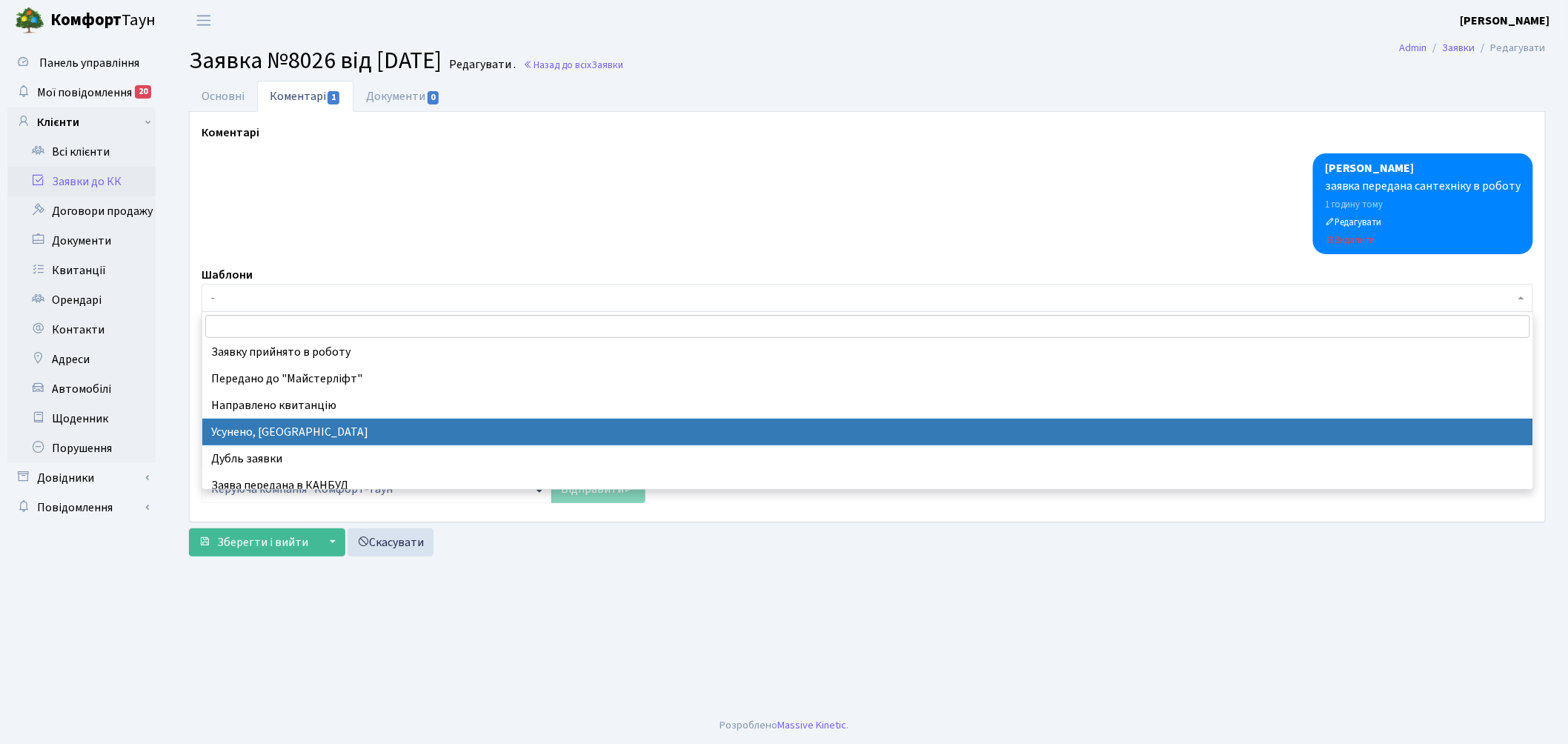
select select "15"
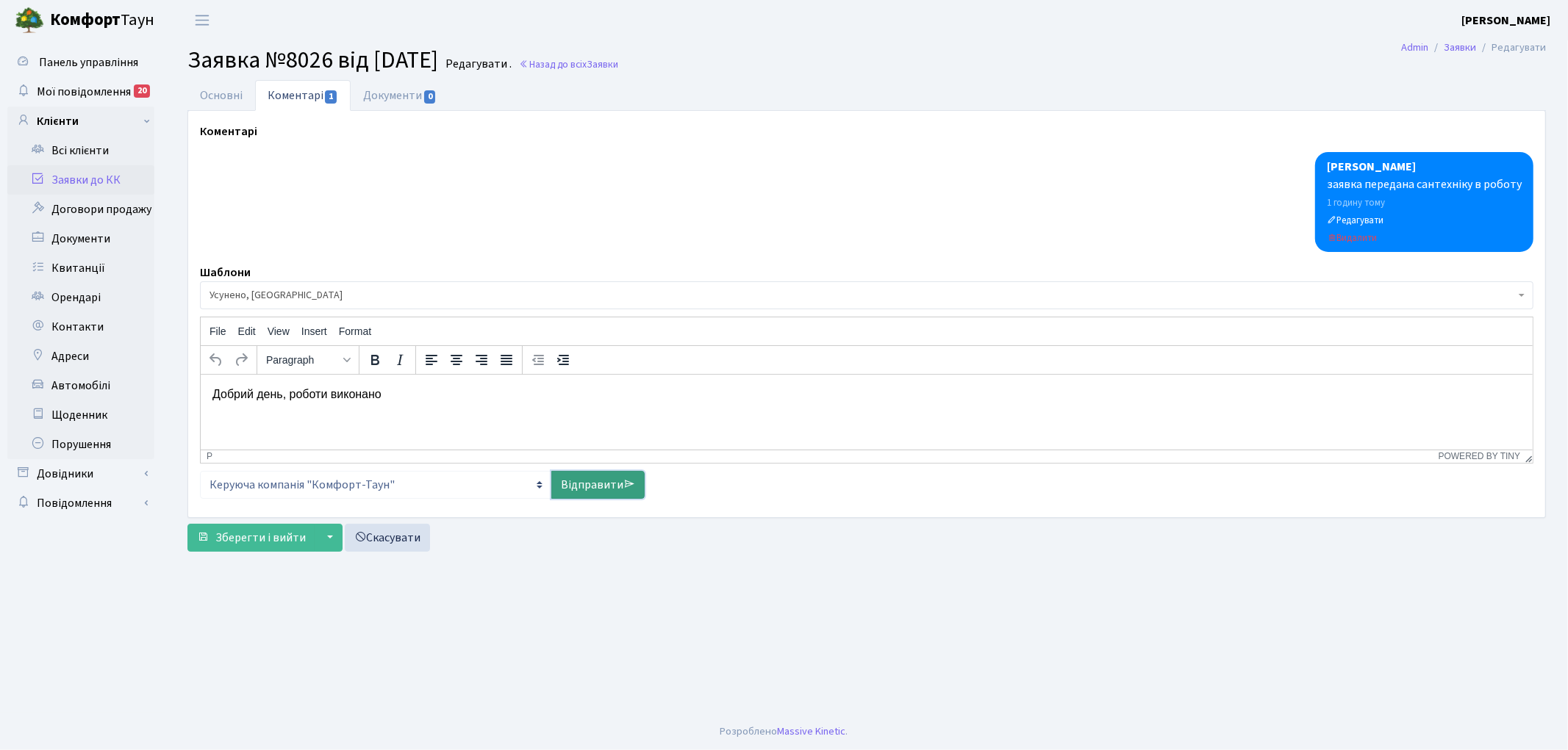
click at [574, 493] on link "Відправити" at bounding box center [598, 485] width 93 height 28
select select
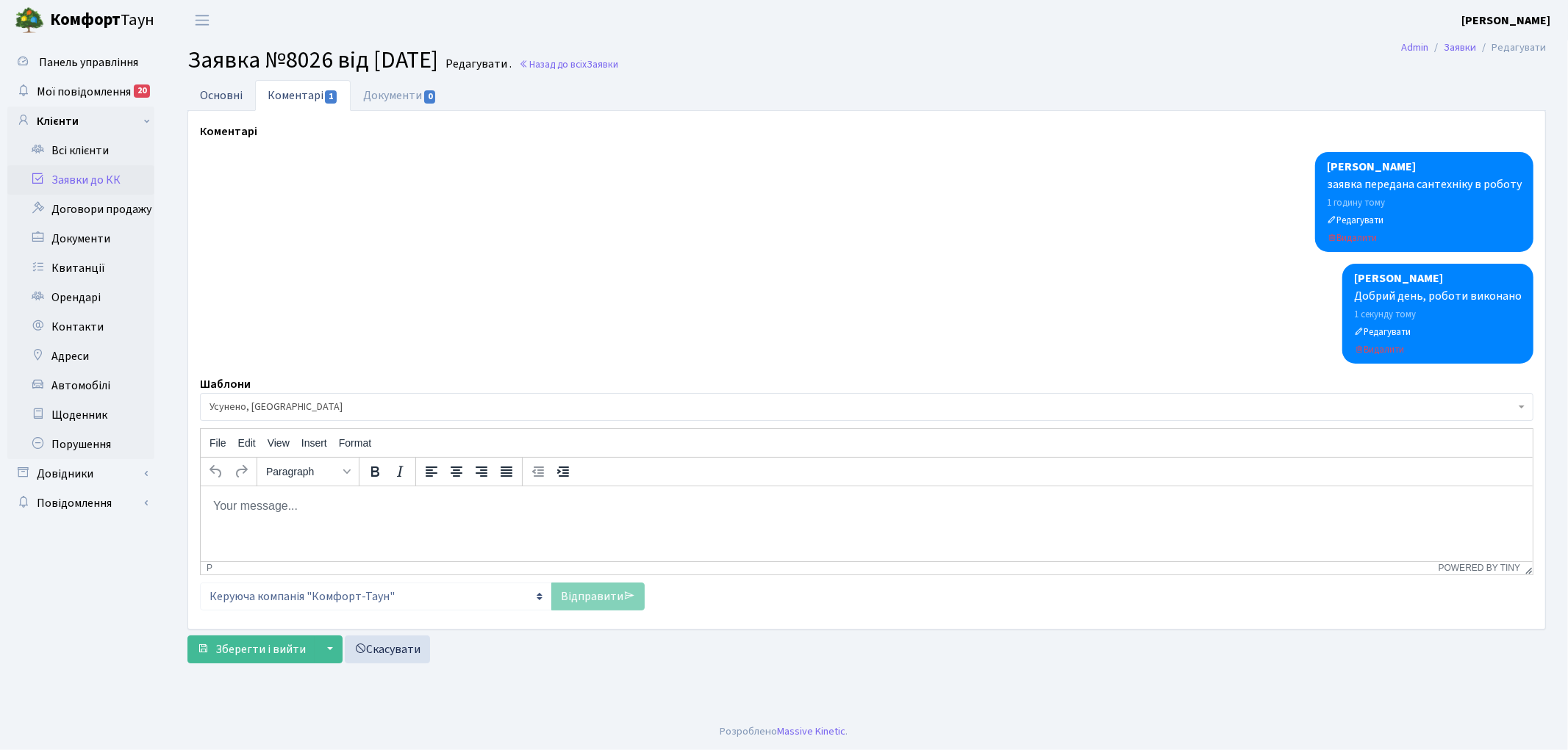
click at [222, 98] on link "Основні" at bounding box center [221, 95] width 67 height 30
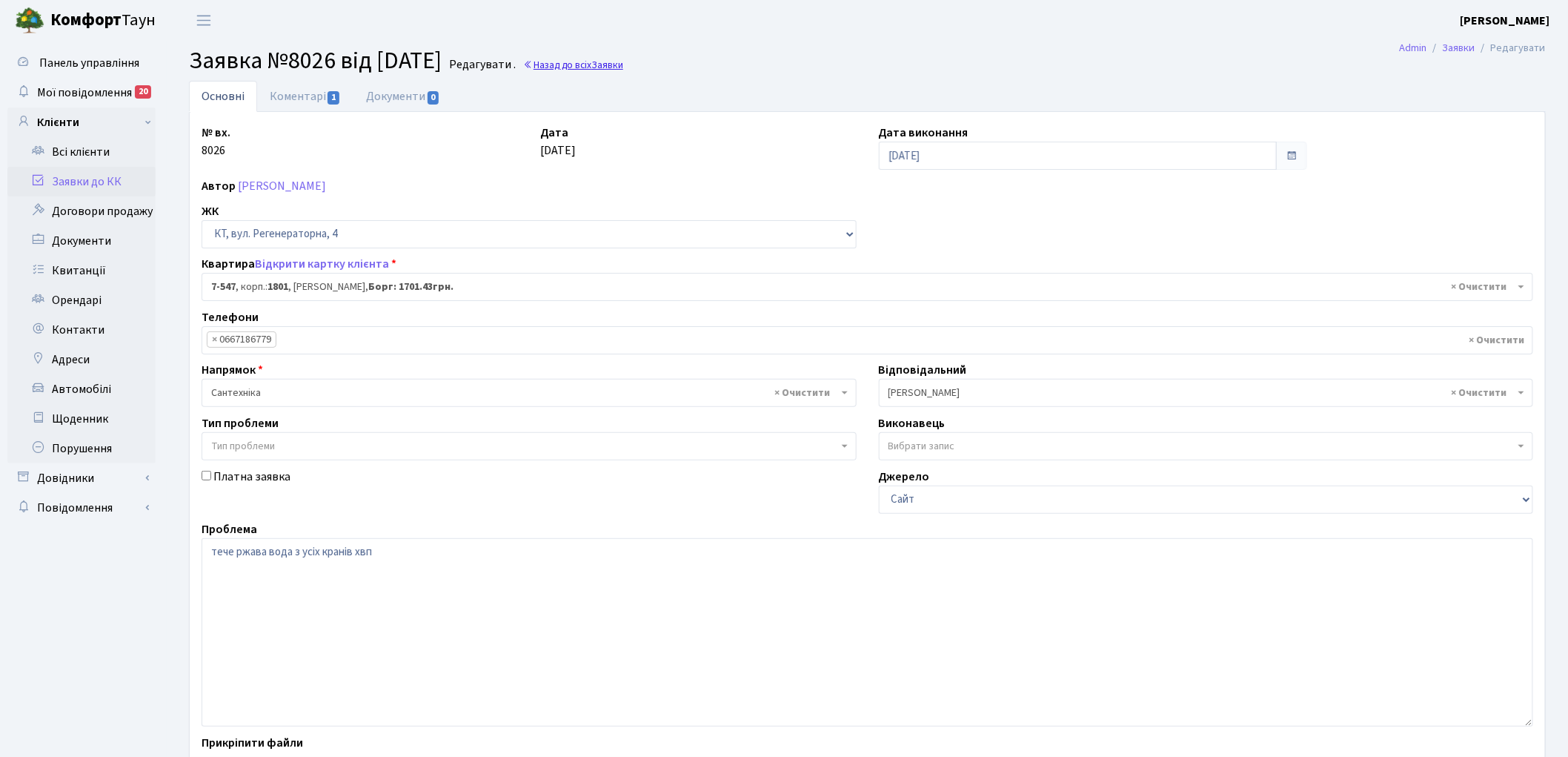
click at [601, 65] on link "Назад до всіх Заявки" at bounding box center [573, 64] width 100 height 14
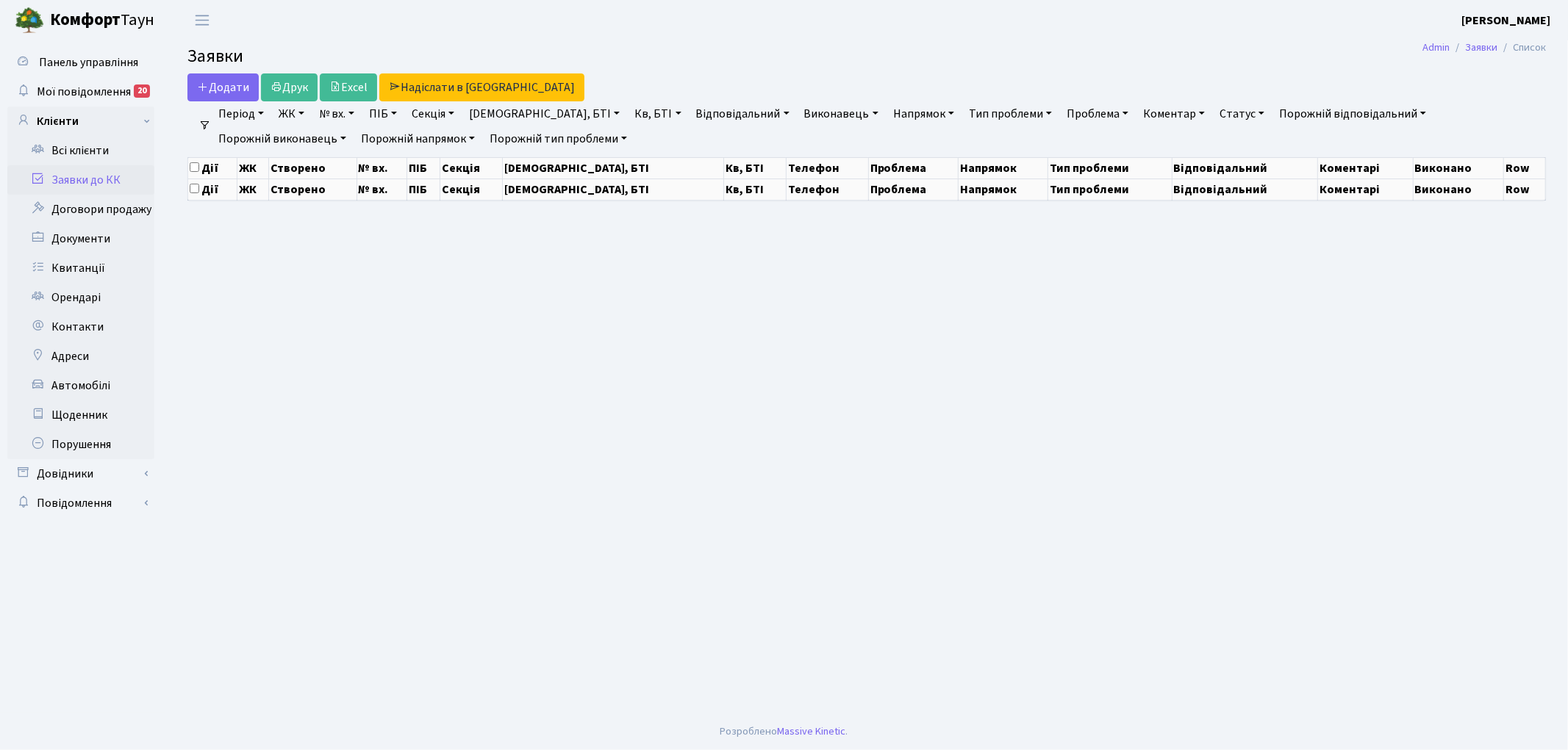
select select "25"
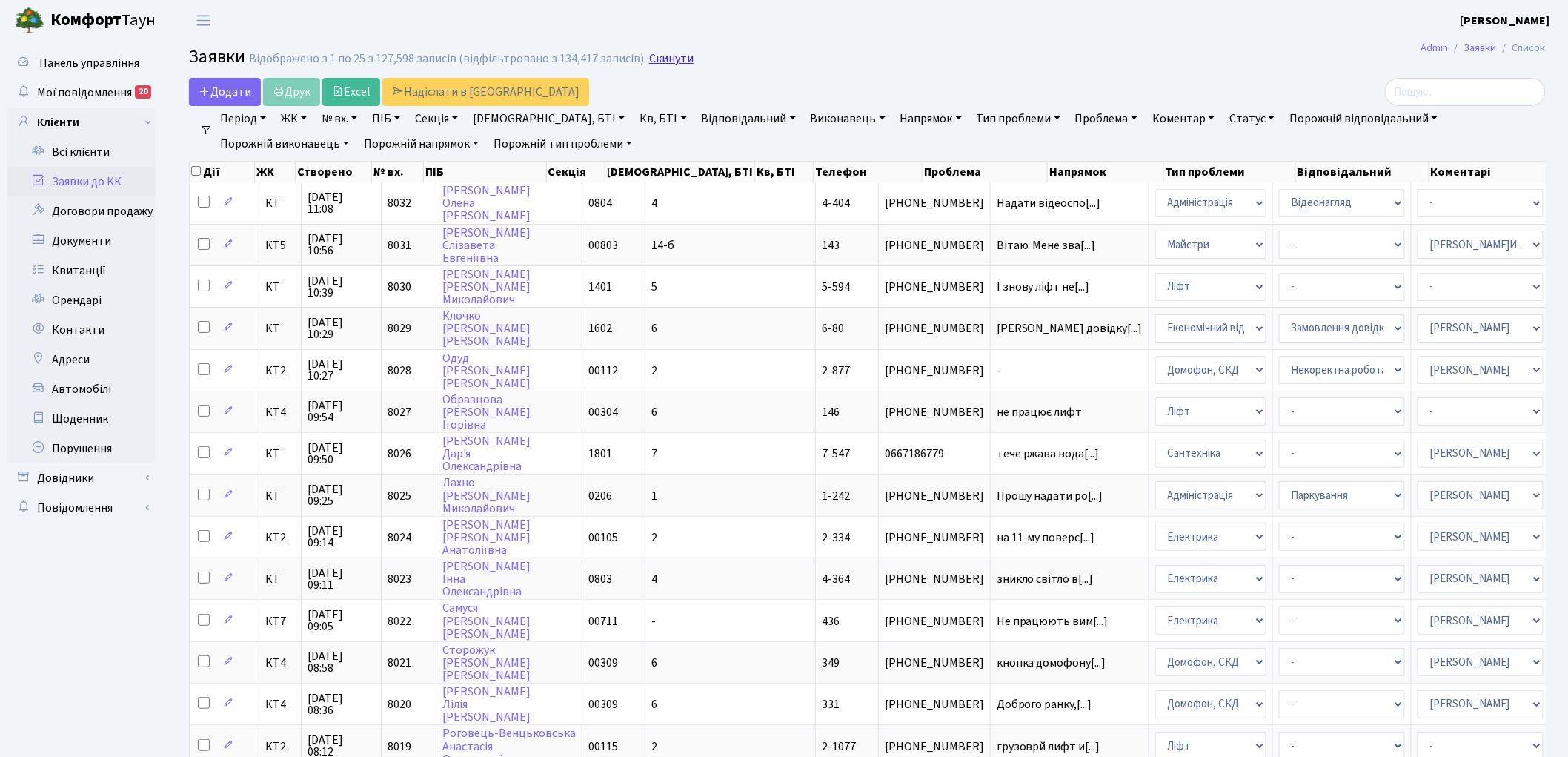
click at [652, 60] on link "Скинути" at bounding box center [672, 59] width 45 height 14
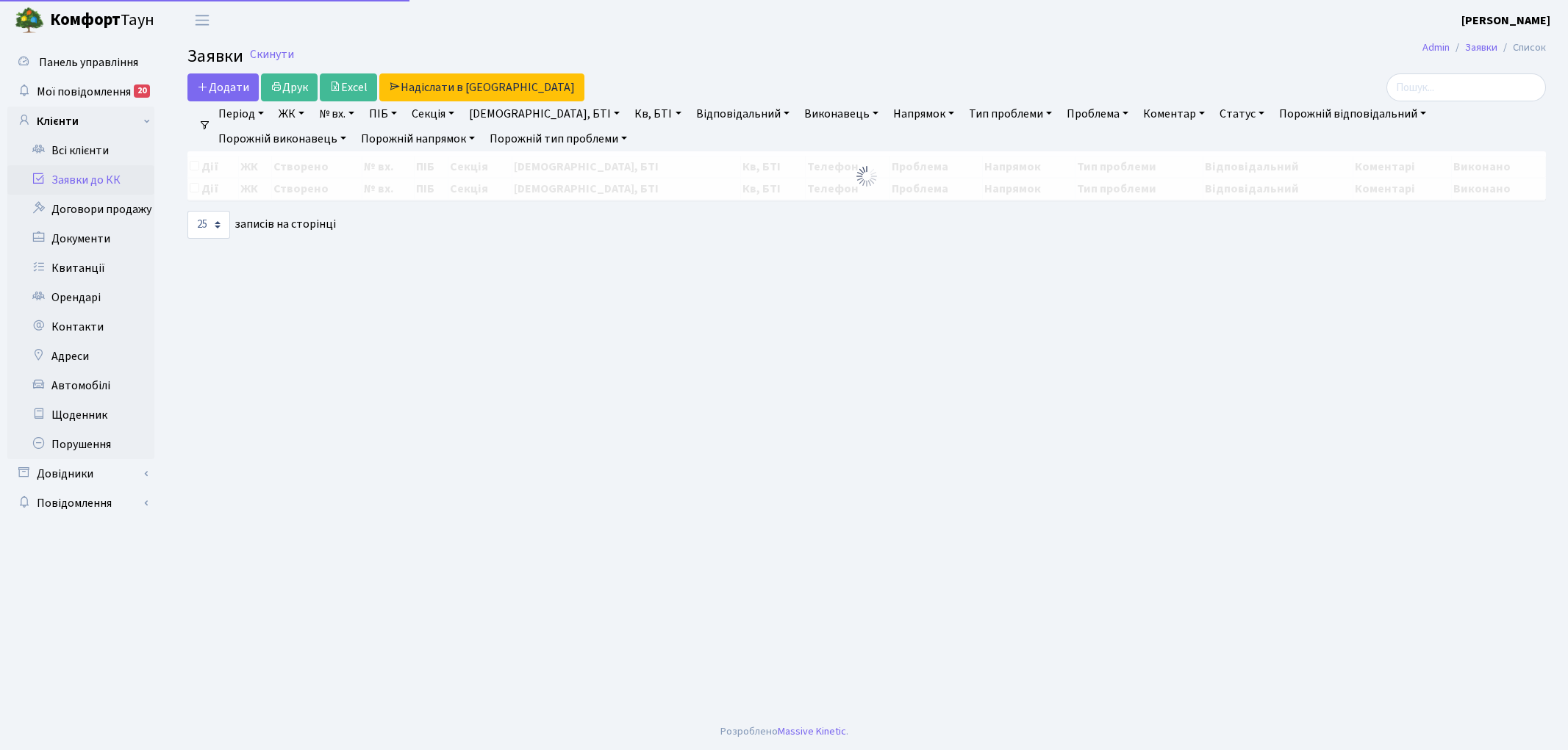
select select "25"
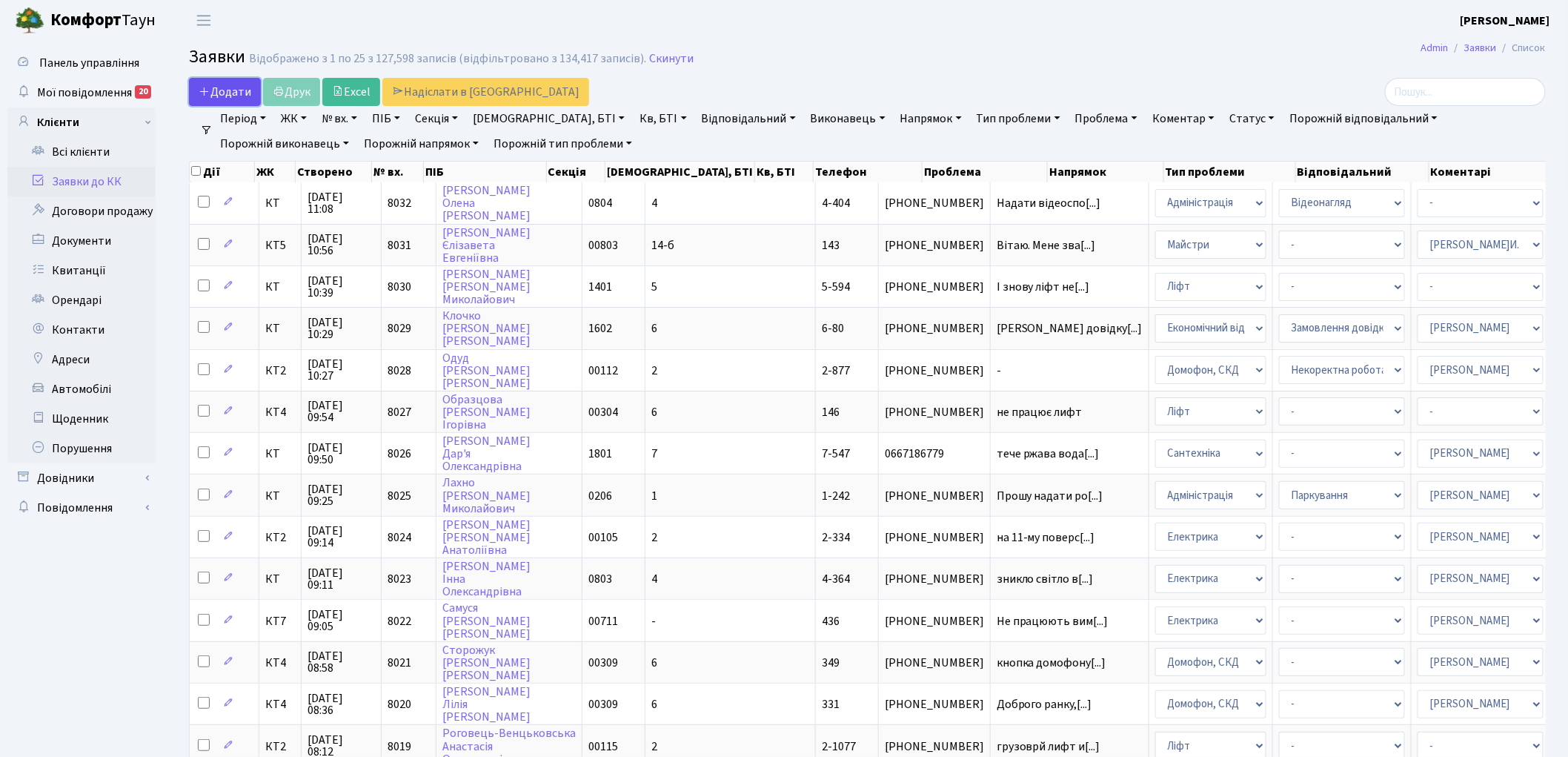
click at [223, 89] on span "Додати" at bounding box center [225, 91] width 52 height 16
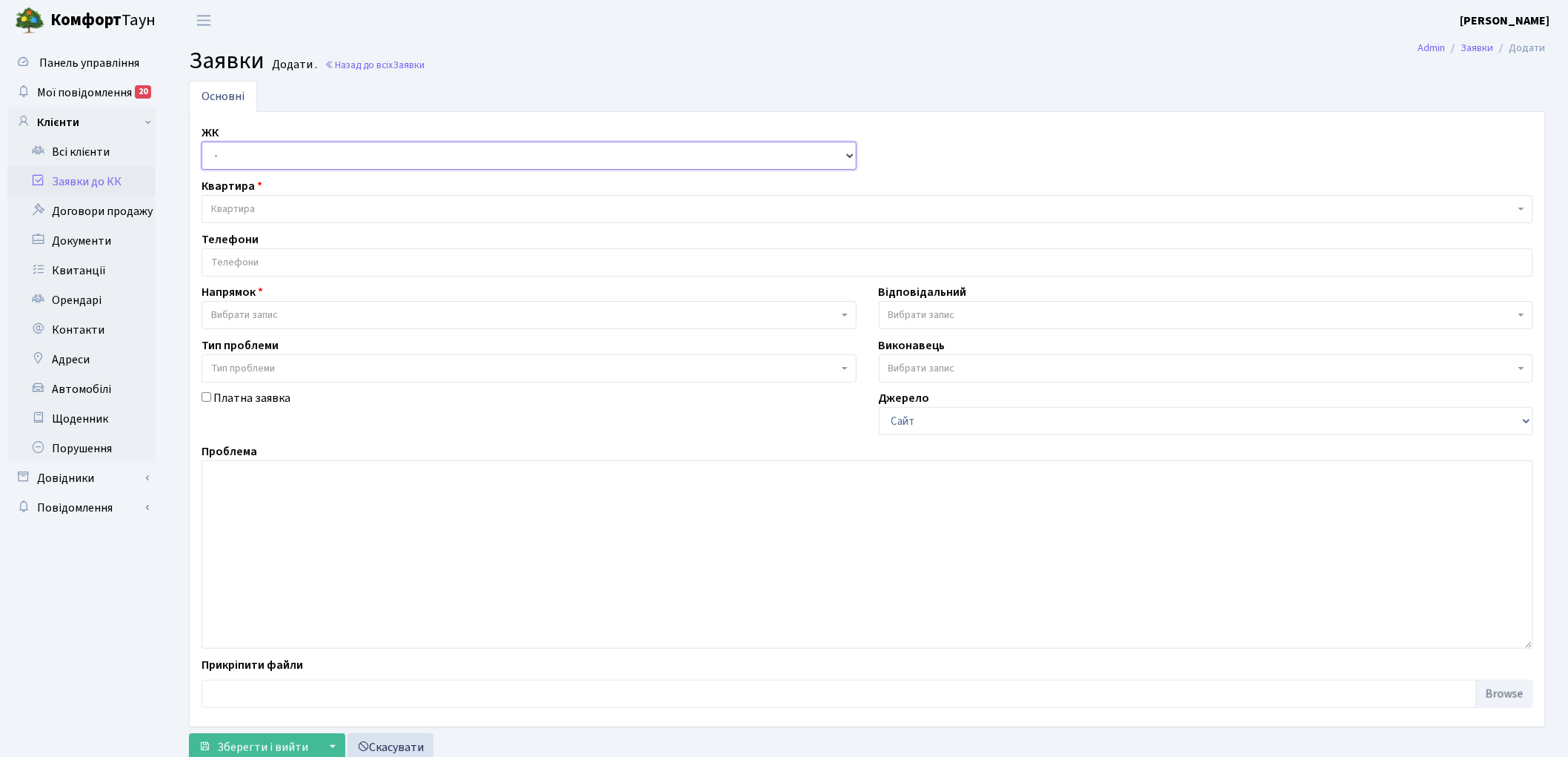
click at [236, 153] on select "- КТ, вул. Регенераторна, 4 КТ2, просп. Соборності, 17 КТ3, вул. Березнева, 16 …" at bounding box center [528, 156] width 655 height 28
select select "295"
click at [201, 142] on select "- КТ, вул. Регенераторна, 4 КТ2, просп. Соборності, 17 КТ3, вул. Березнева, 16 …" at bounding box center [528, 156] width 655 height 28
select select
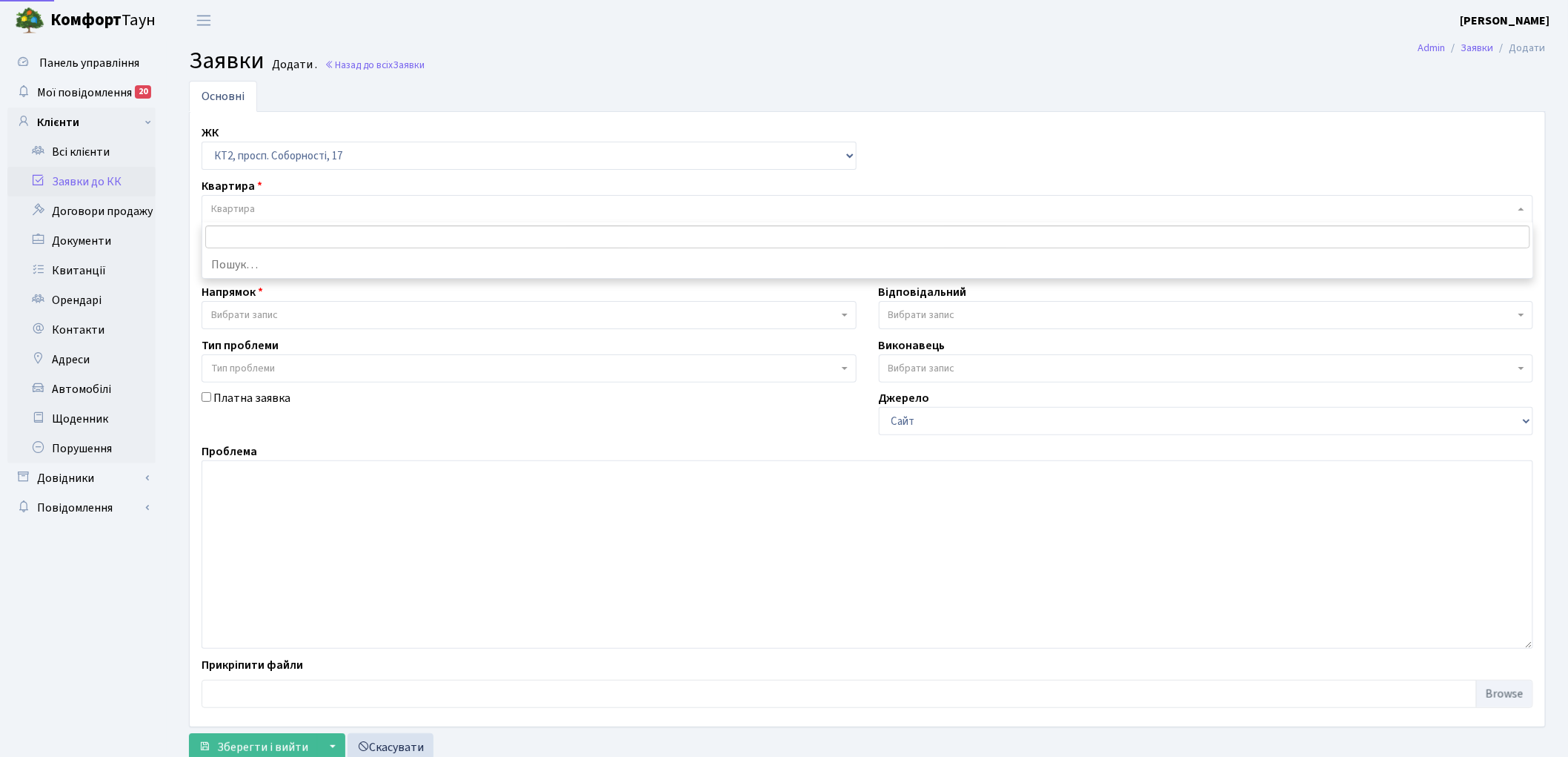
click at [291, 206] on span "Квартира" at bounding box center [863, 209] width 1303 height 15
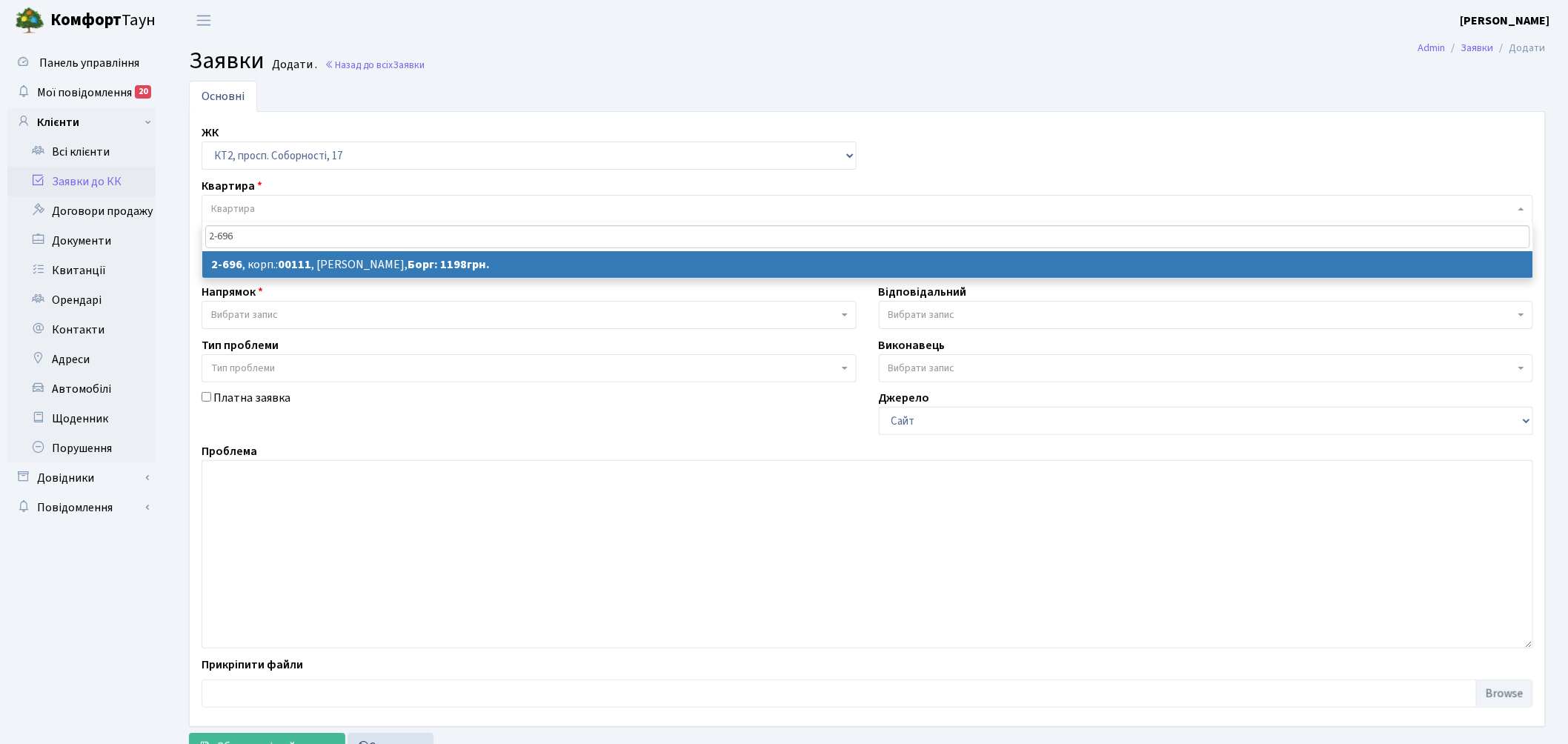
type input "2-696"
select select
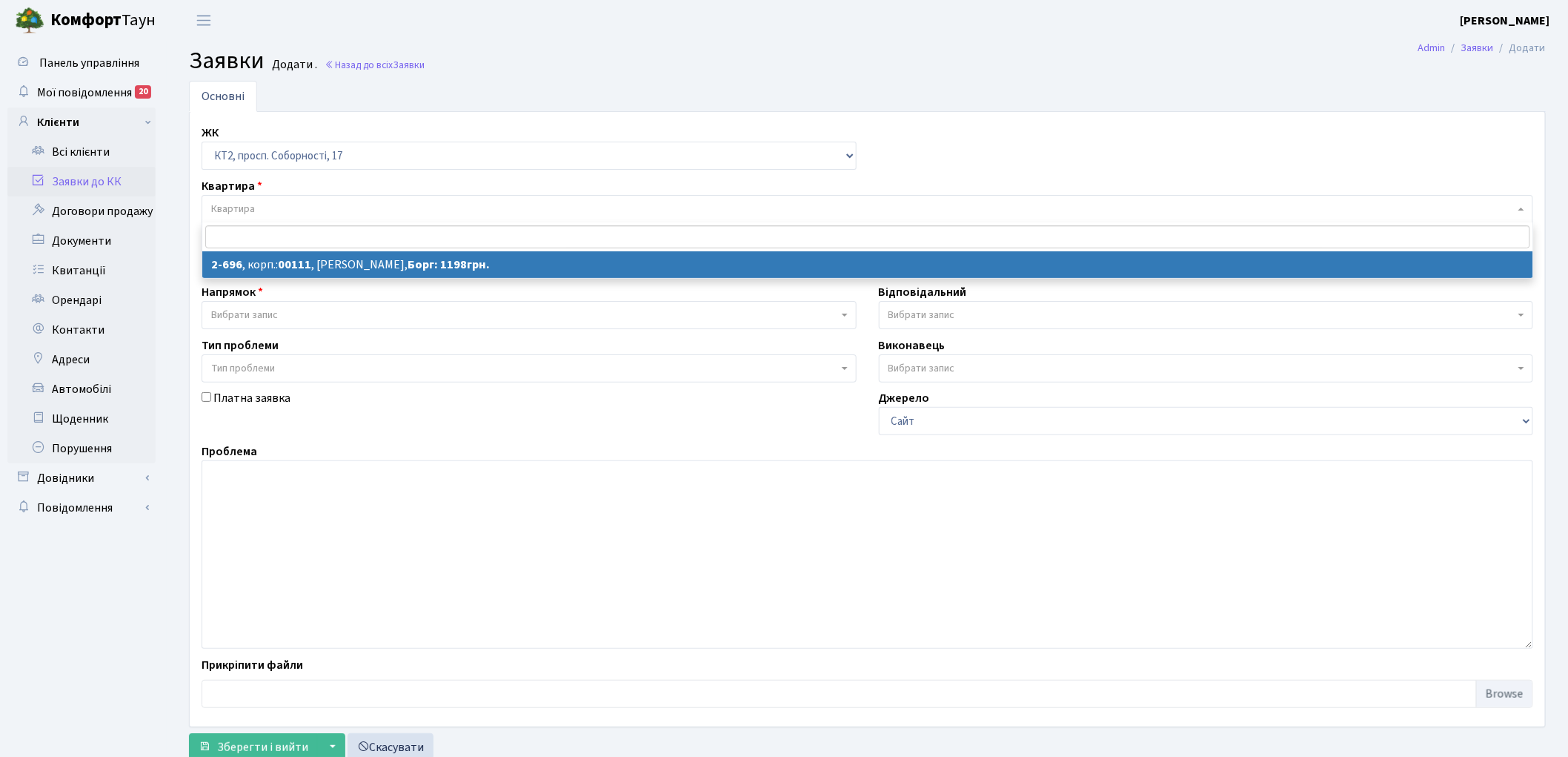
select select "15747"
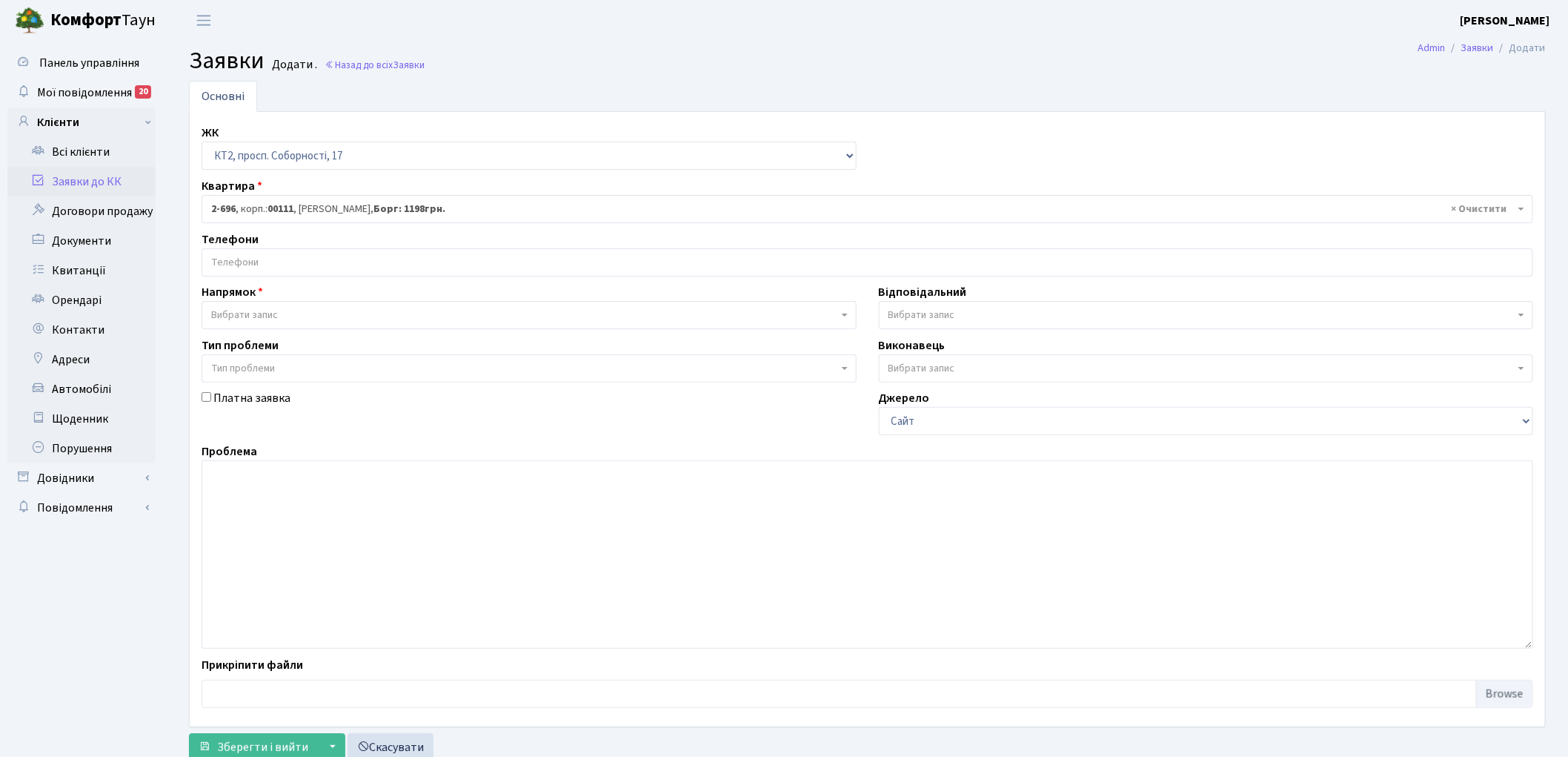
click at [287, 266] on input "search" at bounding box center [867, 262] width 1330 height 27
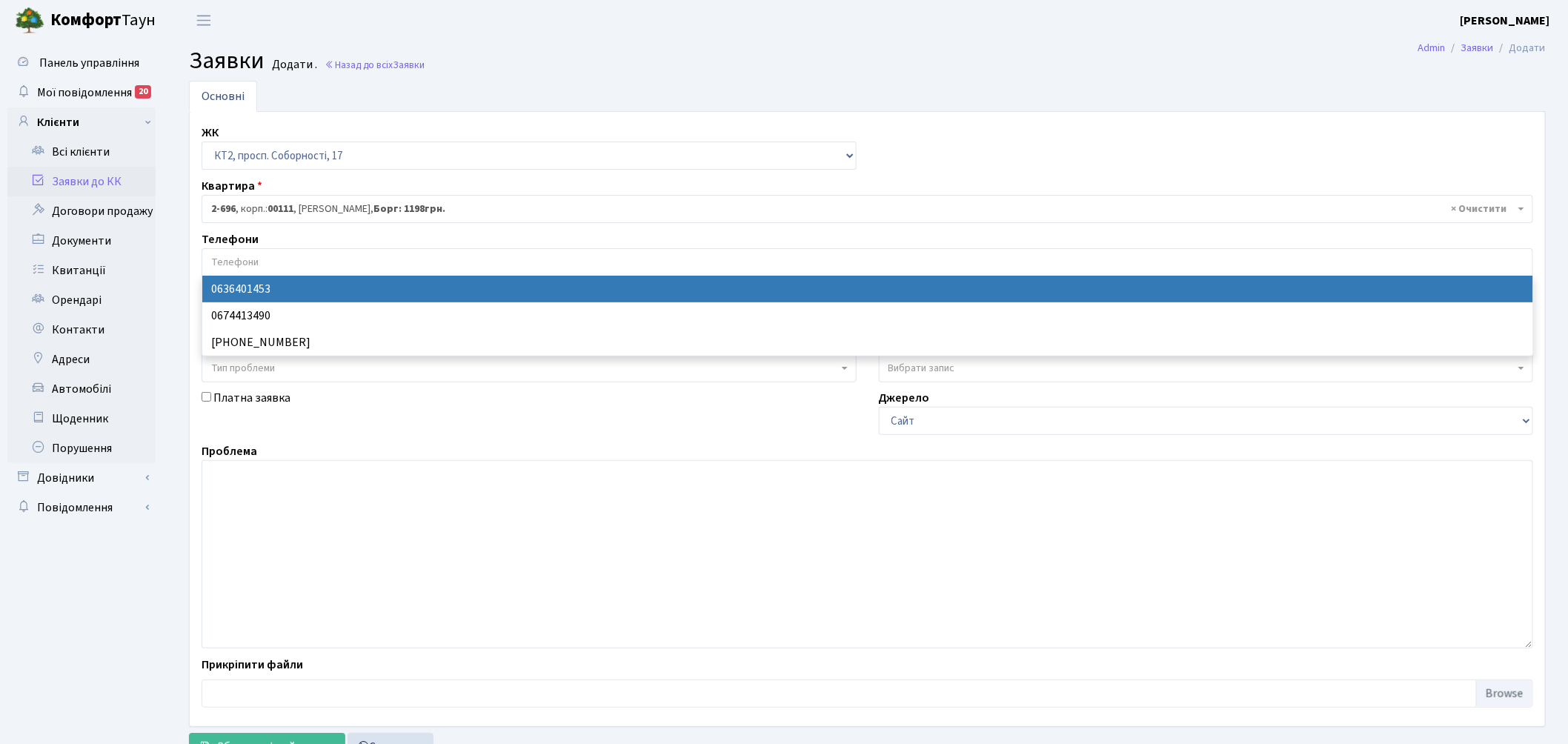
click at [287, 265] on input "search" at bounding box center [867, 262] width 1330 height 27
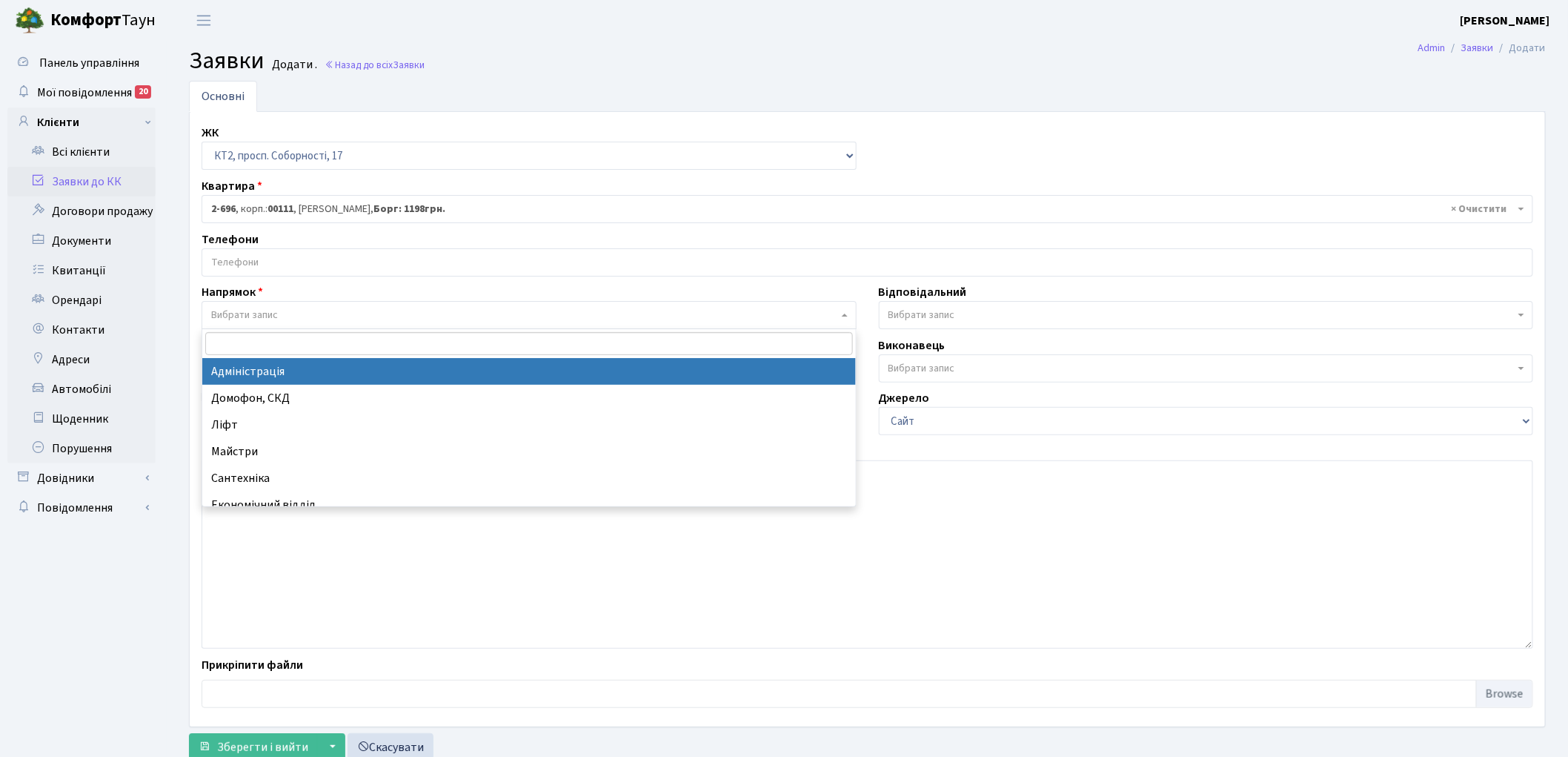
click at [293, 313] on span "Вибрати запис" at bounding box center [525, 315] width 627 height 15
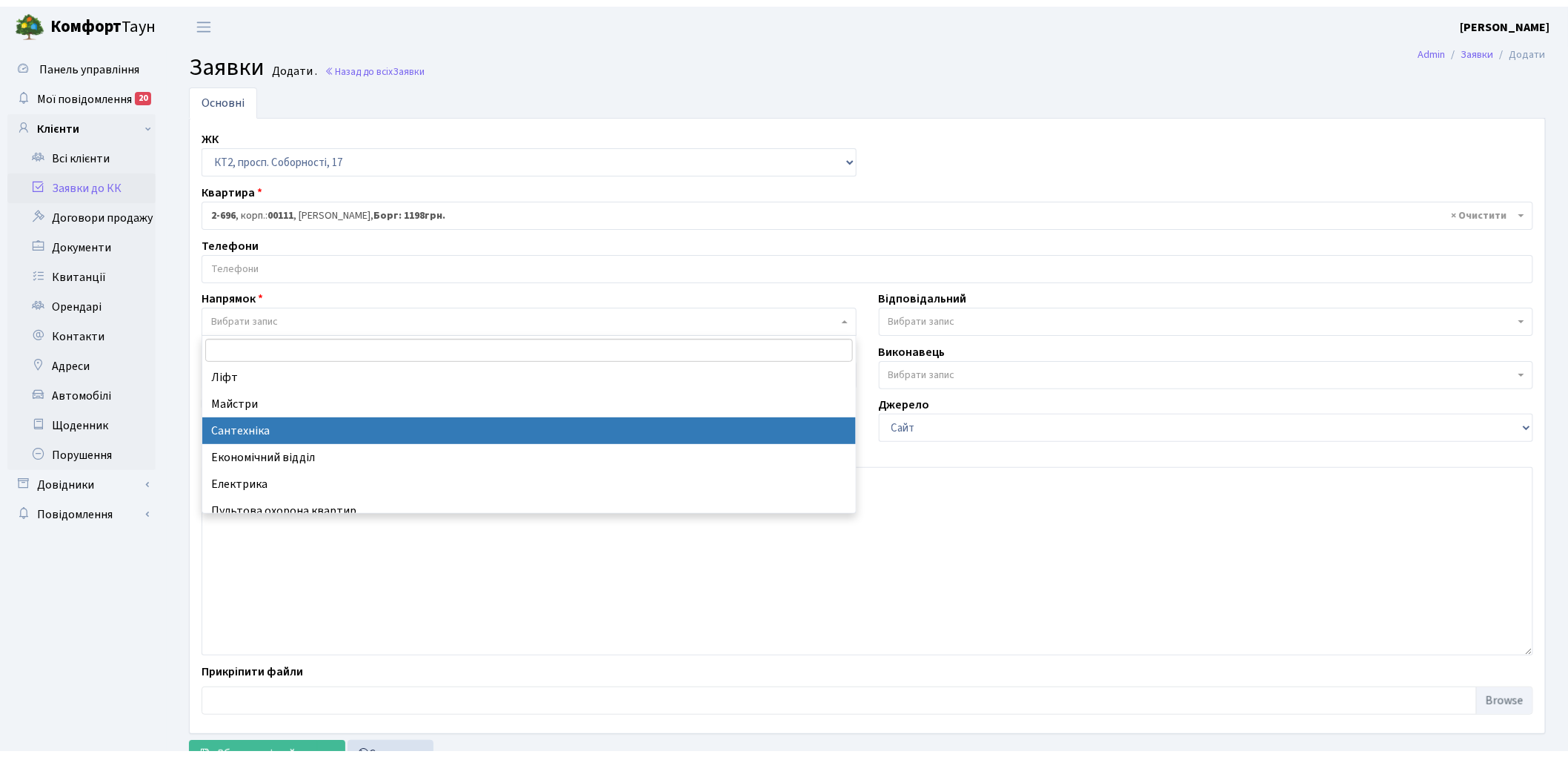
scroll to position [82, 0]
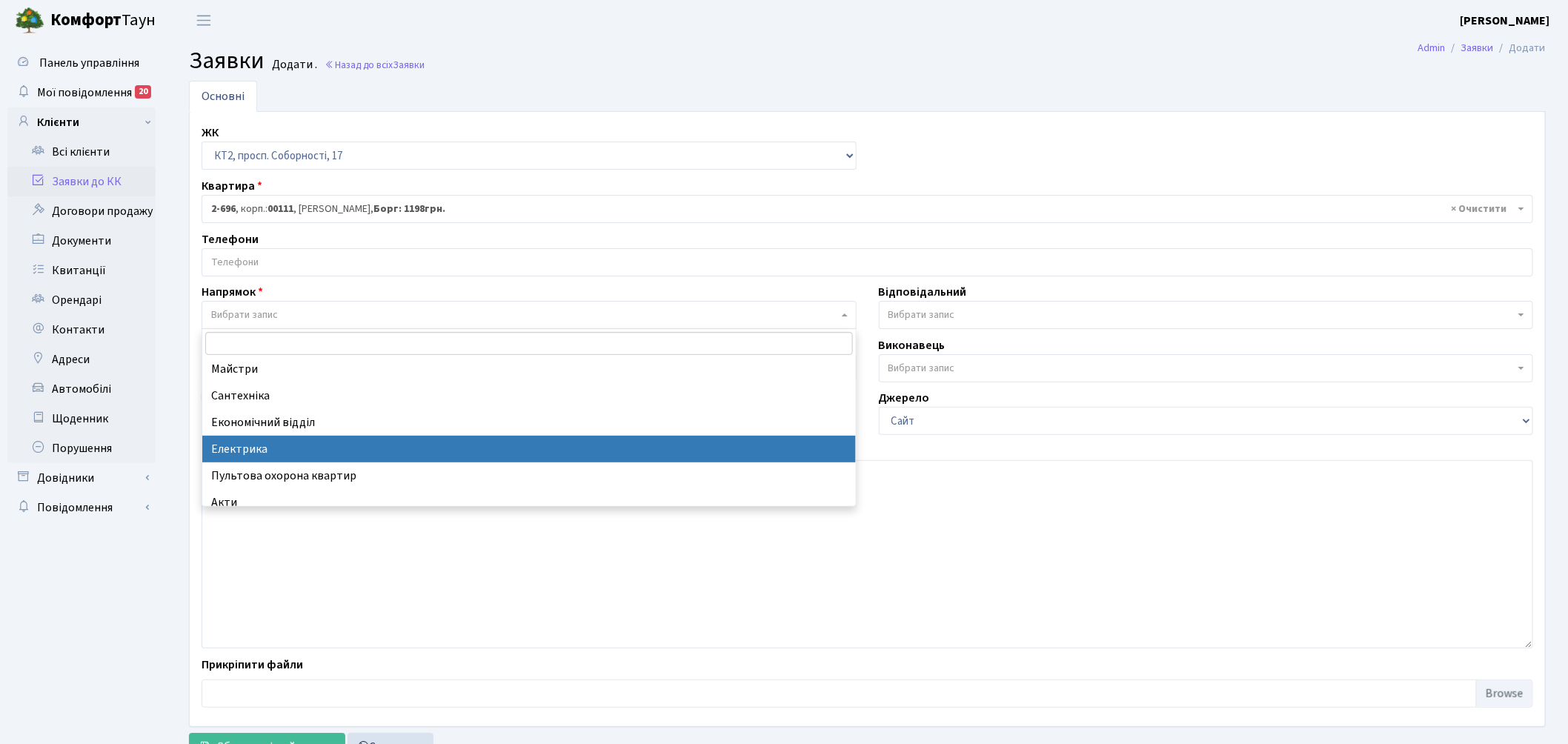
select select "3"
select select
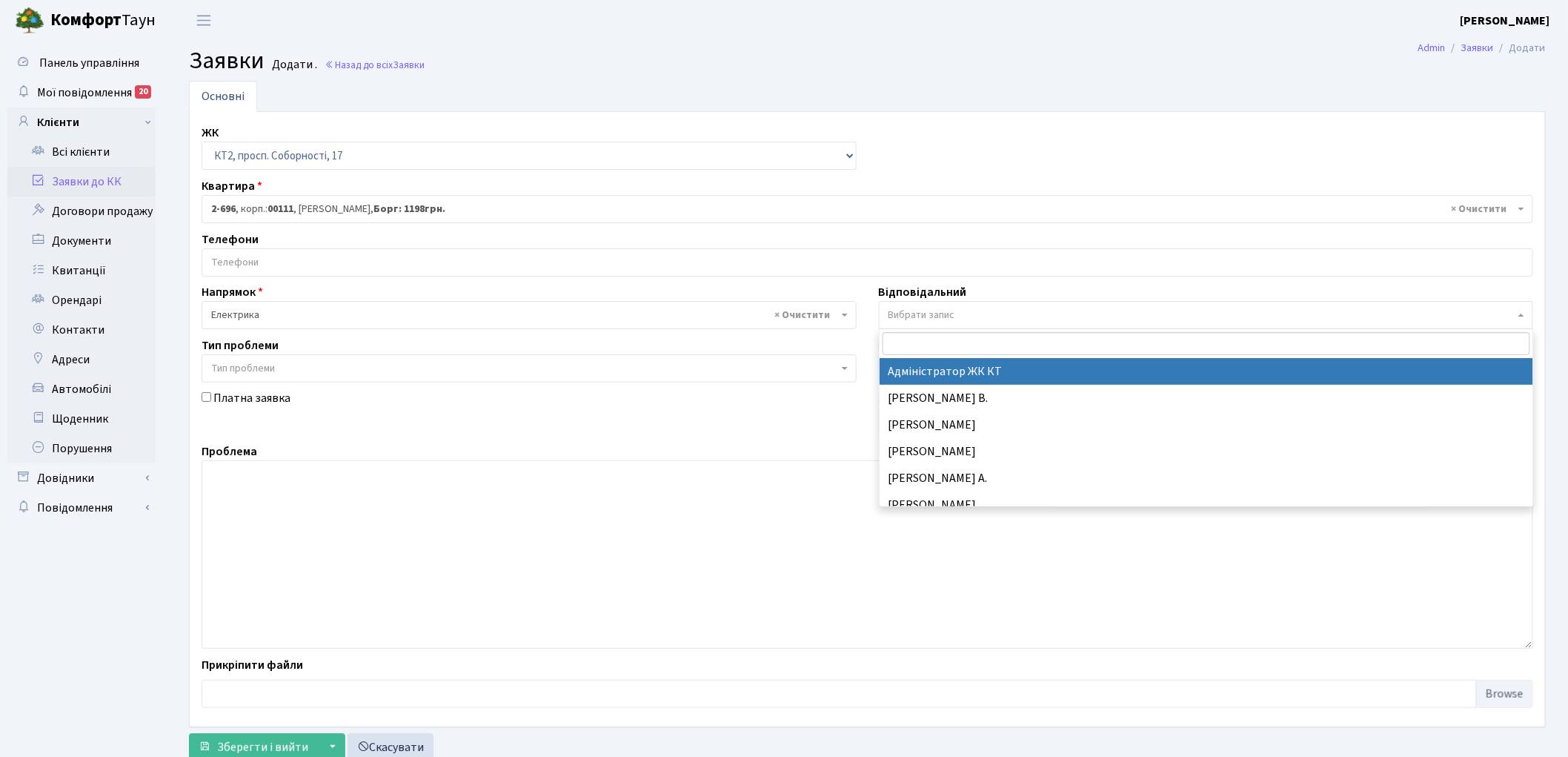
click at [960, 311] on span "Вибрати запис" at bounding box center [1202, 315] width 627 height 15
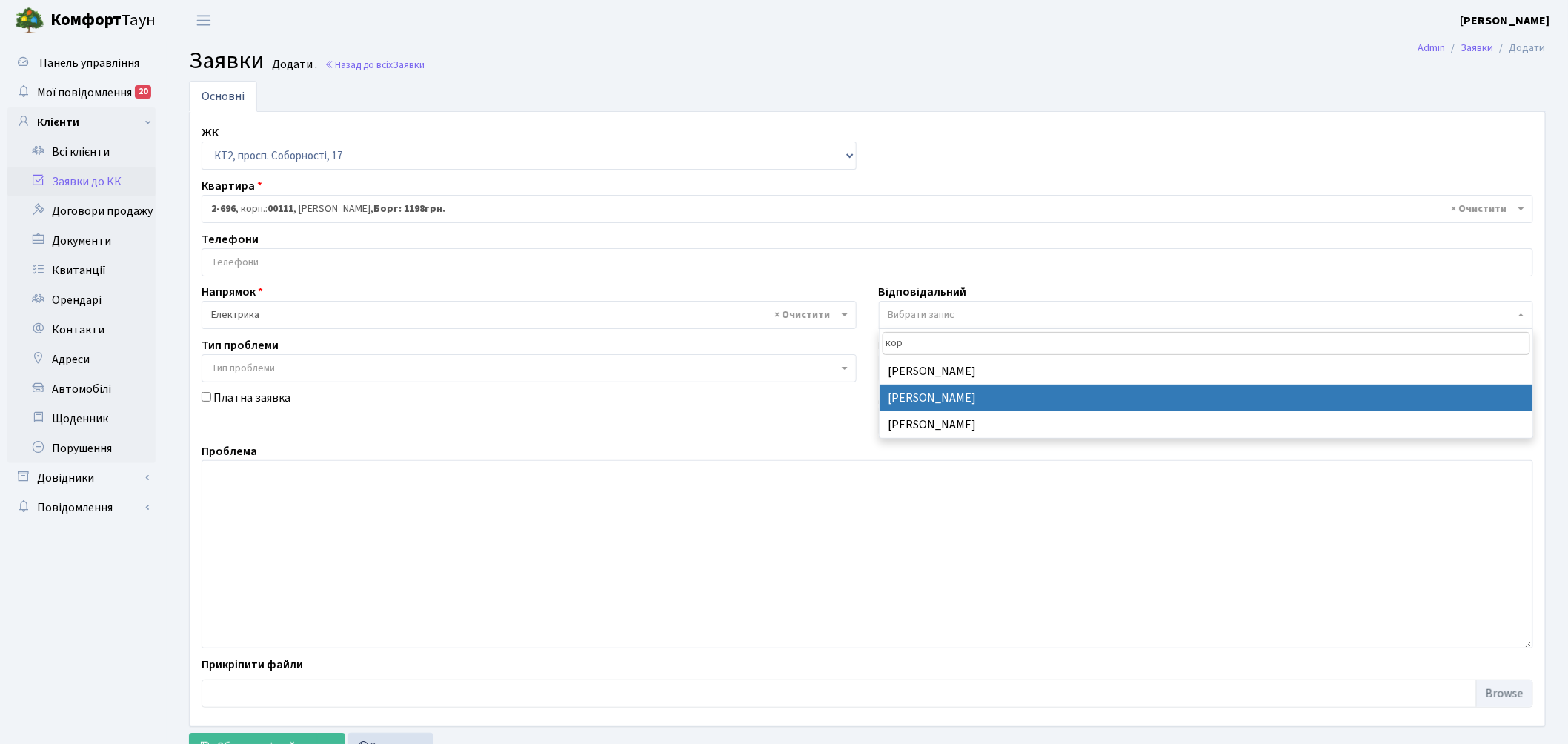
type input "кор"
select select "22"
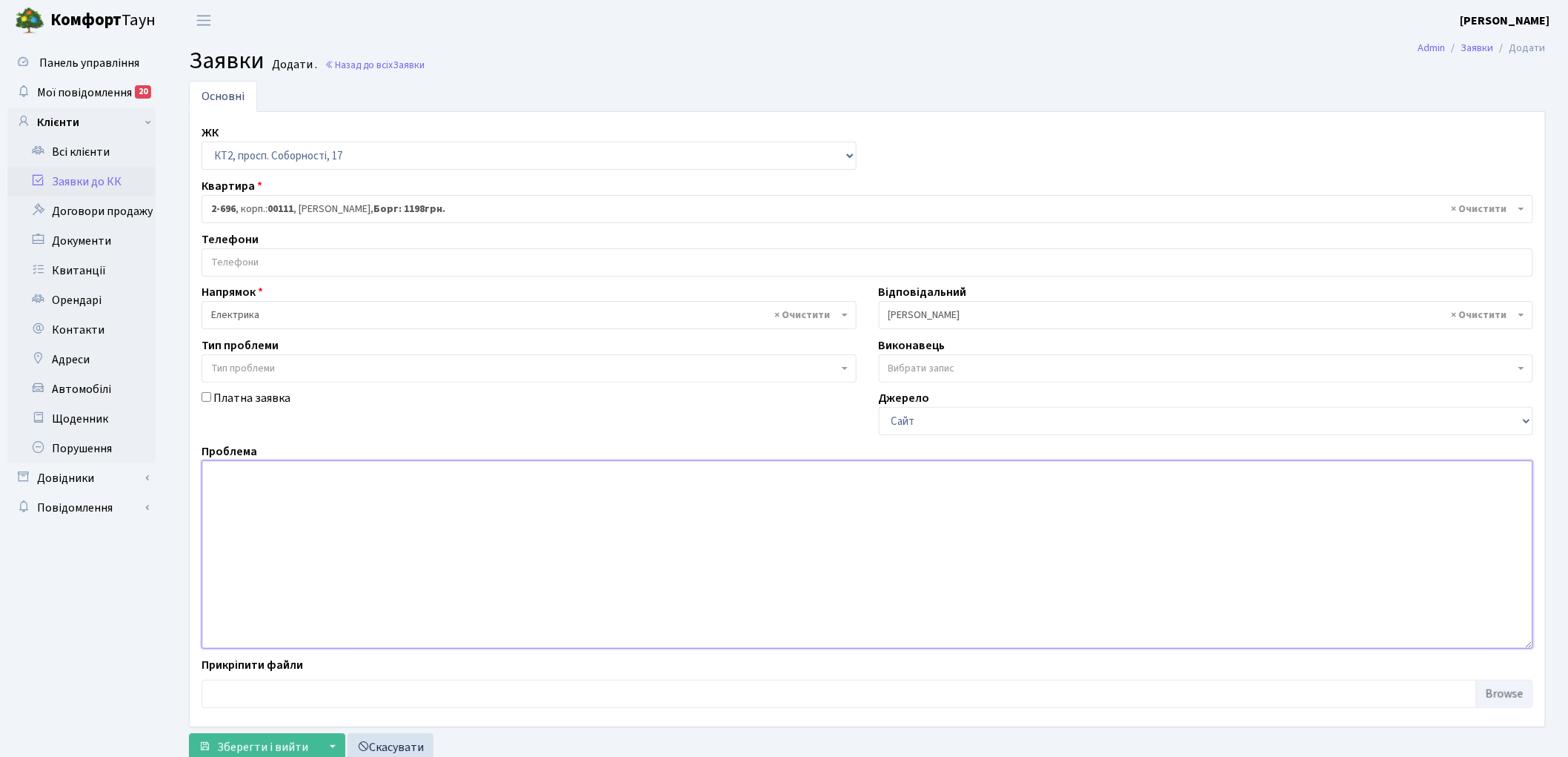
click at [346, 553] on textarea at bounding box center [866, 555] width 1331 height 188
type textarea "н"
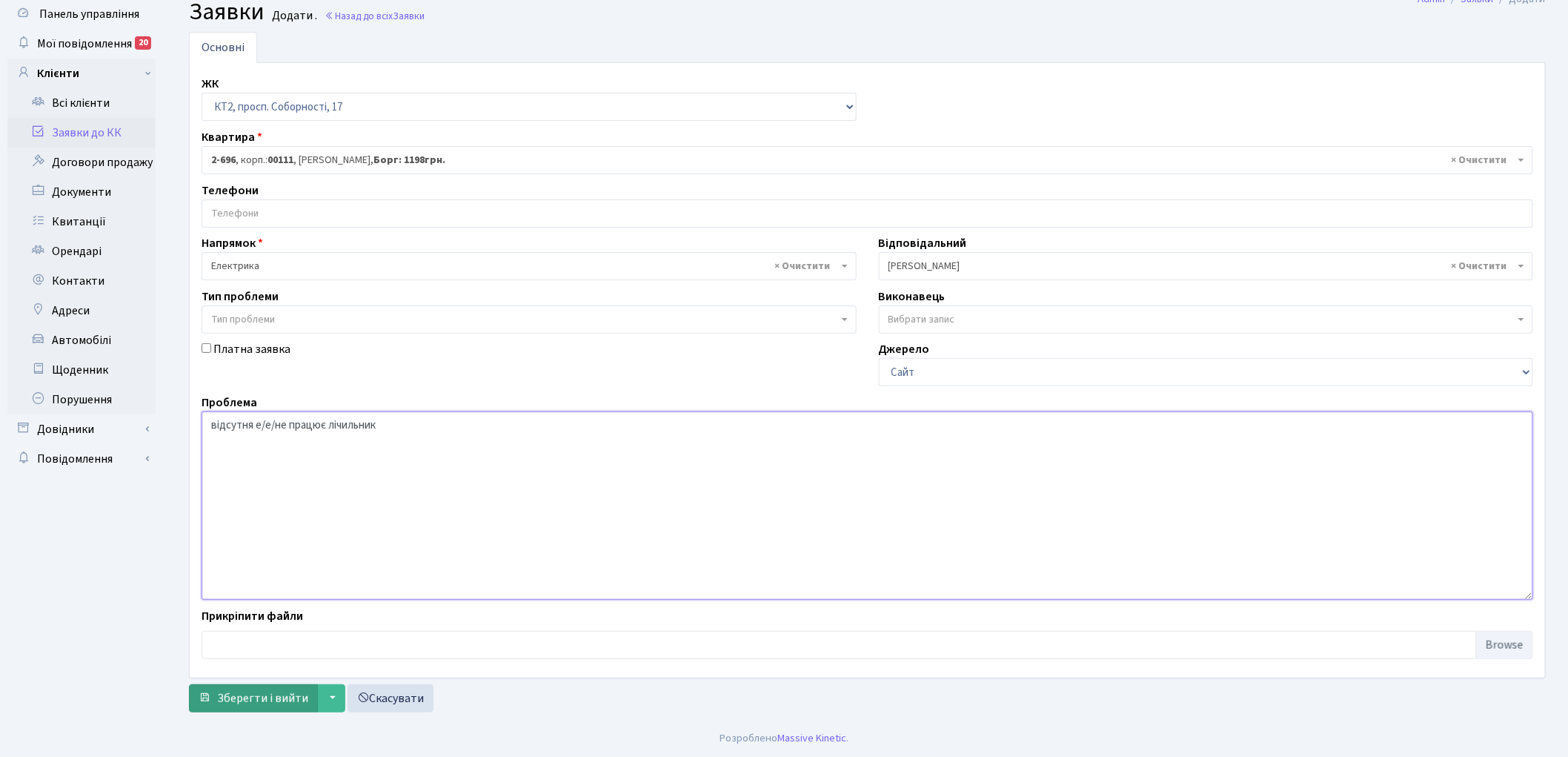
type textarea "відсутня е/е/не працює лічильник"
click at [258, 693] on span "Зберегти і вийти" at bounding box center [263, 698] width 91 height 16
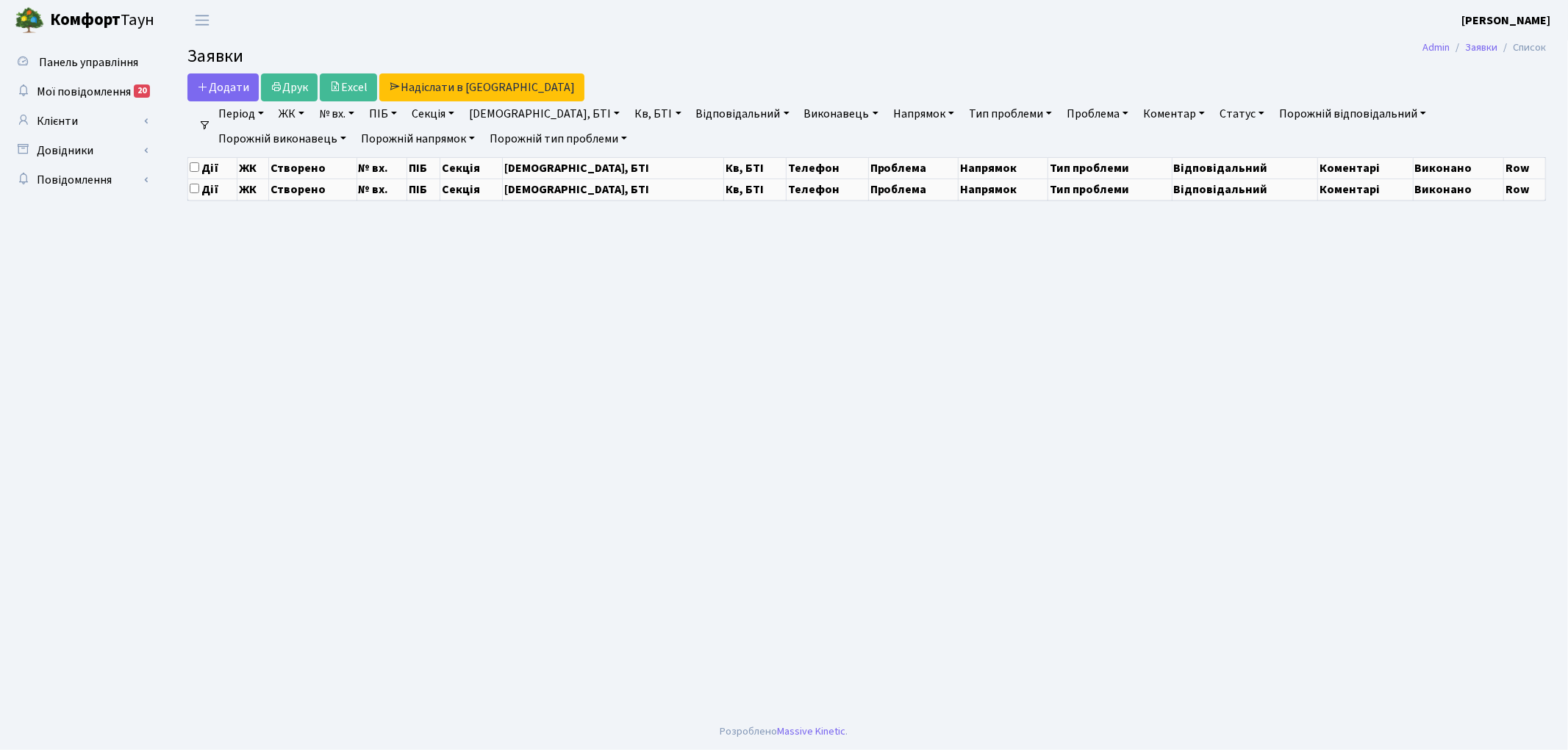
select select "25"
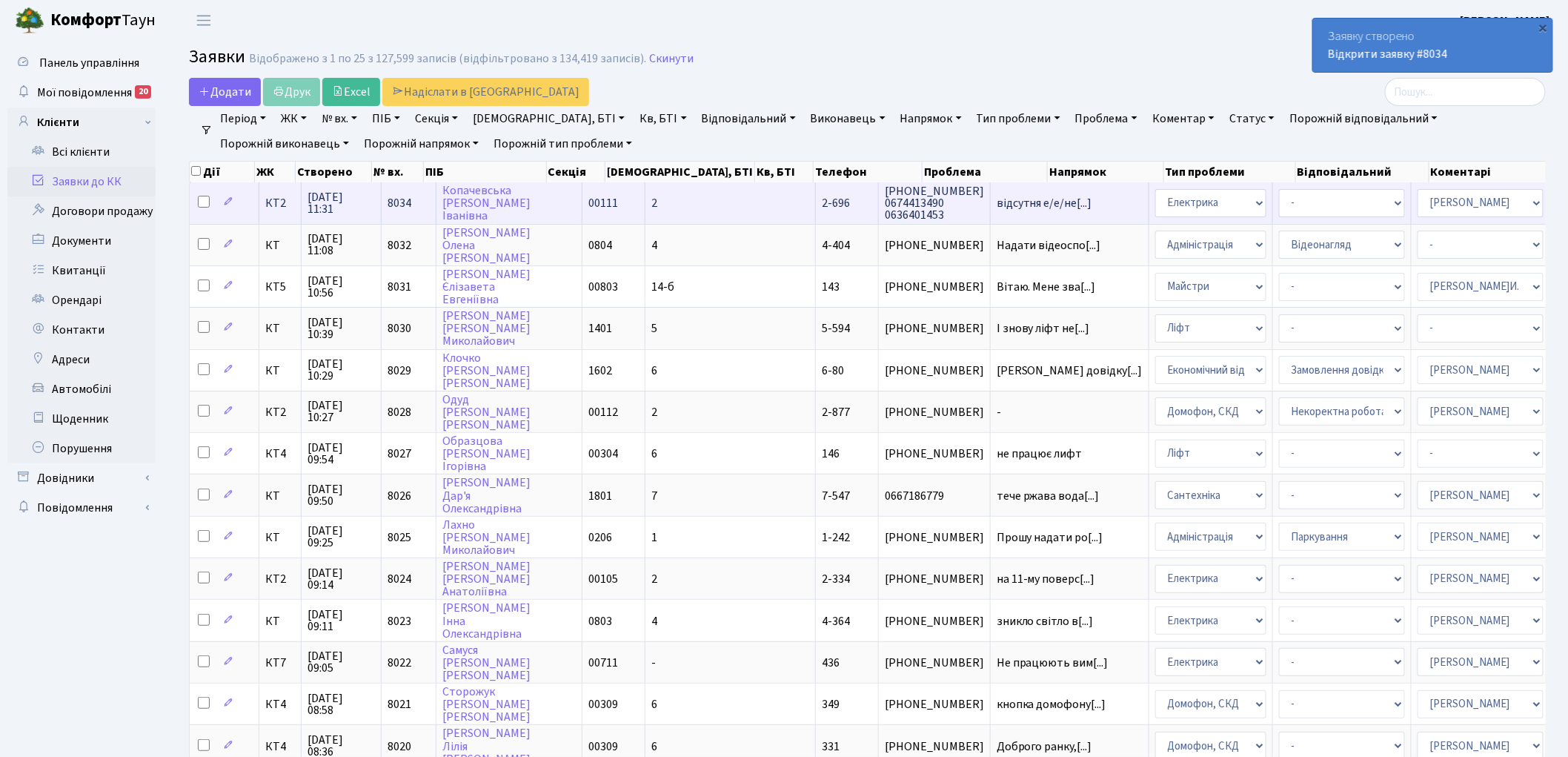
click at [391, 195] on span "8034" at bounding box center [399, 202] width 23 height 16
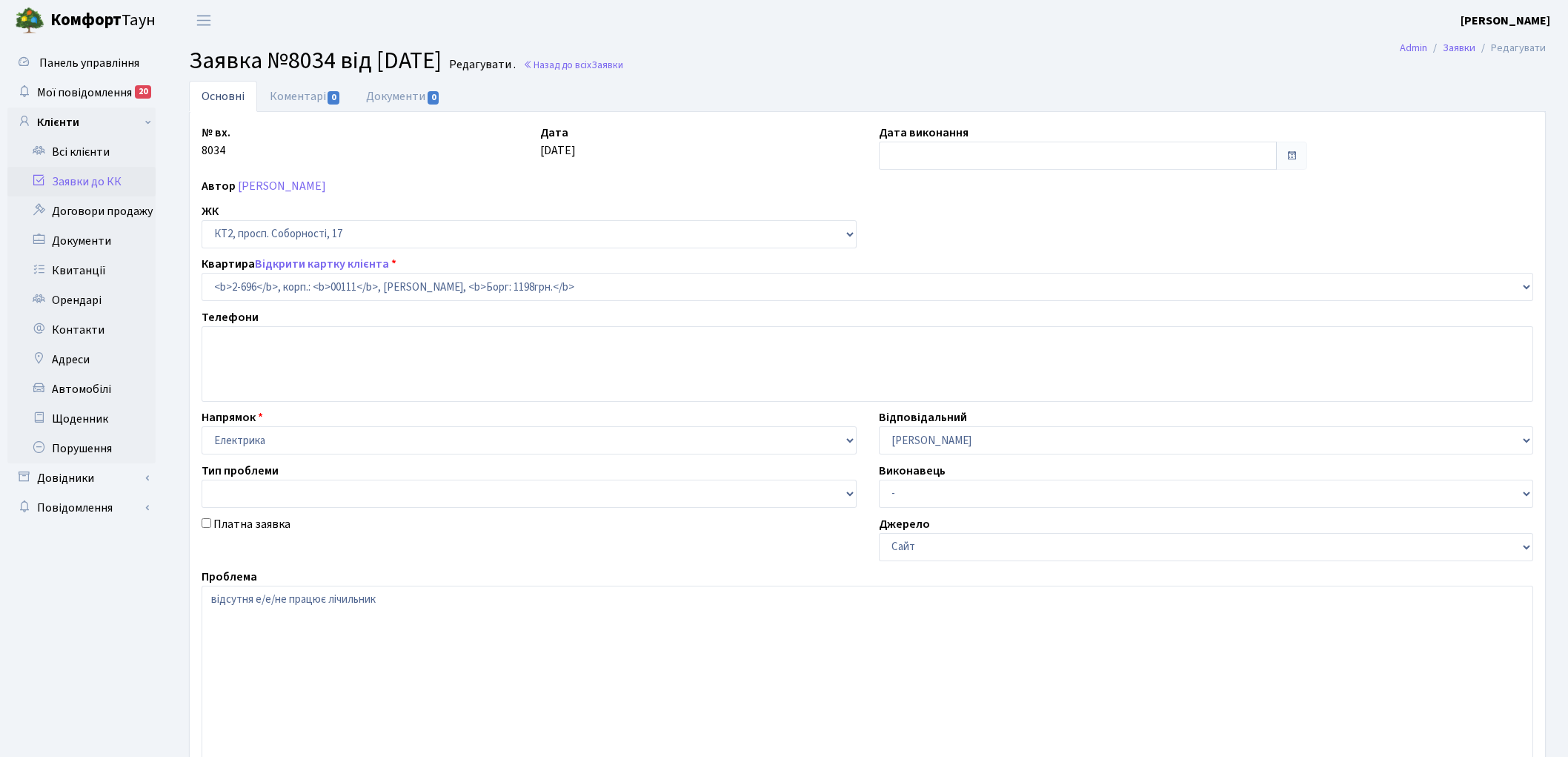
select select "15747"
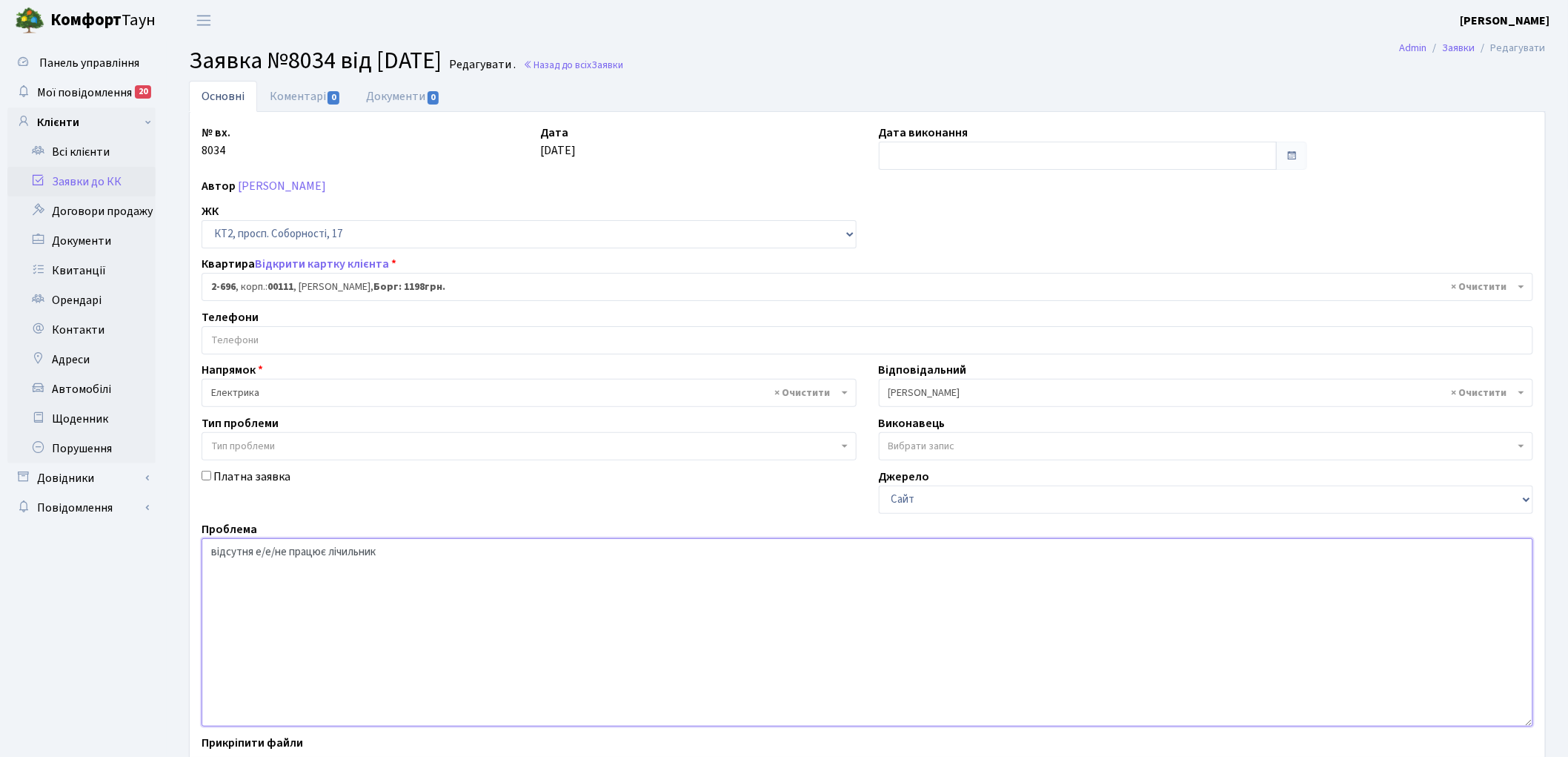
click at [394, 559] on textarea "відсутня е/е/не працює лічильник" at bounding box center [866, 632] width 1331 height 188
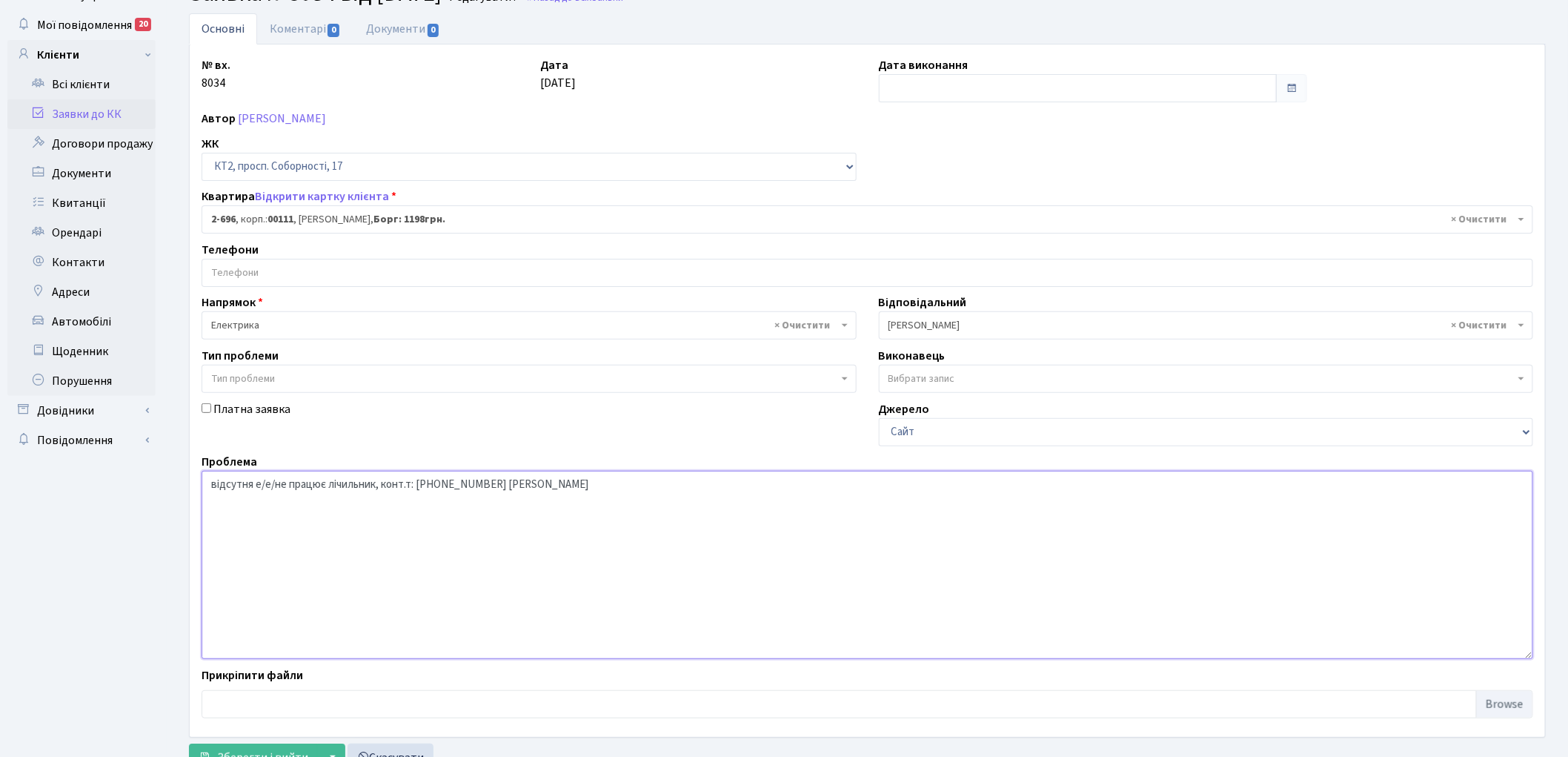
scroll to position [128, 0]
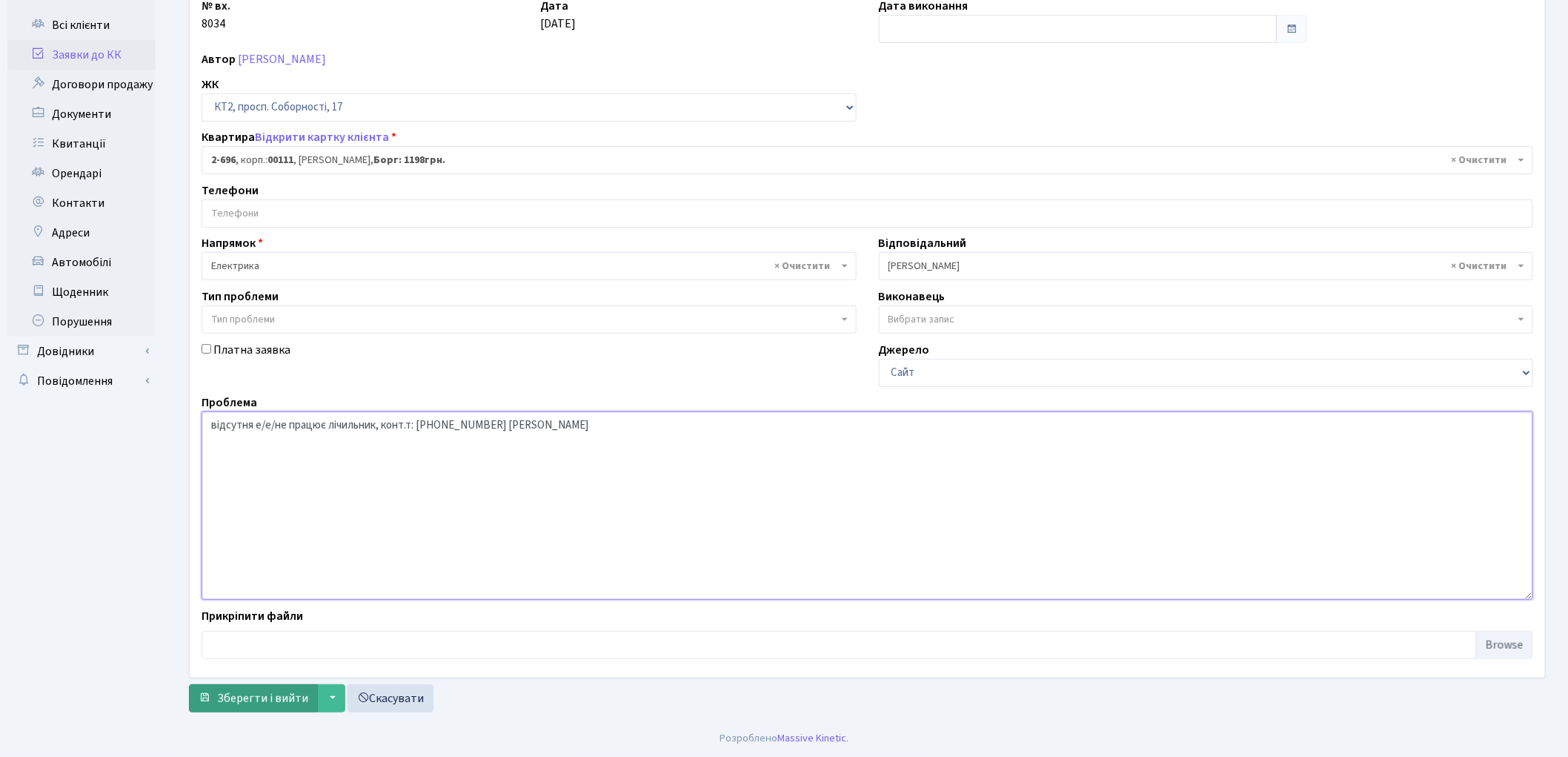
type textarea "відсутня е/е/не працює лічильник, конт.т: 098- 909-77-32 Інна"
click at [248, 688] on button "Зберегти і вийти" at bounding box center [253, 698] width 129 height 28
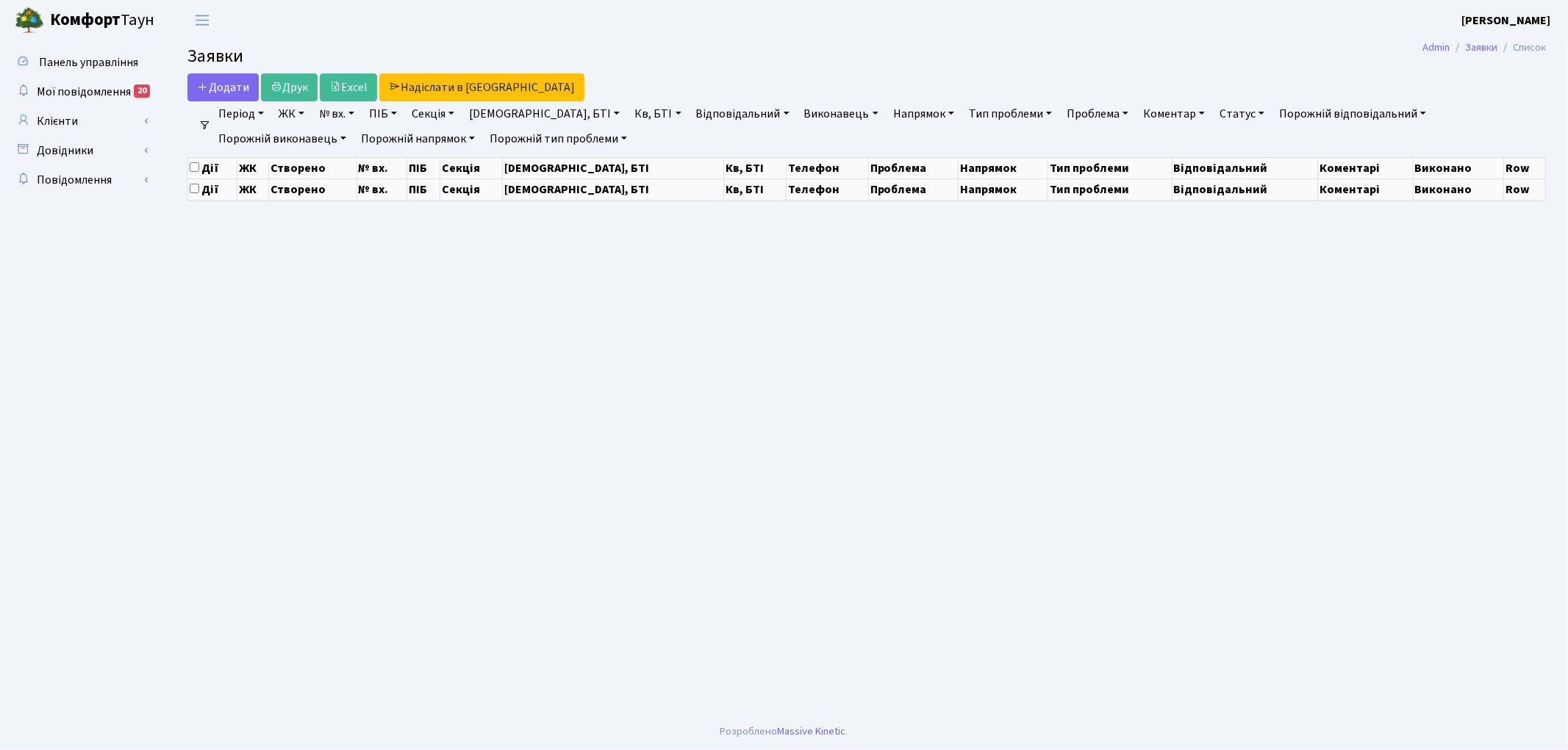
select select "25"
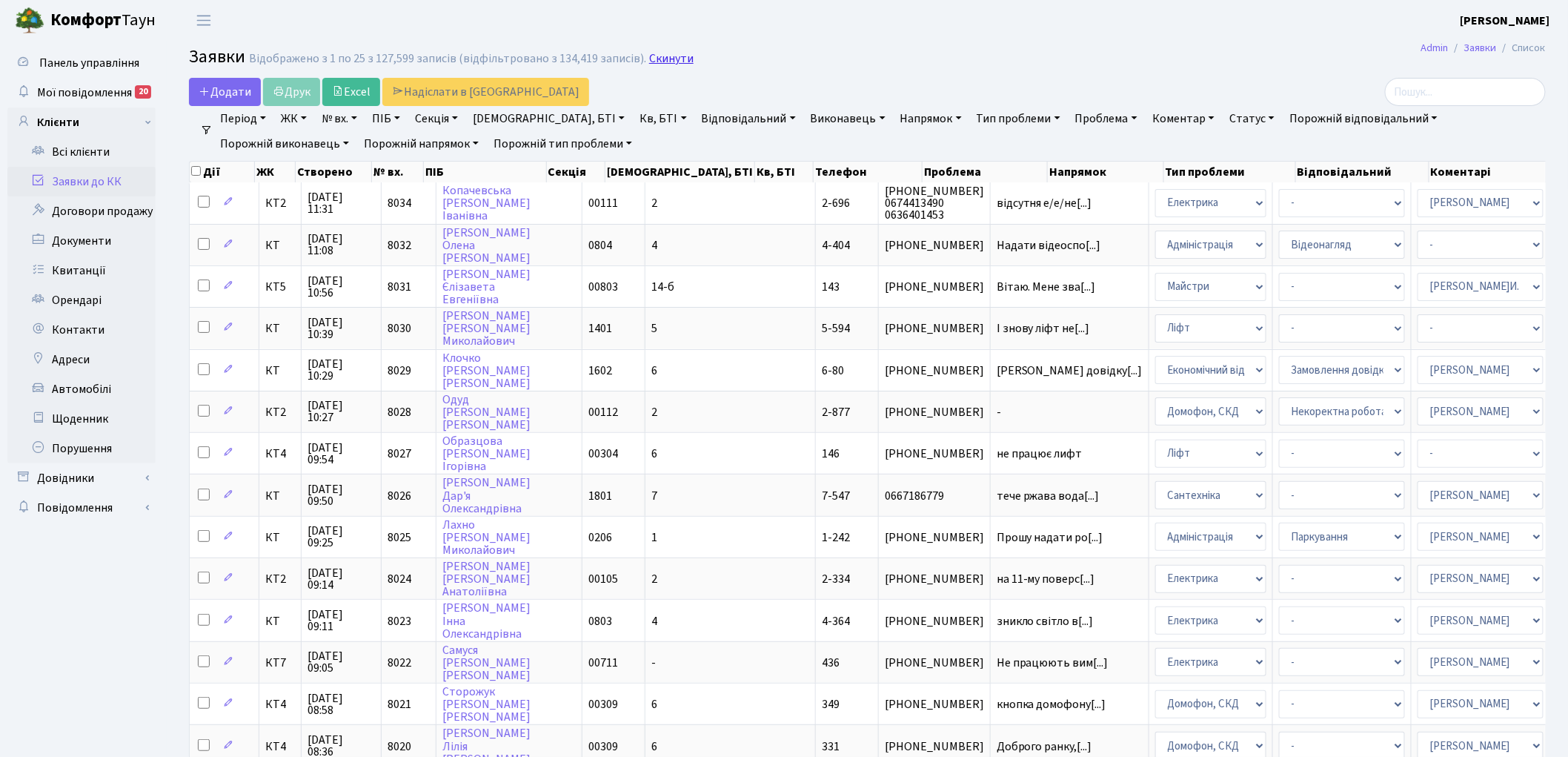
click at [667, 63] on link "Скинути" at bounding box center [672, 59] width 45 height 14
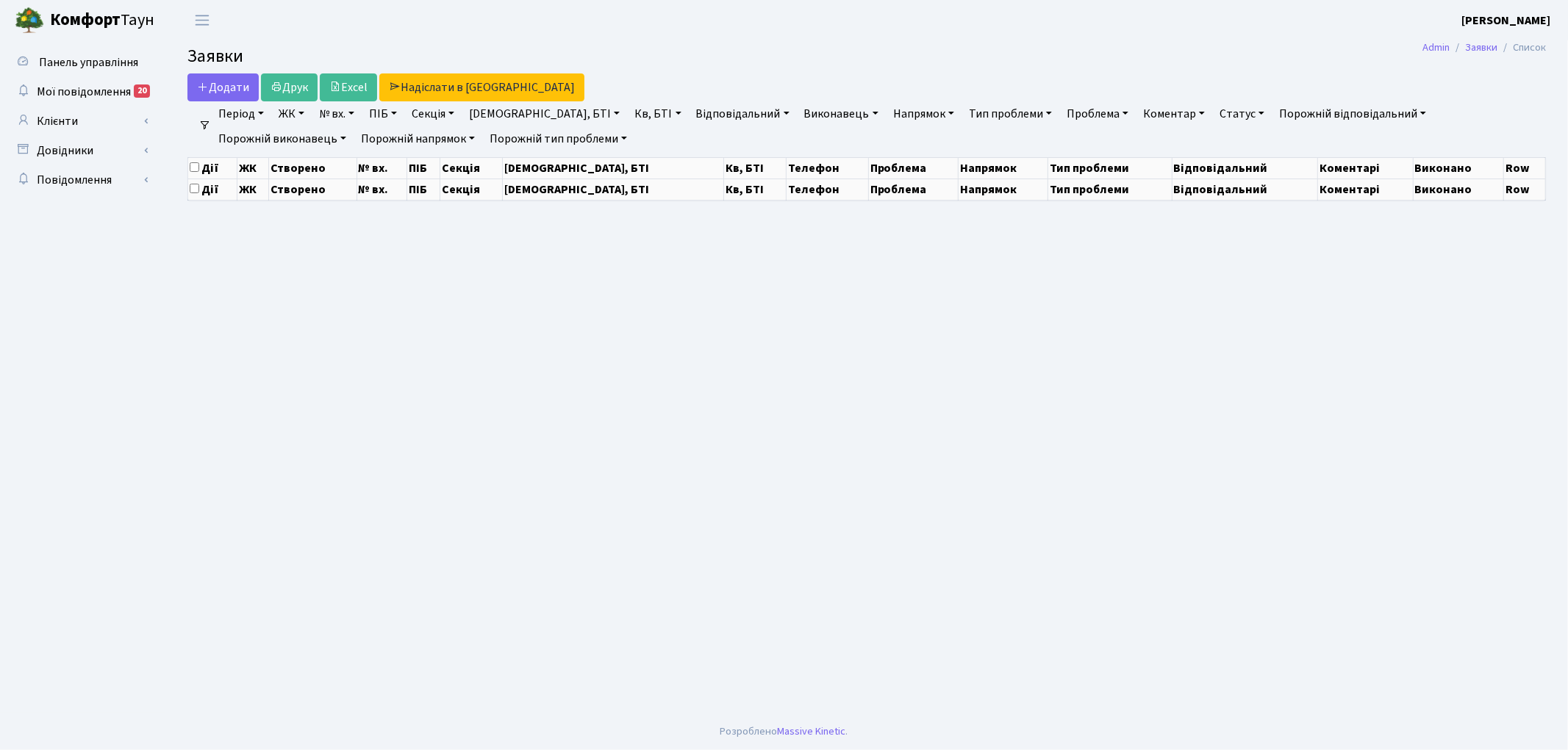
select select "25"
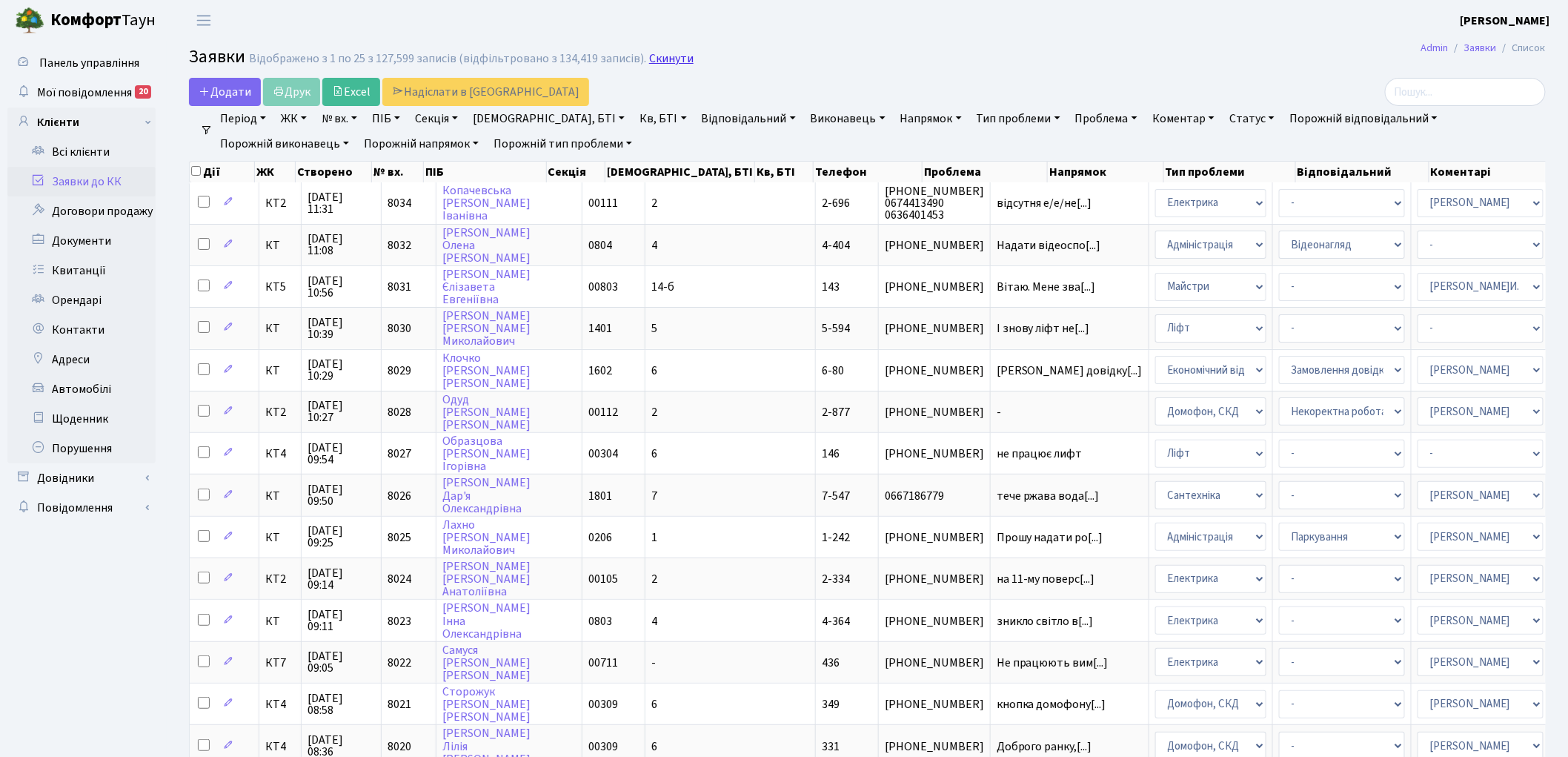
click at [657, 58] on link "Скинути" at bounding box center [672, 59] width 45 height 14
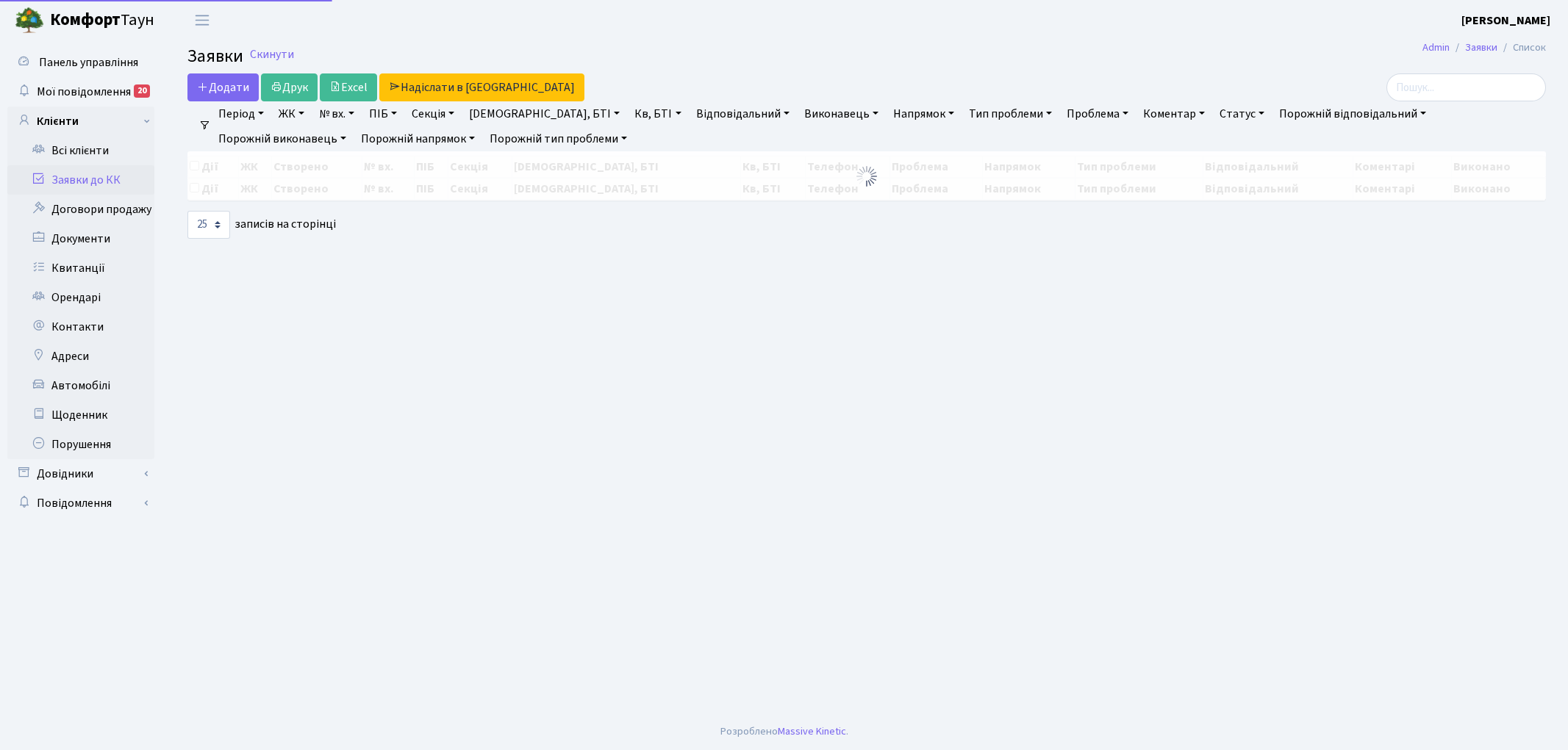
select select "25"
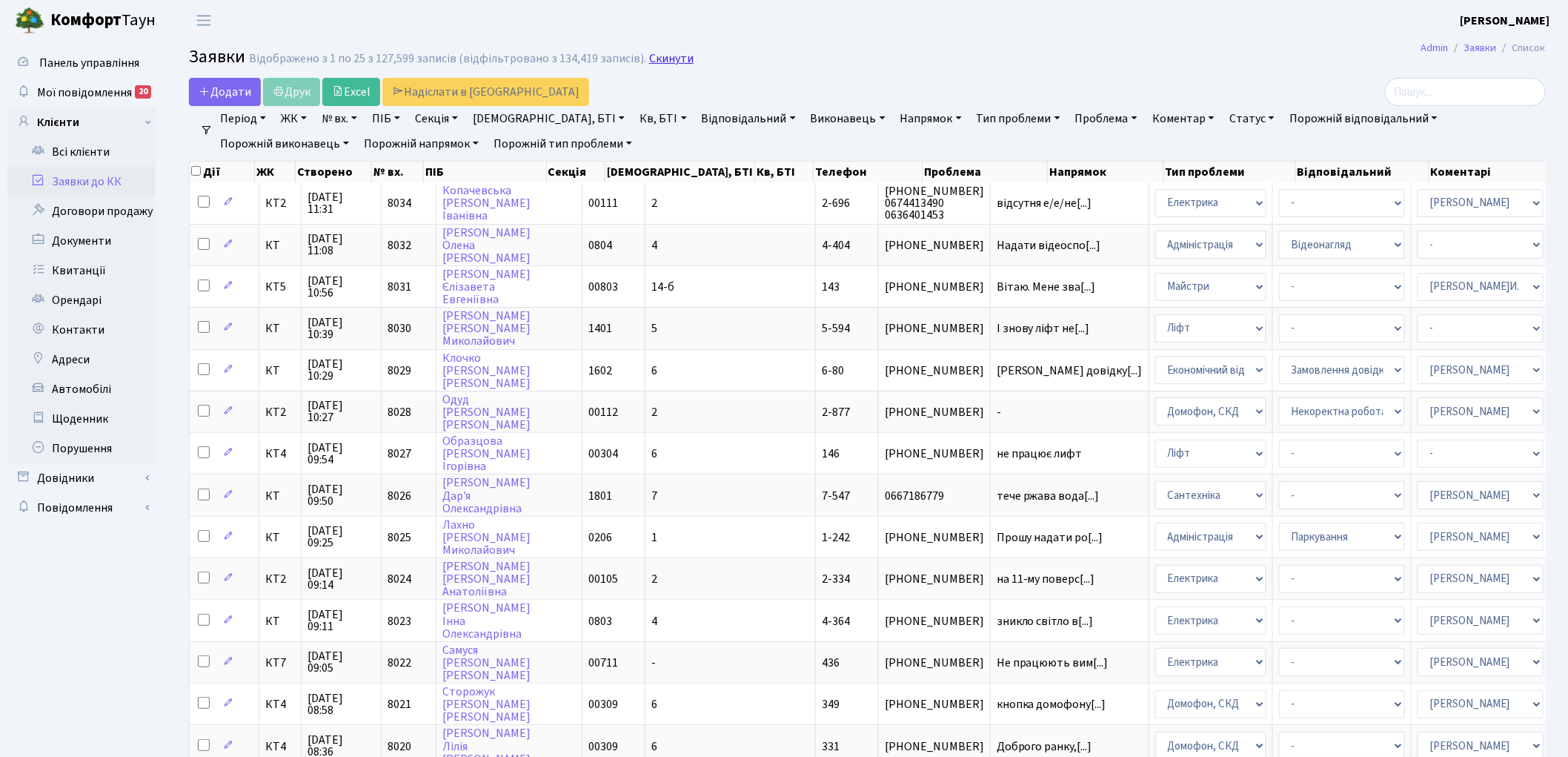
click at [668, 62] on link "Скинути" at bounding box center [672, 59] width 45 height 14
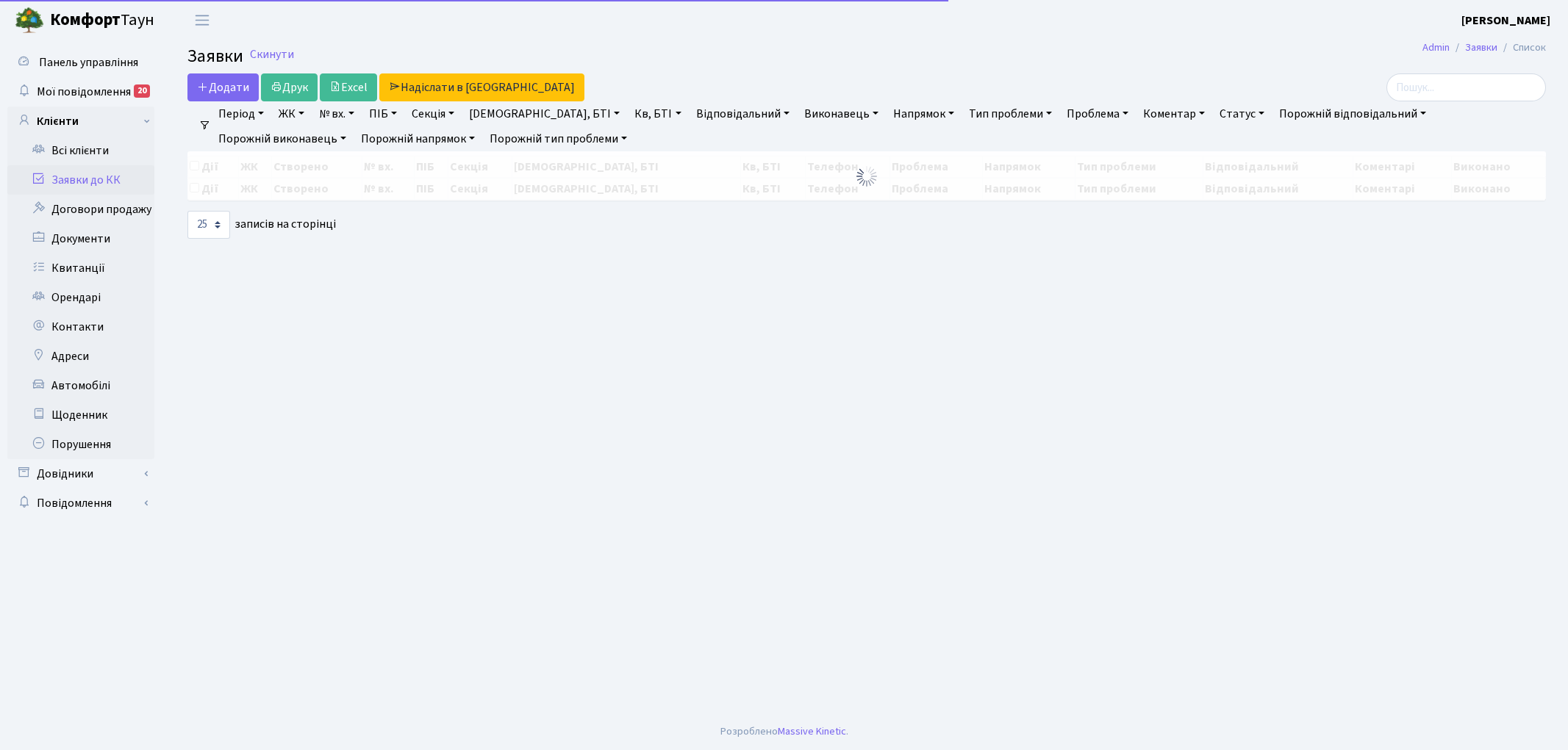
select select "25"
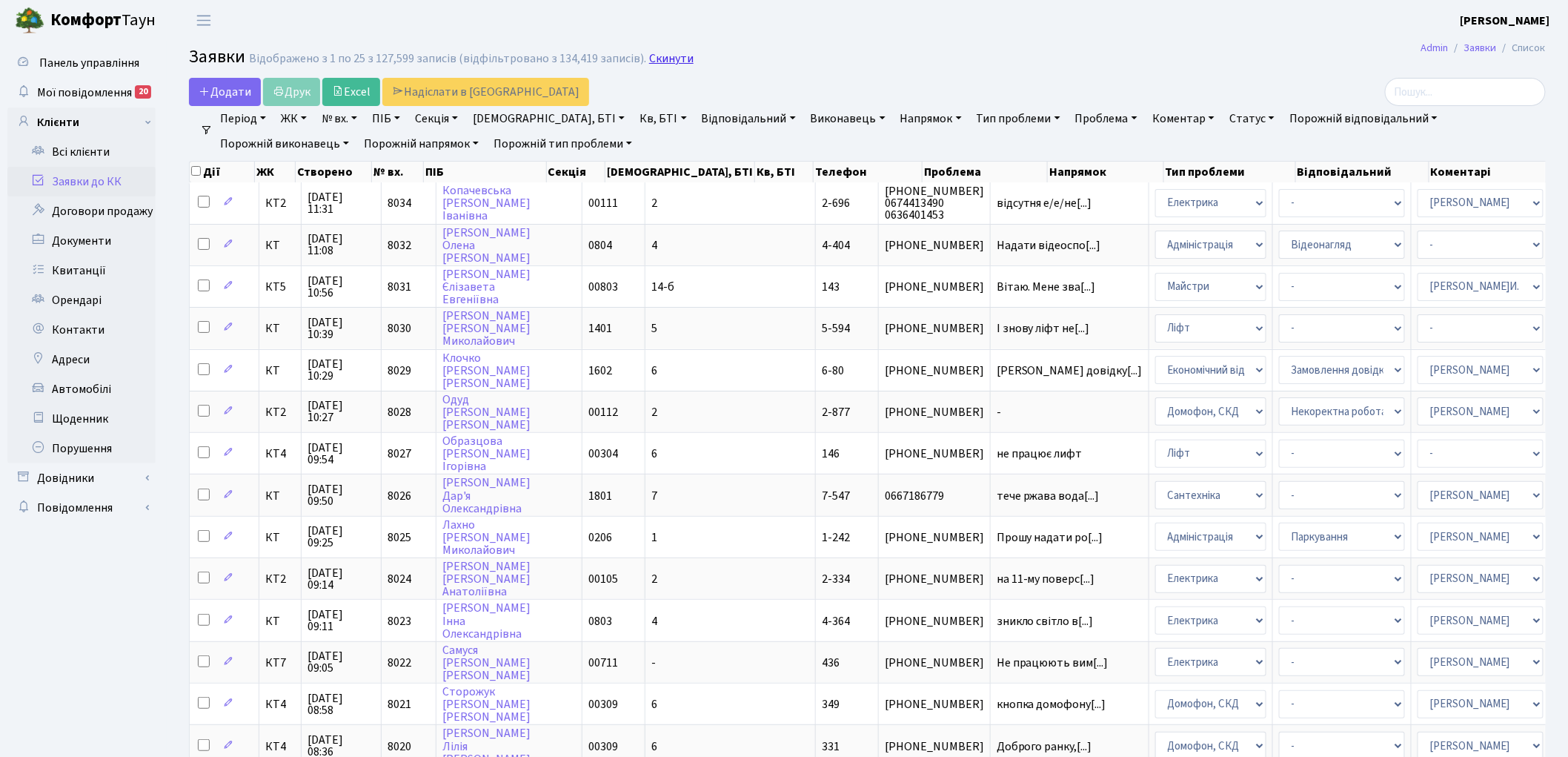
click at [665, 62] on link "Скинути" at bounding box center [672, 59] width 45 height 14
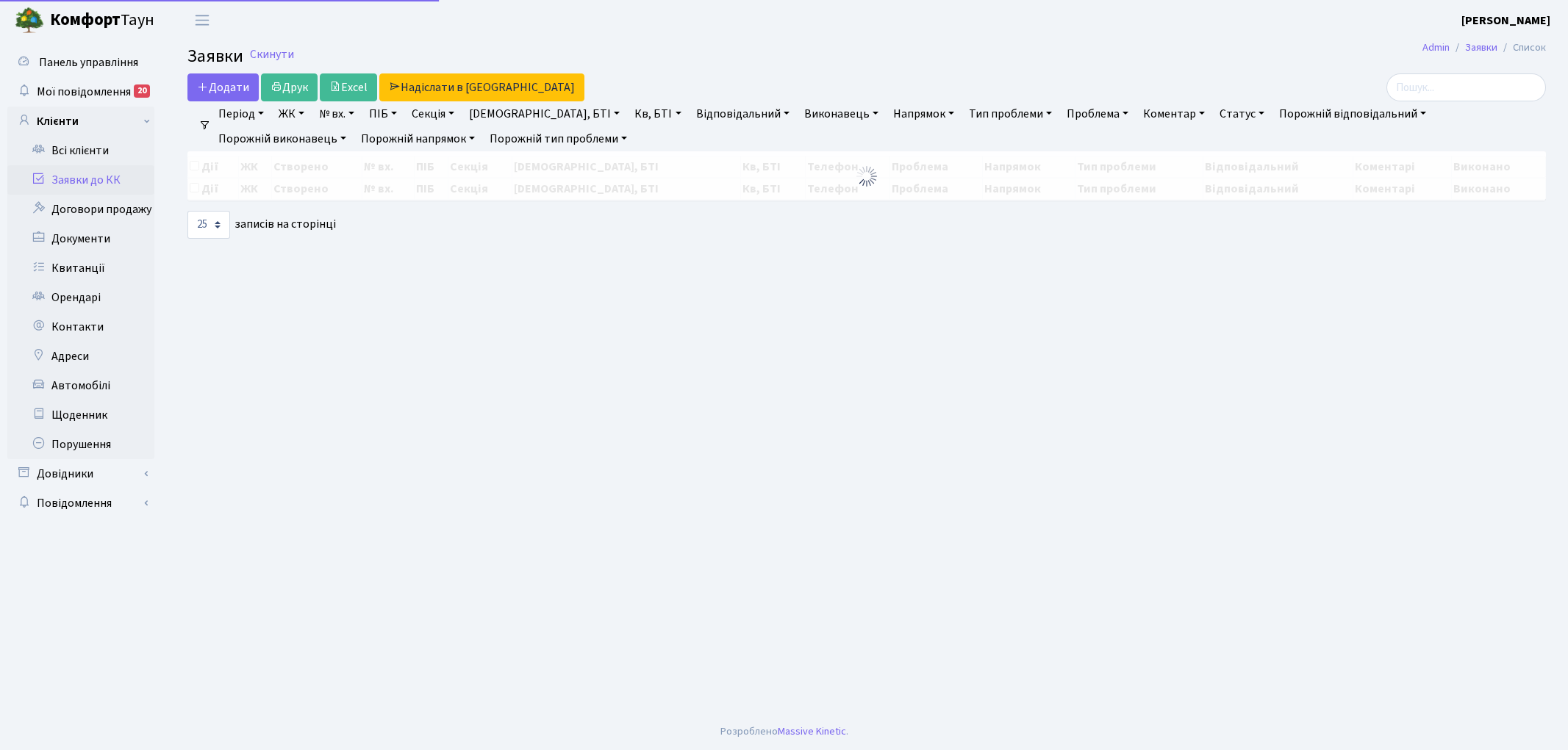
select select "25"
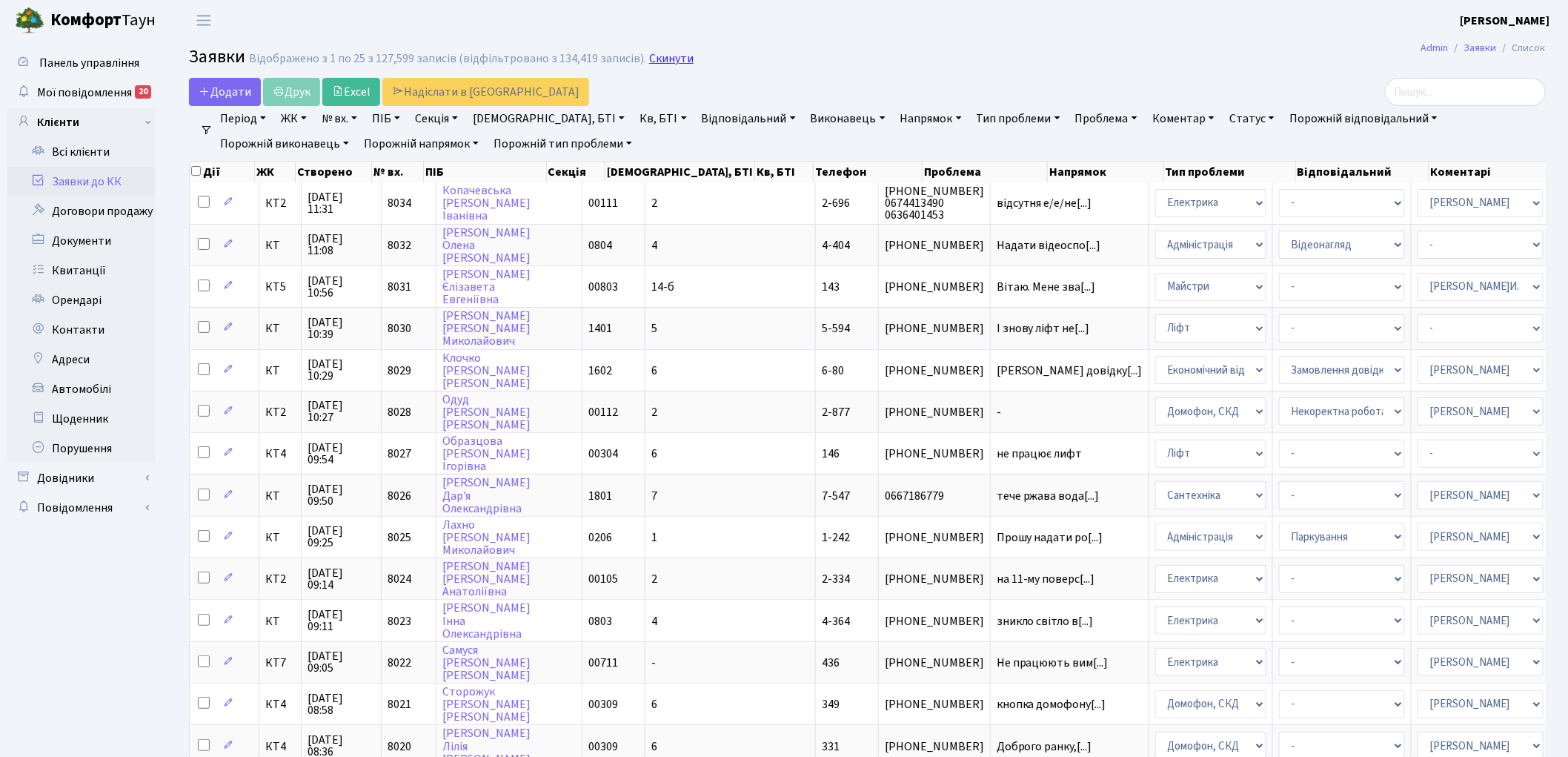
click at [665, 62] on link "Скинути" at bounding box center [672, 59] width 45 height 14
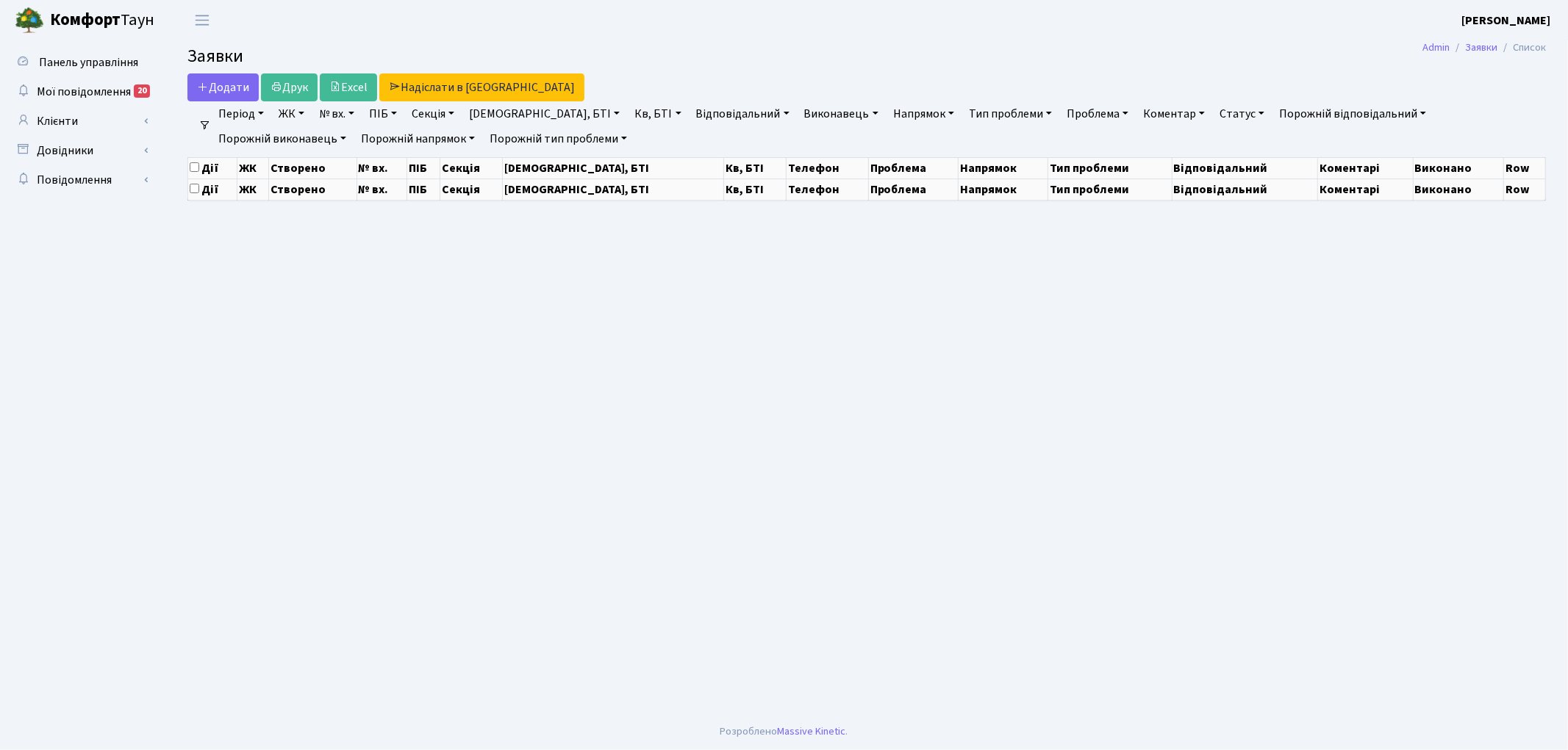
select select "25"
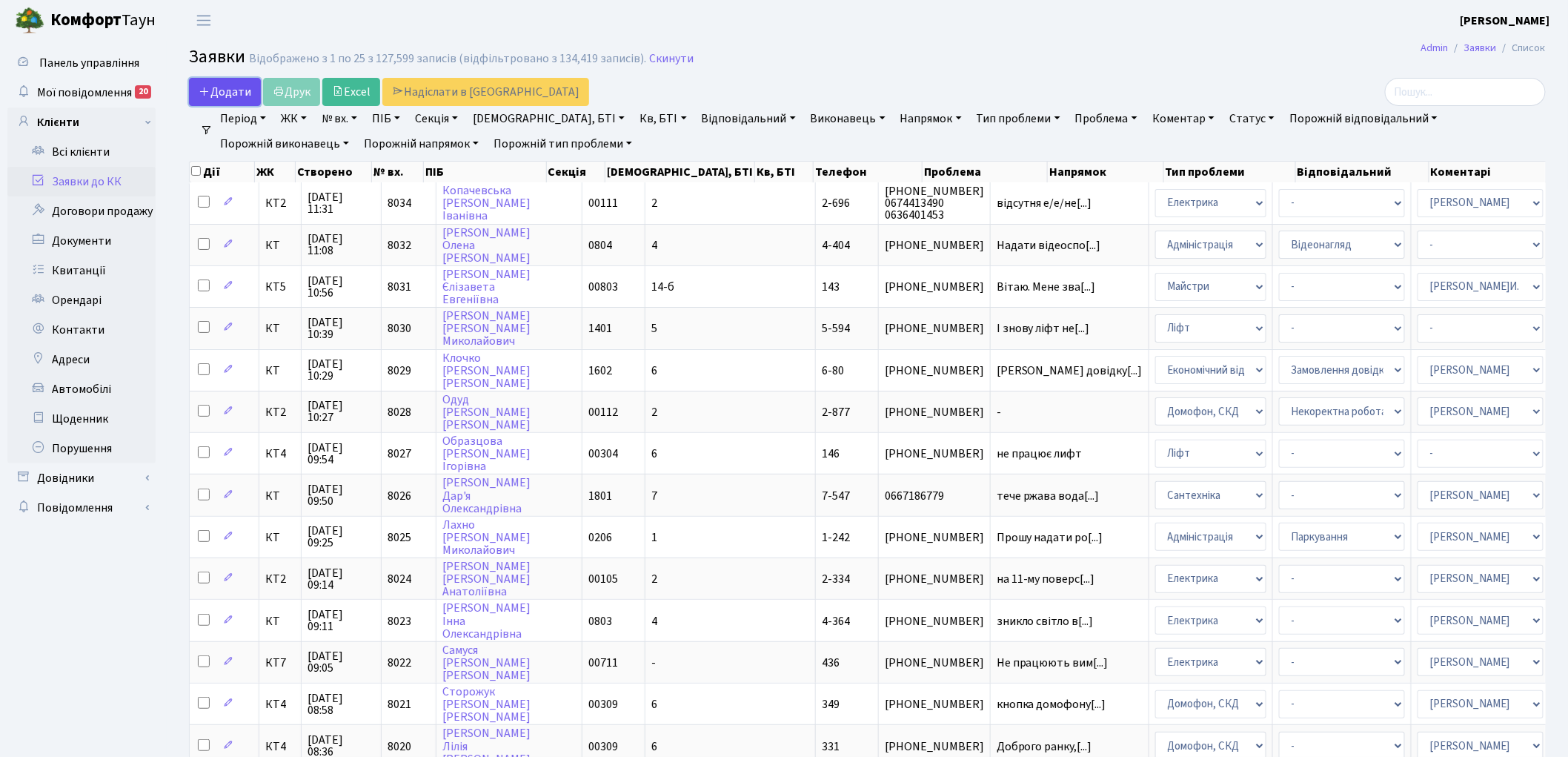
click at [219, 87] on span "Додати" at bounding box center [225, 91] width 52 height 16
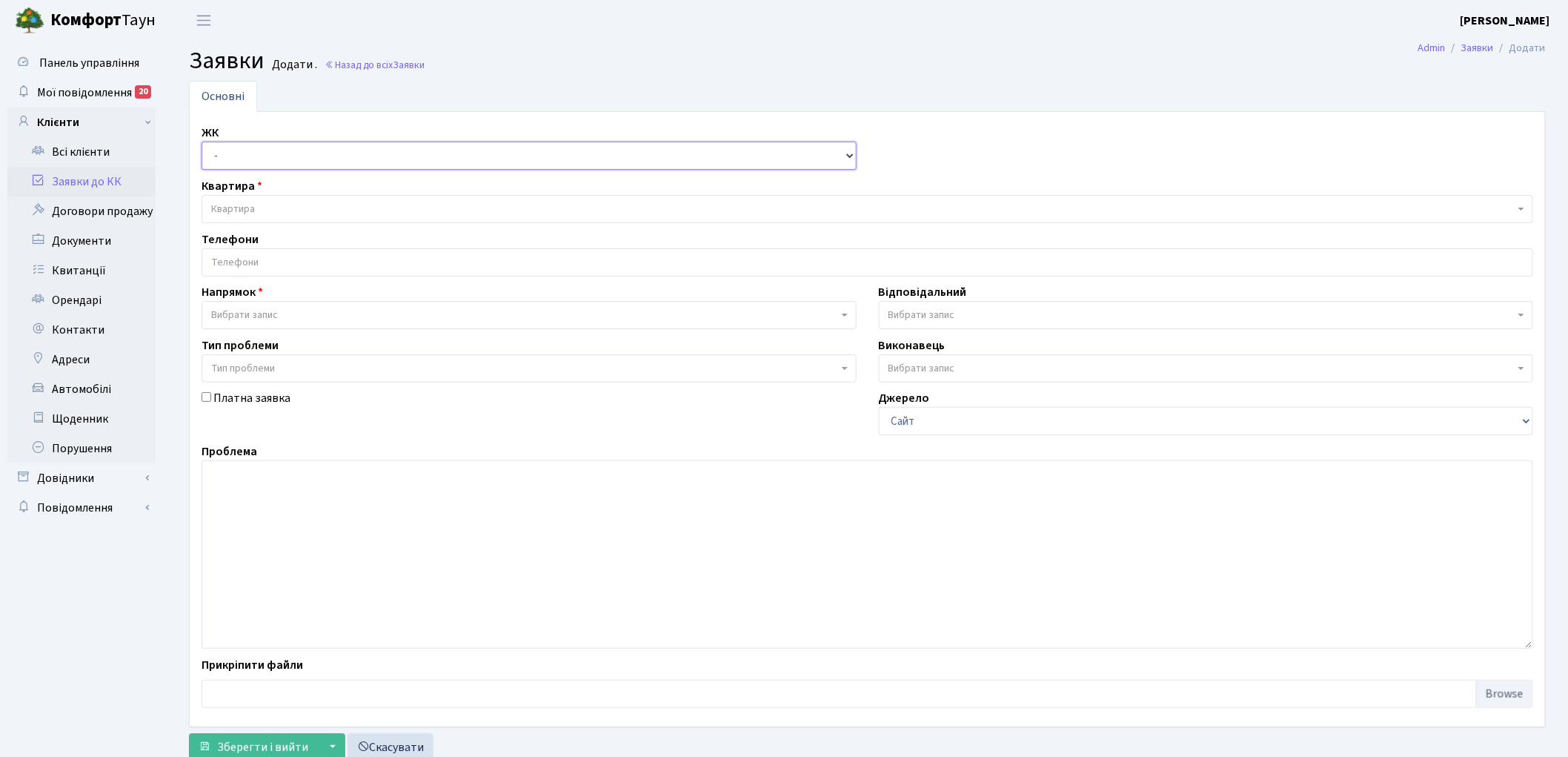
click at [230, 156] on select "- КТ, вул. Регенераторна, 4 КТ2, просп. Соборності, 17 КТ3, вул. Березнева, 16 …" at bounding box center [528, 156] width 655 height 28
select select "271"
click at [201, 142] on select "- КТ, вул. Регенераторна, 4 КТ2, просп. Соборності, 17 КТ3, вул. Березнева, 16 …" at bounding box center [528, 156] width 655 height 28
select select
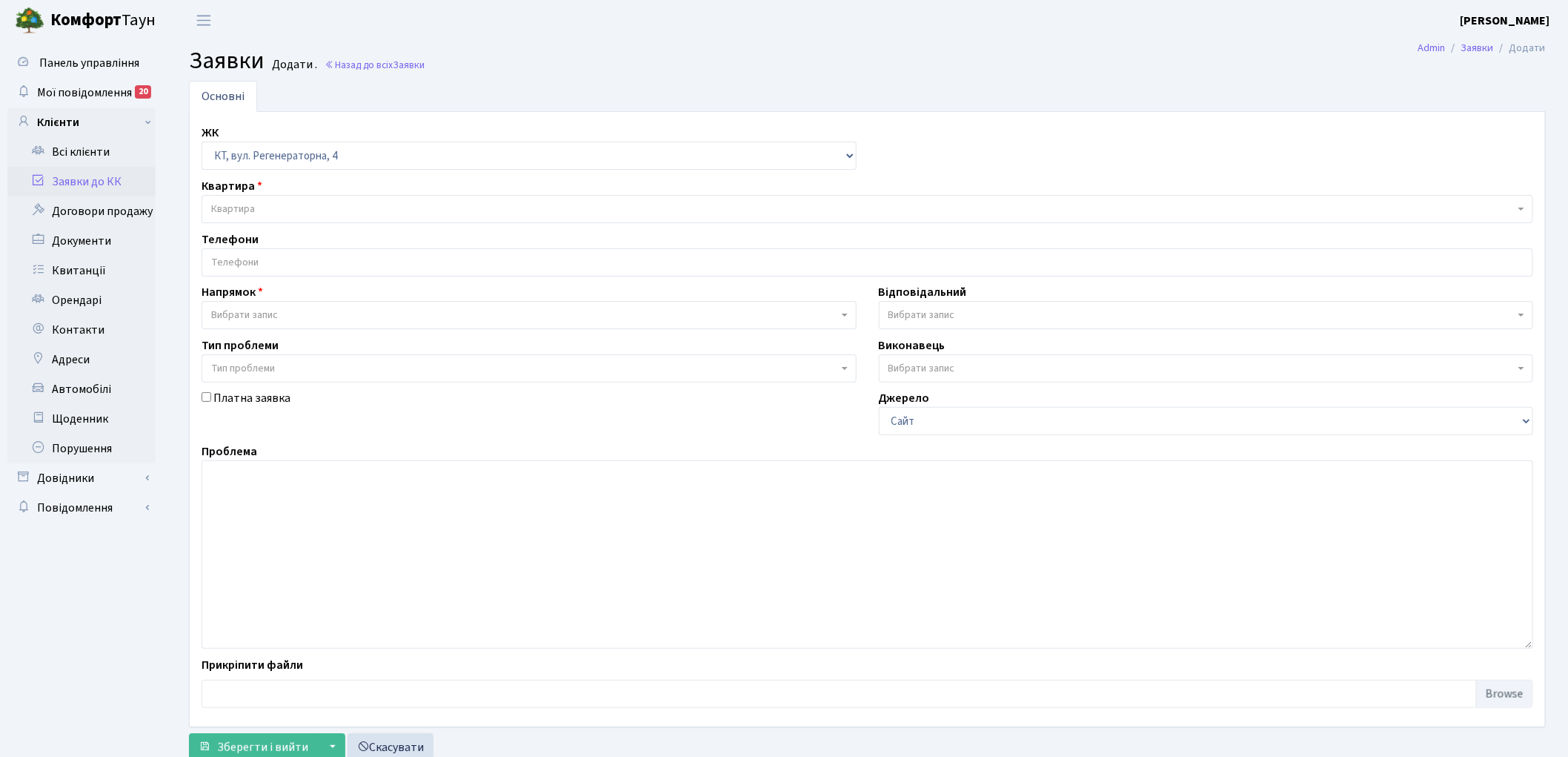
click at [277, 206] on span "Квартира" at bounding box center [863, 209] width 1303 height 15
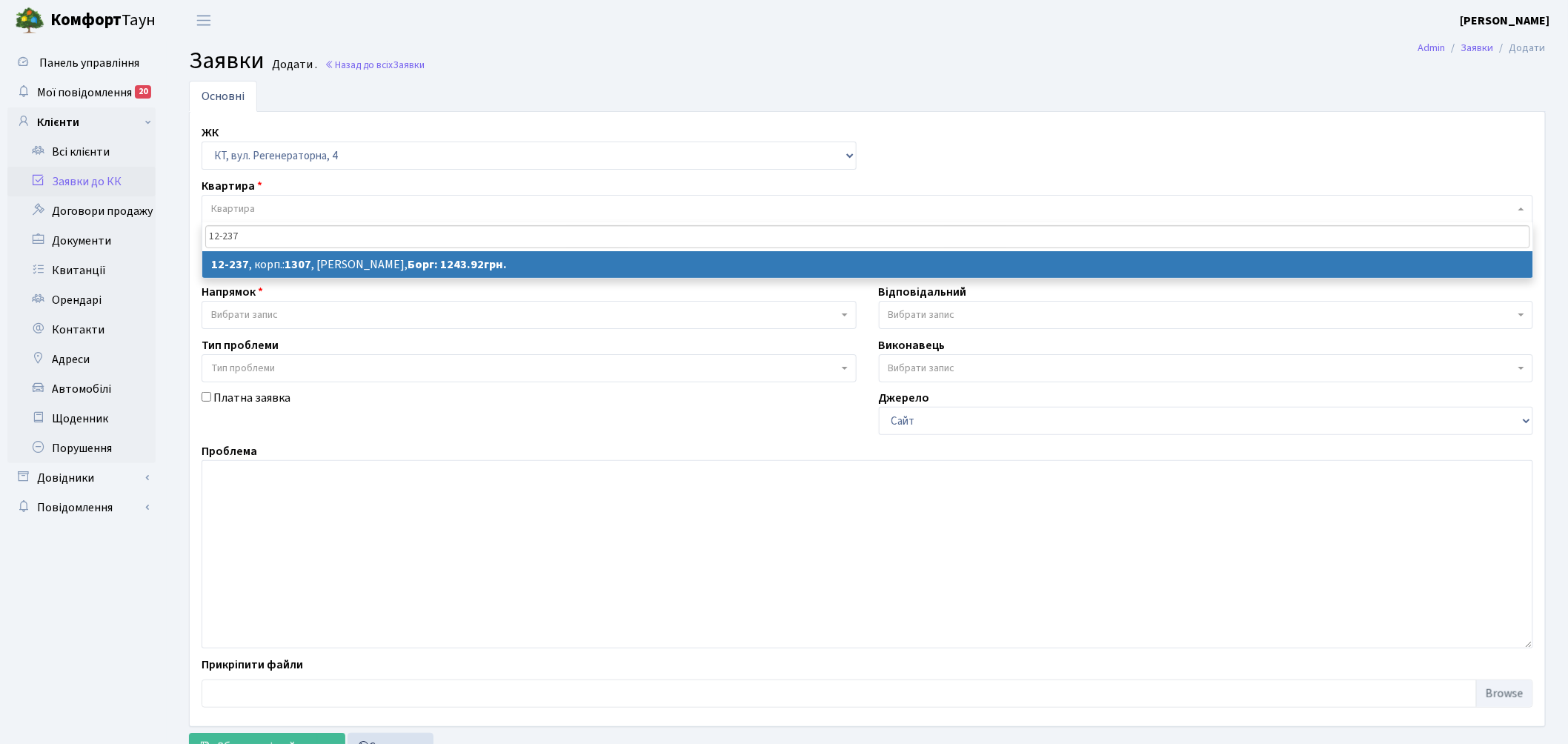
type input "12-237"
select select
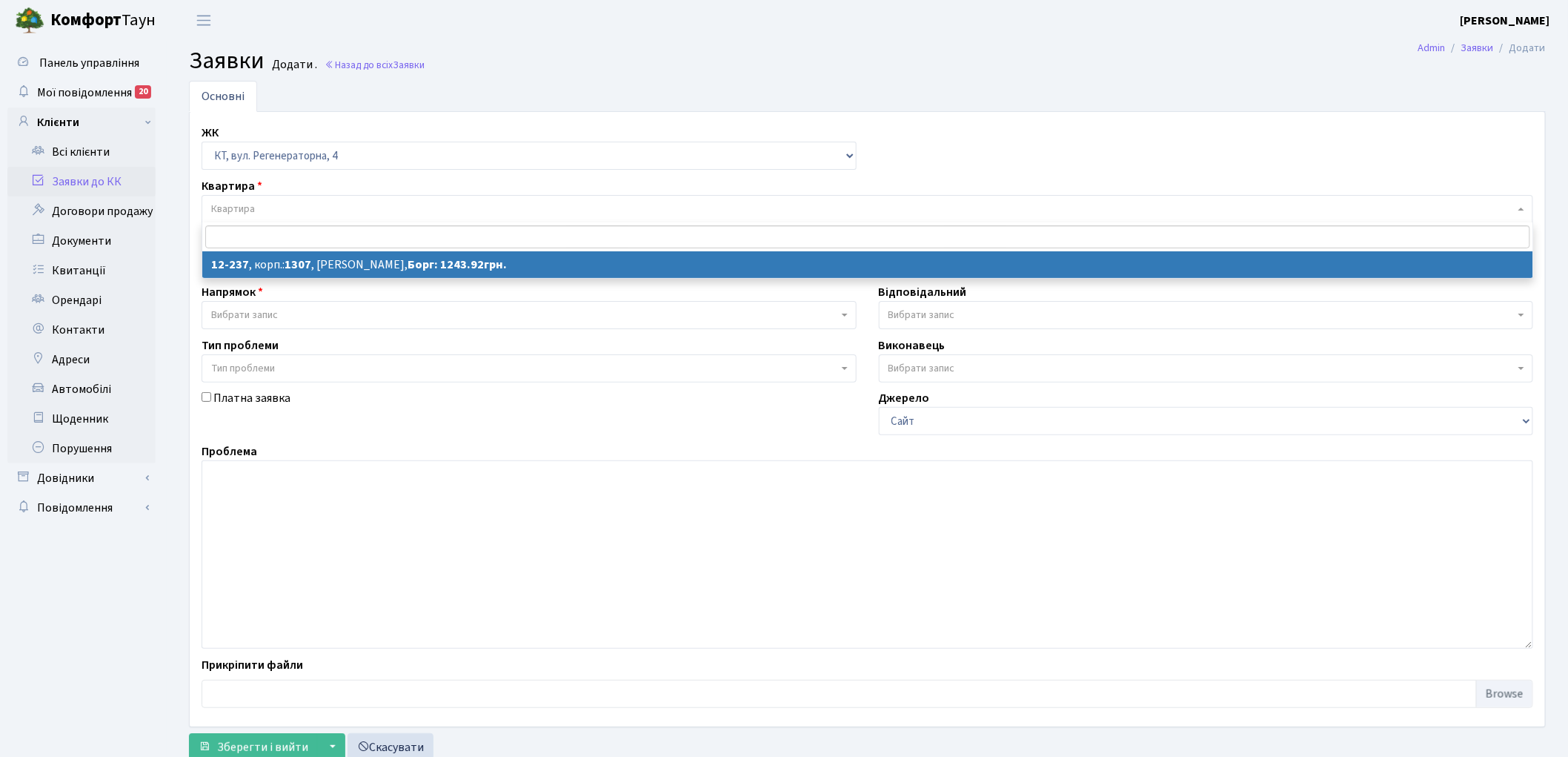
select select "7344"
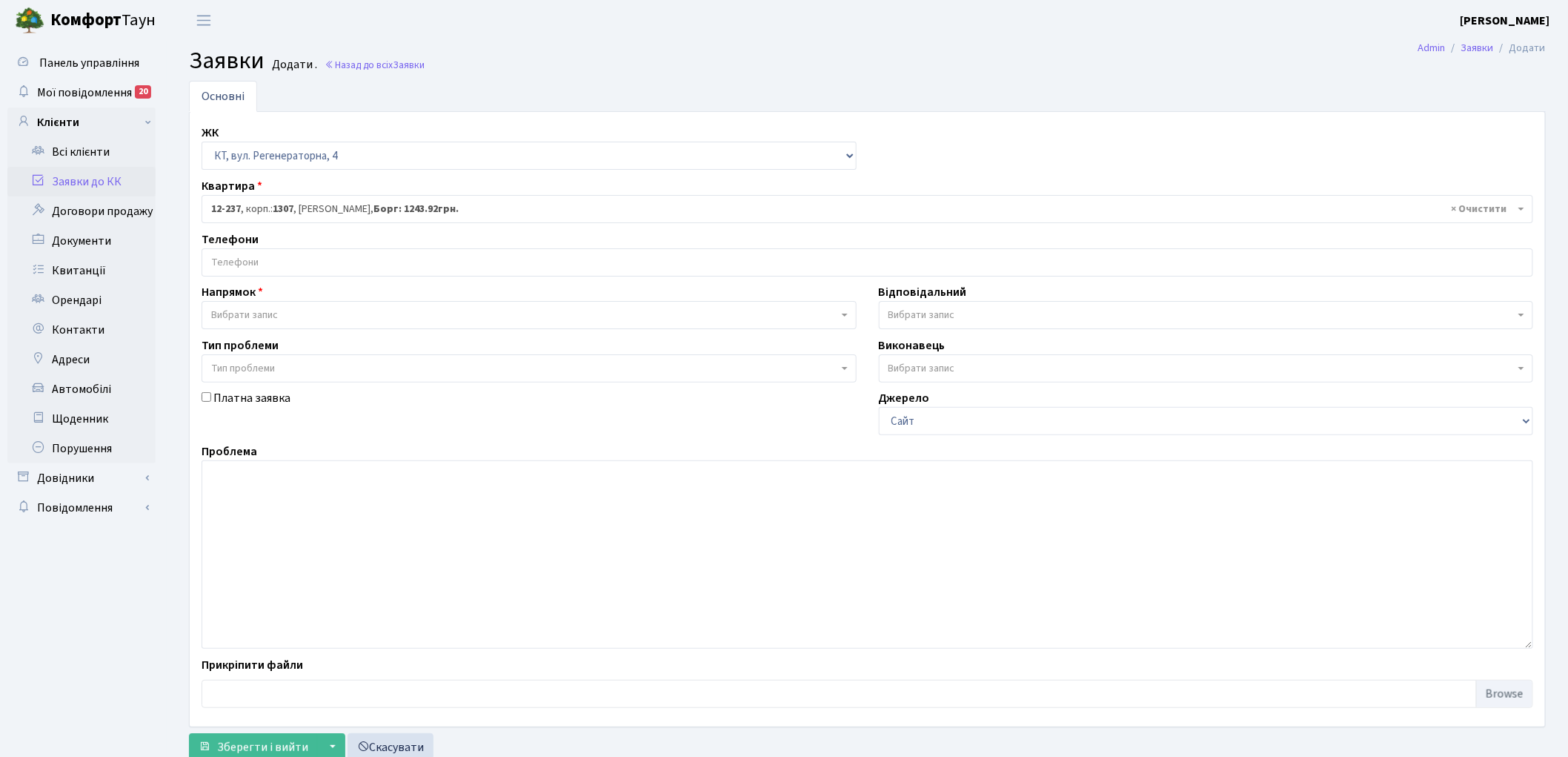
click at [255, 263] on input "search" at bounding box center [867, 262] width 1330 height 27
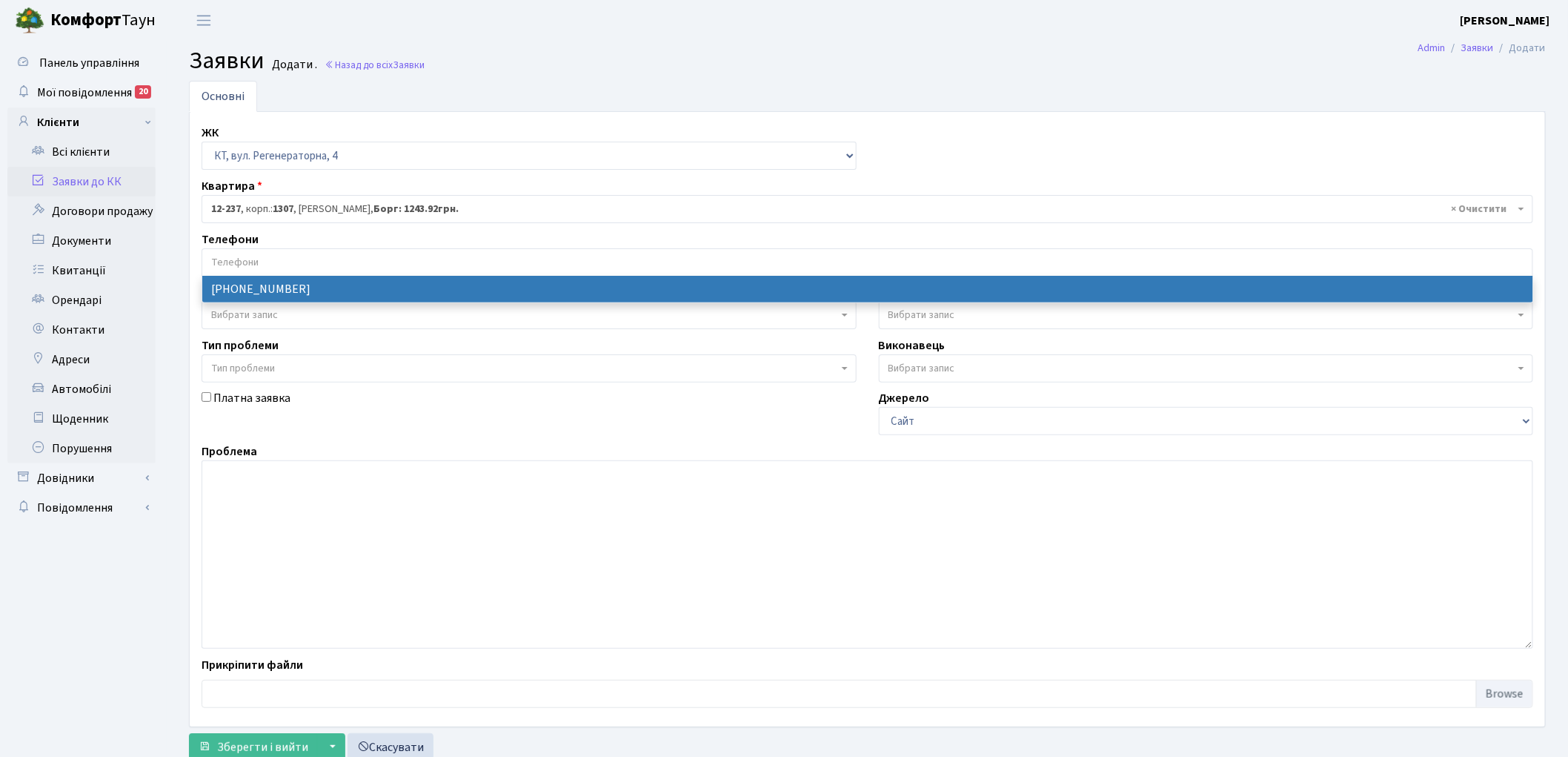
select select "104695"
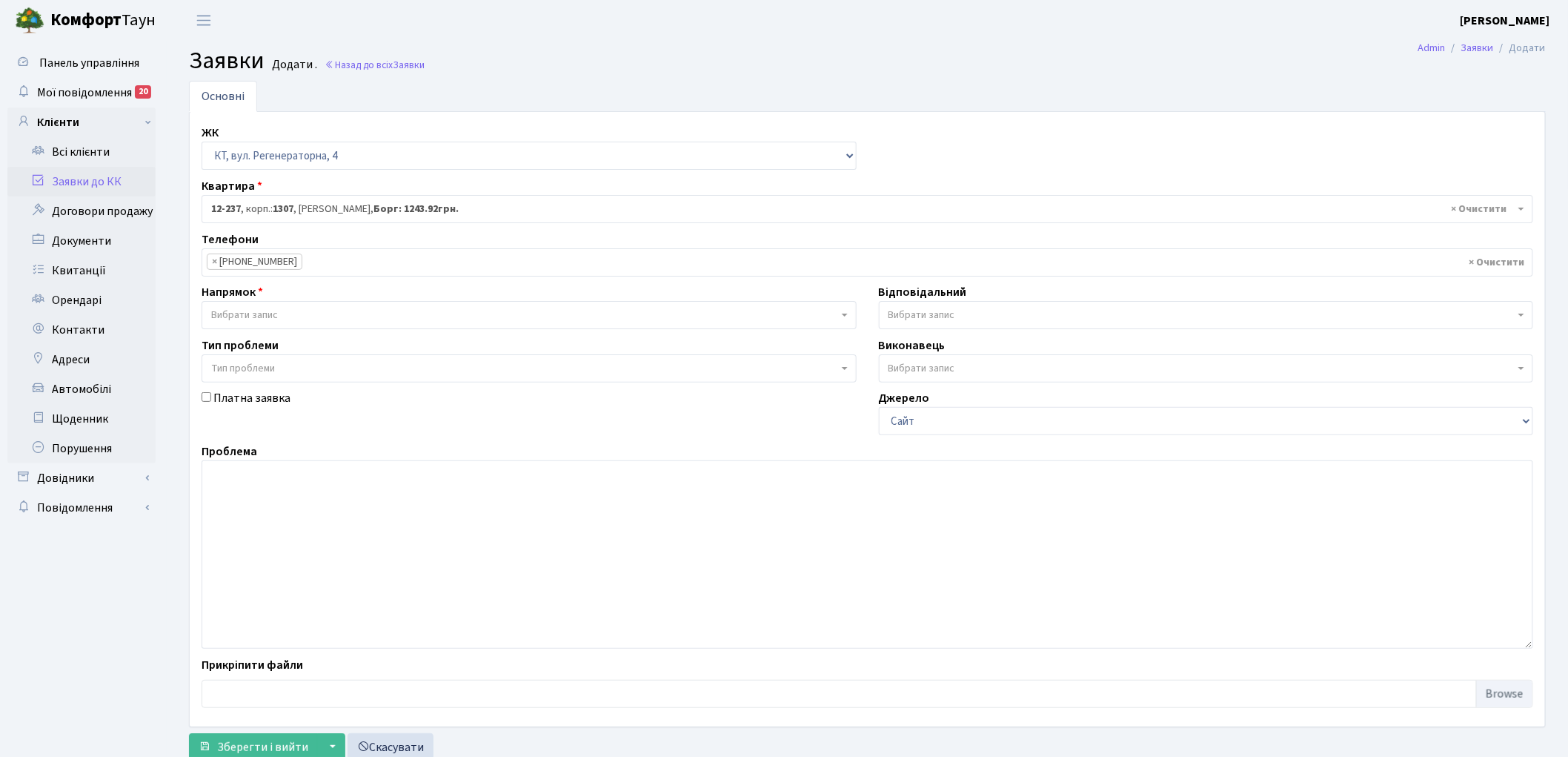
click at [238, 321] on span "Вибрати запис" at bounding box center [245, 315] width 67 height 15
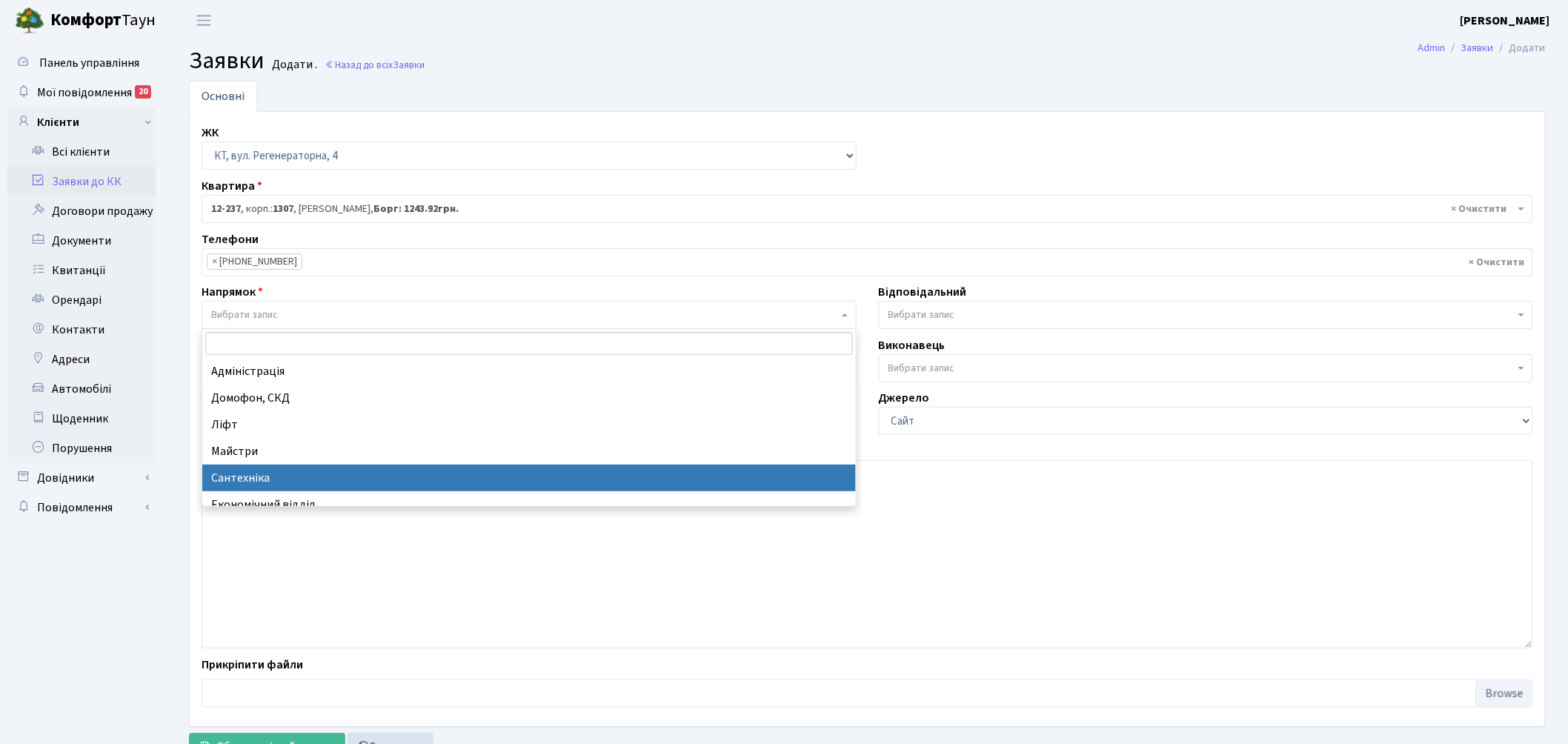
select select "2"
select select
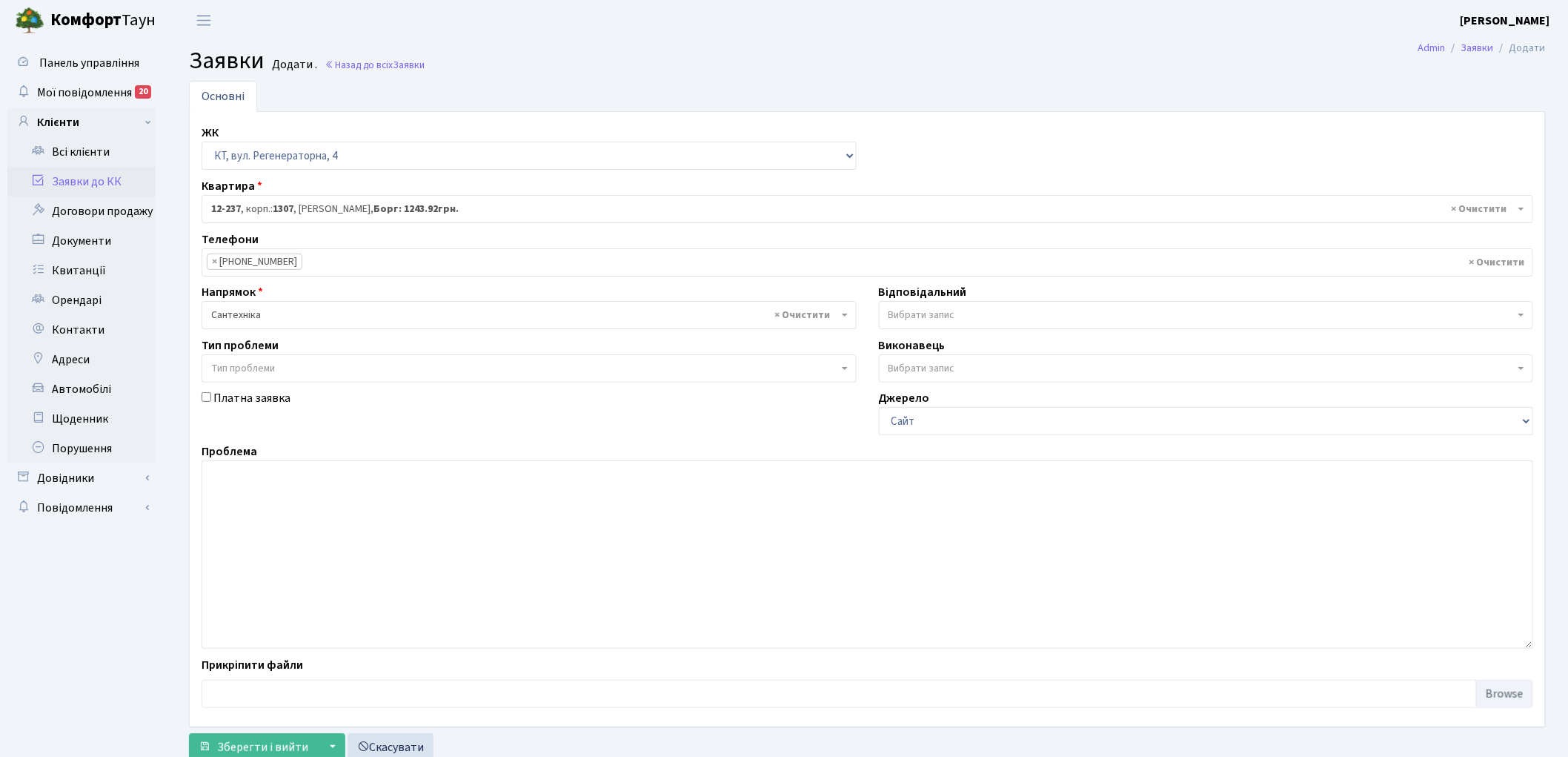
click at [1016, 313] on span "Вибрати запис" at bounding box center [1202, 315] width 627 height 15
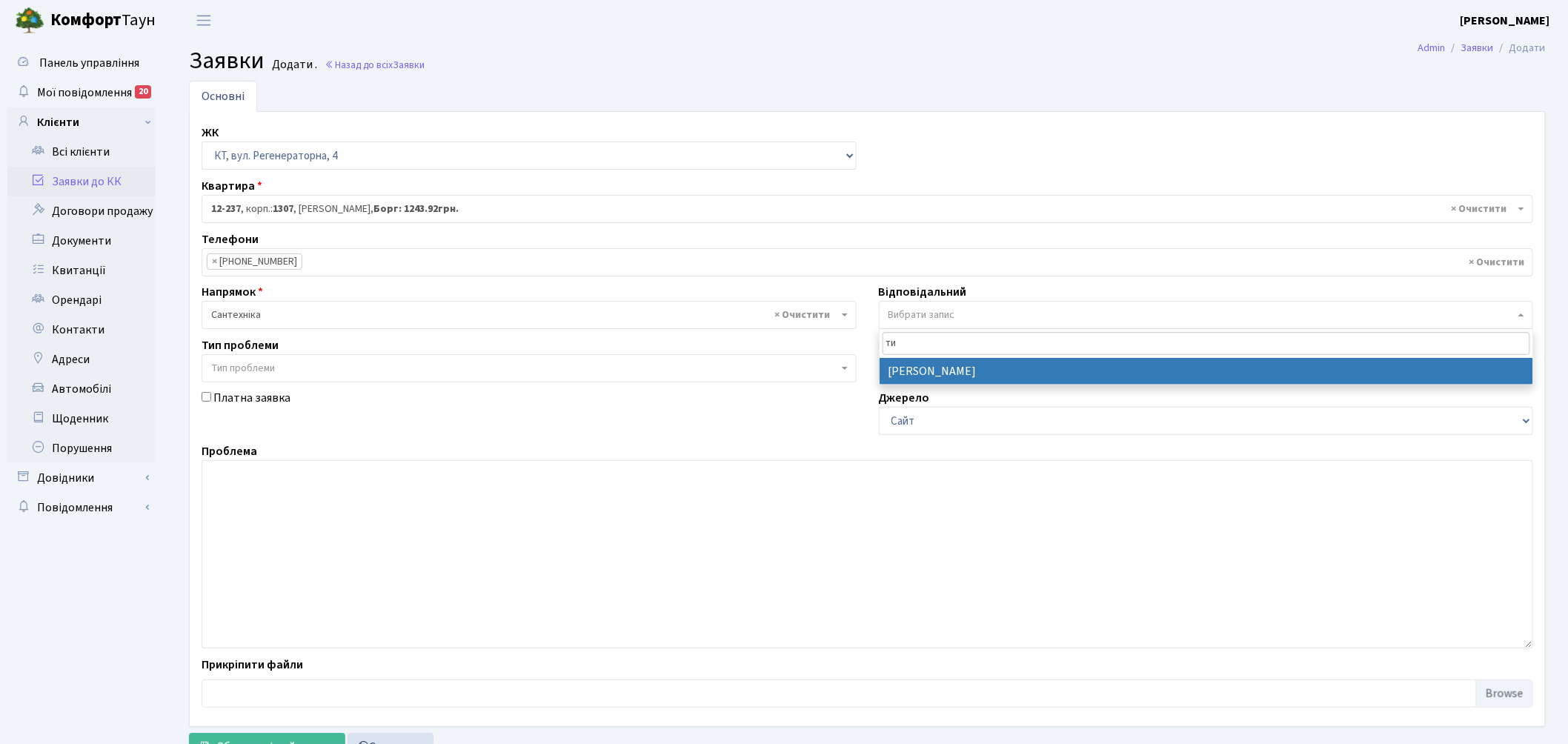
type input "ти"
select select "67"
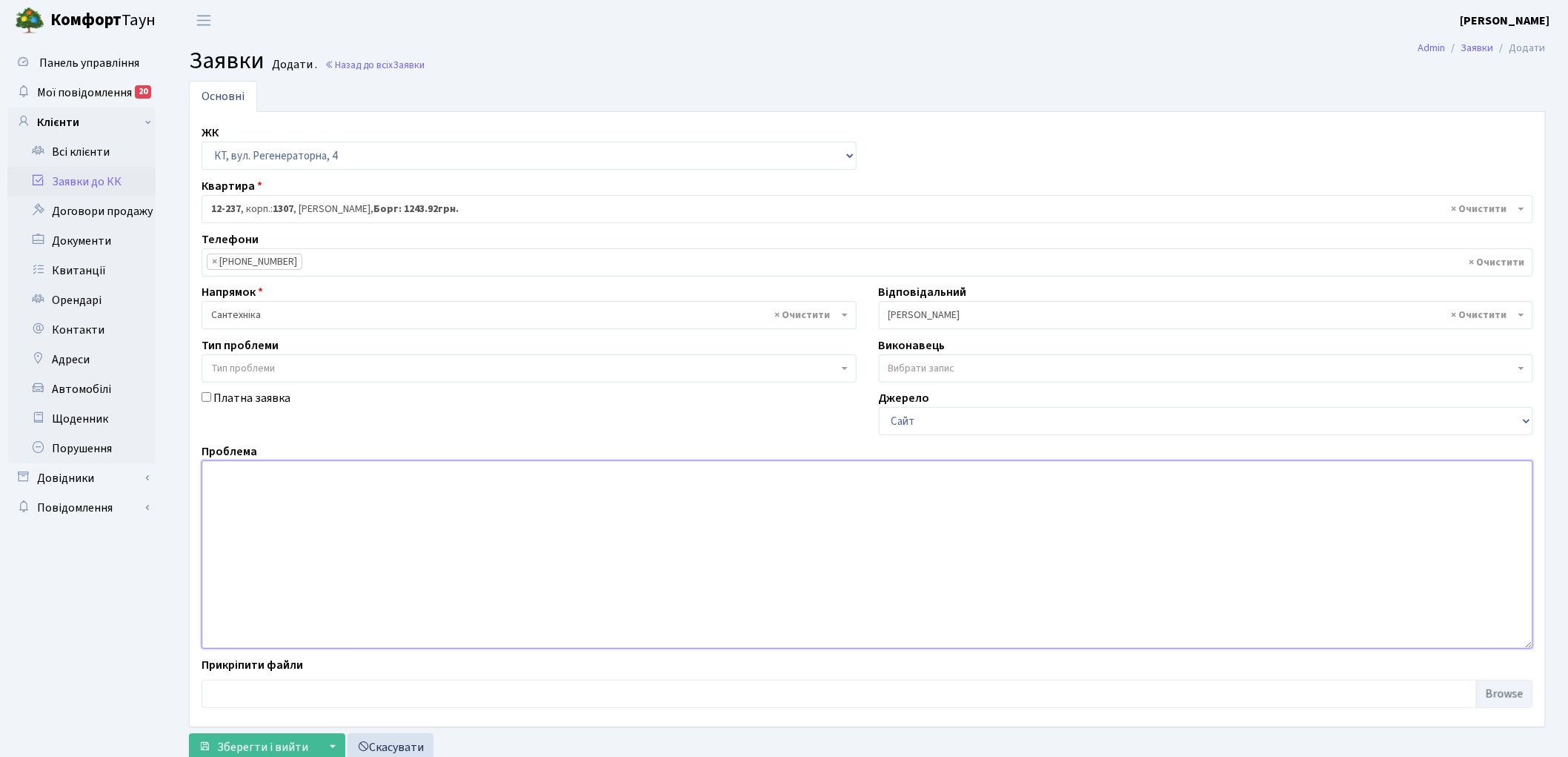
click at [461, 577] on textarea at bounding box center [866, 555] width 1331 height 188
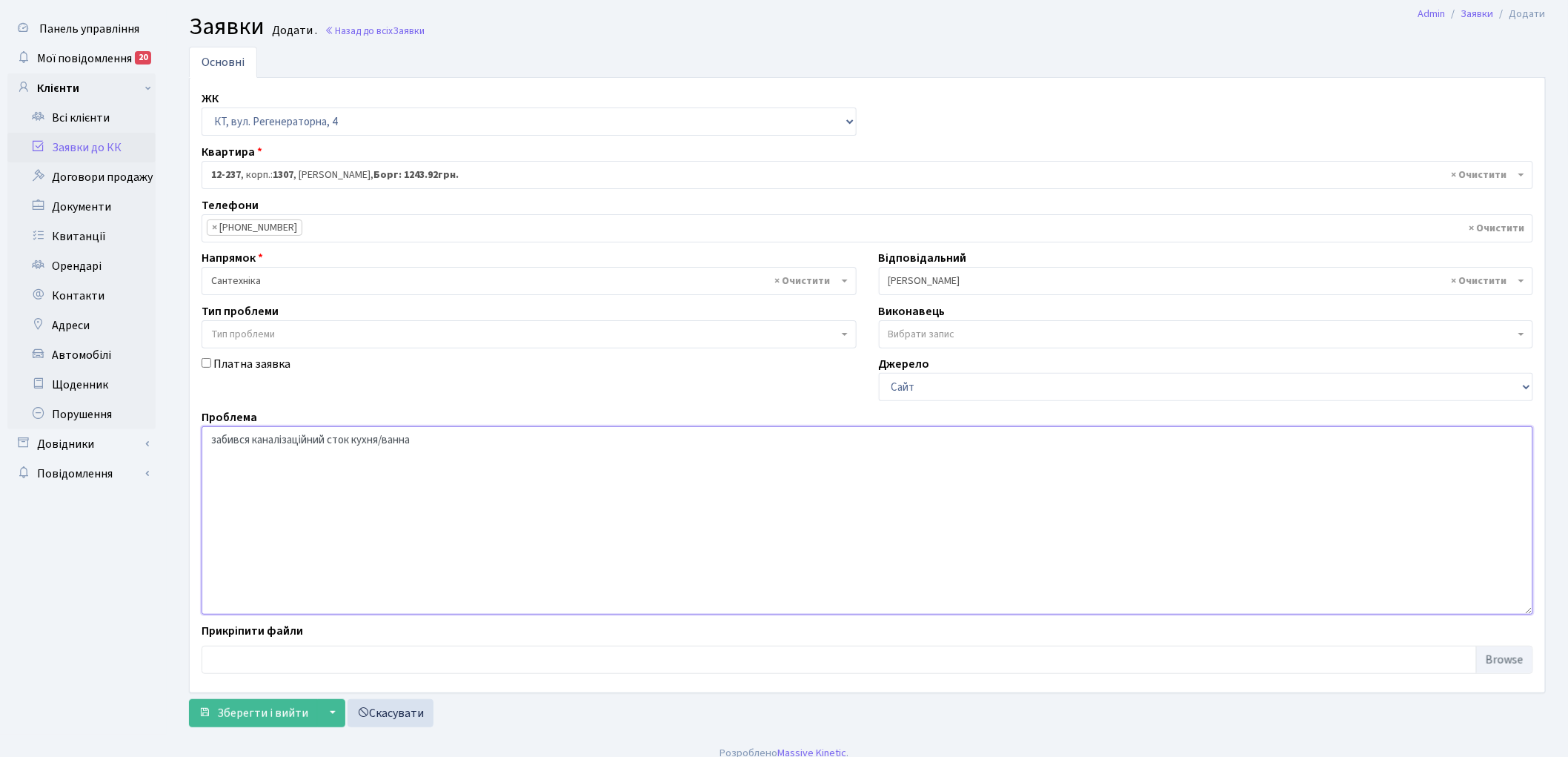
scroll to position [48, 0]
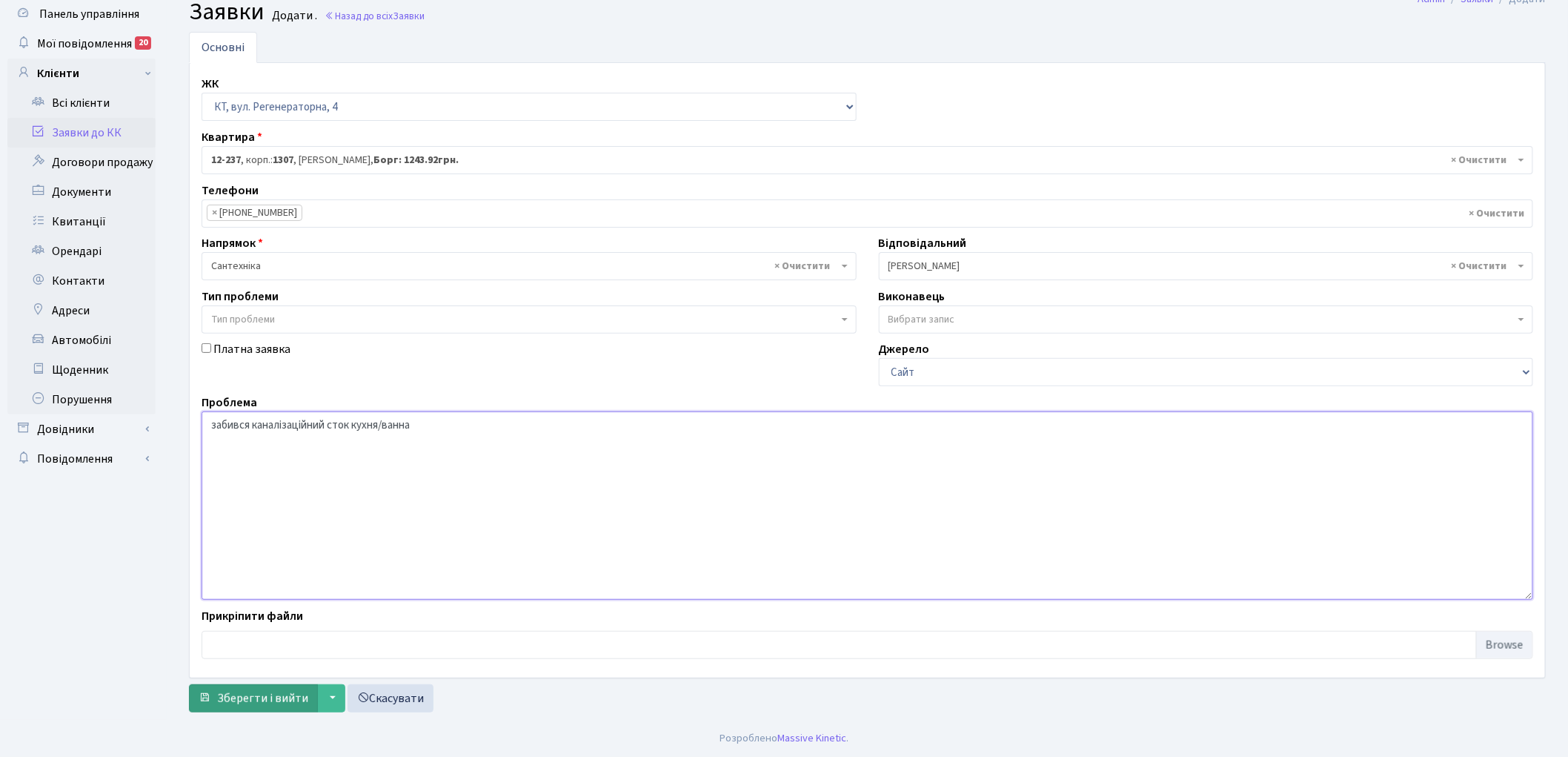
type textarea "забився каналізаційний сток кухня/ванна"
click at [251, 693] on span "Зберегти і вийти" at bounding box center [263, 698] width 91 height 16
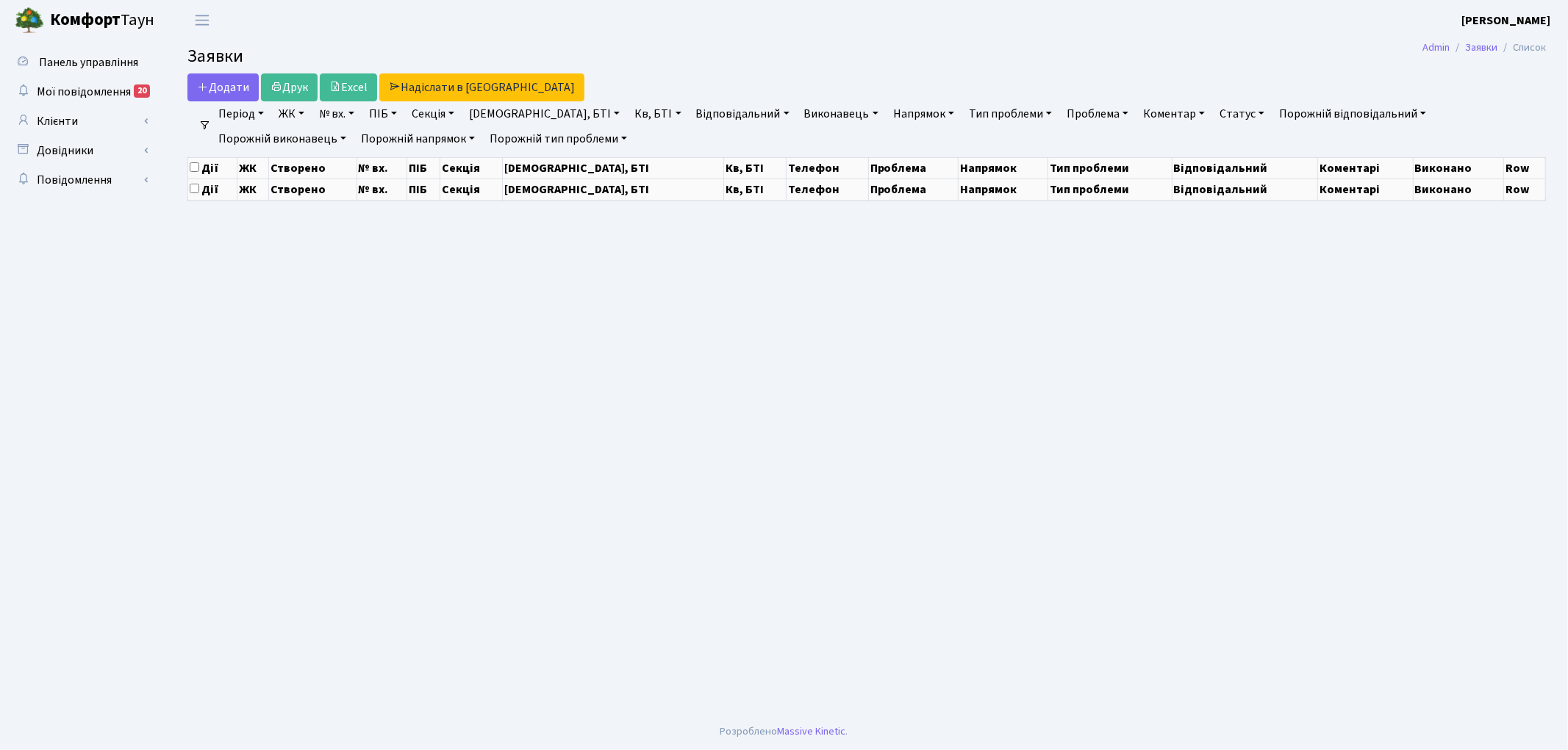
select select "25"
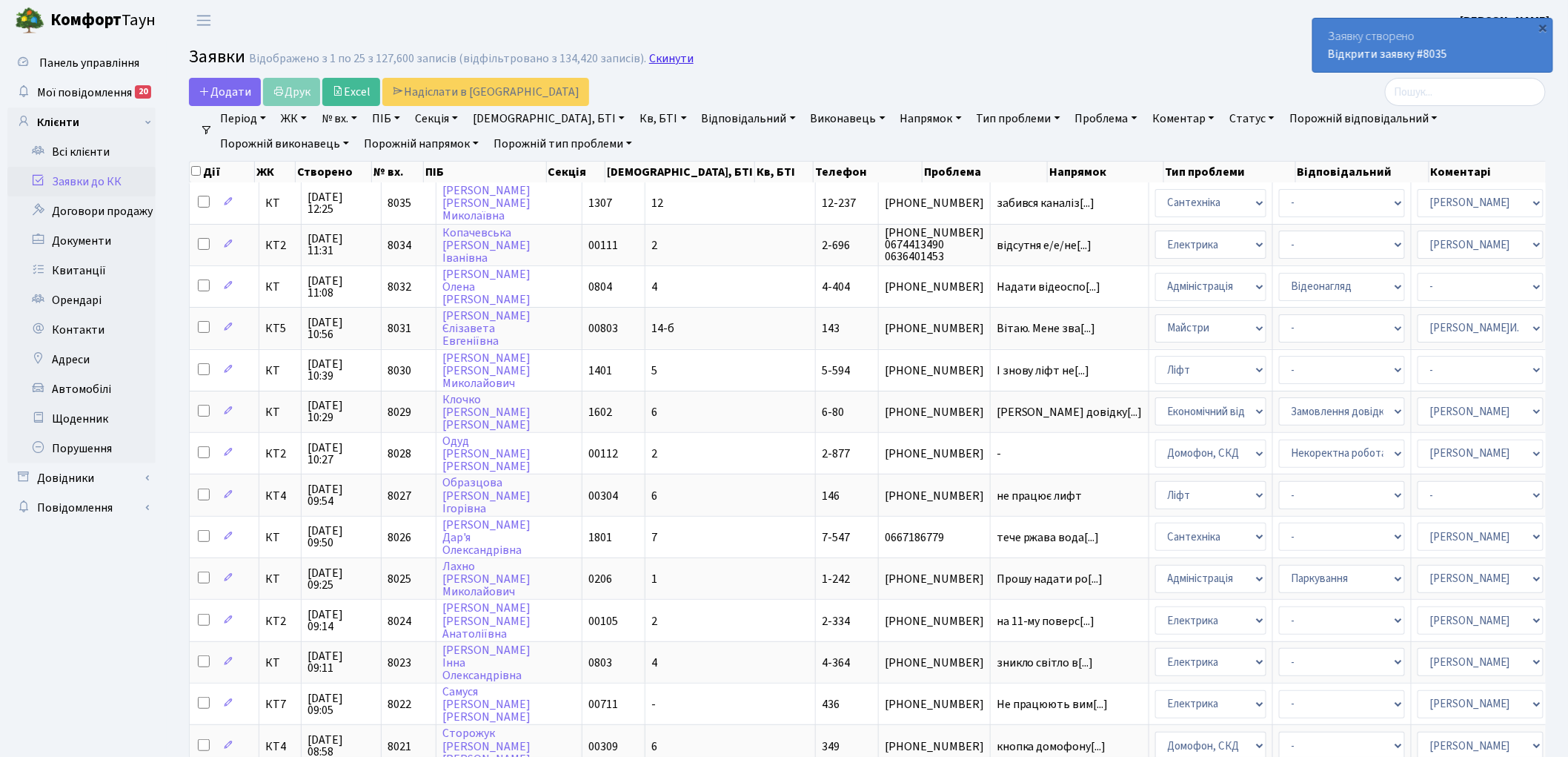
click at [663, 52] on link "Скинути" at bounding box center [672, 59] width 45 height 14
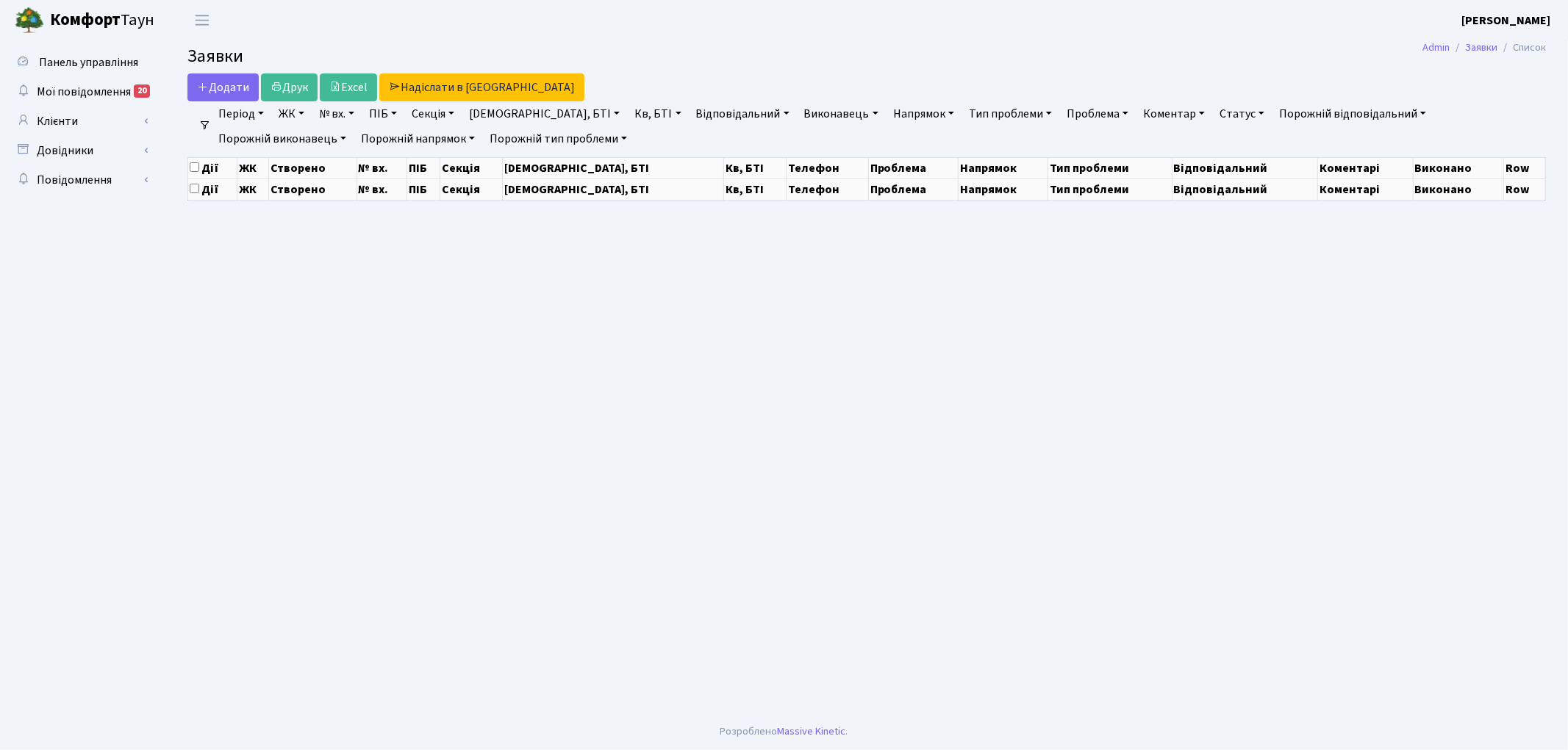
select select "25"
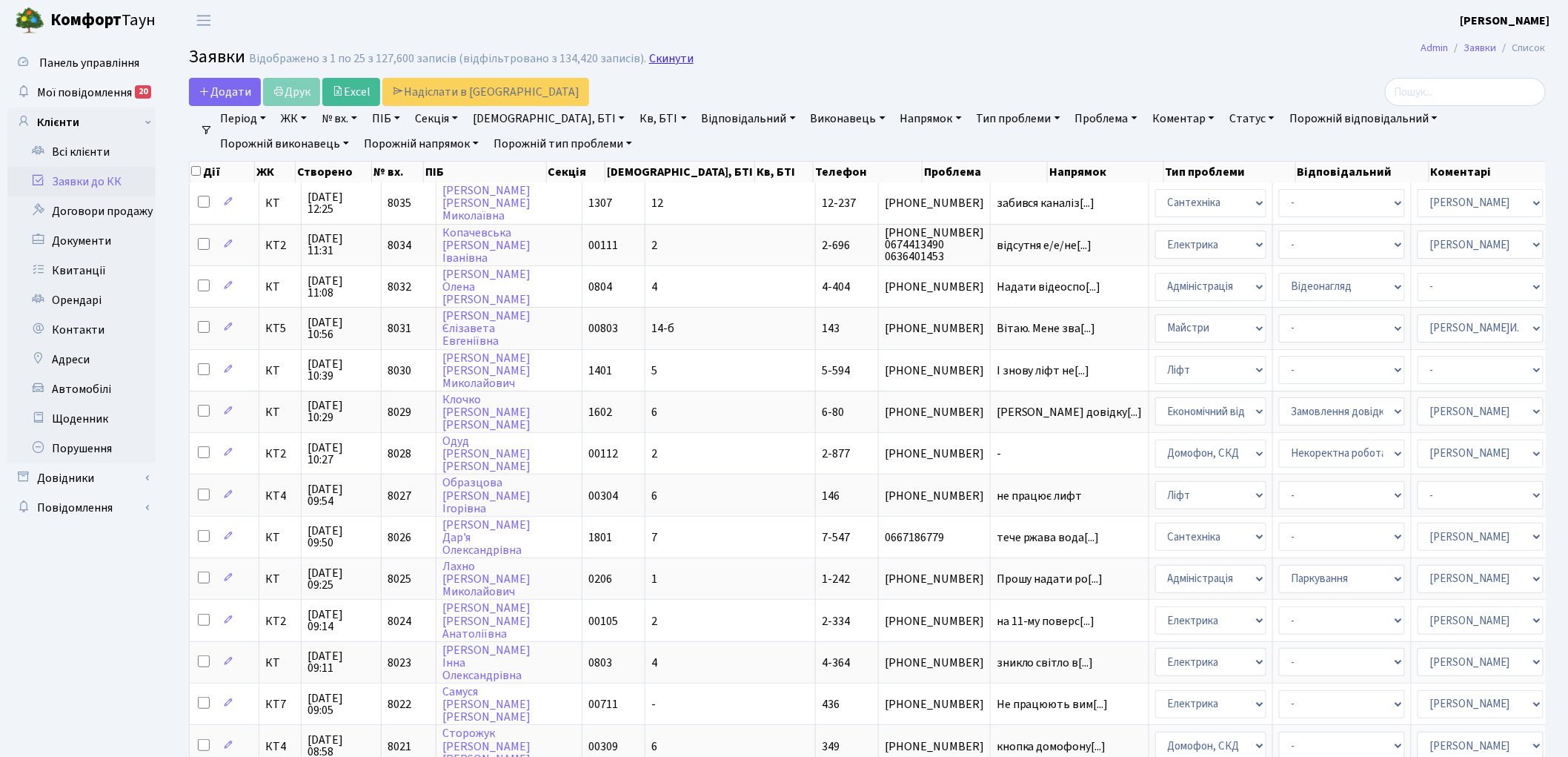
click at [650, 58] on link "Скинути" at bounding box center [672, 59] width 45 height 14
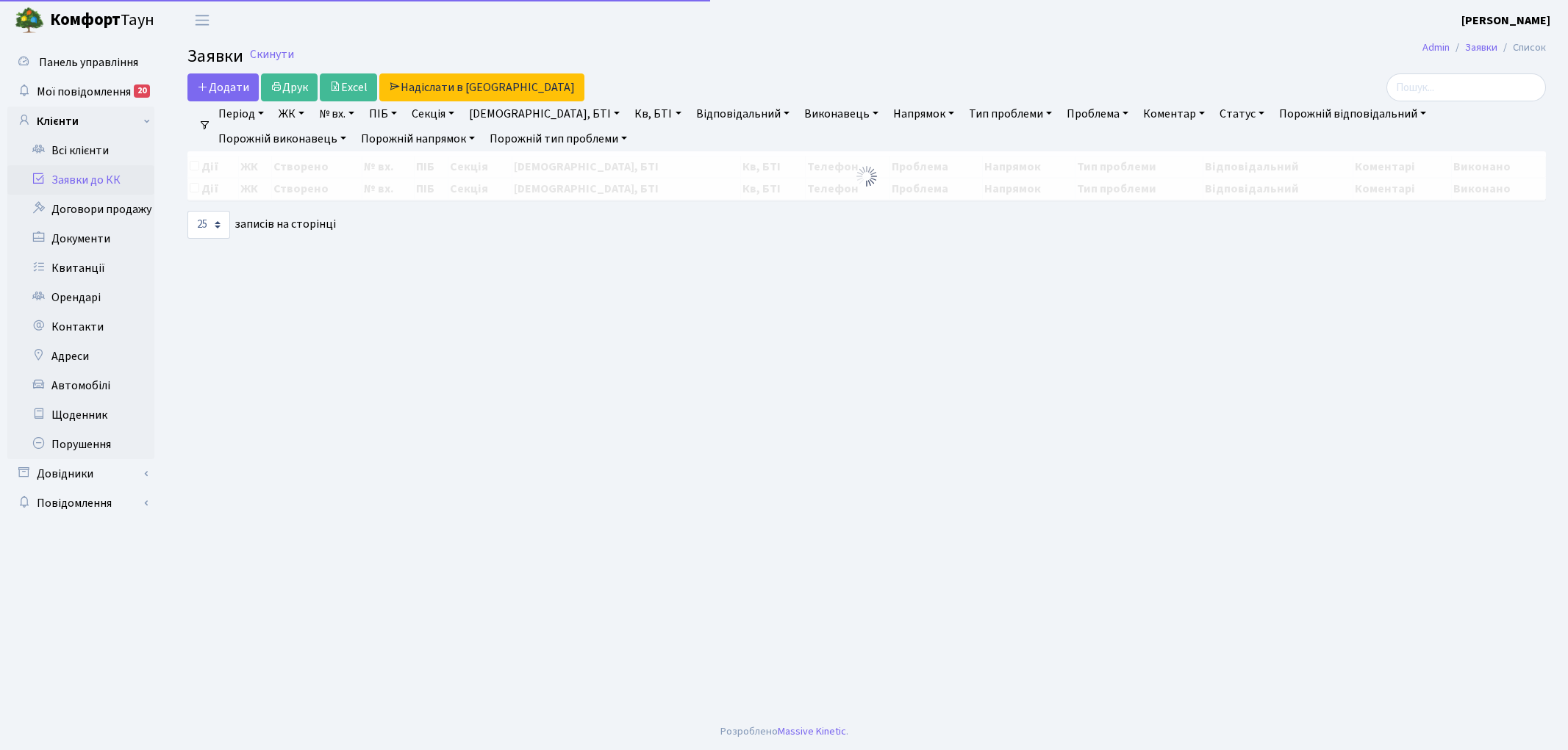
select select "25"
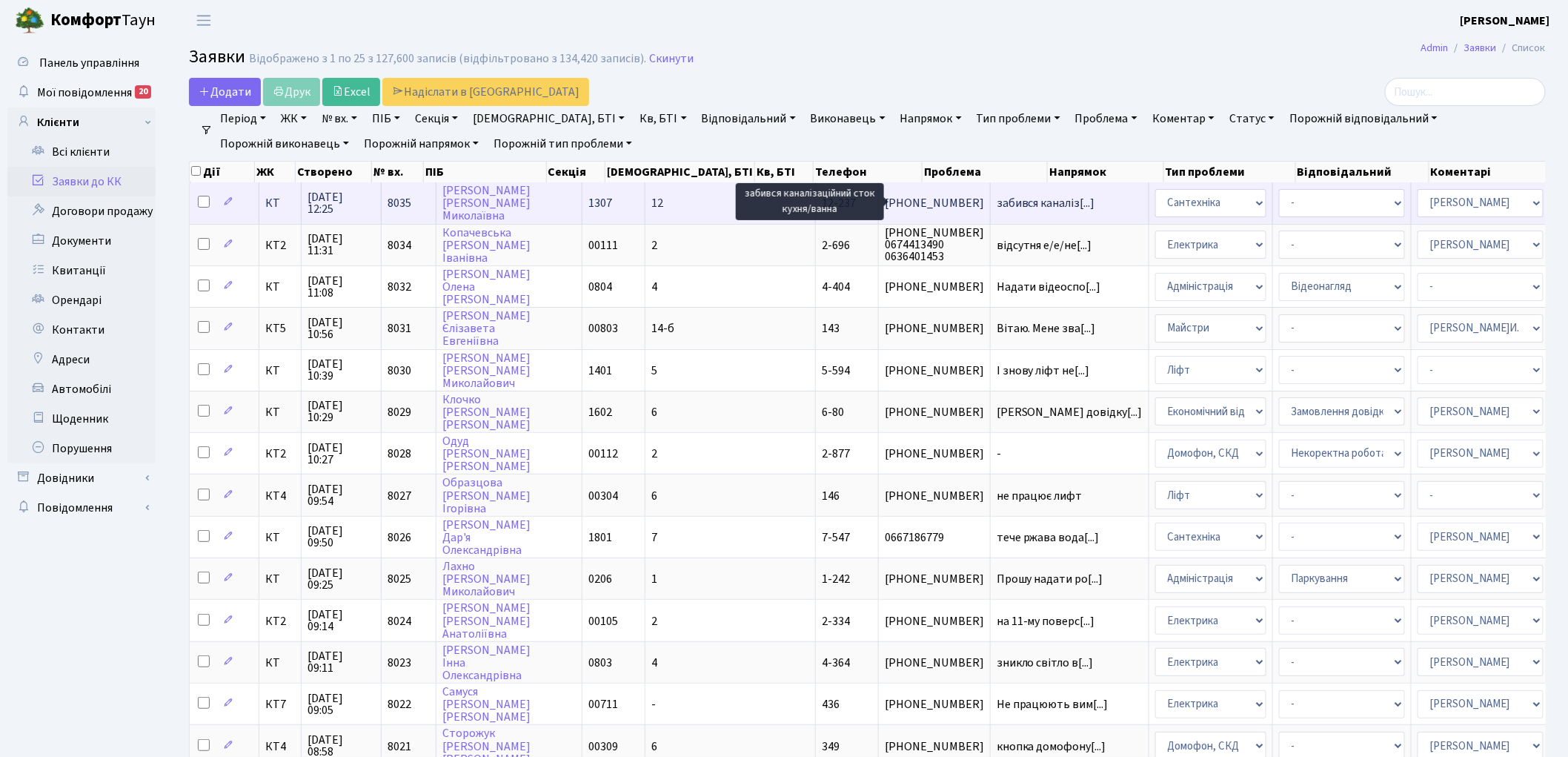
click at [997, 203] on span "забився каналіз[...]" at bounding box center [1046, 202] width 99 height 16
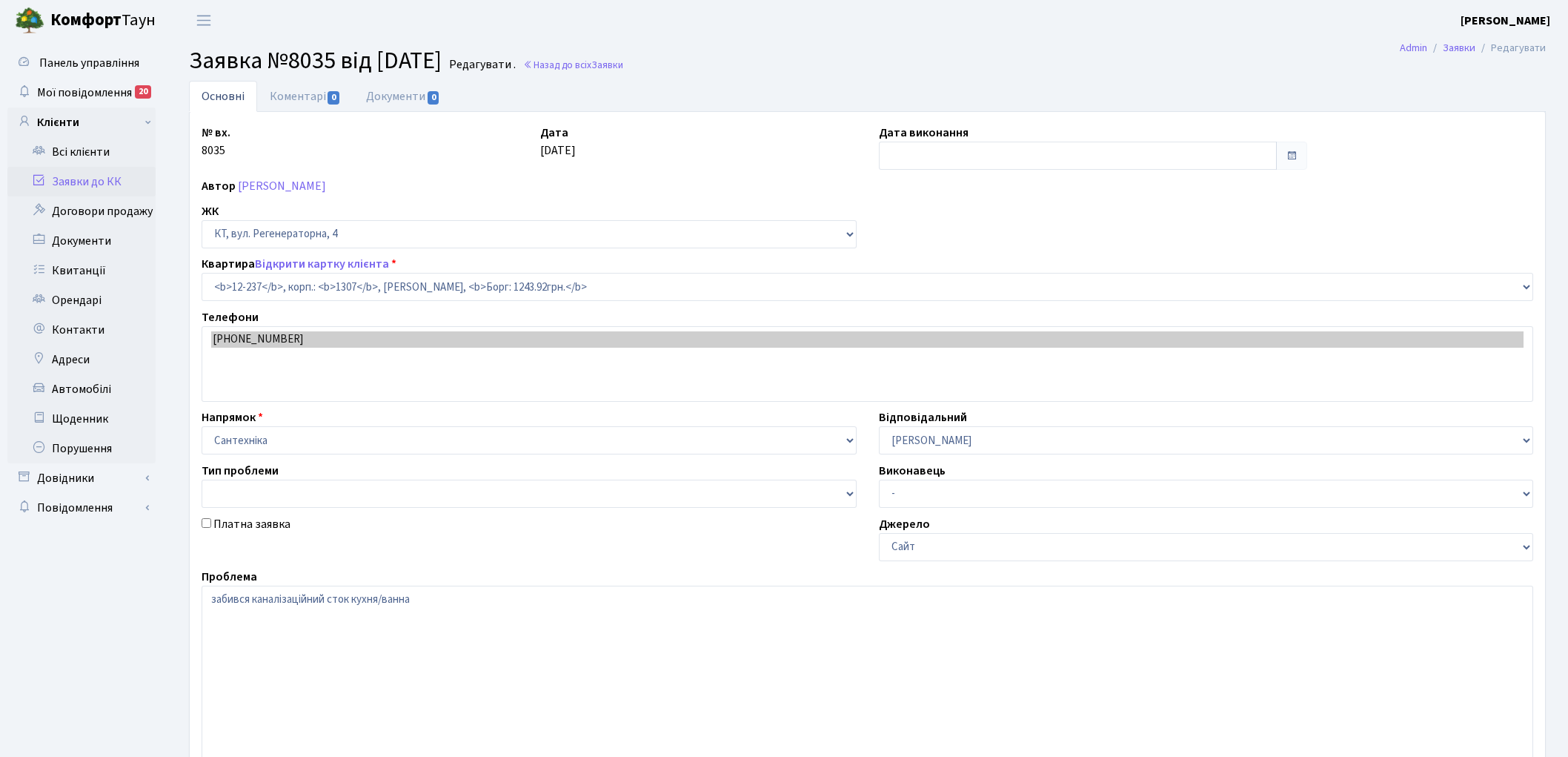
select select "7344"
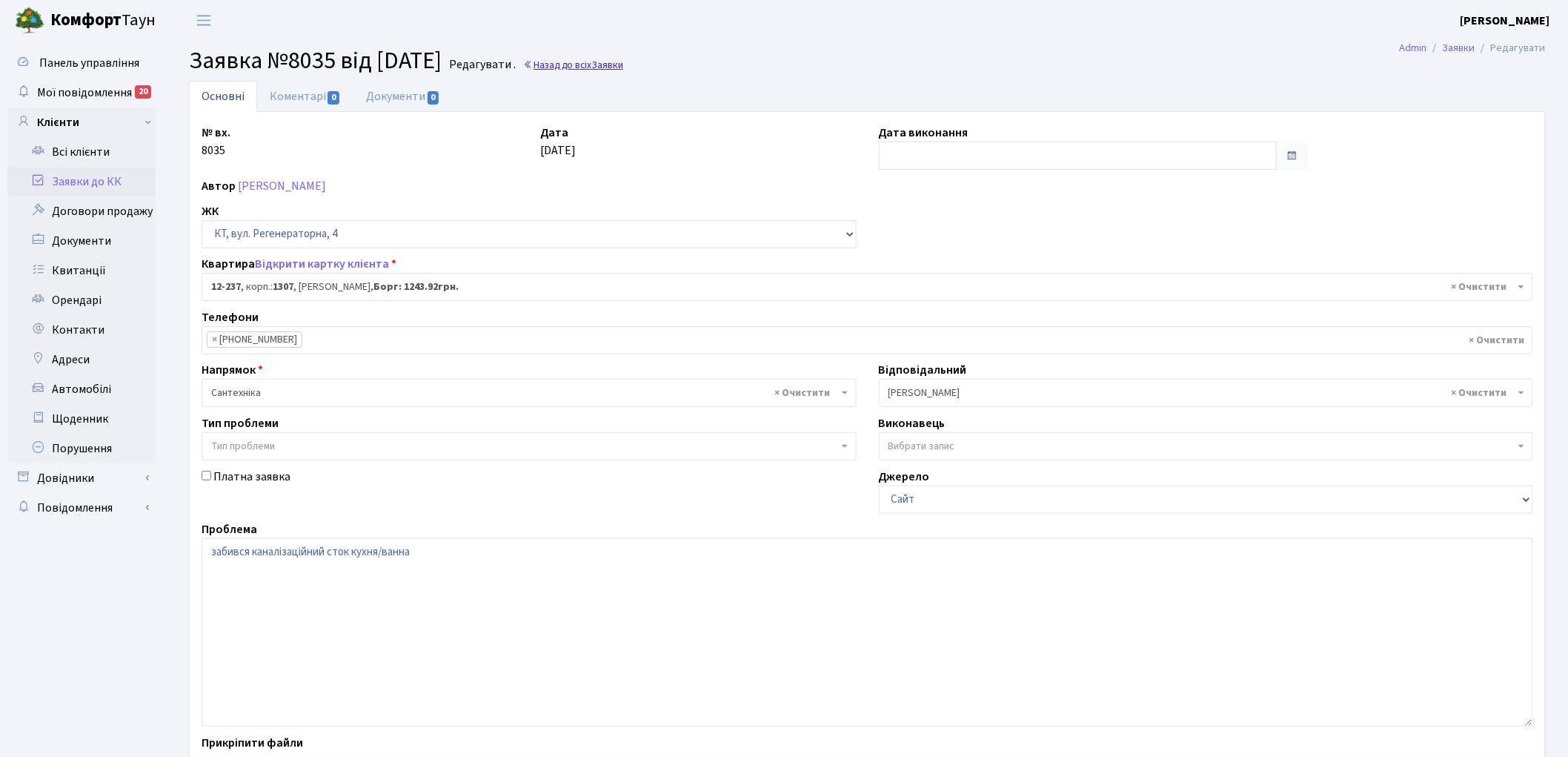
click at [623, 62] on span "Заявки" at bounding box center [607, 64] width 32 height 14
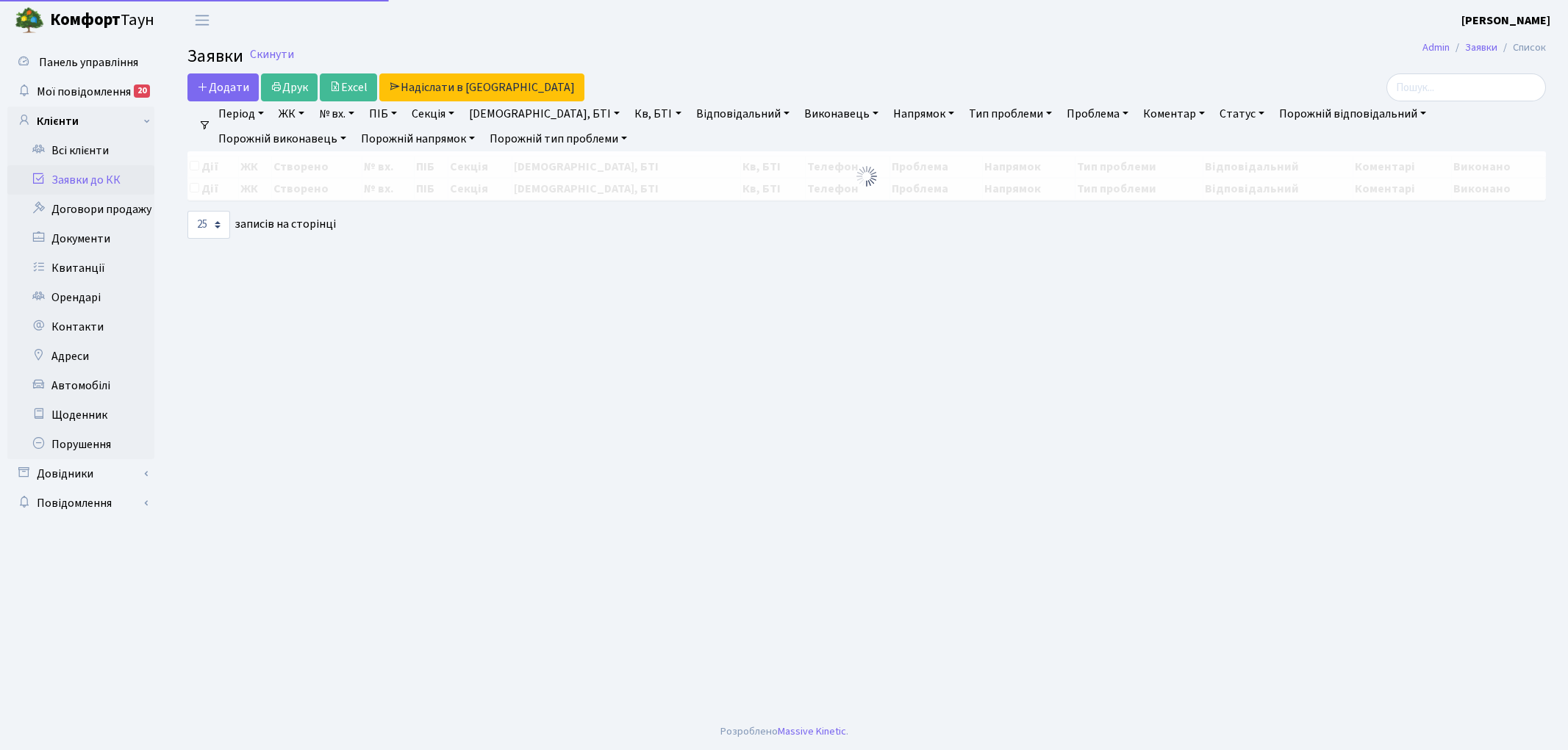
select select "25"
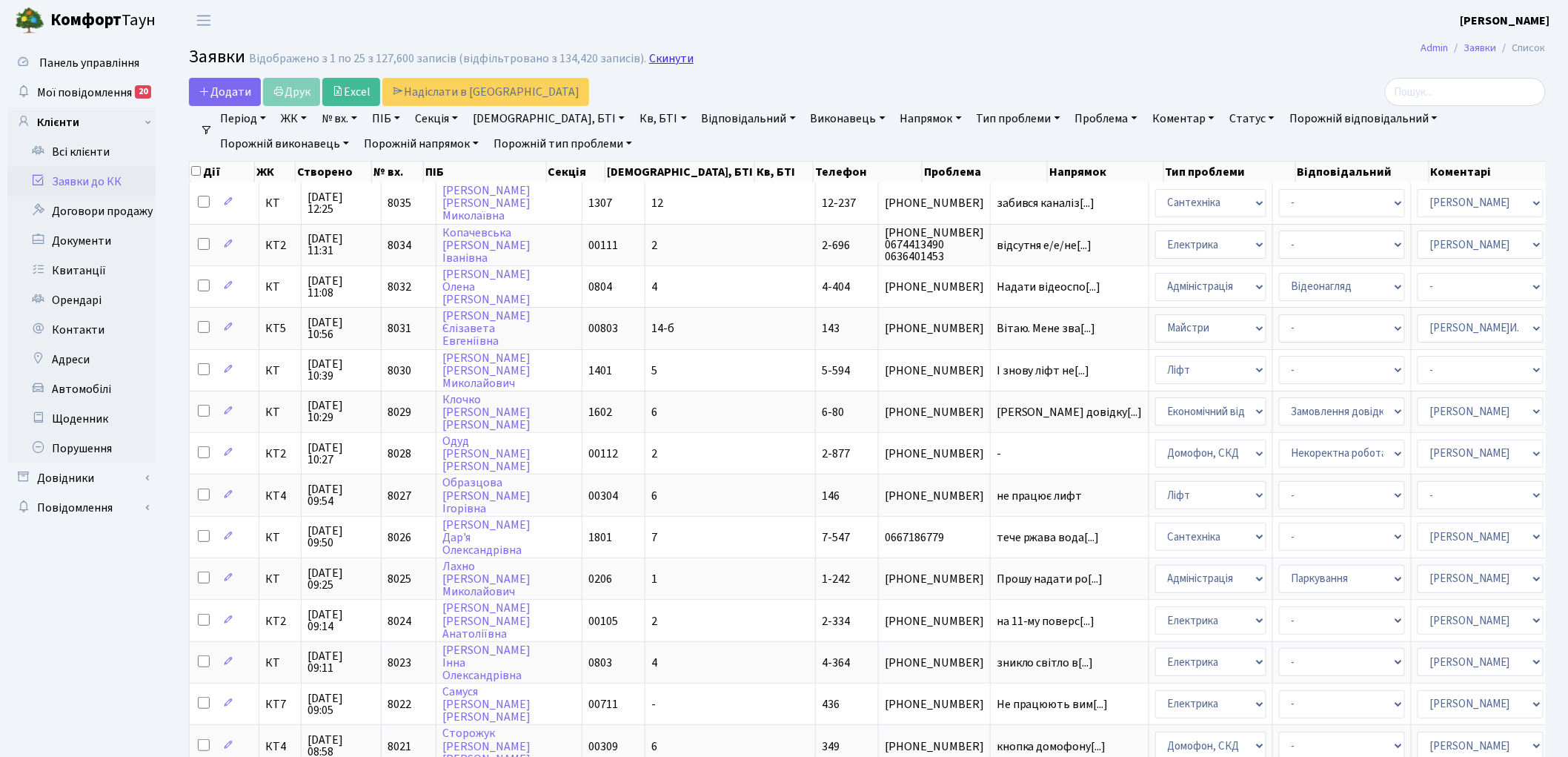
click at [675, 57] on link "Скинути" at bounding box center [672, 59] width 45 height 14
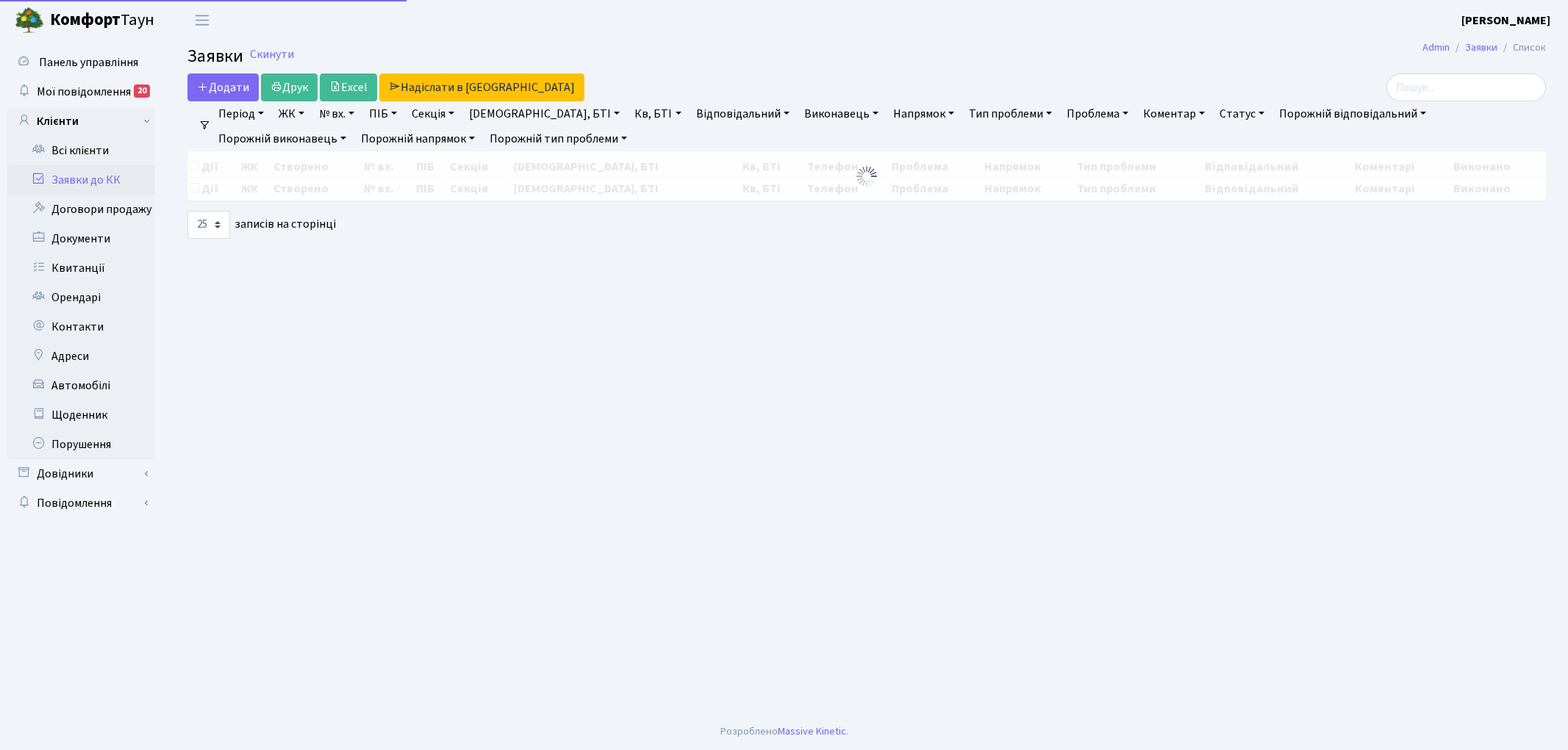
select select "25"
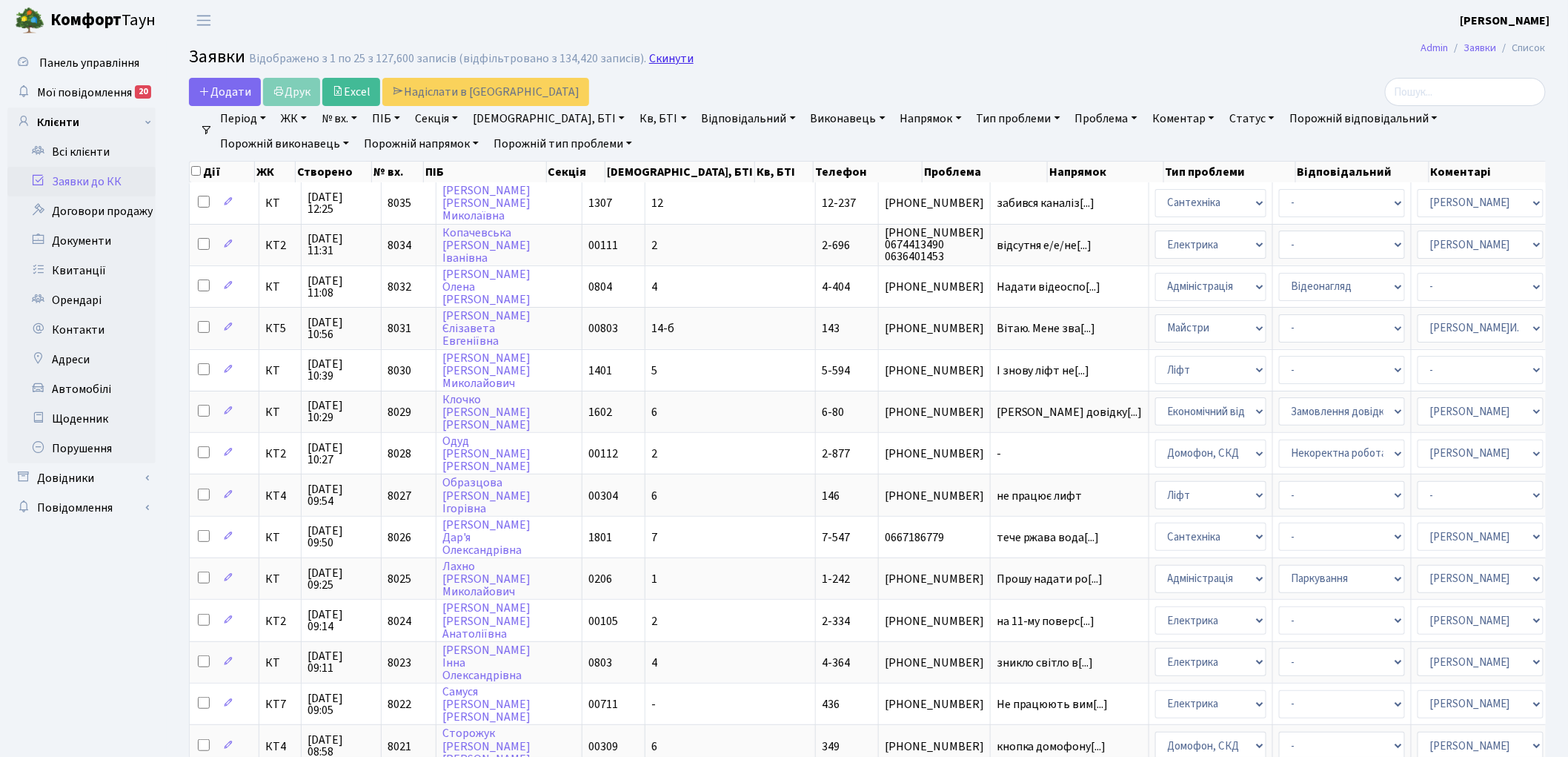
click at [649, 60] on link "Скинути" at bounding box center [672, 59] width 45 height 14
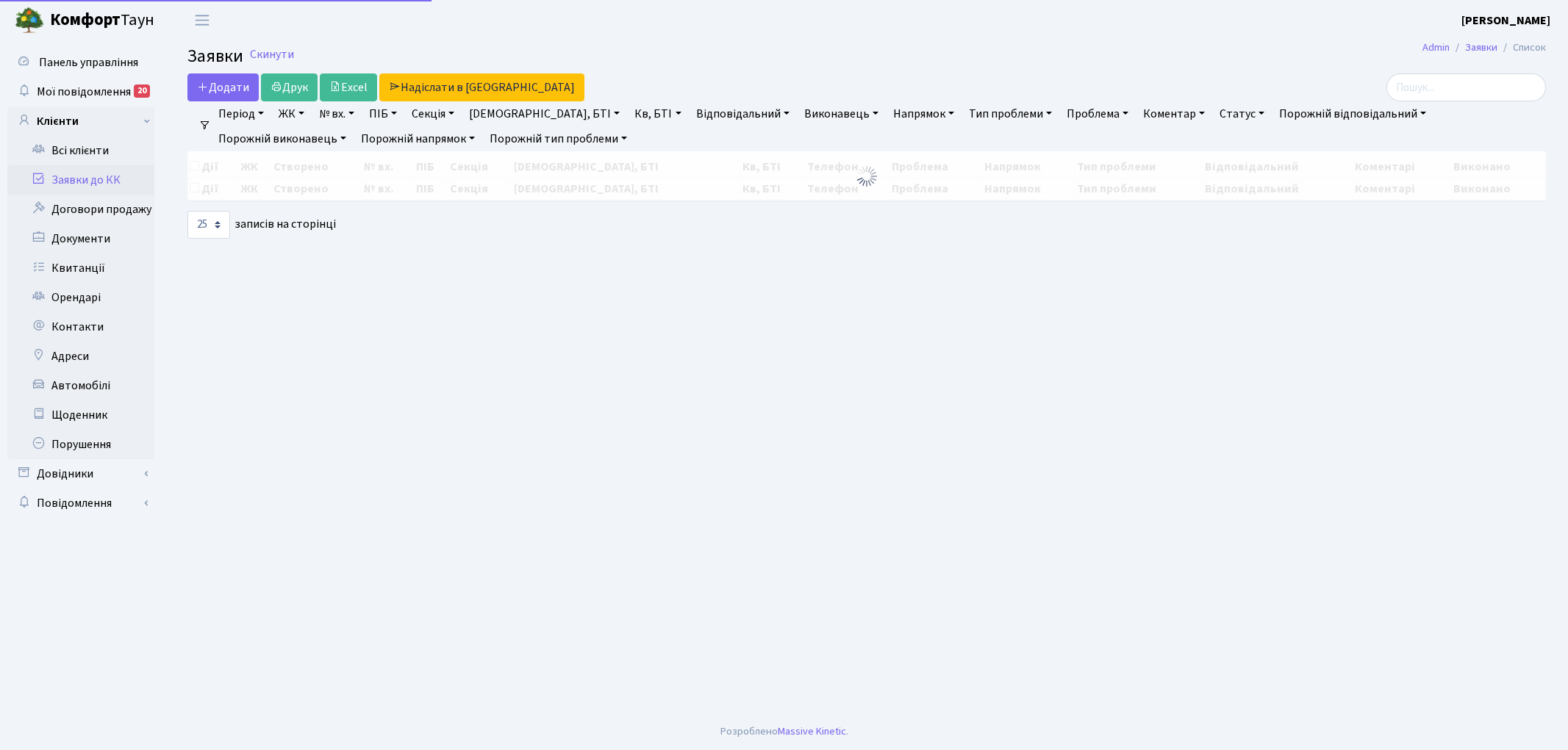
select select "25"
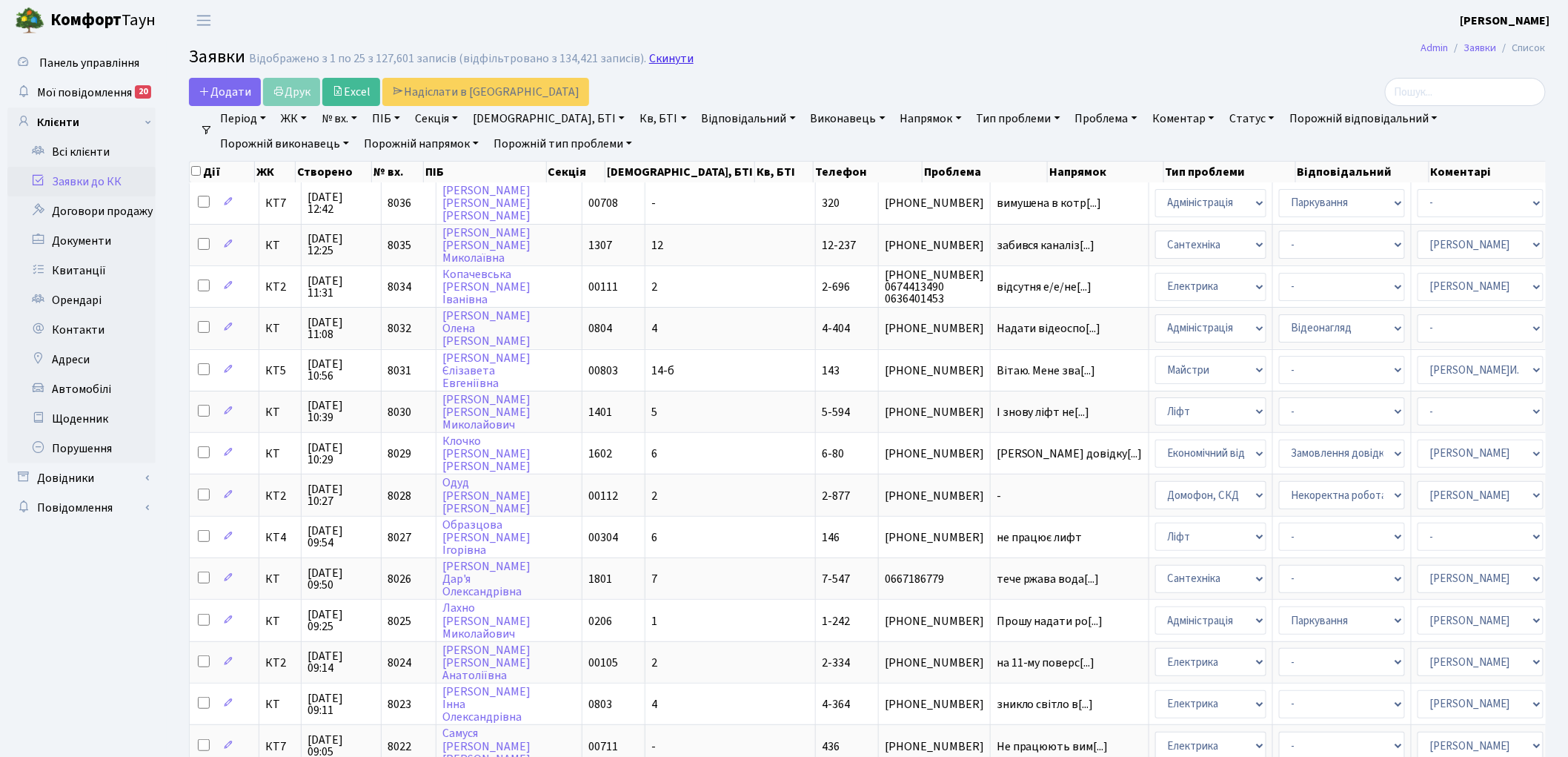
click at [654, 53] on link "Скинути" at bounding box center [672, 59] width 45 height 14
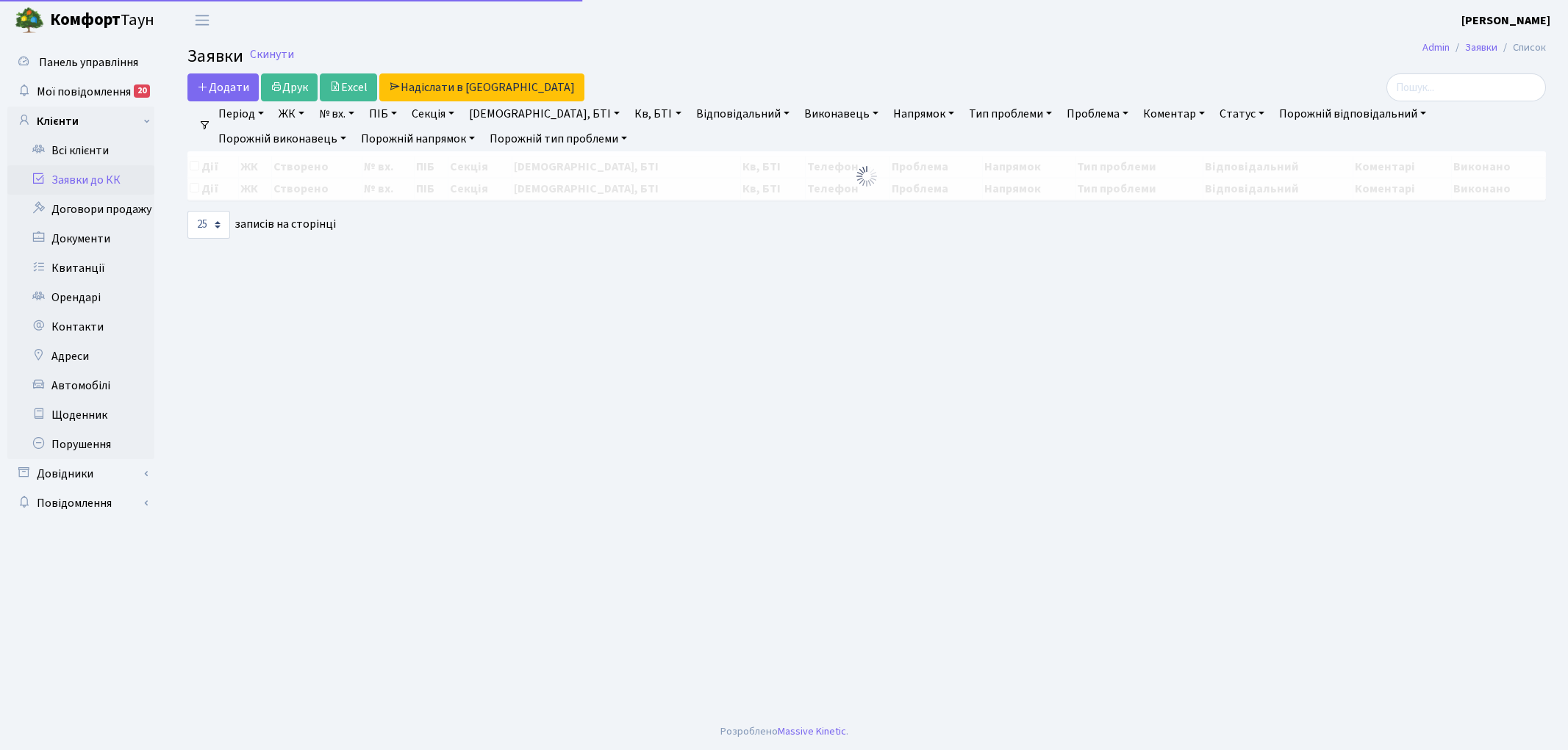
select select "25"
